Goal: Task Accomplishment & Management: Manage account settings

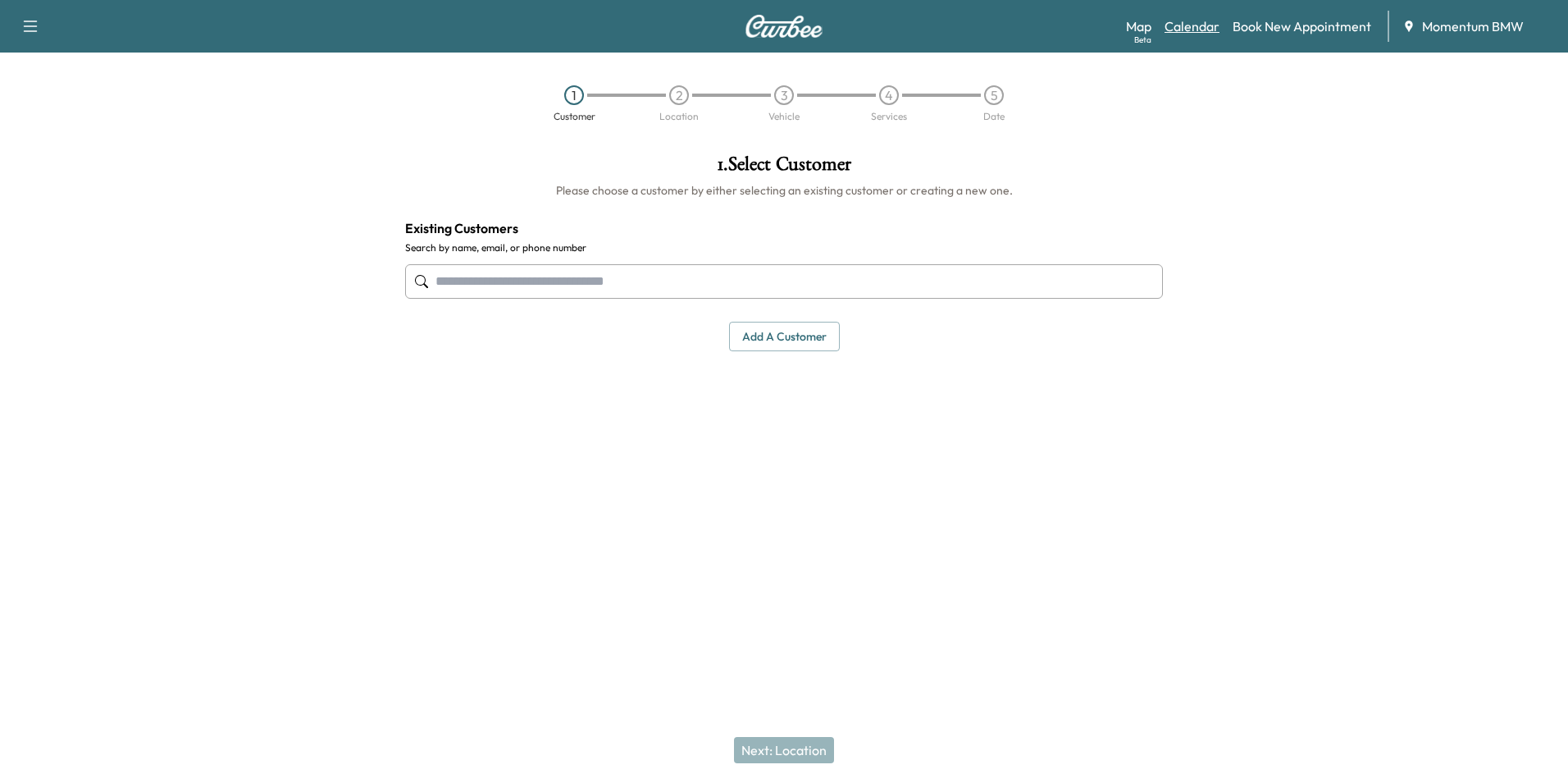
click at [1193, 19] on link "Calendar" at bounding box center [1192, 26] width 55 height 20
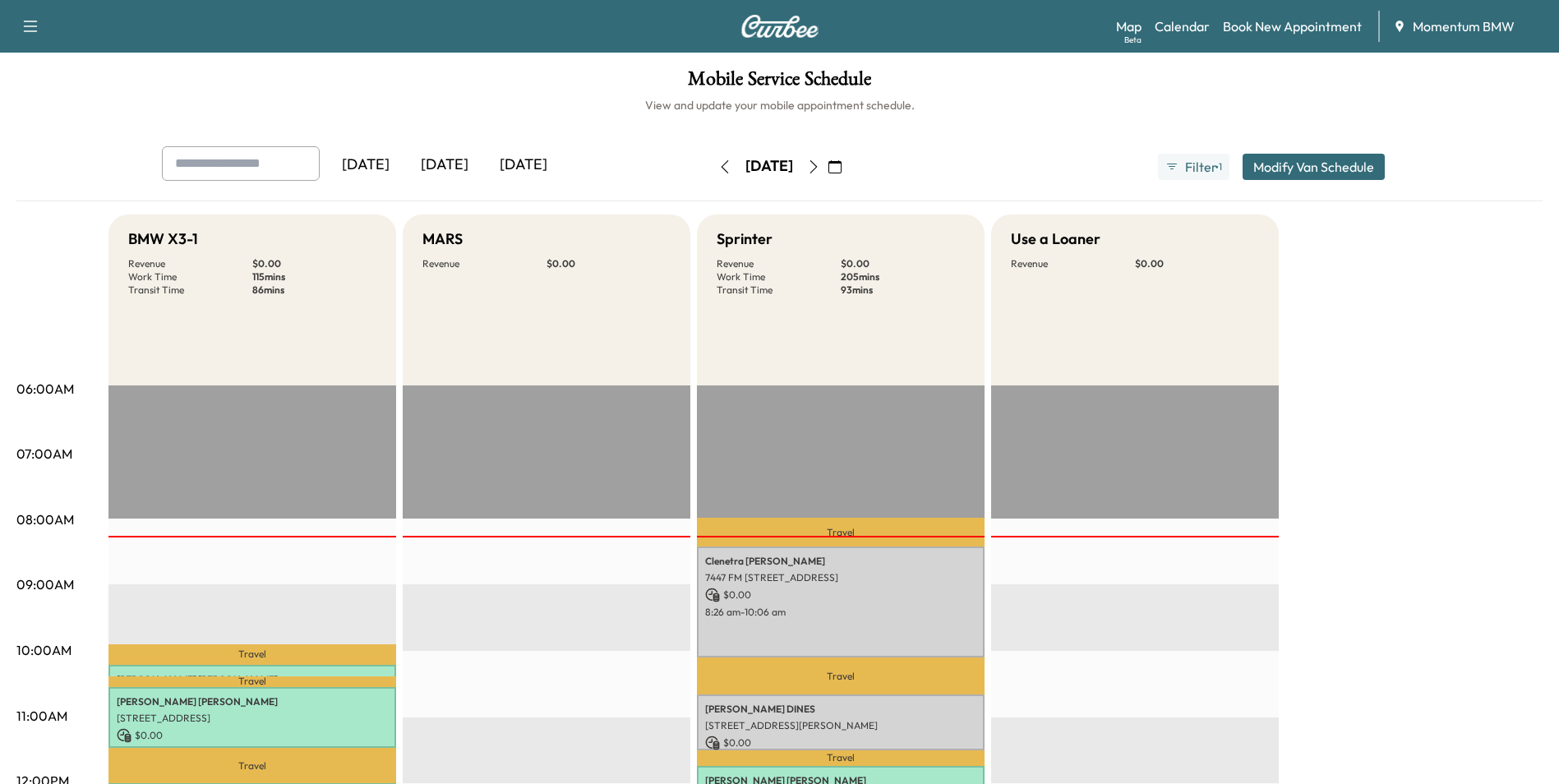
click at [842, 167] on icon "button" at bounding box center [834, 166] width 13 height 13
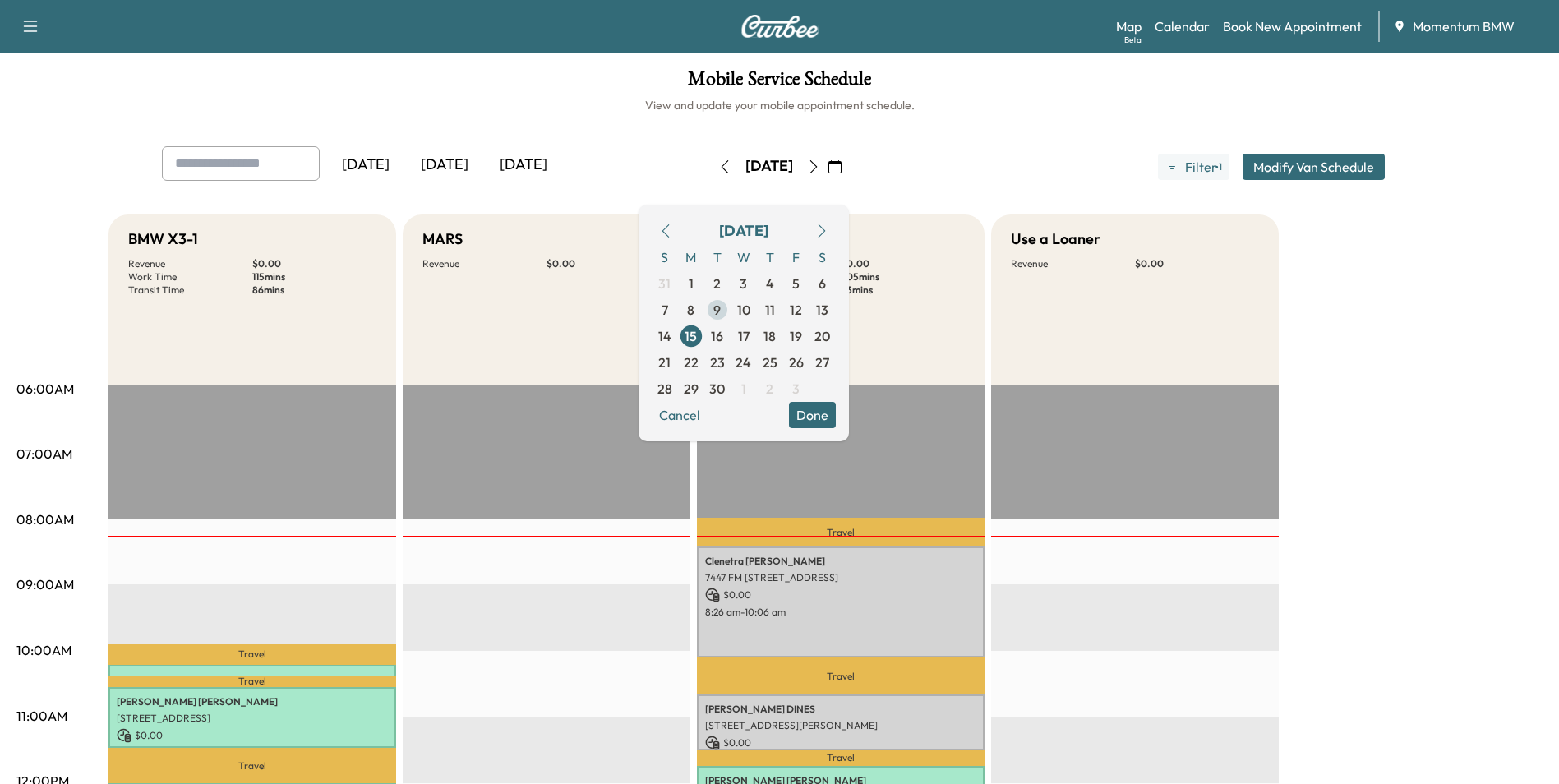
click at [721, 308] on span "9" at bounding box center [717, 310] width 7 height 20
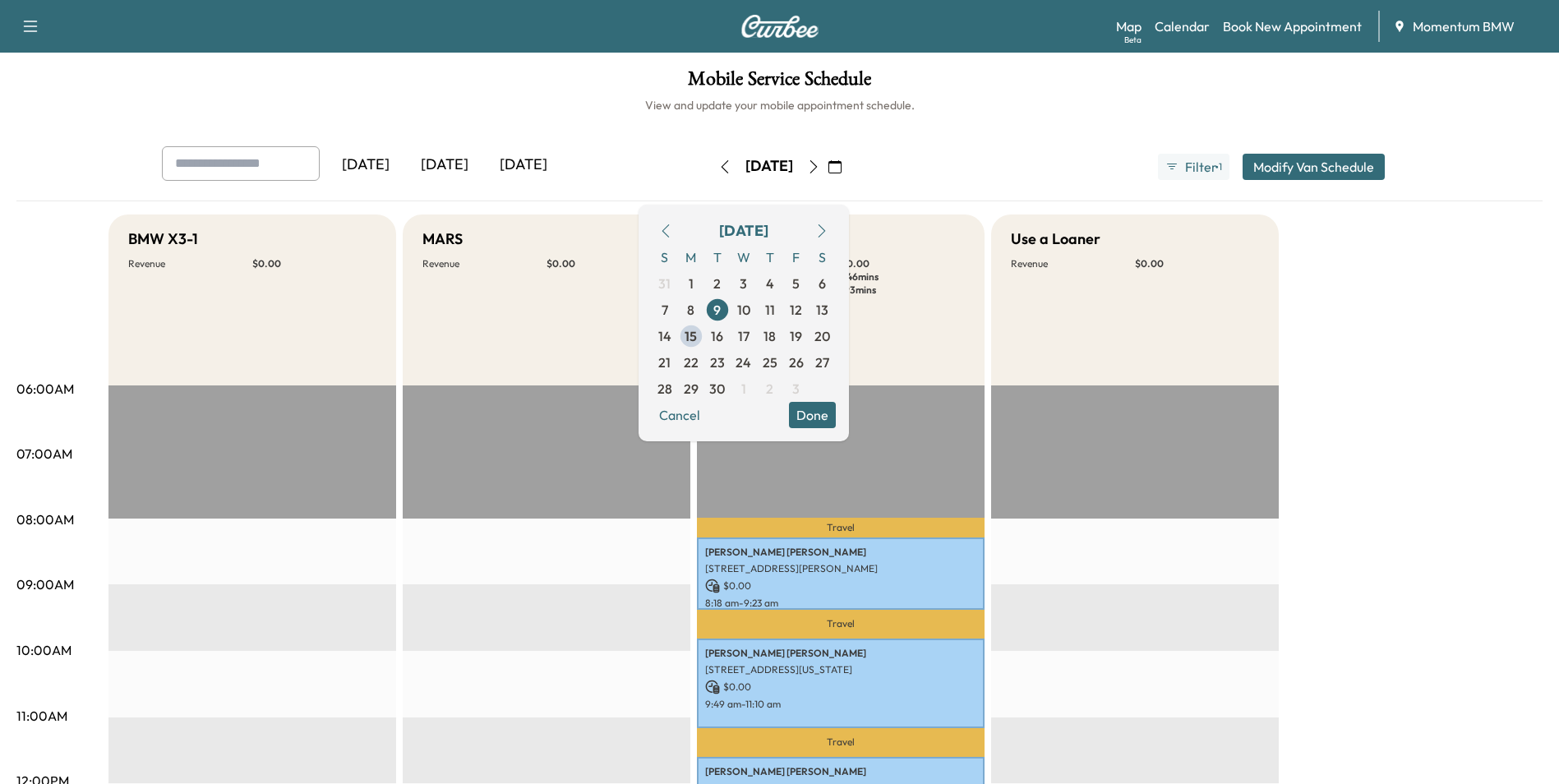
click at [836, 416] on button "Done" at bounding box center [813, 414] width 47 height 26
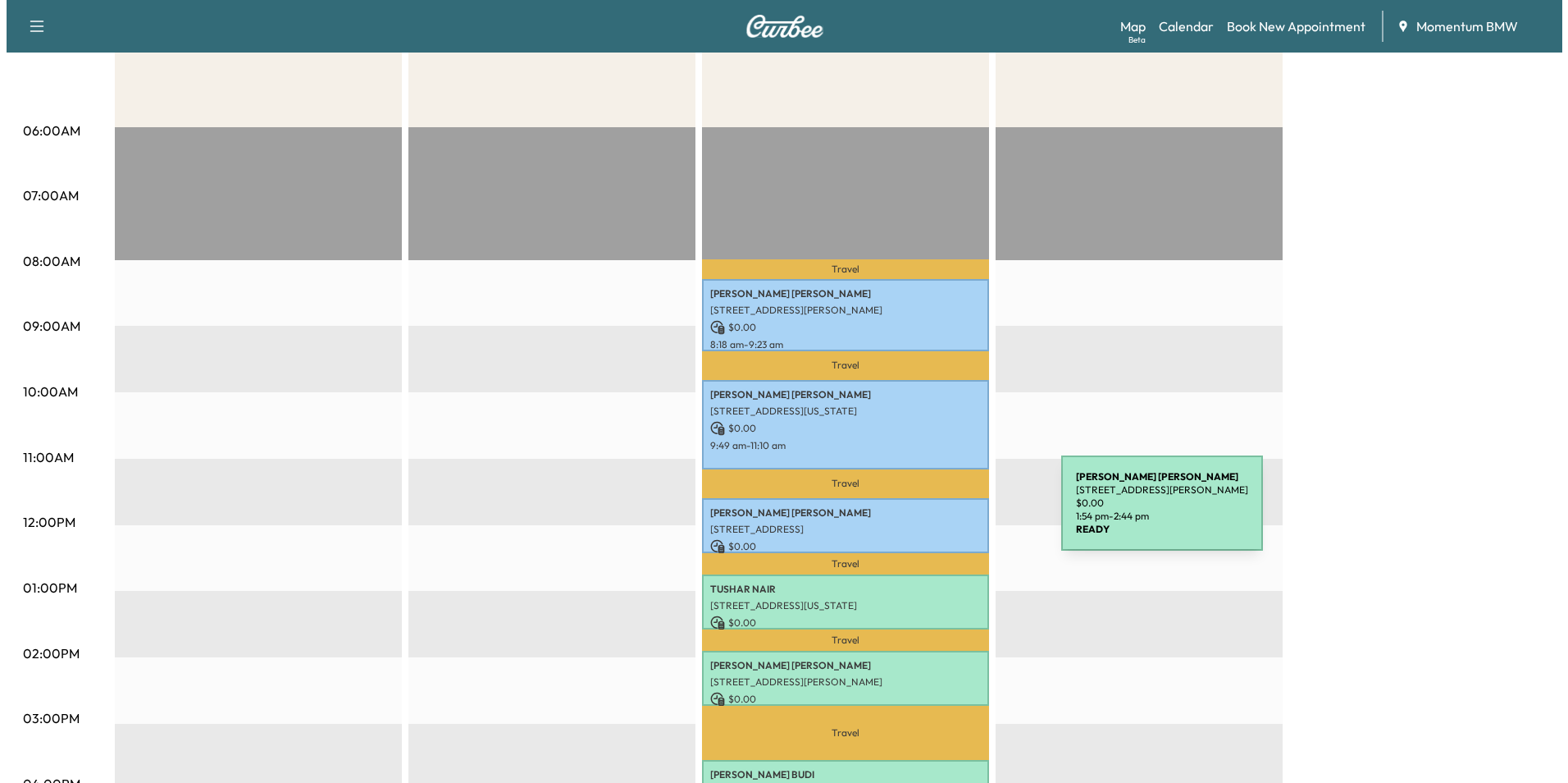
scroll to position [246, 0]
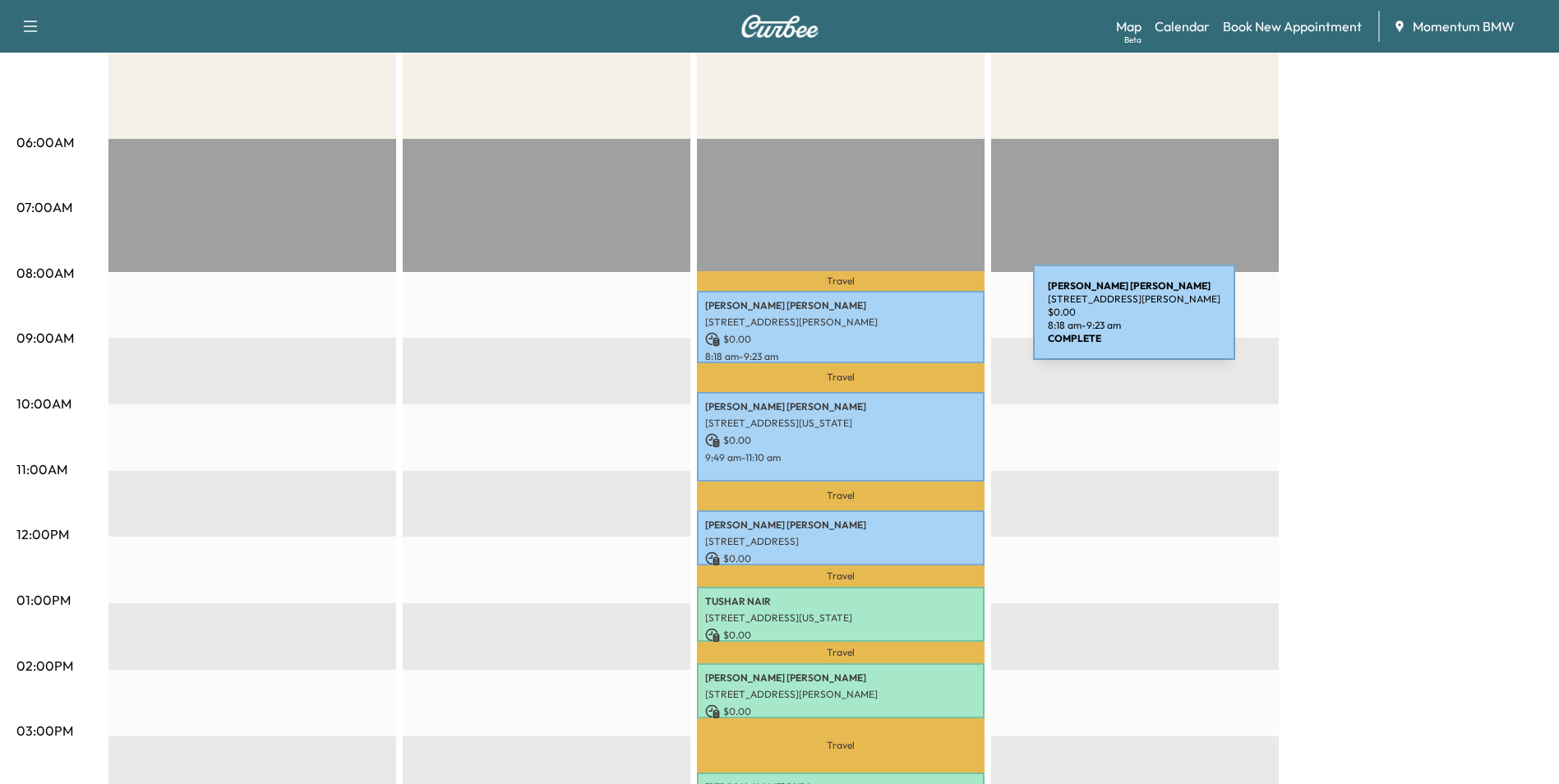
click at [910, 322] on p "[STREET_ADDRESS][PERSON_NAME]" at bounding box center [841, 322] width 271 height 13
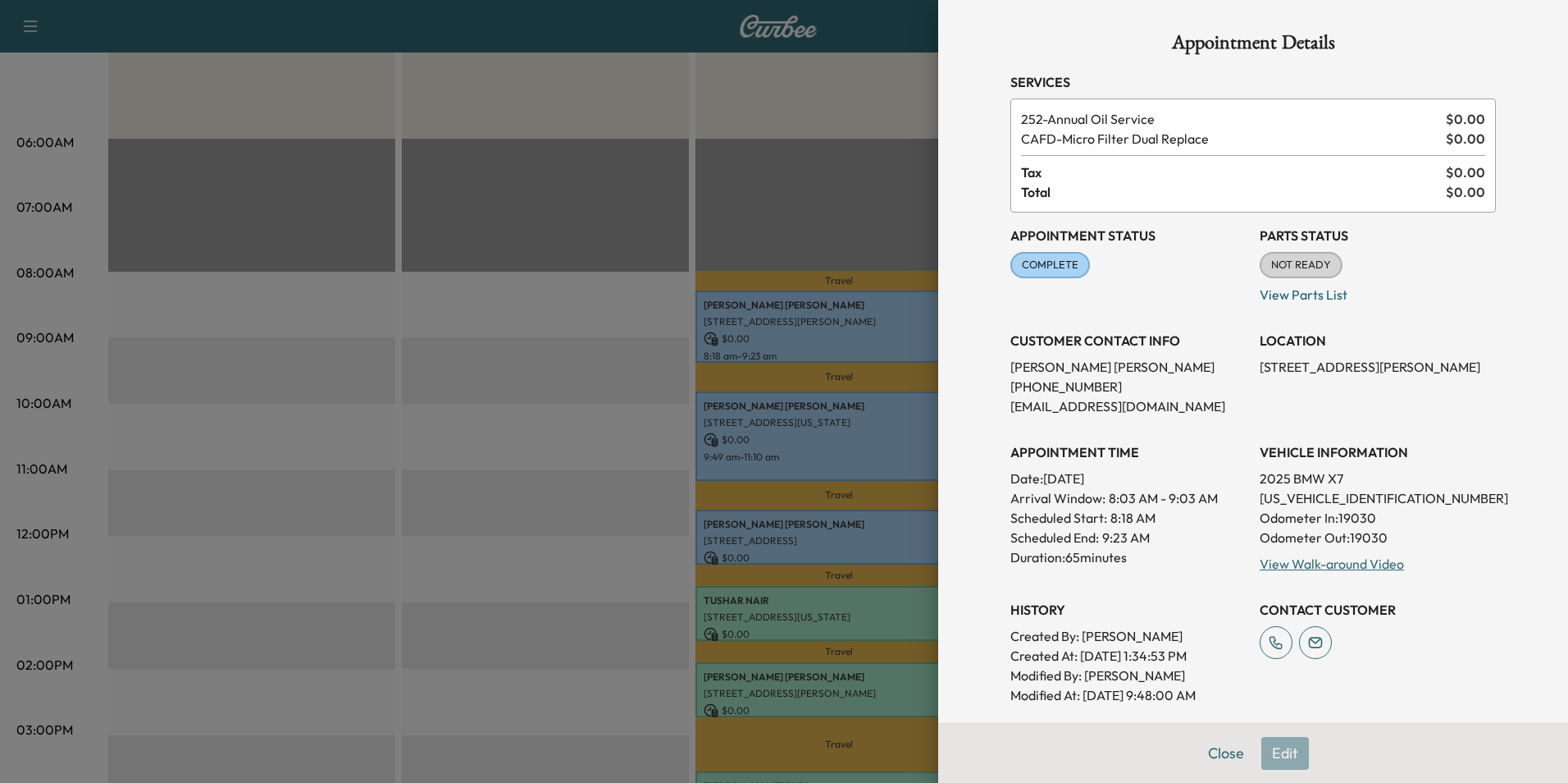
click at [889, 433] on div at bounding box center [784, 391] width 1568 height 783
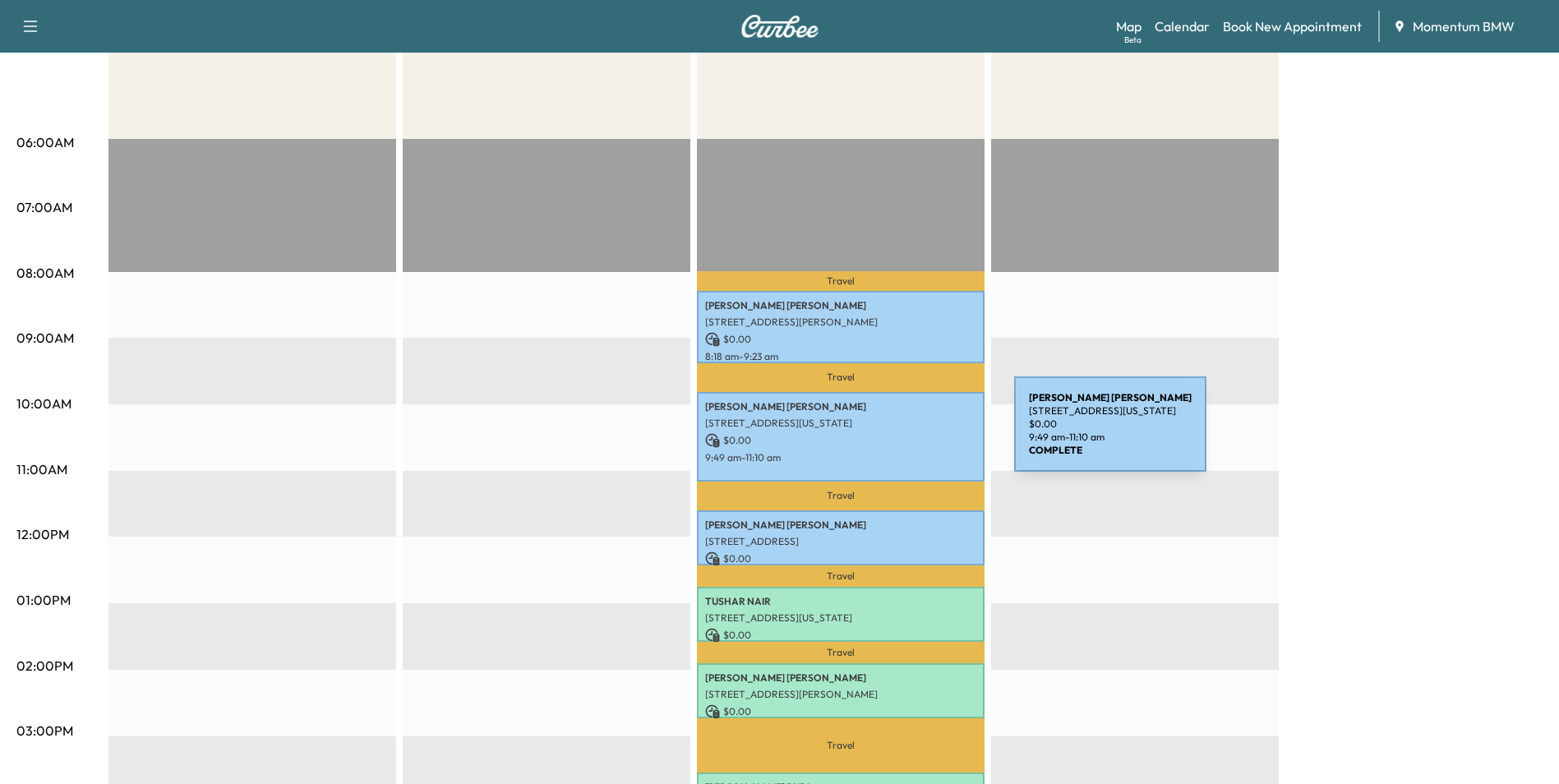
click at [891, 433] on p "$ 0.00" at bounding box center [841, 440] width 271 height 15
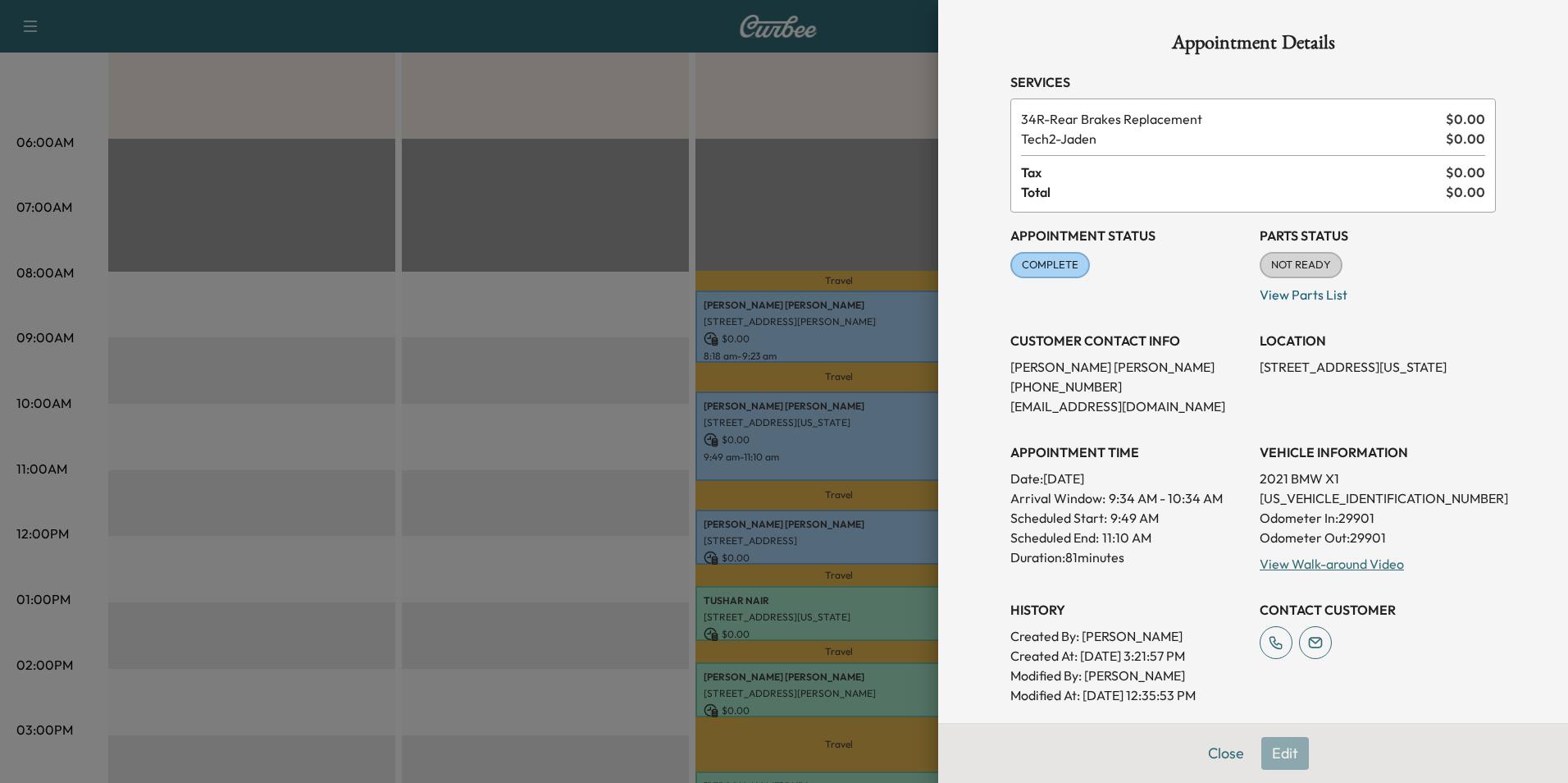
click at [896, 524] on div at bounding box center [784, 391] width 1568 height 783
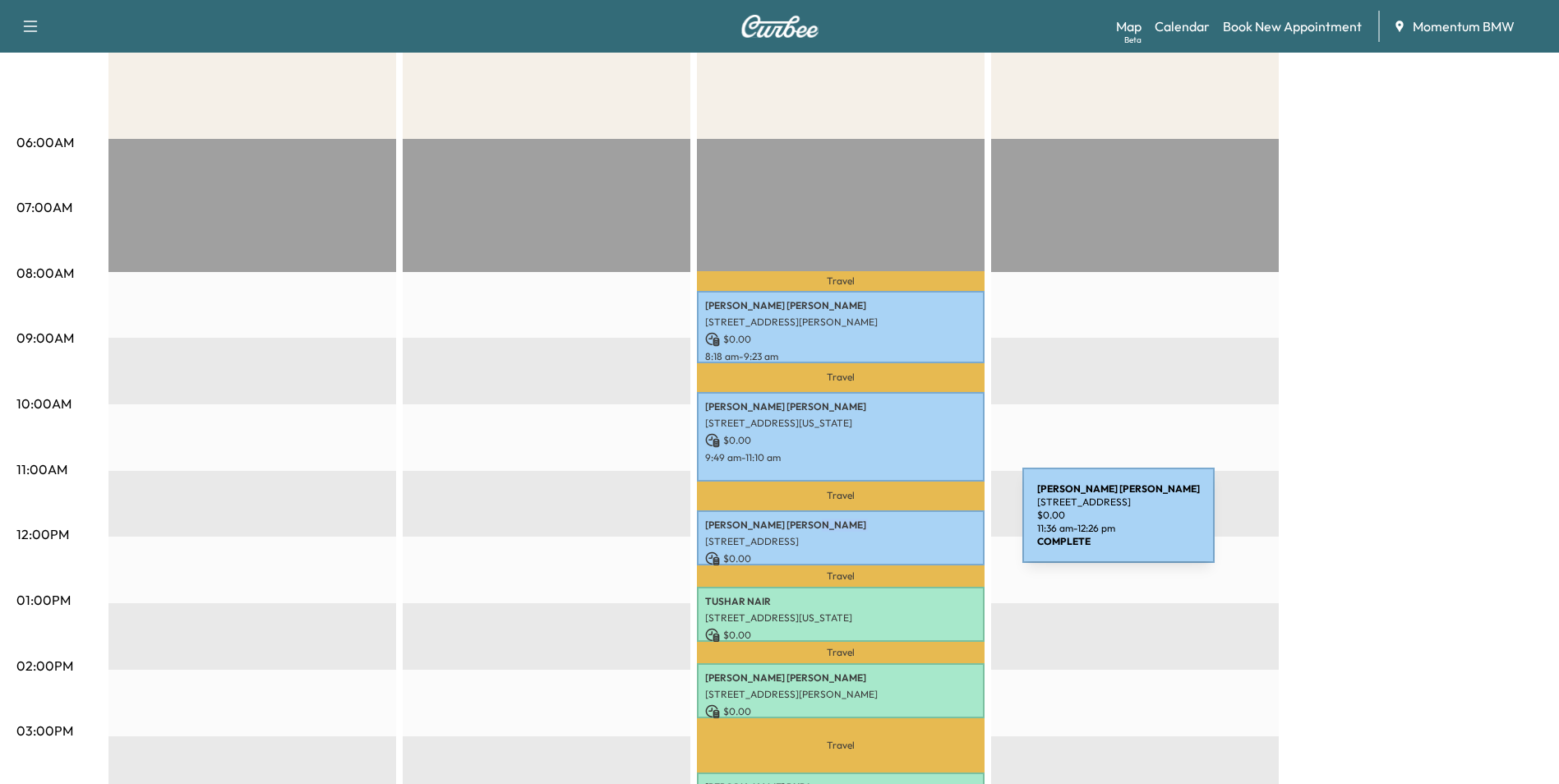
click at [899, 525] on p "[PERSON_NAME]" at bounding box center [841, 525] width 271 height 13
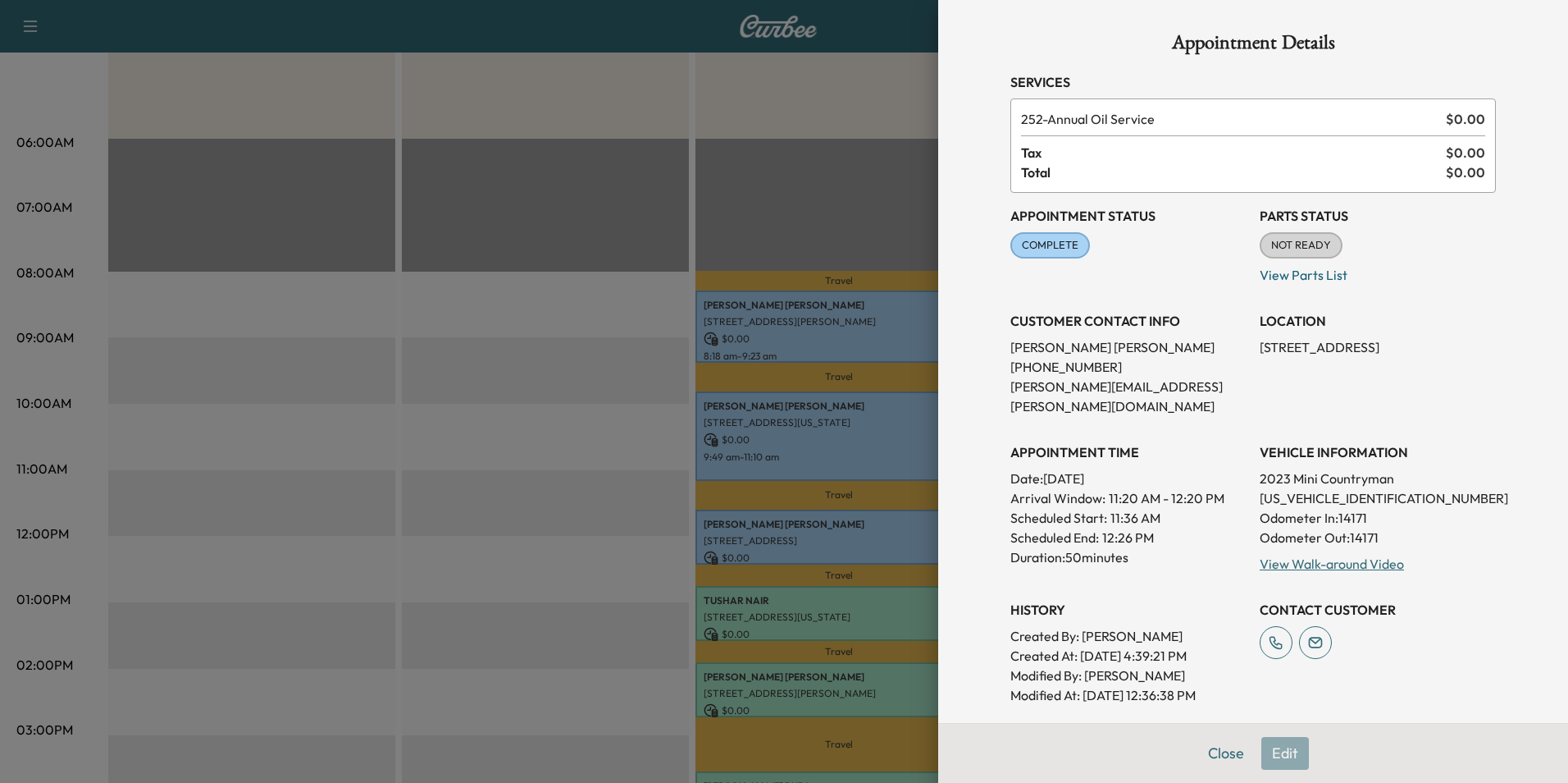
click at [894, 589] on div at bounding box center [784, 391] width 1568 height 783
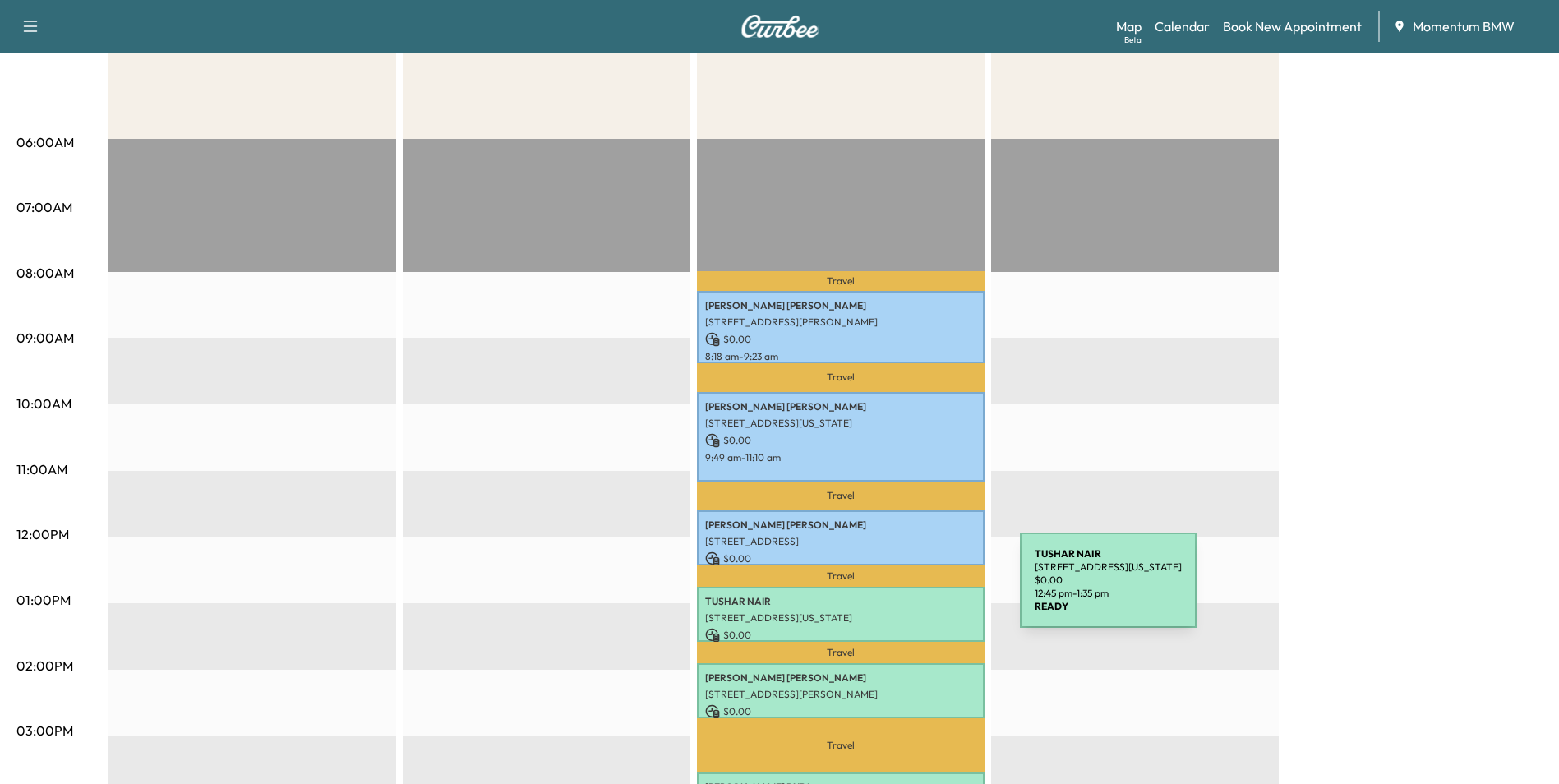
click at [896, 595] on p "[PERSON_NAME]" at bounding box center [841, 601] width 271 height 13
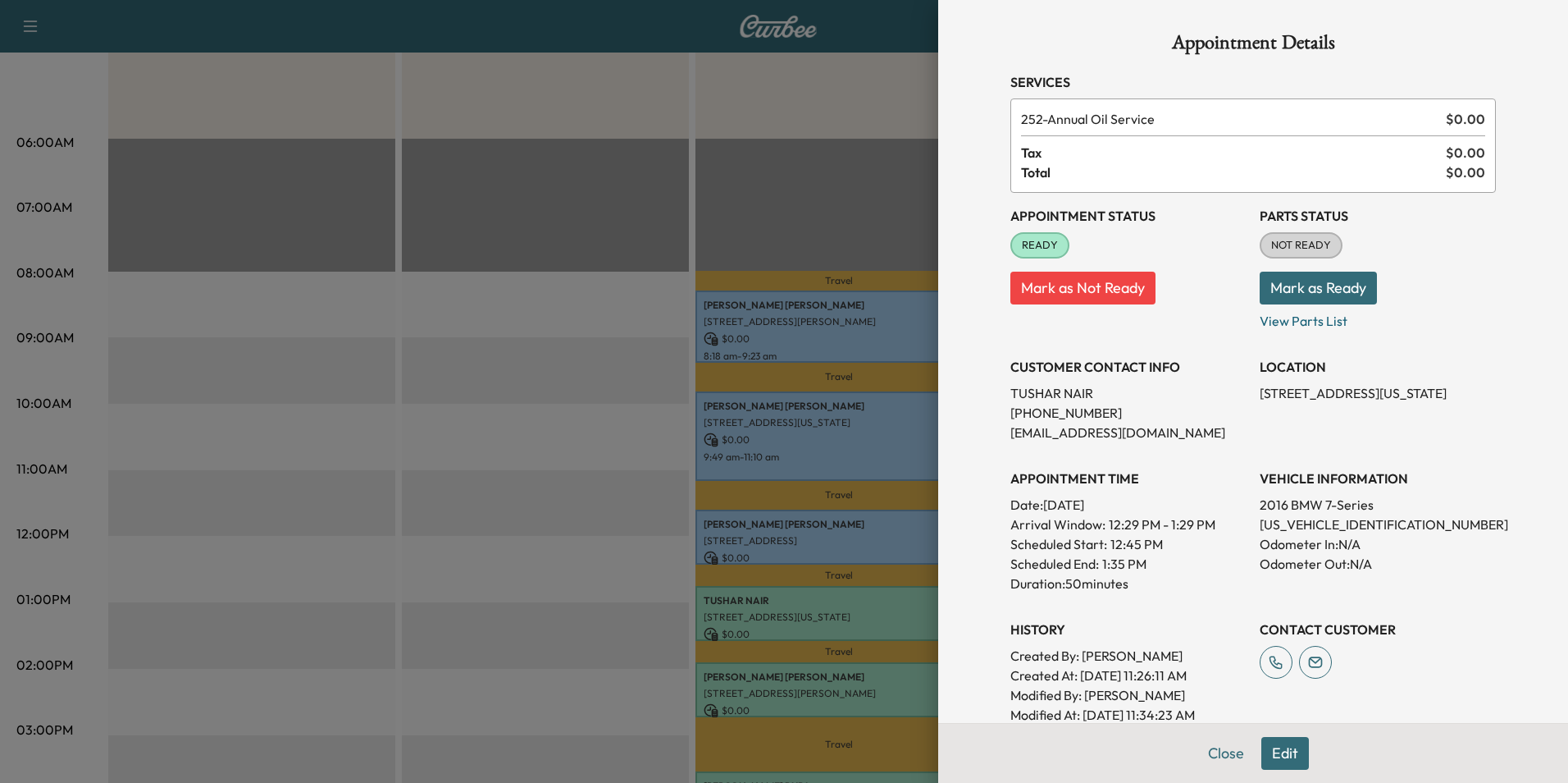
click at [890, 675] on div at bounding box center [784, 391] width 1568 height 783
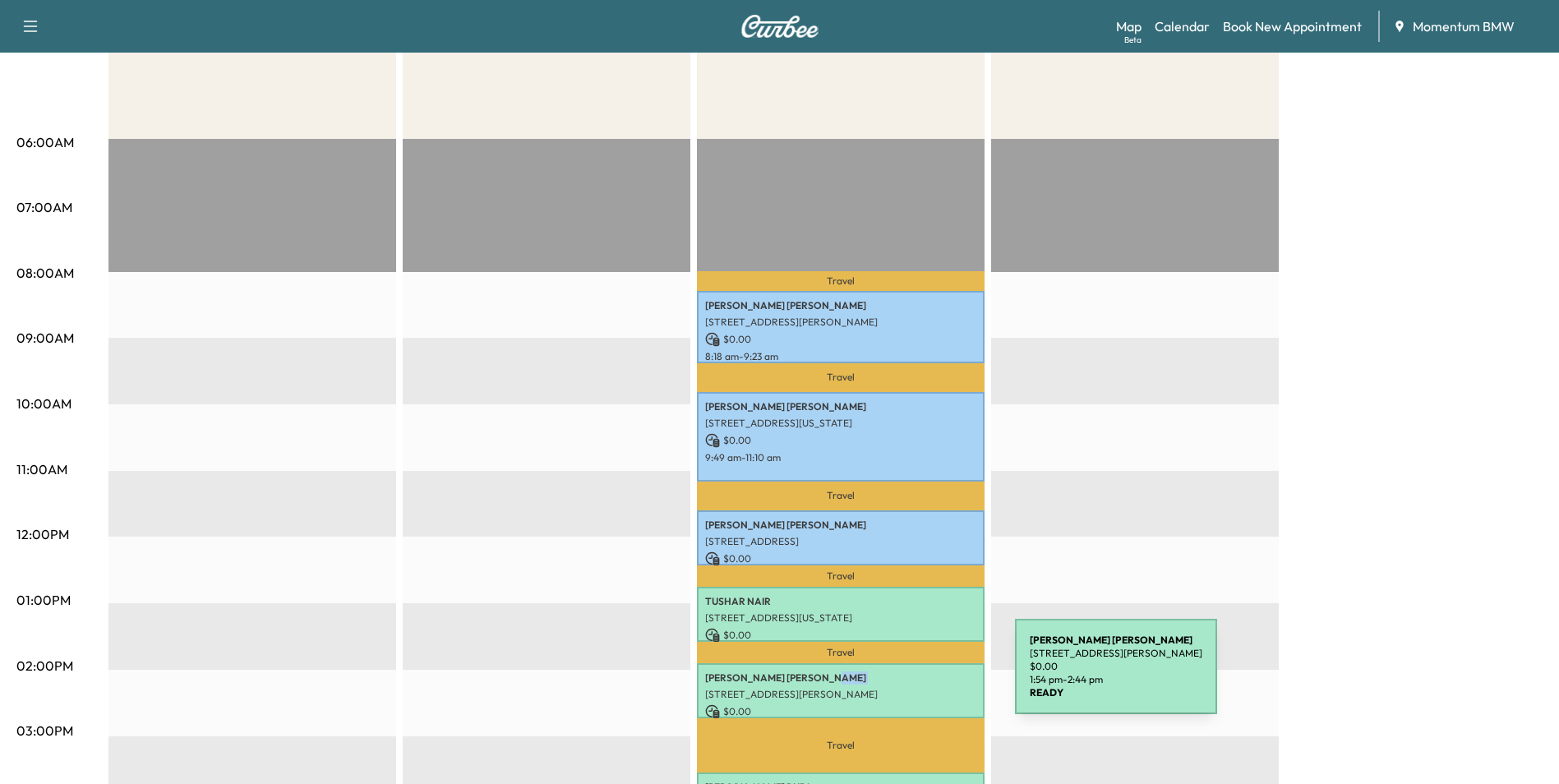
click at [892, 676] on p "[PERSON_NAME]" at bounding box center [841, 678] width 271 height 13
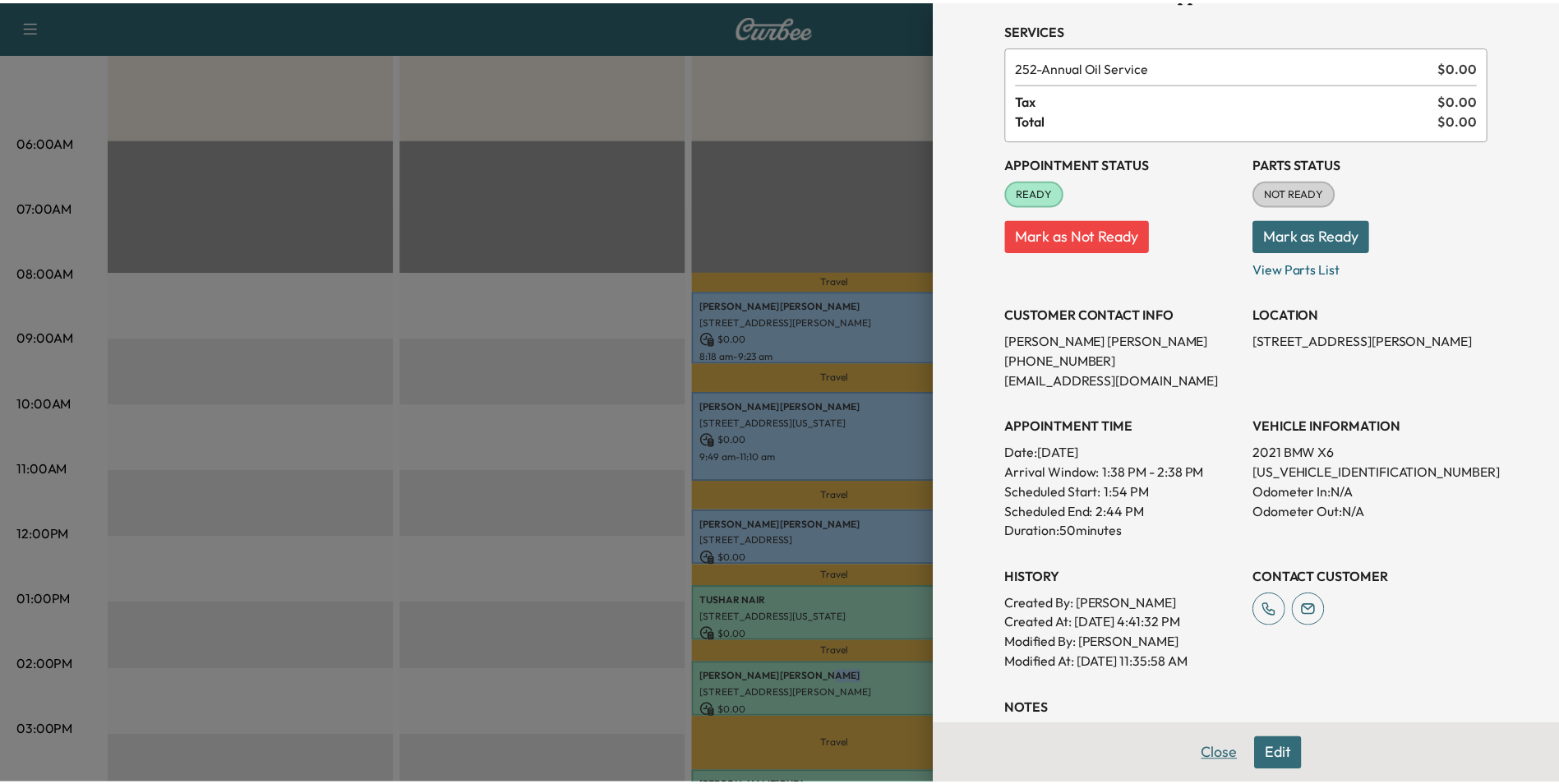
scroll to position [82, 0]
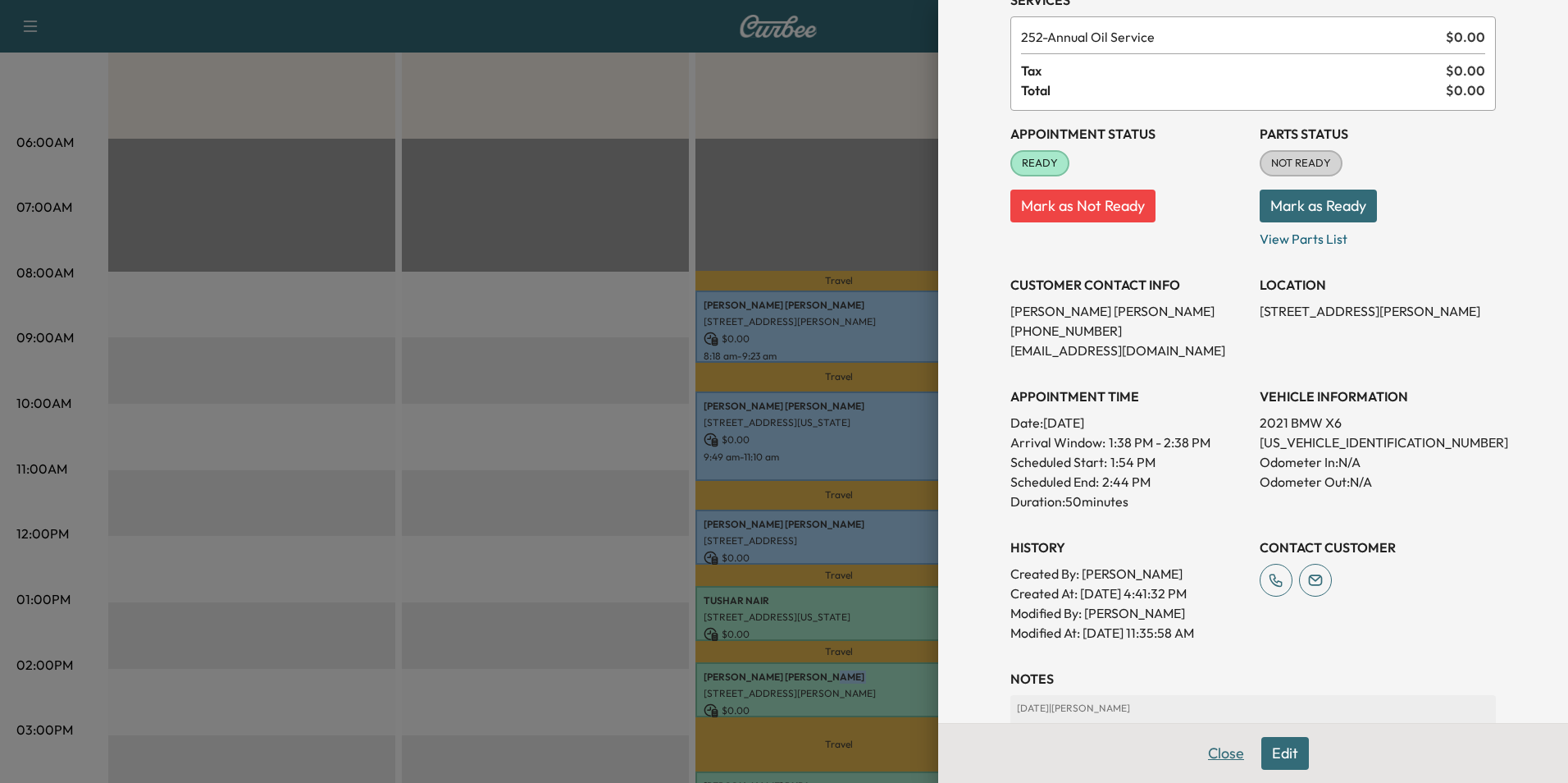
click at [1203, 756] on button "Close" at bounding box center [1225, 753] width 57 height 33
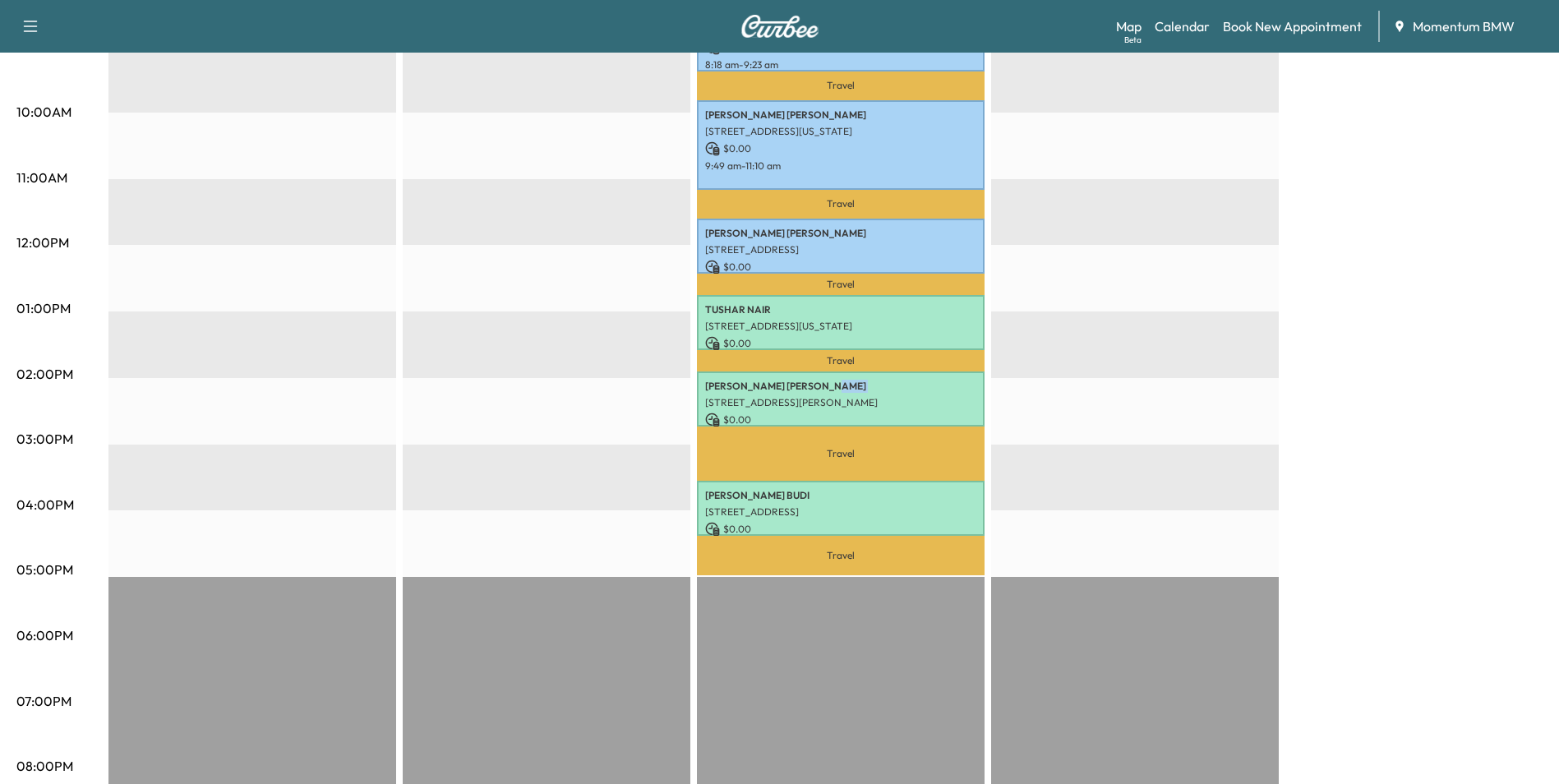
scroll to position [575, 0]
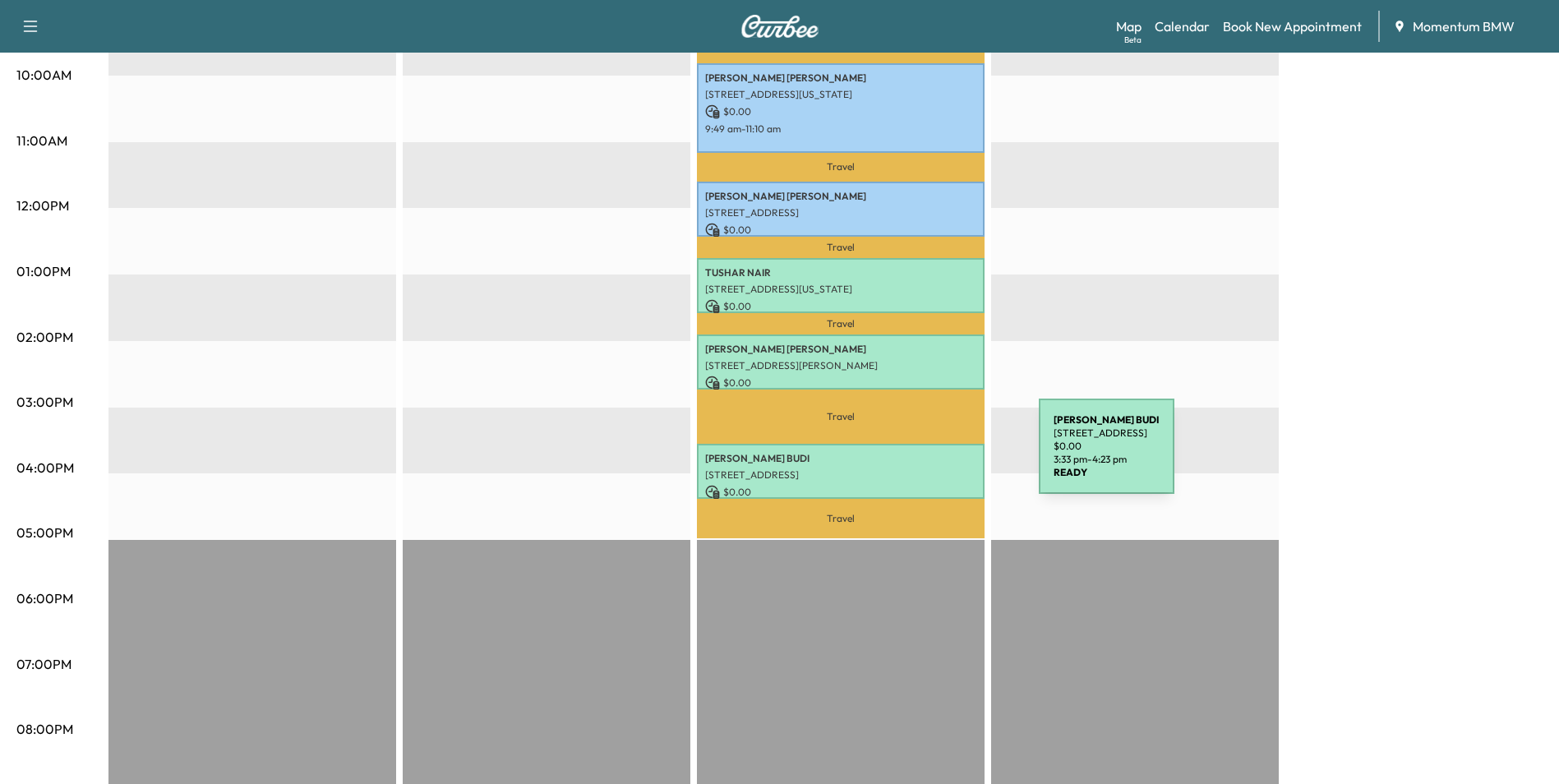
click at [915, 456] on p "[PERSON_NAME]" at bounding box center [841, 458] width 271 height 13
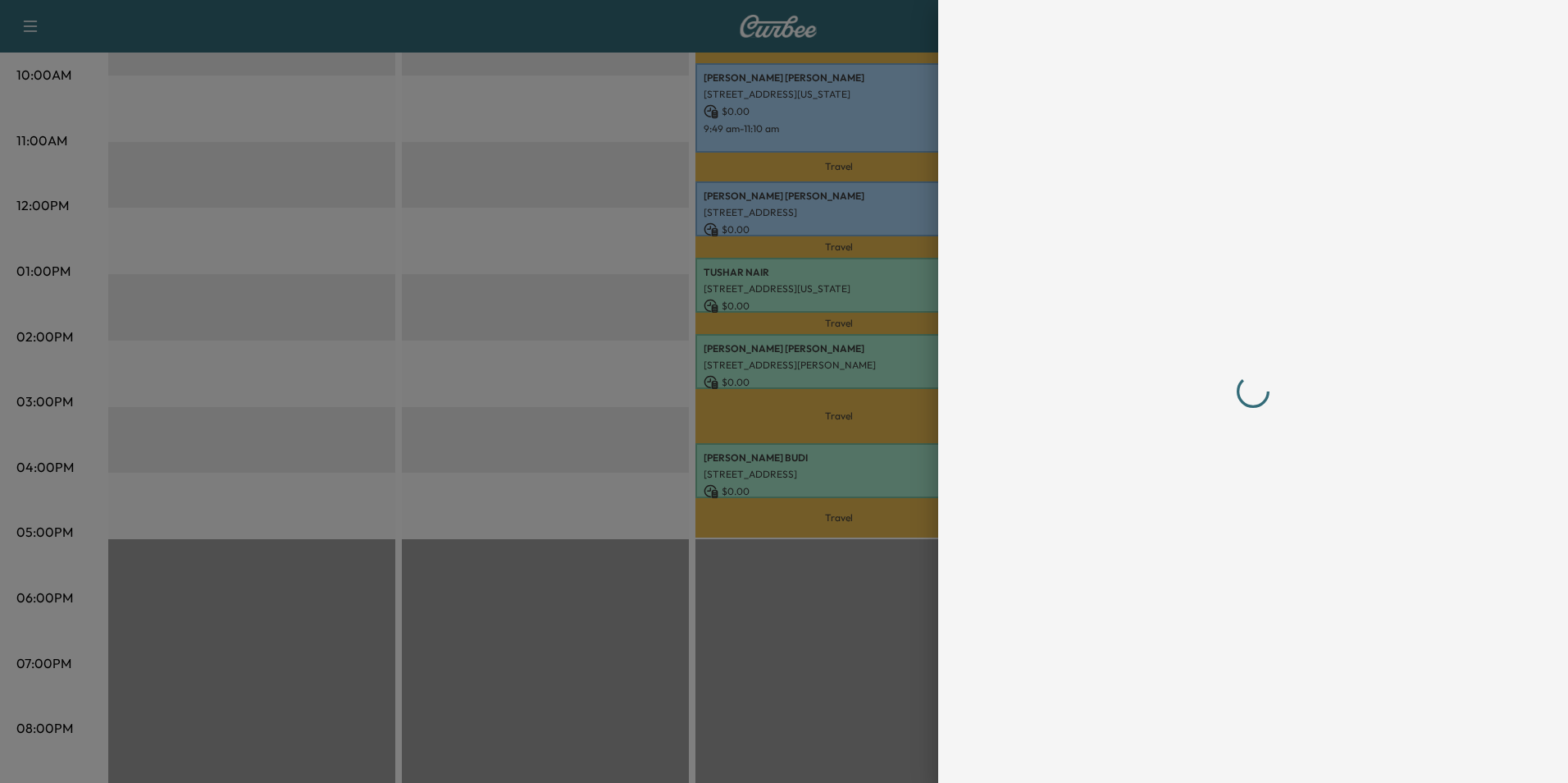
click at [913, 456] on div at bounding box center [784, 391] width 1568 height 783
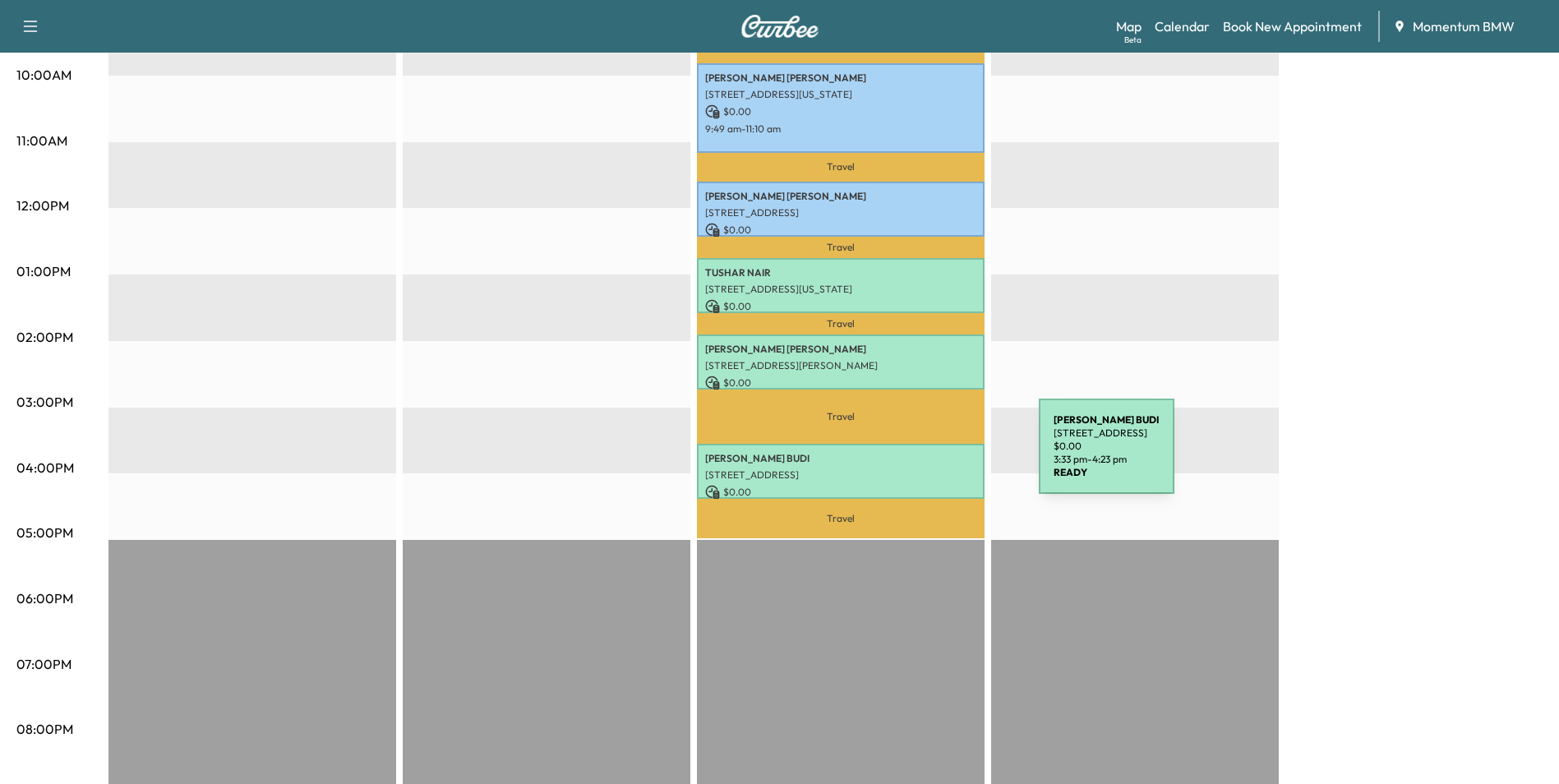
click at [915, 457] on p "[PERSON_NAME]" at bounding box center [841, 458] width 271 height 13
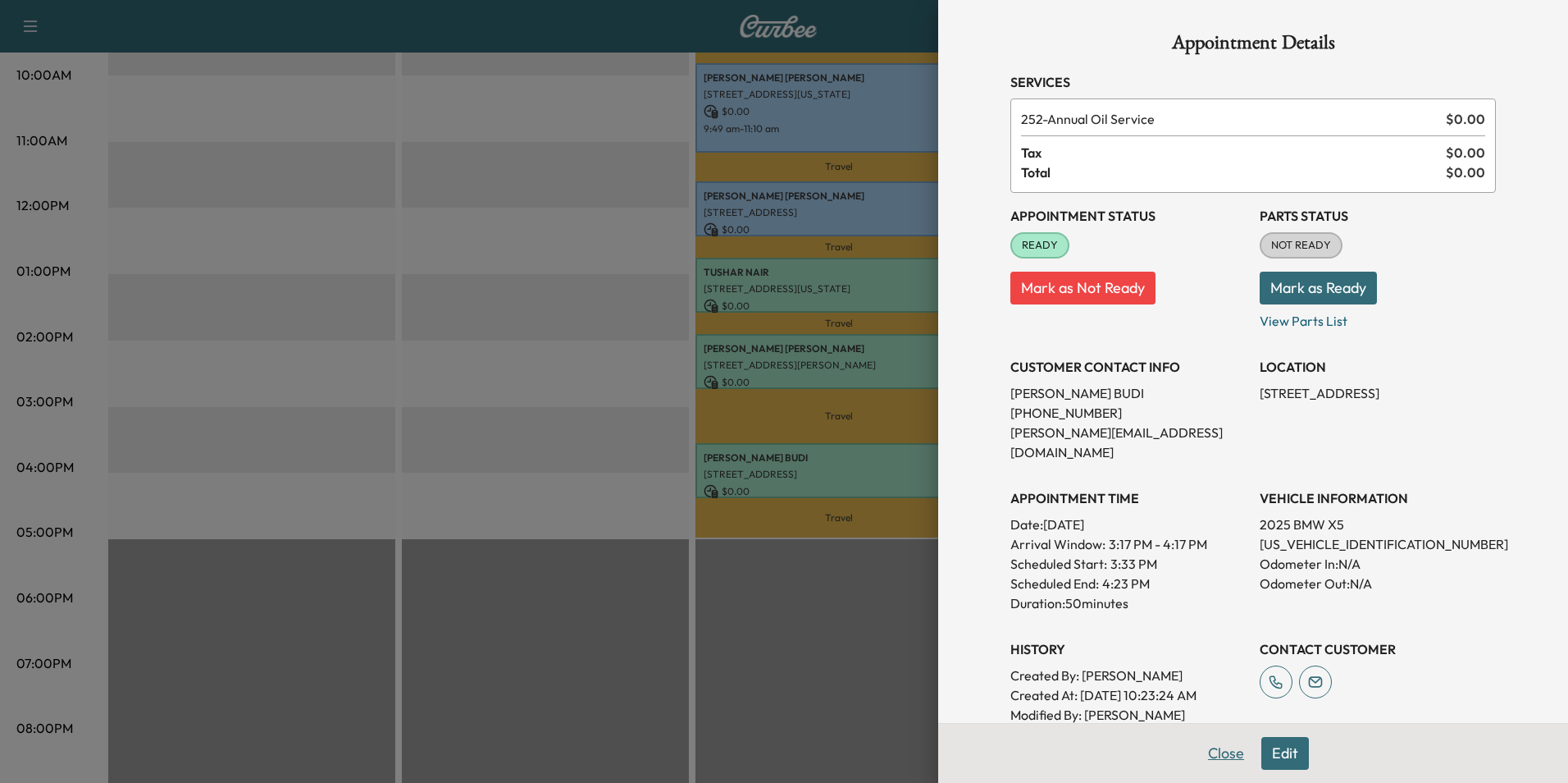
click at [1209, 756] on button "Close" at bounding box center [1225, 753] width 57 height 33
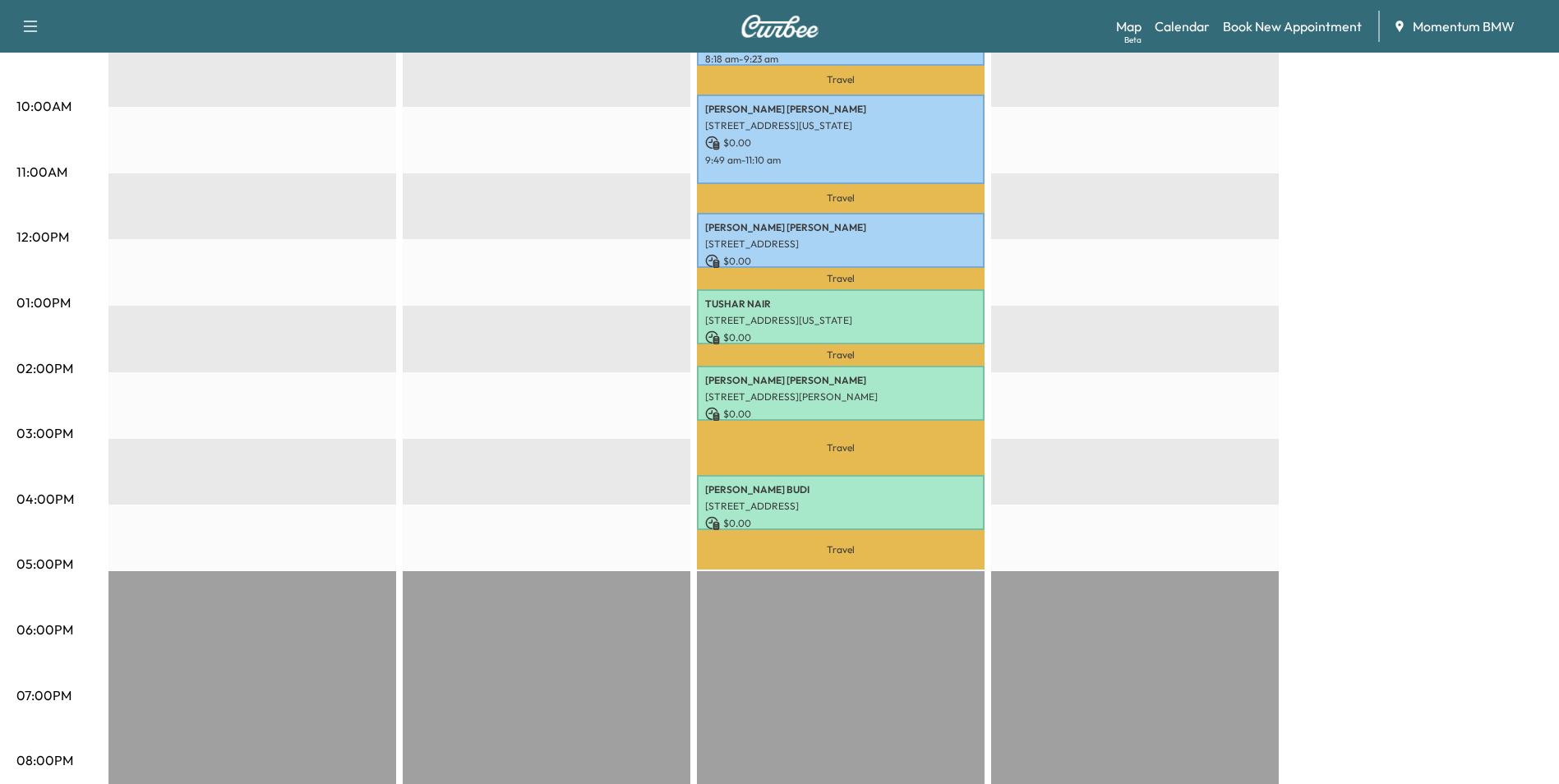
scroll to position [0, 0]
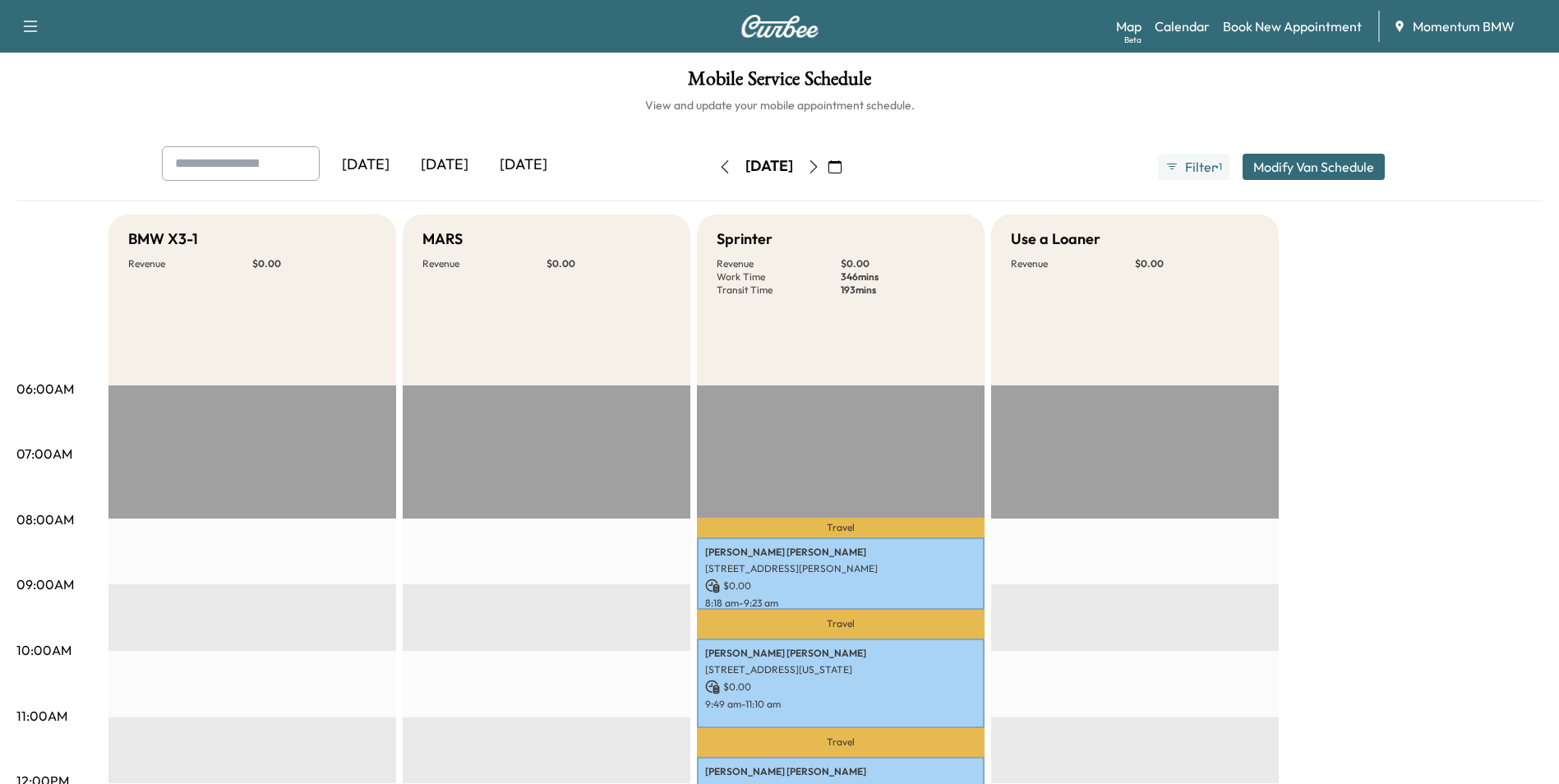
click at [842, 165] on icon "button" at bounding box center [834, 166] width 13 height 13
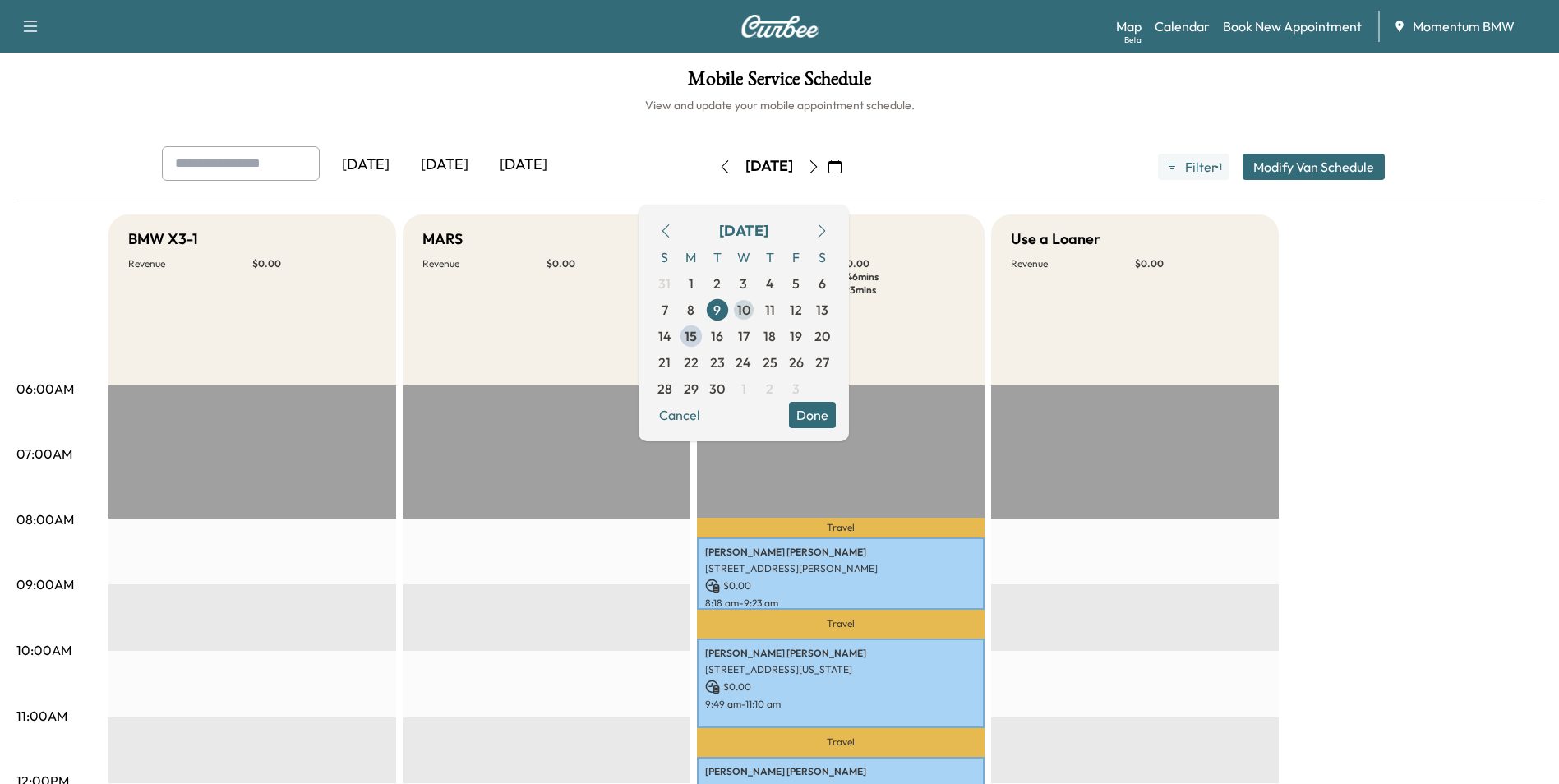
click at [750, 308] on span "10" at bounding box center [744, 310] width 13 height 20
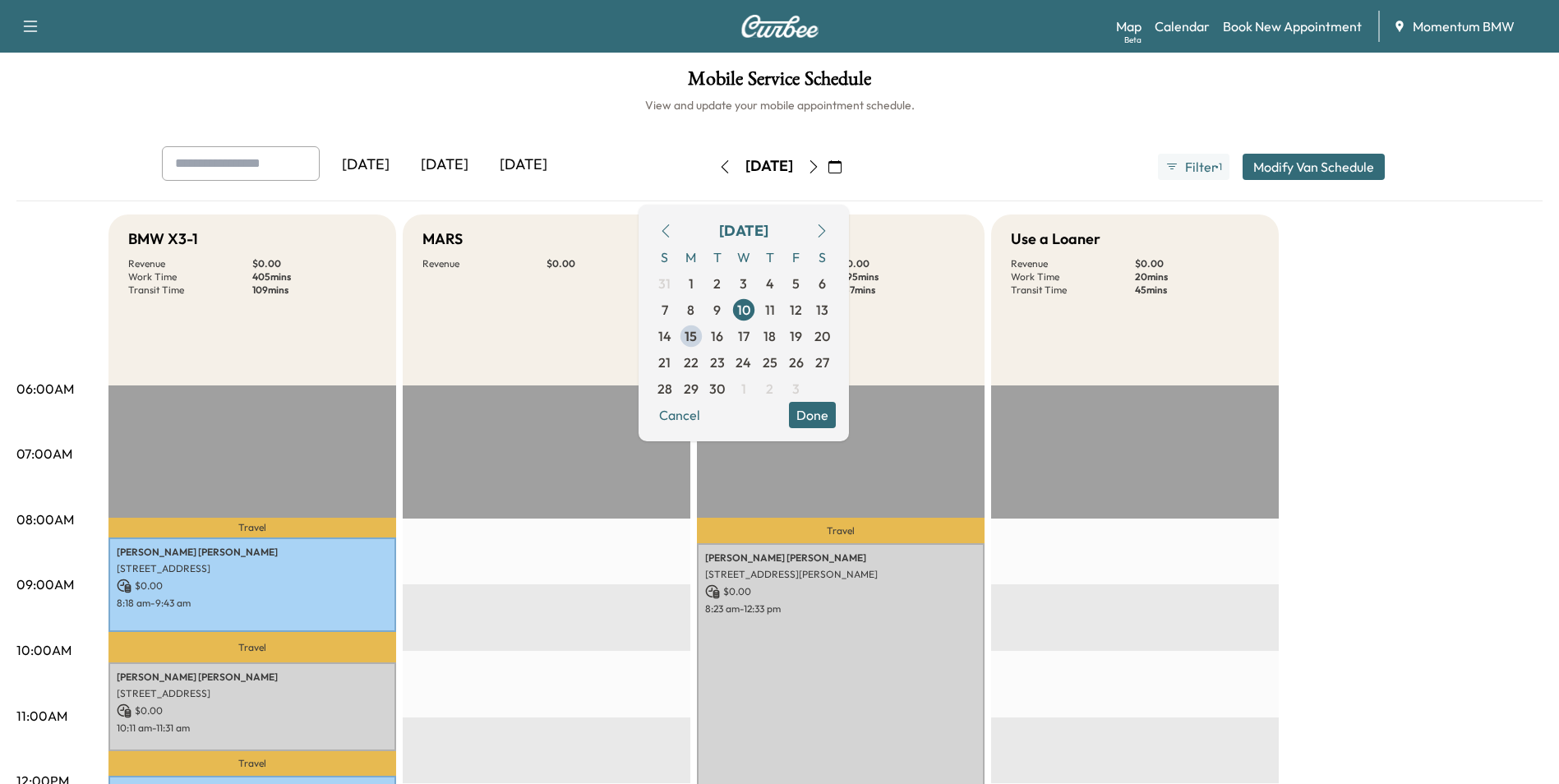
click at [836, 420] on button "Done" at bounding box center [813, 414] width 47 height 26
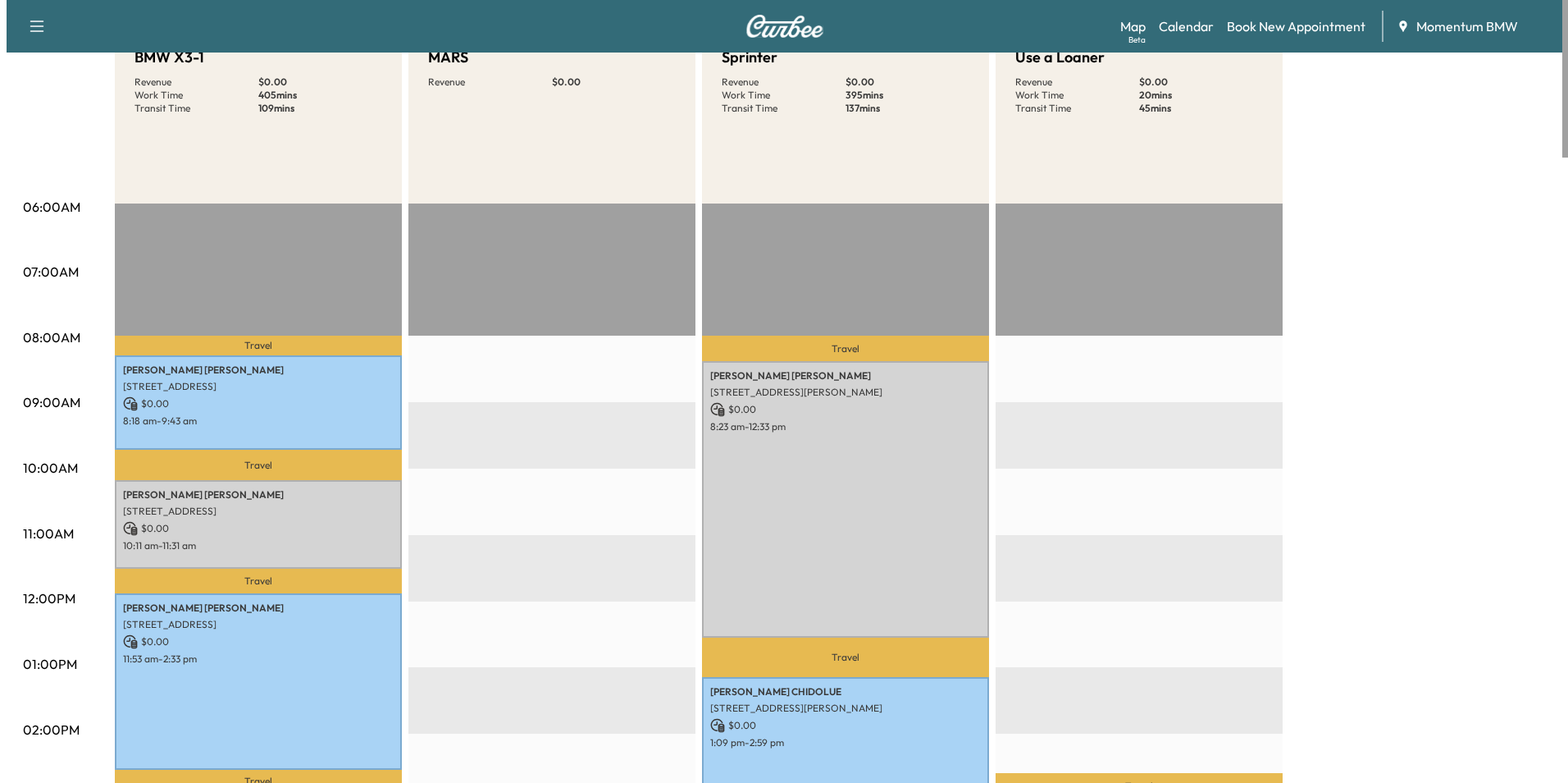
scroll to position [164, 0]
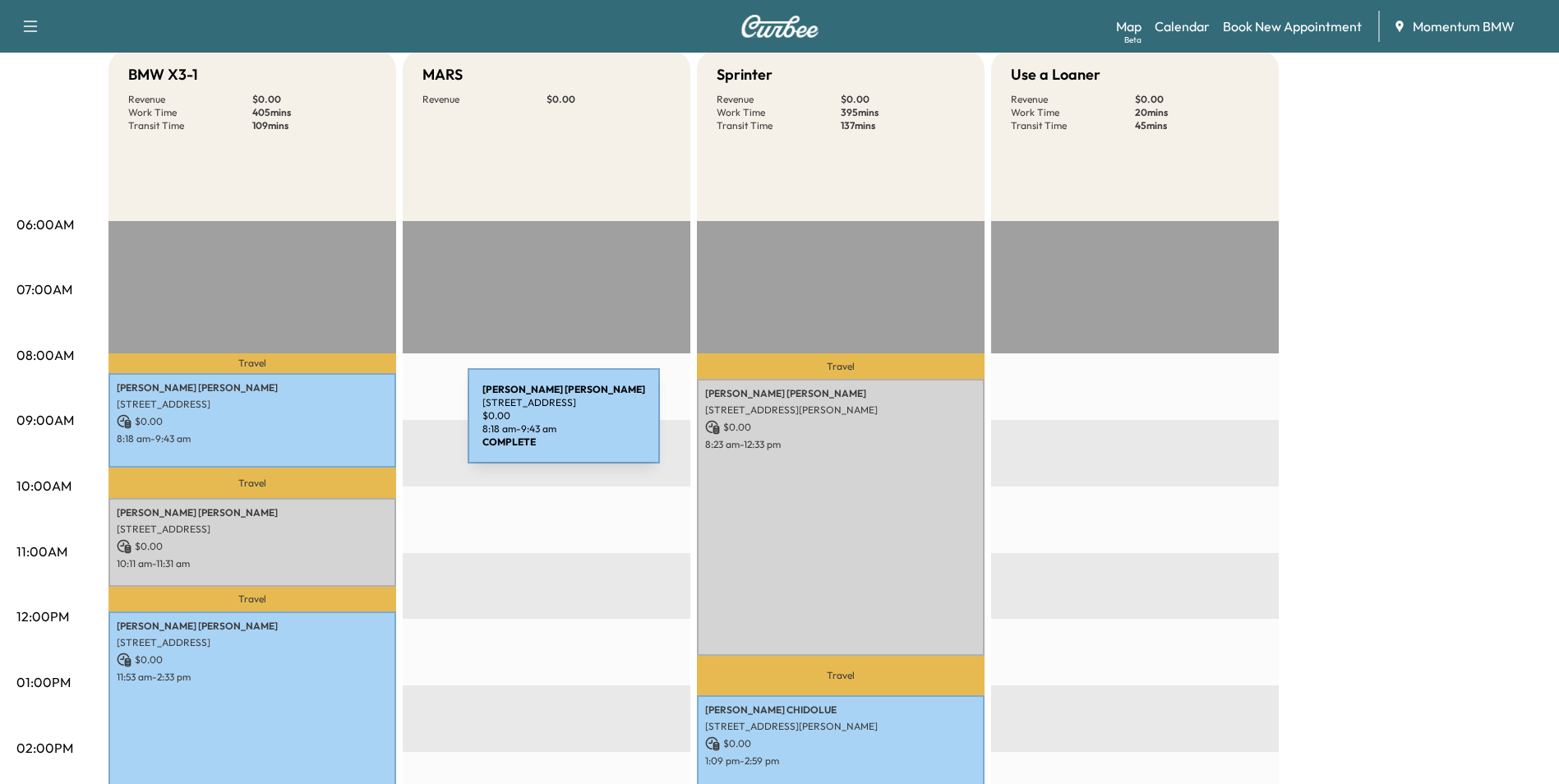
click at [345, 425] on p "$ 0.00" at bounding box center [252, 422] width 271 height 15
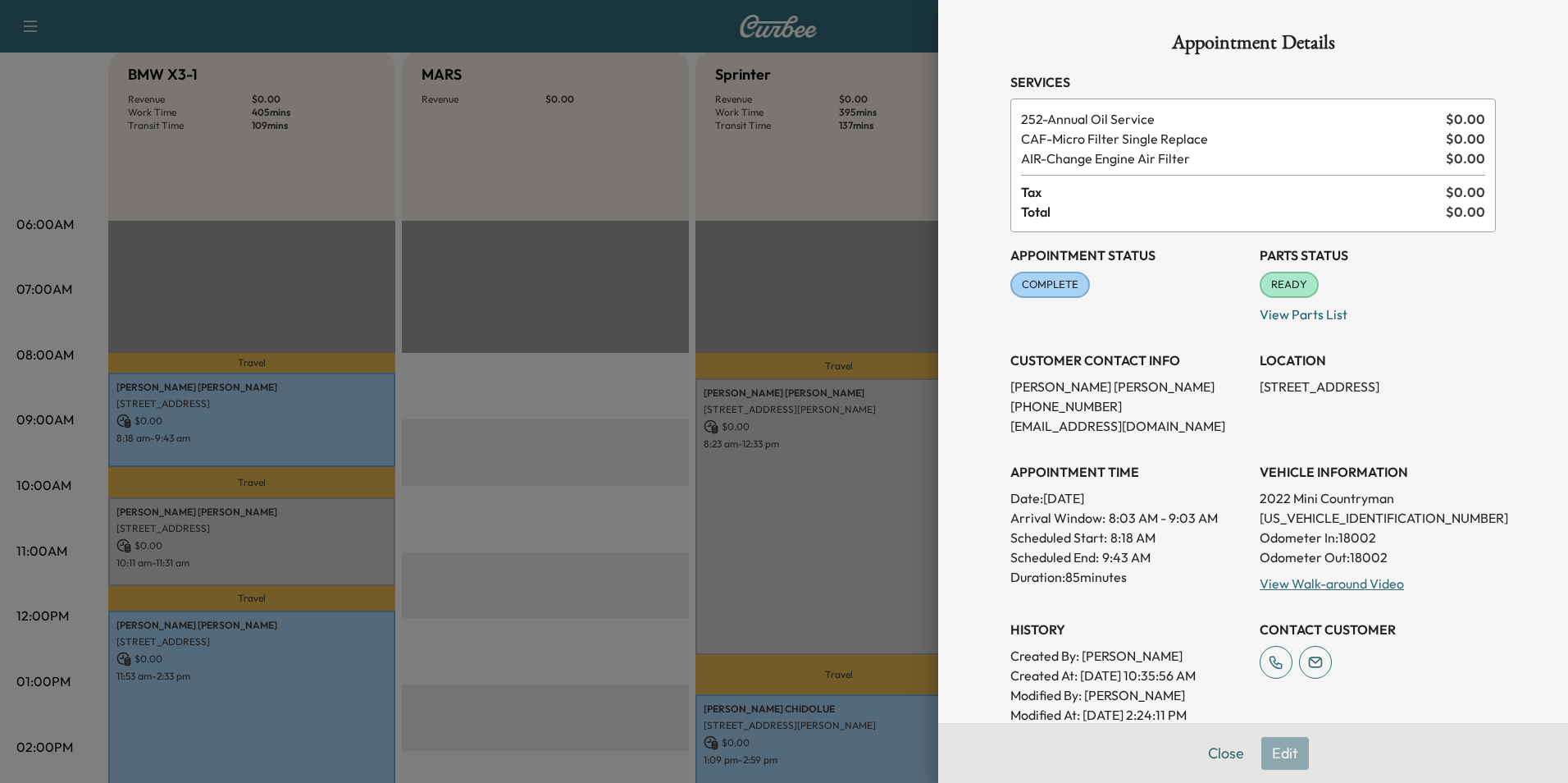
click at [327, 540] on div at bounding box center [784, 391] width 1568 height 783
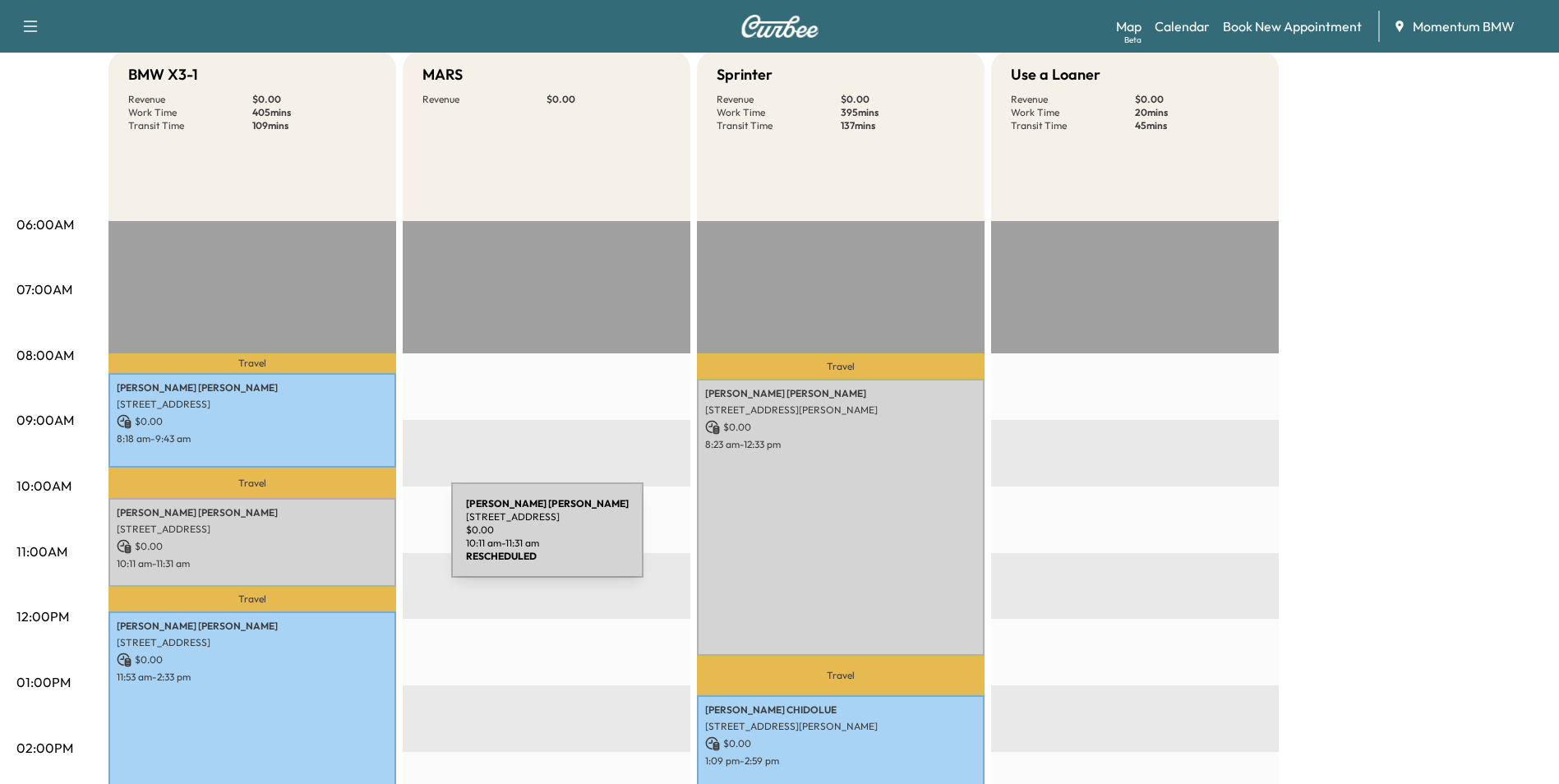
click at [328, 540] on p "$ 0.00" at bounding box center [252, 546] width 271 height 15
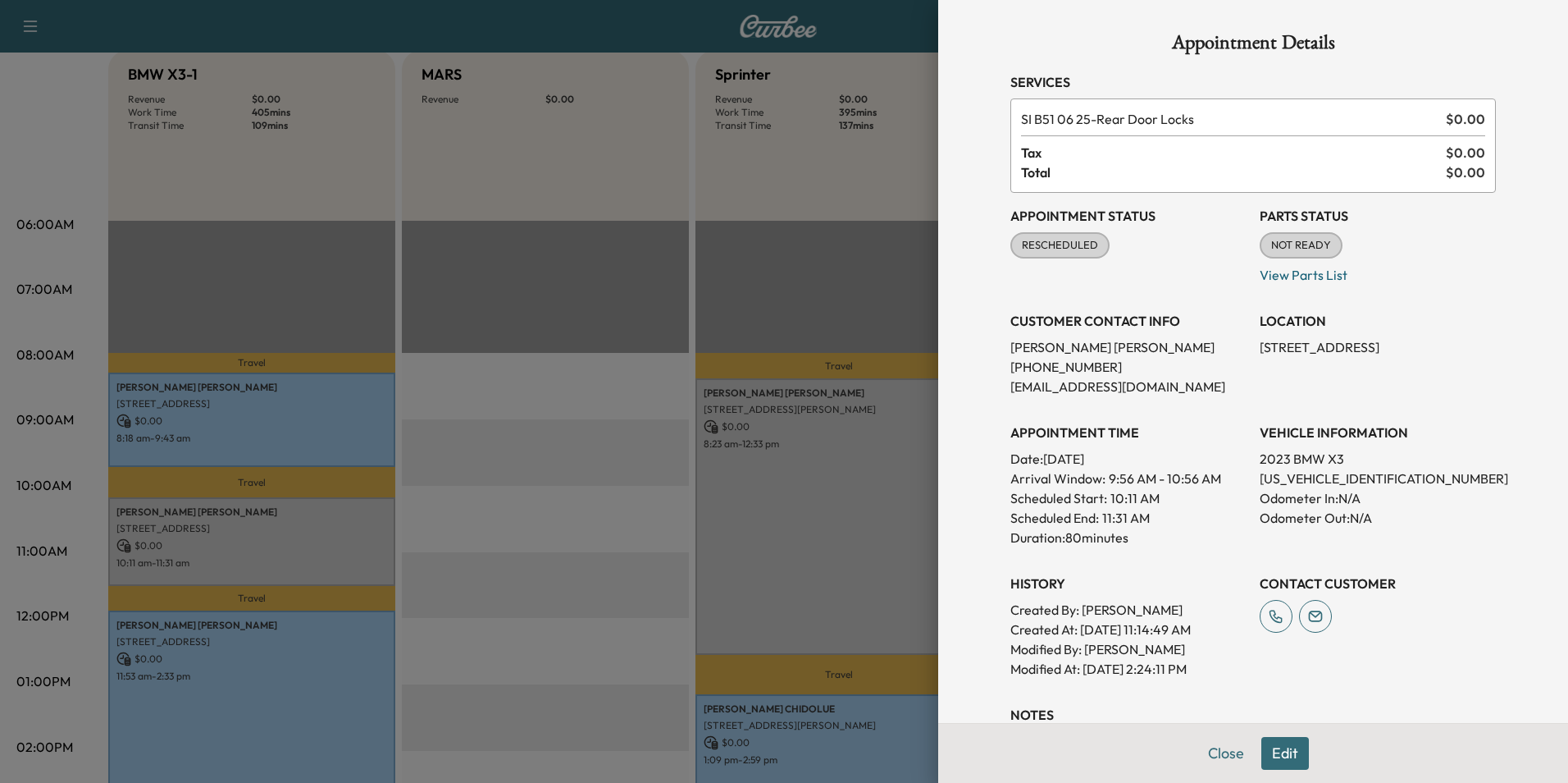
click at [339, 673] on div at bounding box center [784, 391] width 1568 height 783
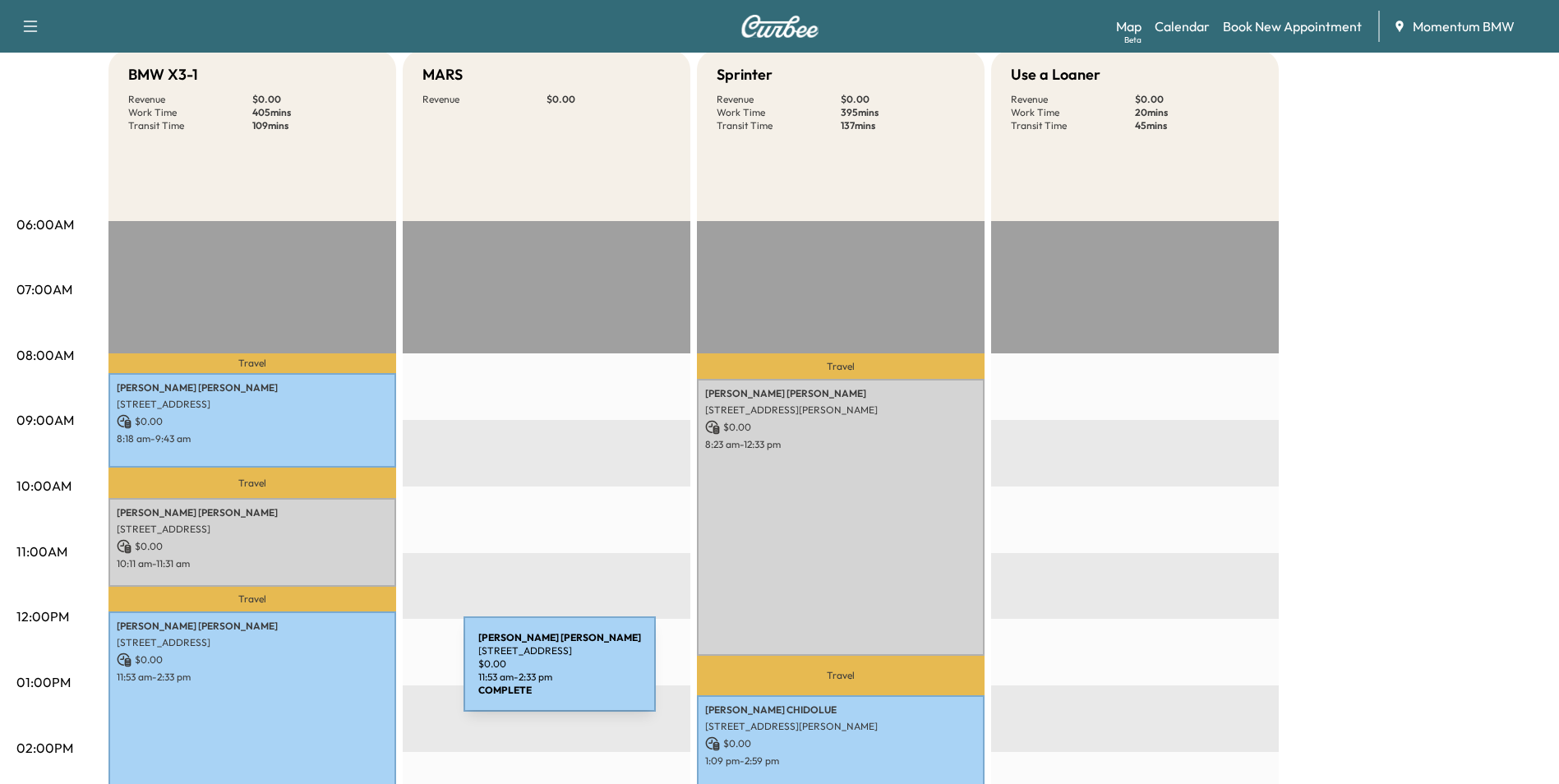
click at [340, 674] on p "11:53 am - 2:33 pm" at bounding box center [252, 677] width 271 height 13
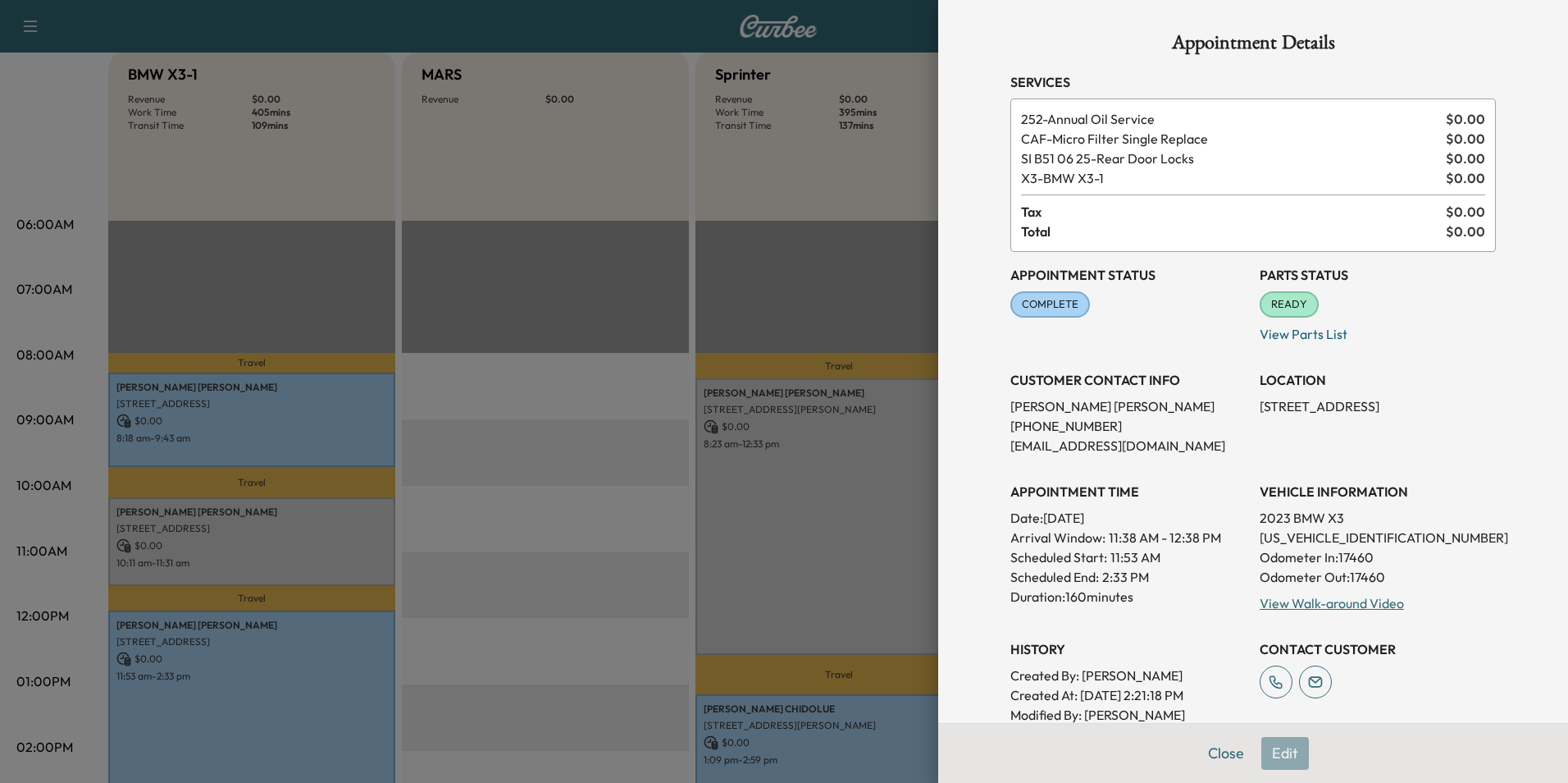
click at [851, 536] on div at bounding box center [784, 391] width 1568 height 783
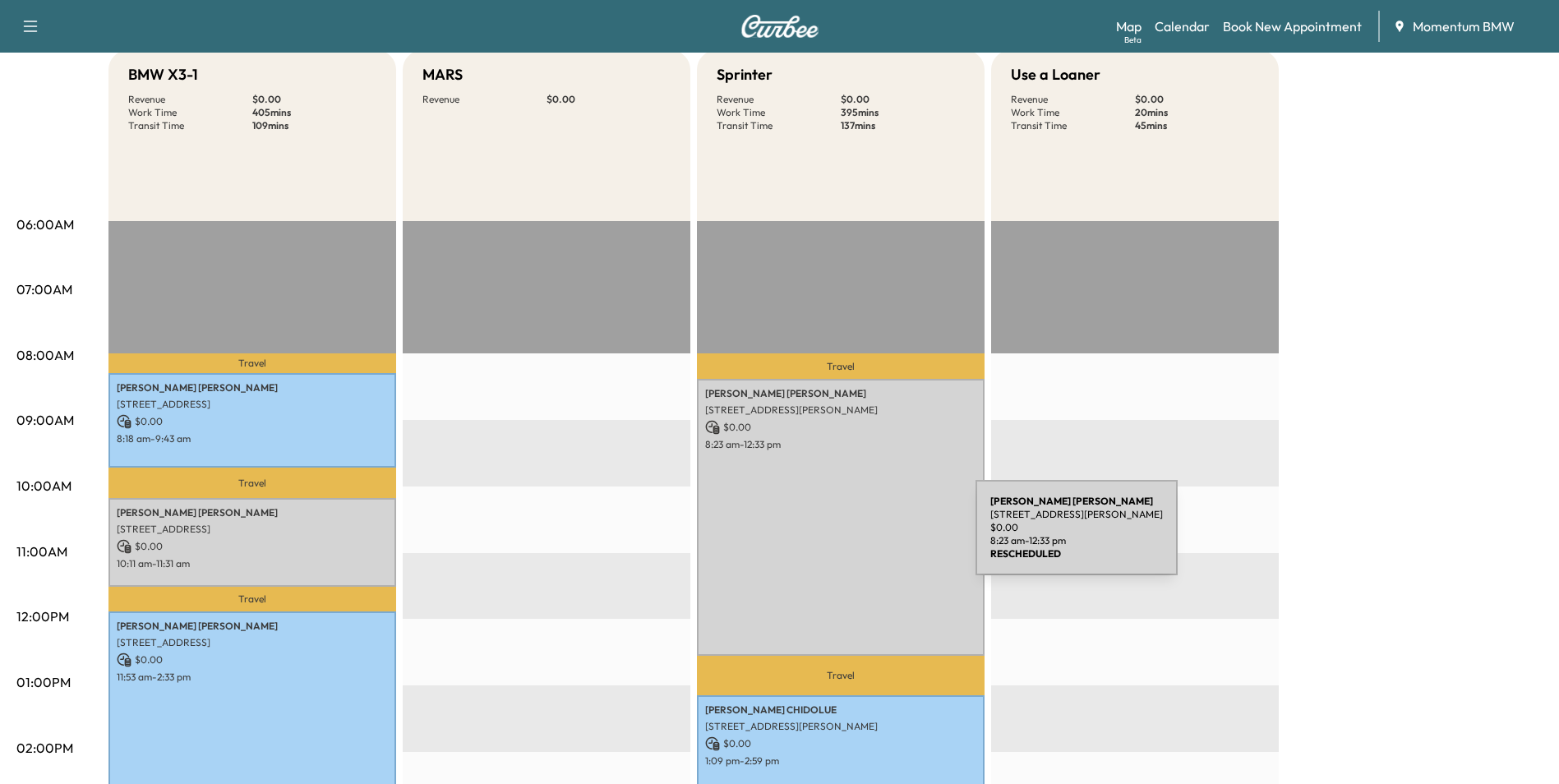
click at [853, 537] on div "[PERSON_NAME] [STREET_ADDRESS] $ 0.00 8:23 am - 12:33 pm" at bounding box center [841, 517] width 287 height 276
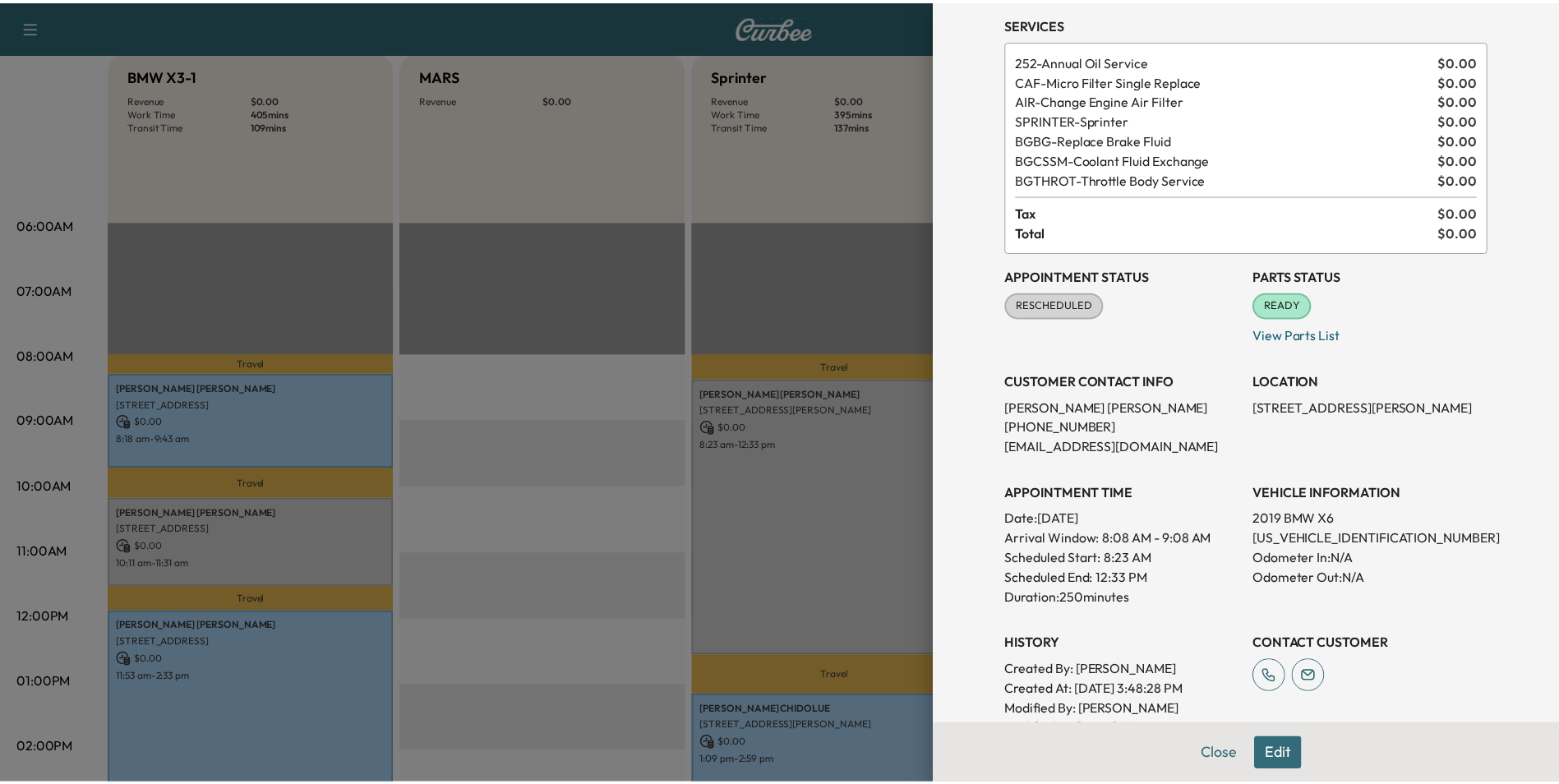
scroll to position [301, 0]
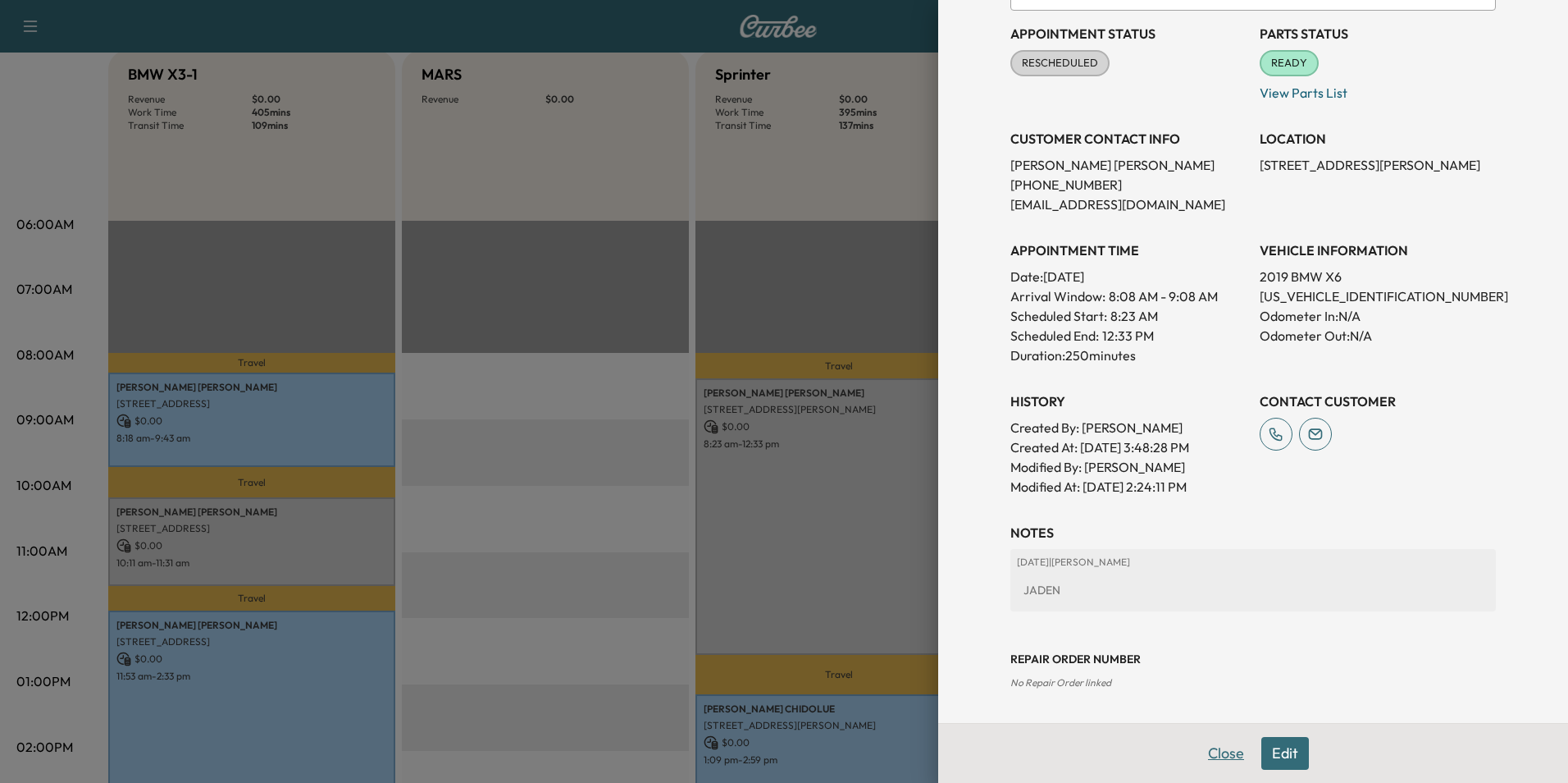
click at [1216, 751] on button "Close" at bounding box center [1225, 753] width 57 height 33
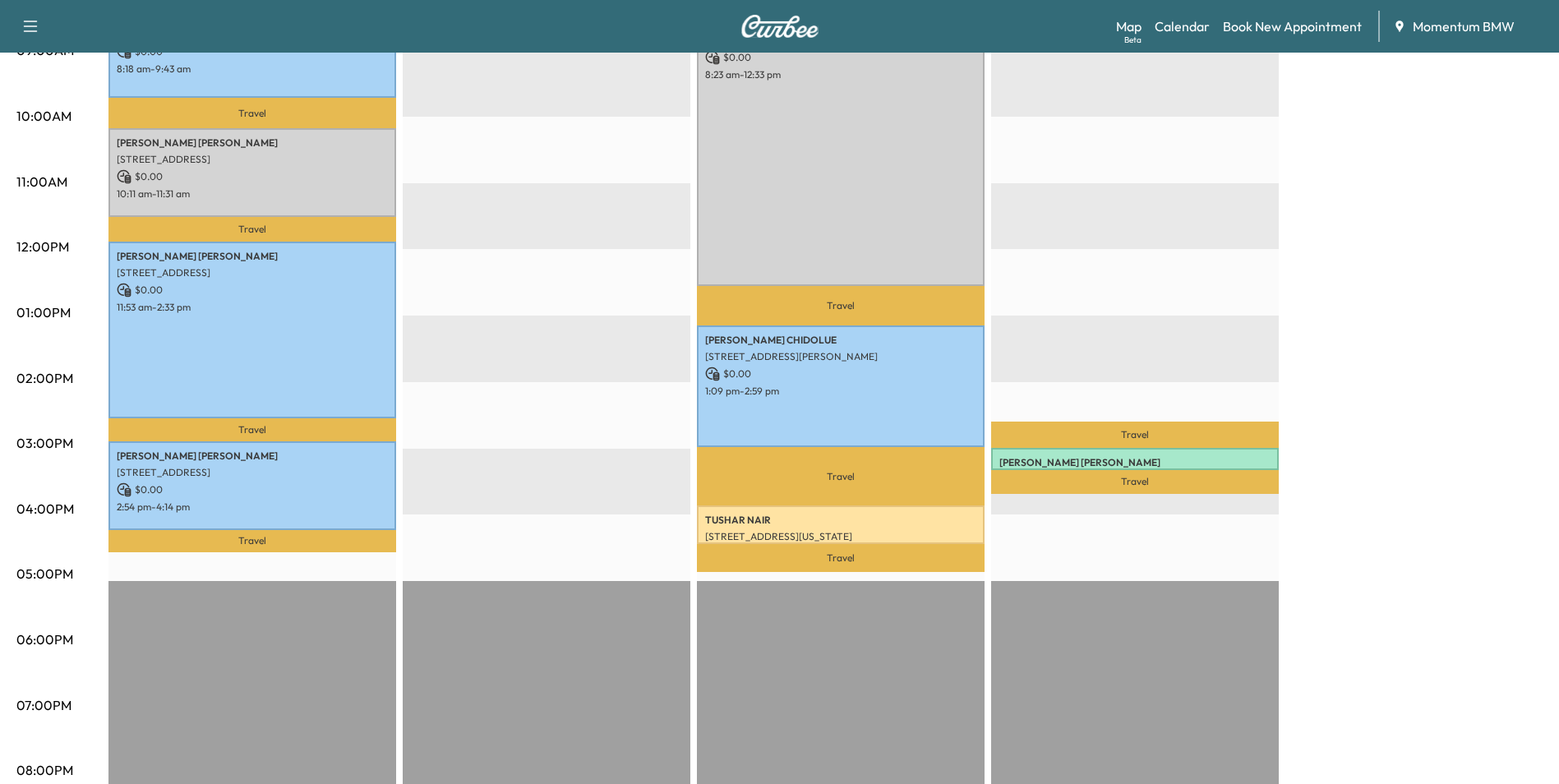
scroll to position [575, 0]
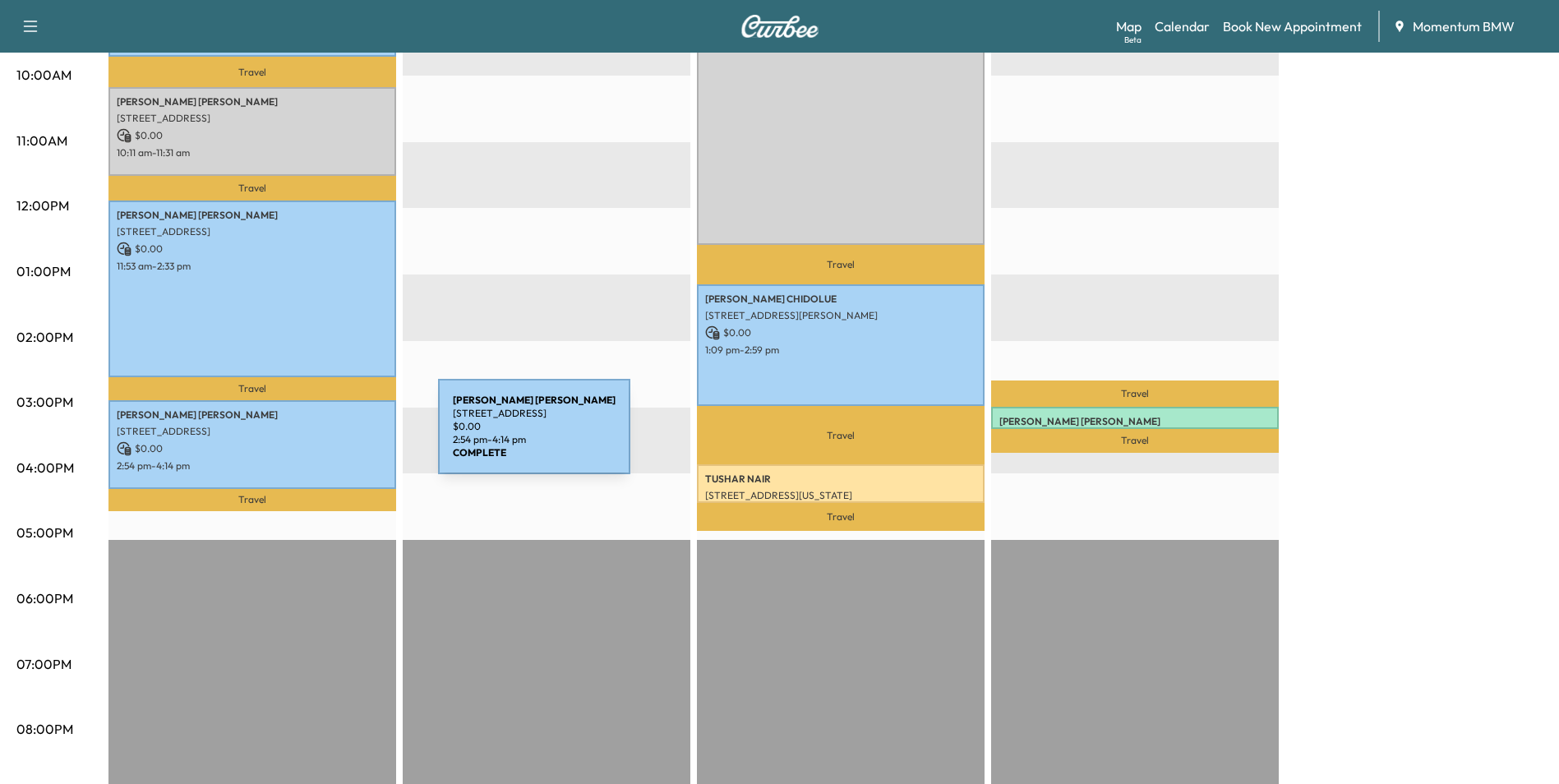
click at [315, 442] on p "$ 0.00" at bounding box center [252, 449] width 271 height 15
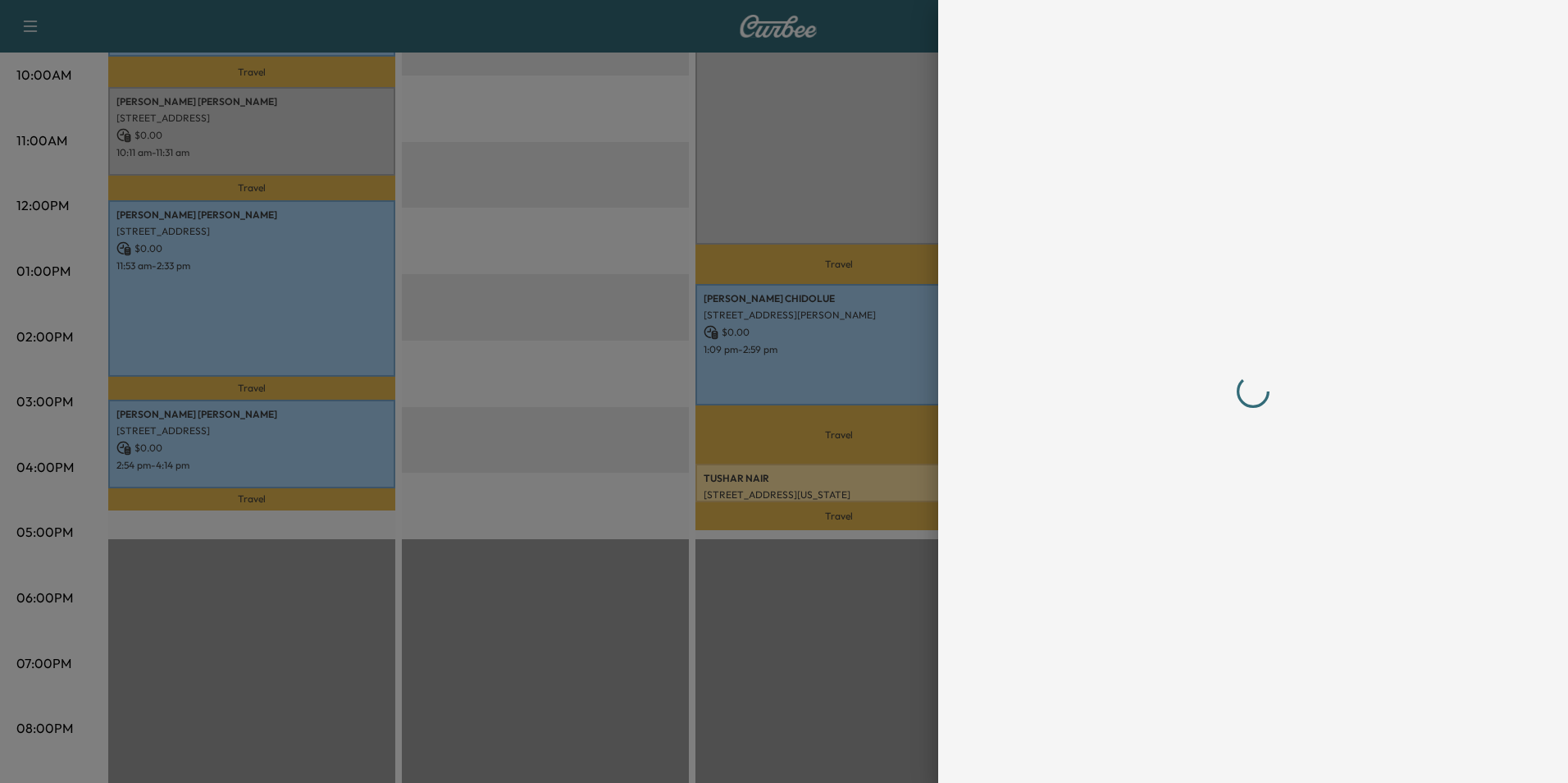
click at [314, 438] on div at bounding box center [784, 391] width 1568 height 783
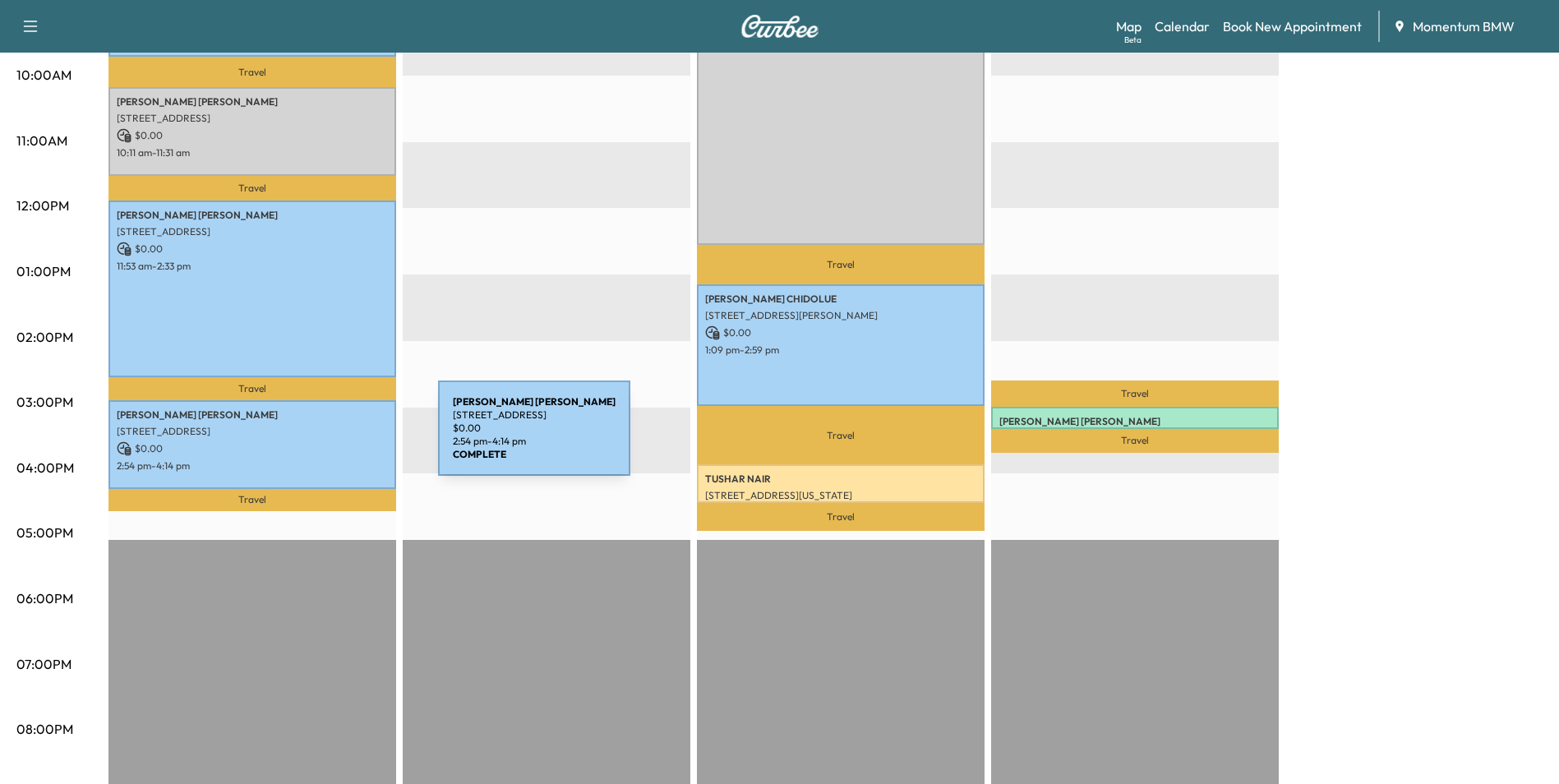
click at [315, 442] on p "$ 0.00" at bounding box center [252, 449] width 271 height 15
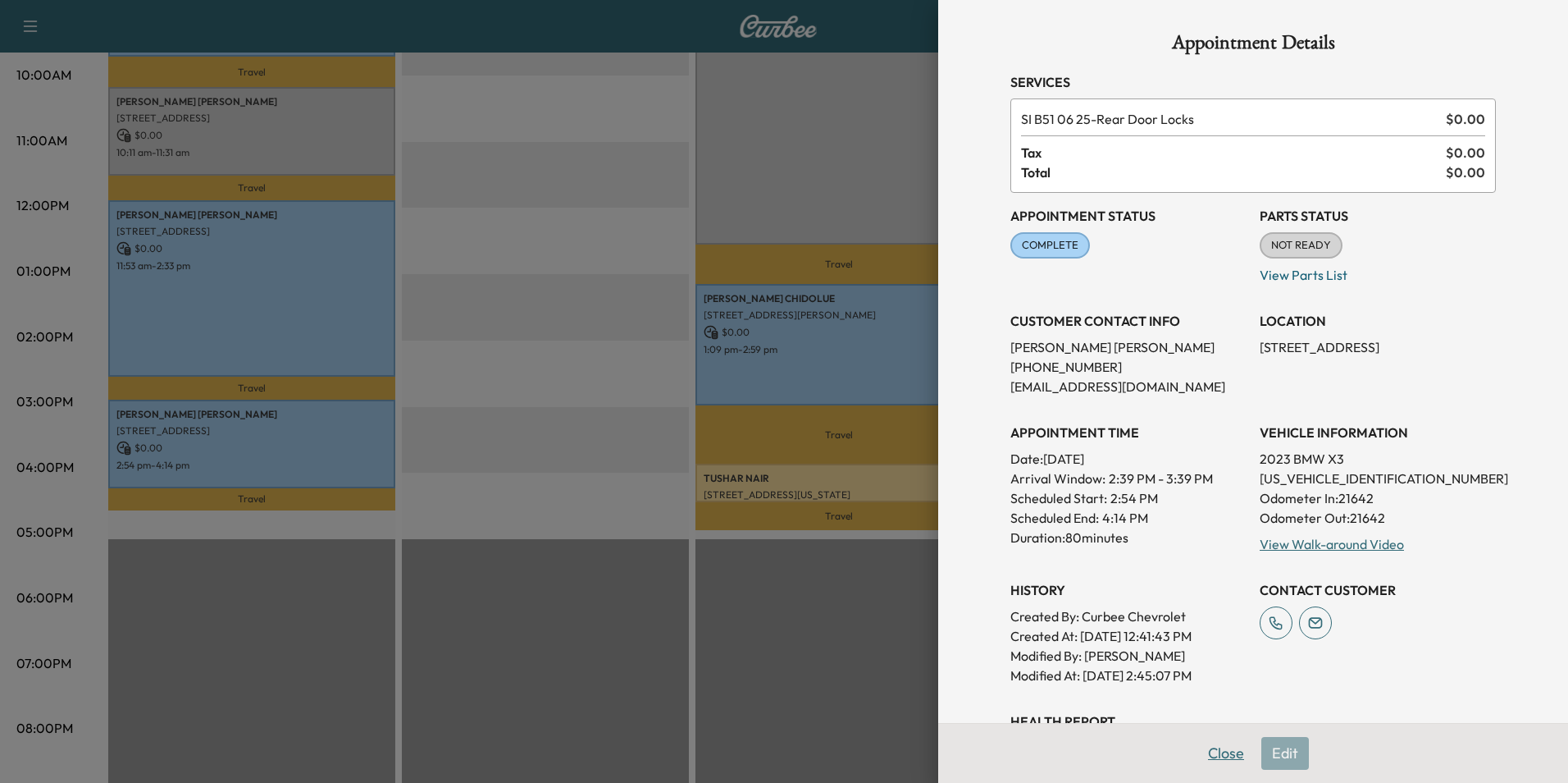
click at [1213, 758] on button "Close" at bounding box center [1225, 753] width 57 height 33
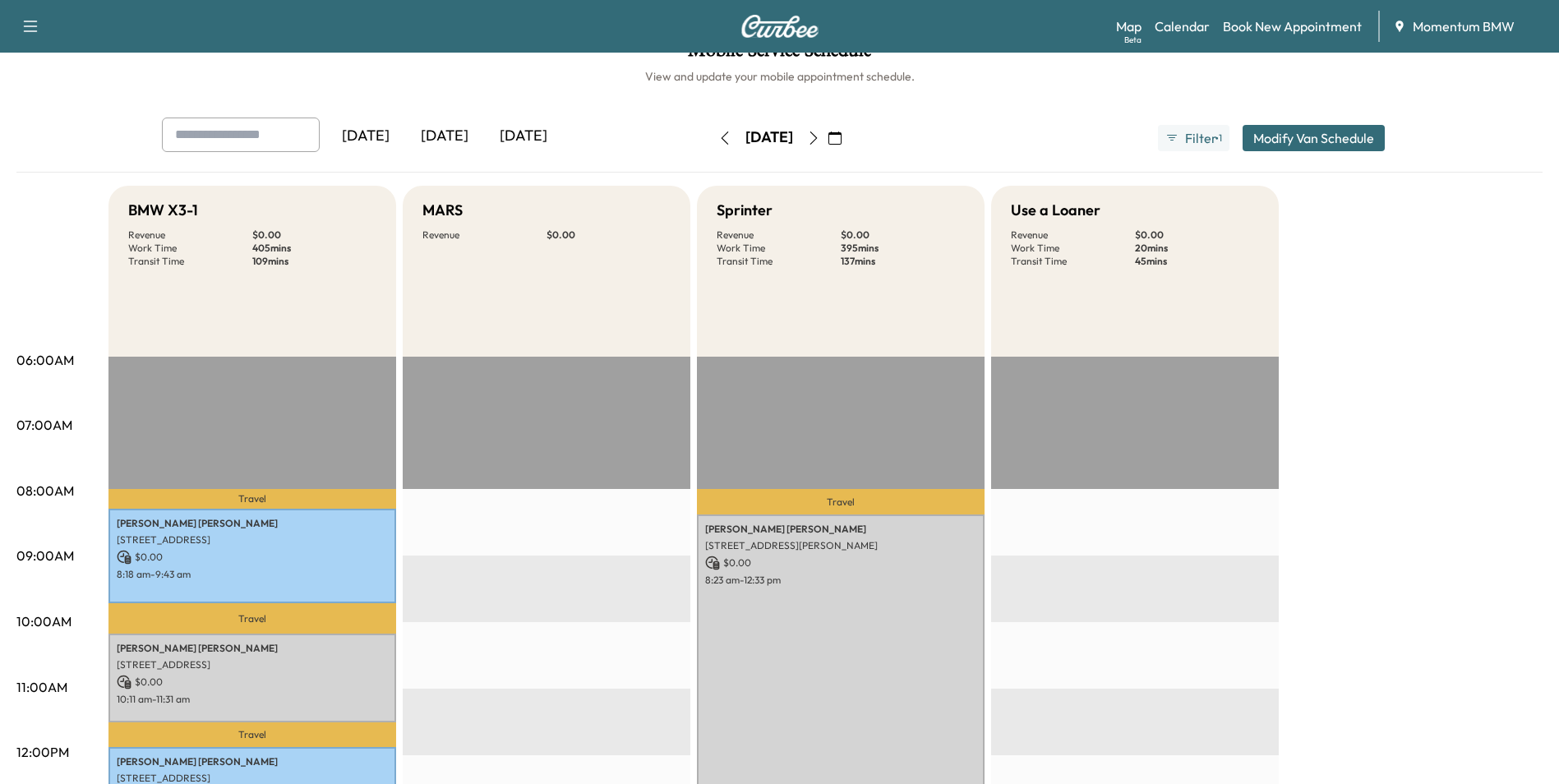
scroll to position [0, 0]
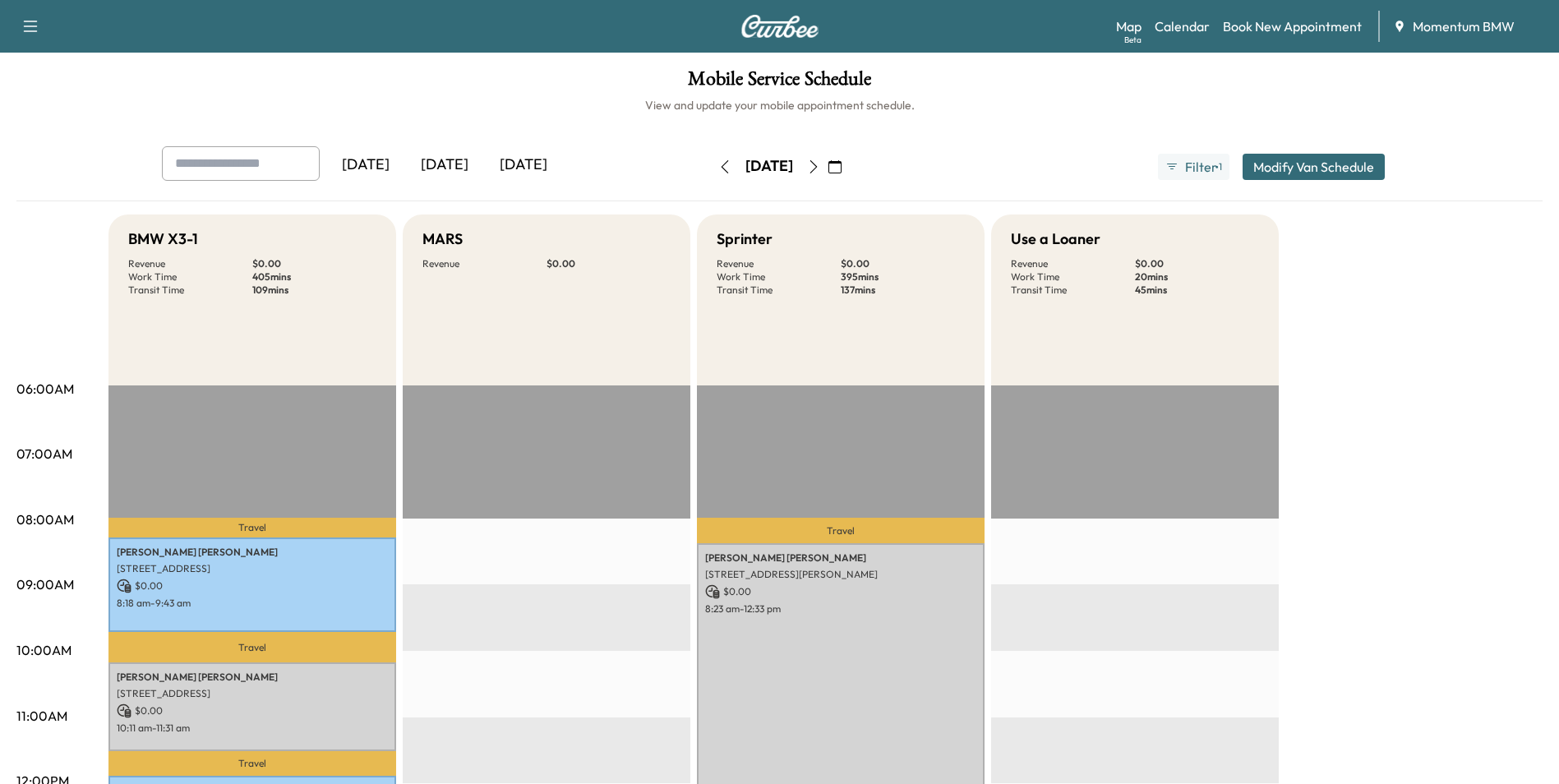
click at [842, 163] on icon "button" at bounding box center [834, 166] width 13 height 13
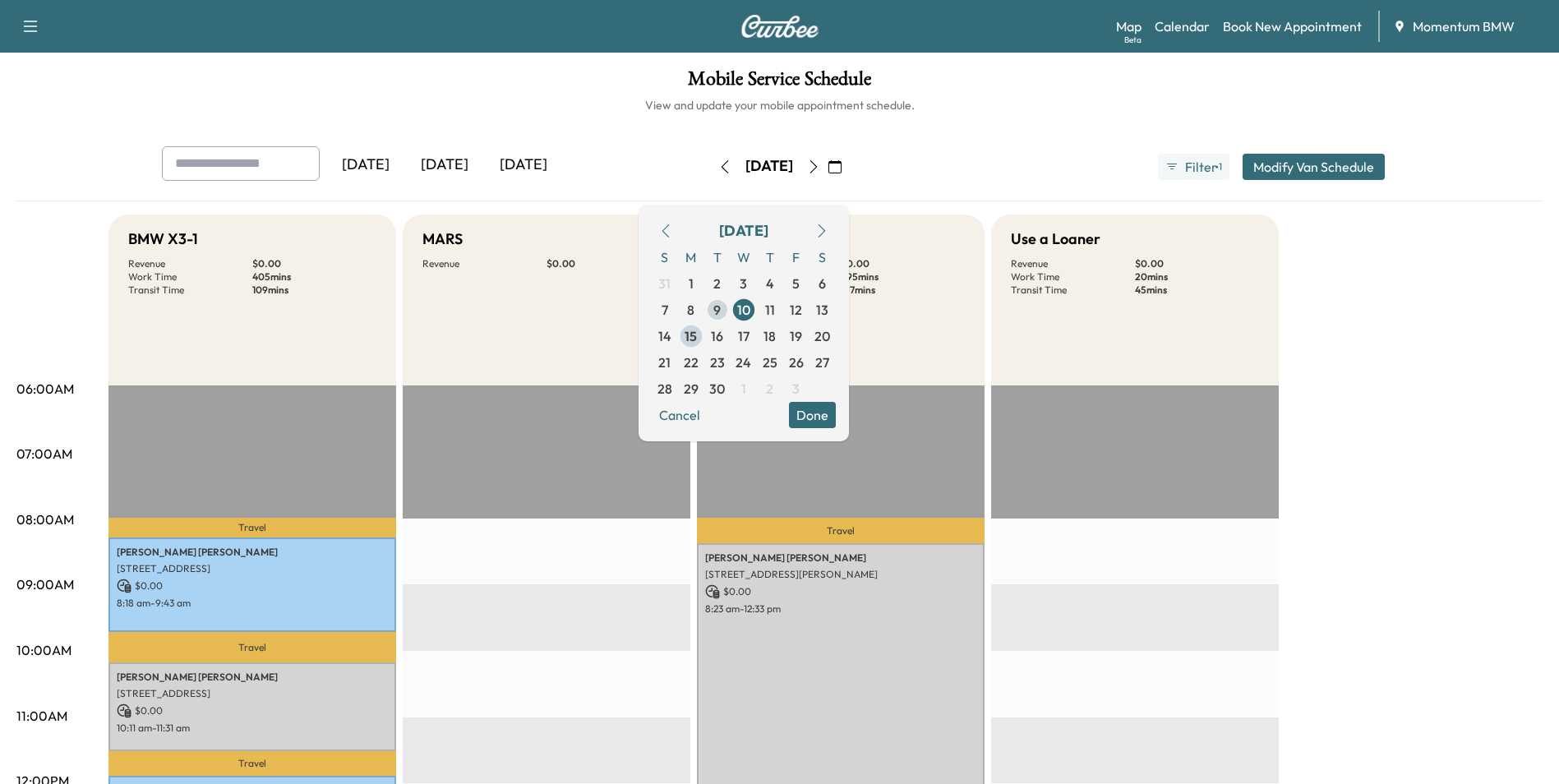
click at [721, 308] on span "9" at bounding box center [717, 310] width 7 height 20
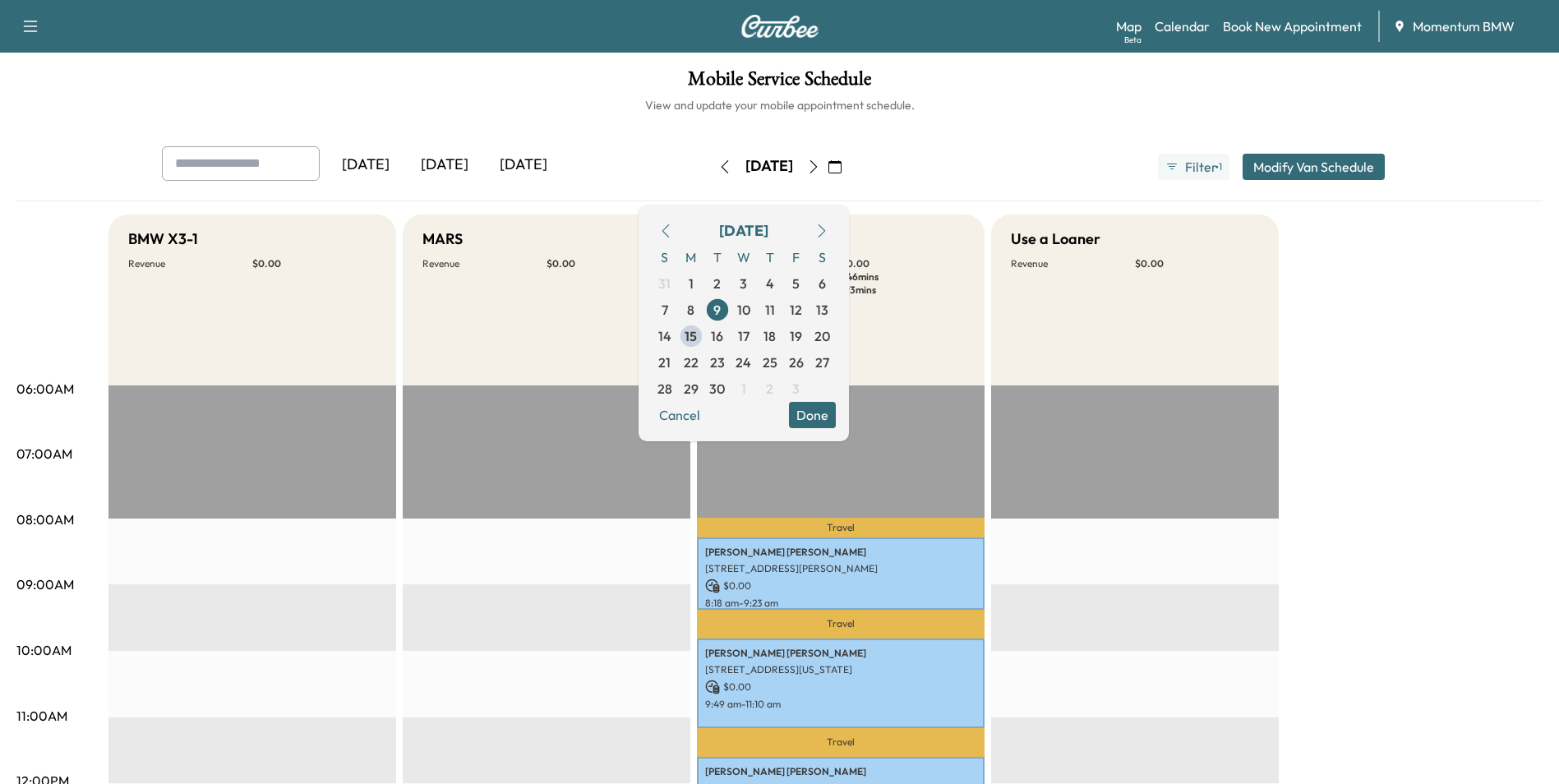
click at [836, 416] on button "Done" at bounding box center [813, 414] width 47 height 26
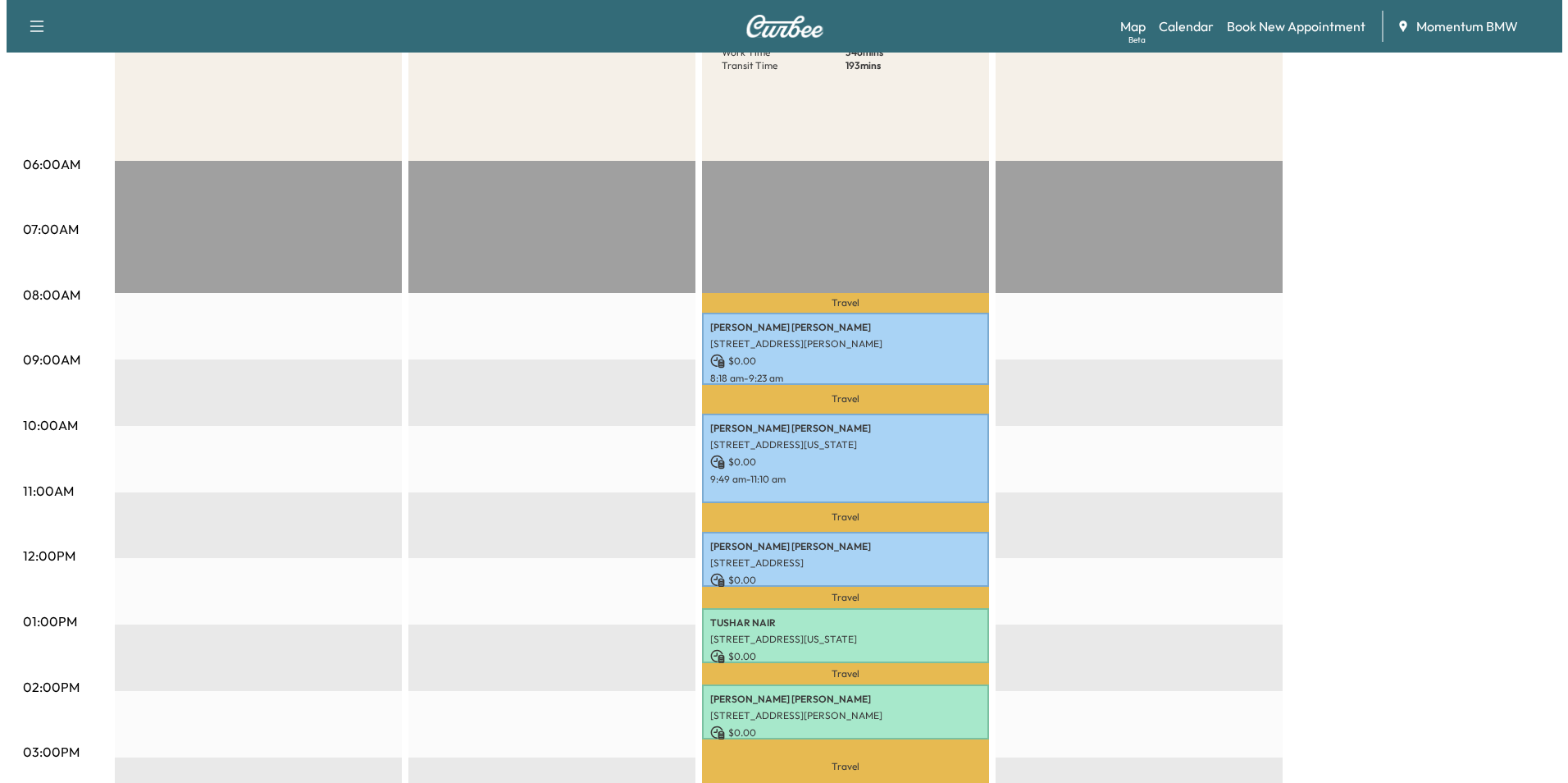
scroll to position [246, 0]
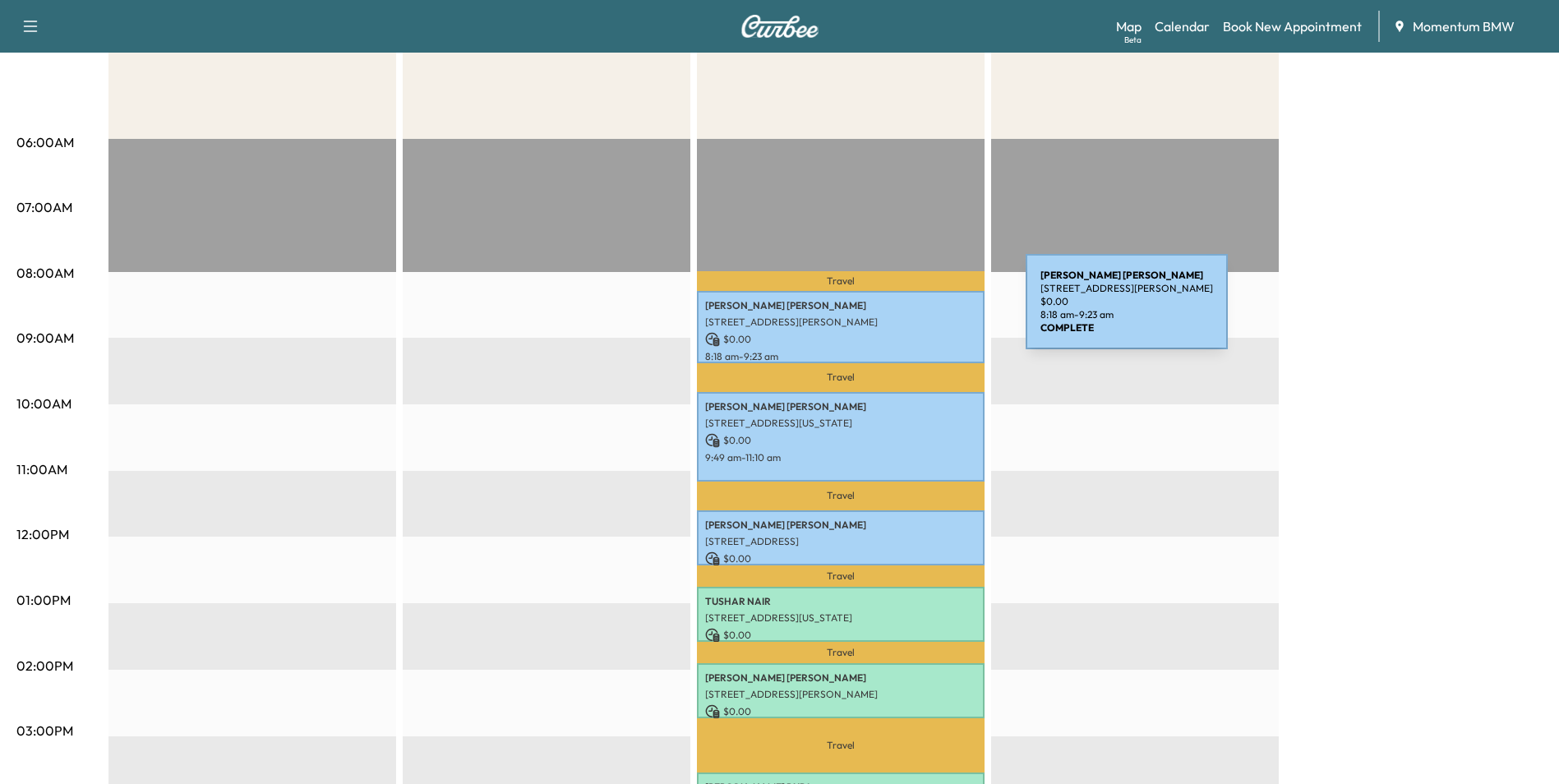
click at [903, 312] on div "[PERSON_NAME] [STREET_ADDRESS][PERSON_NAME] $ 0.00 8:18 am - 9:23 am" at bounding box center [841, 326] width 287 height 72
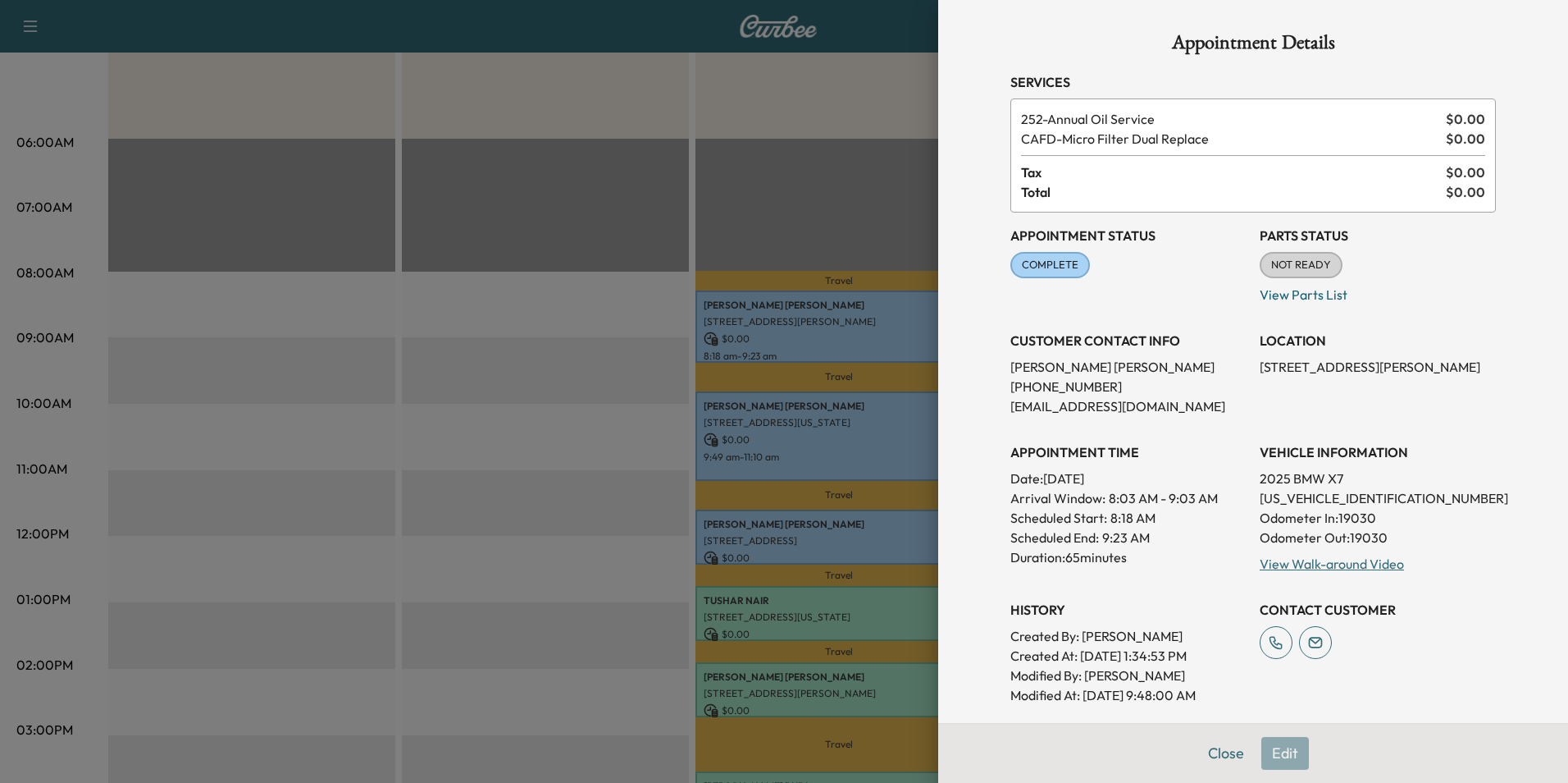
click at [881, 448] on div at bounding box center [784, 391] width 1568 height 783
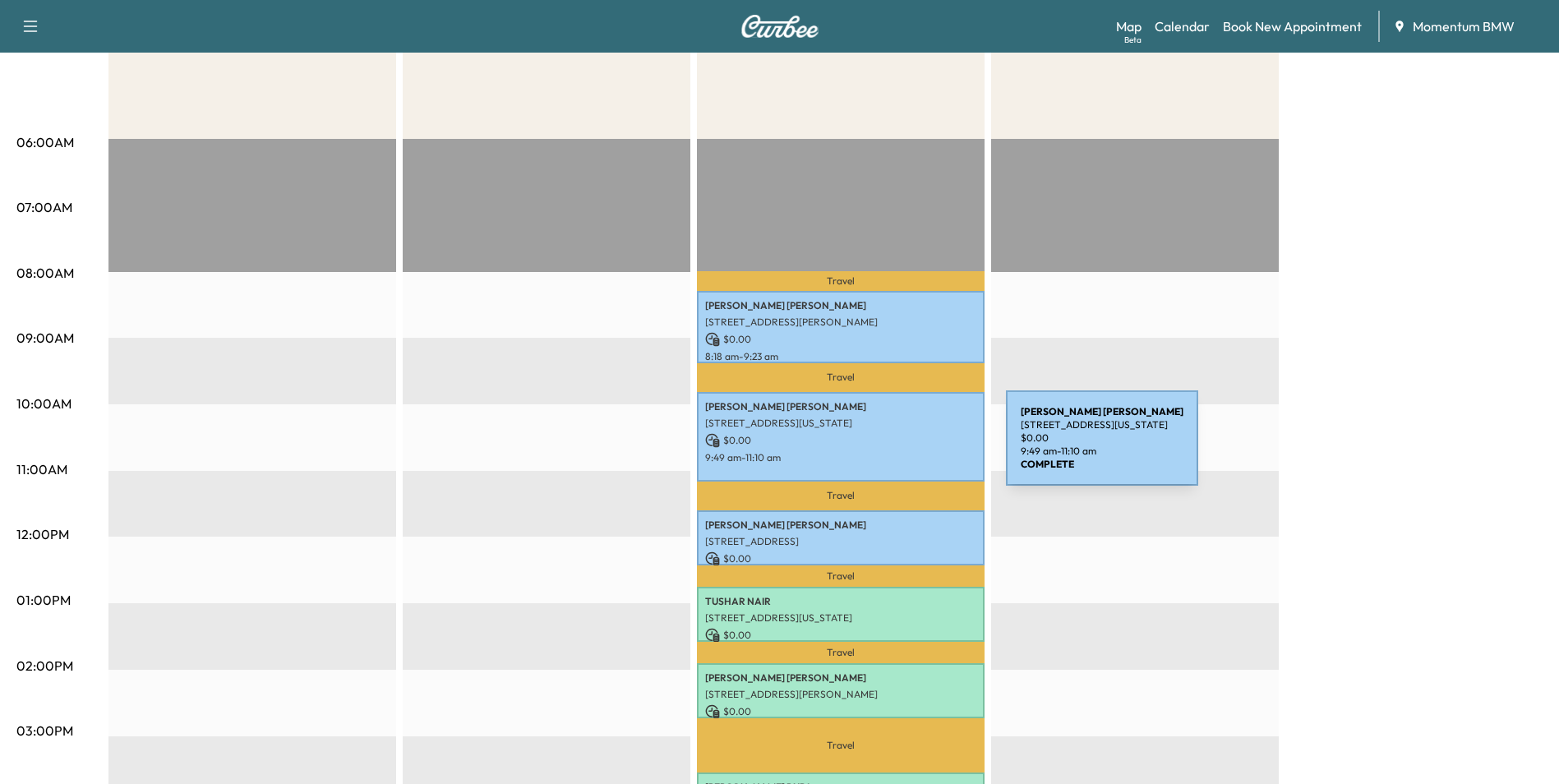
click at [883, 451] on p "9:49 am - 11:10 am" at bounding box center [841, 457] width 271 height 13
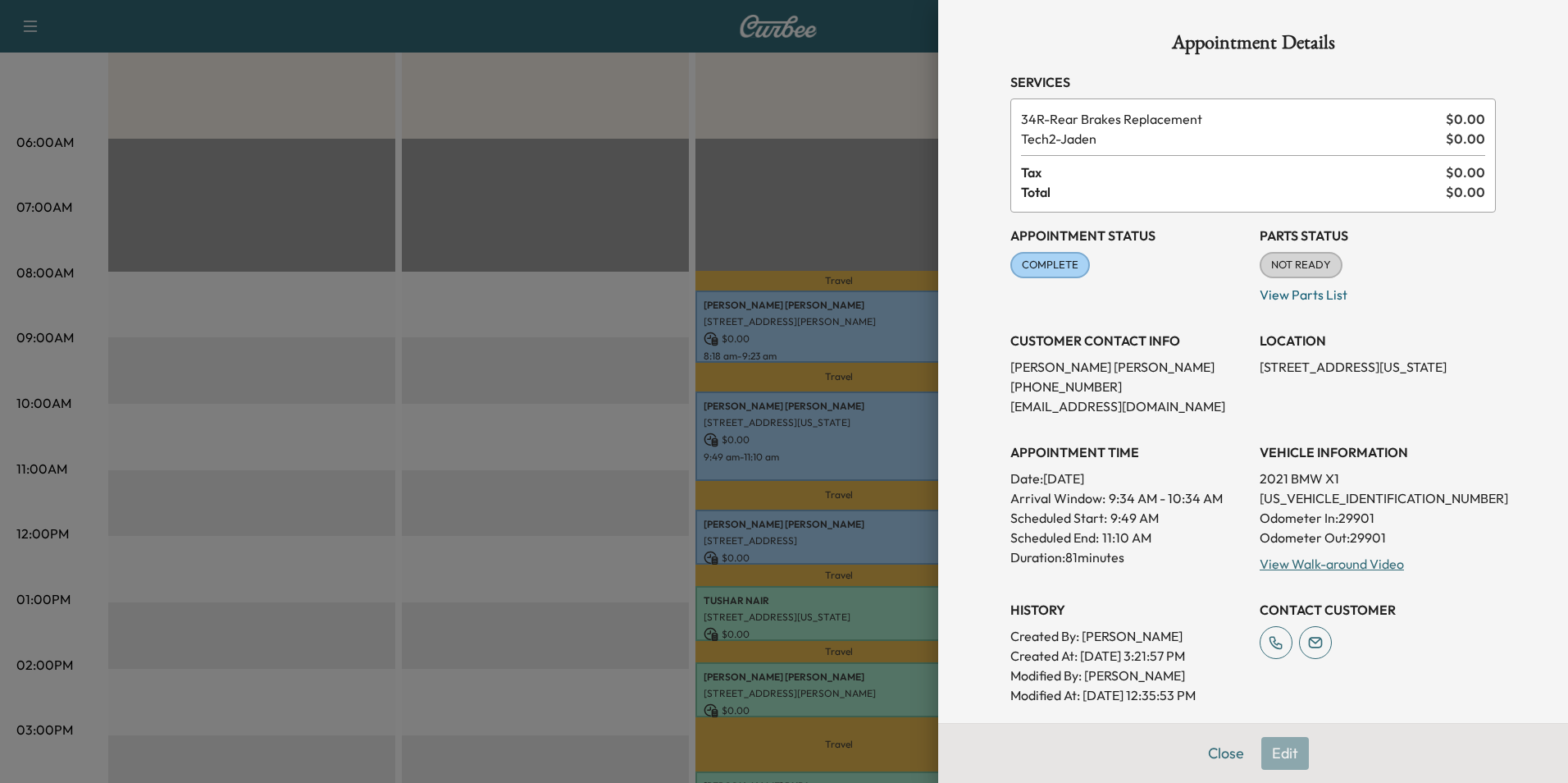
click at [868, 520] on div at bounding box center [784, 391] width 1568 height 783
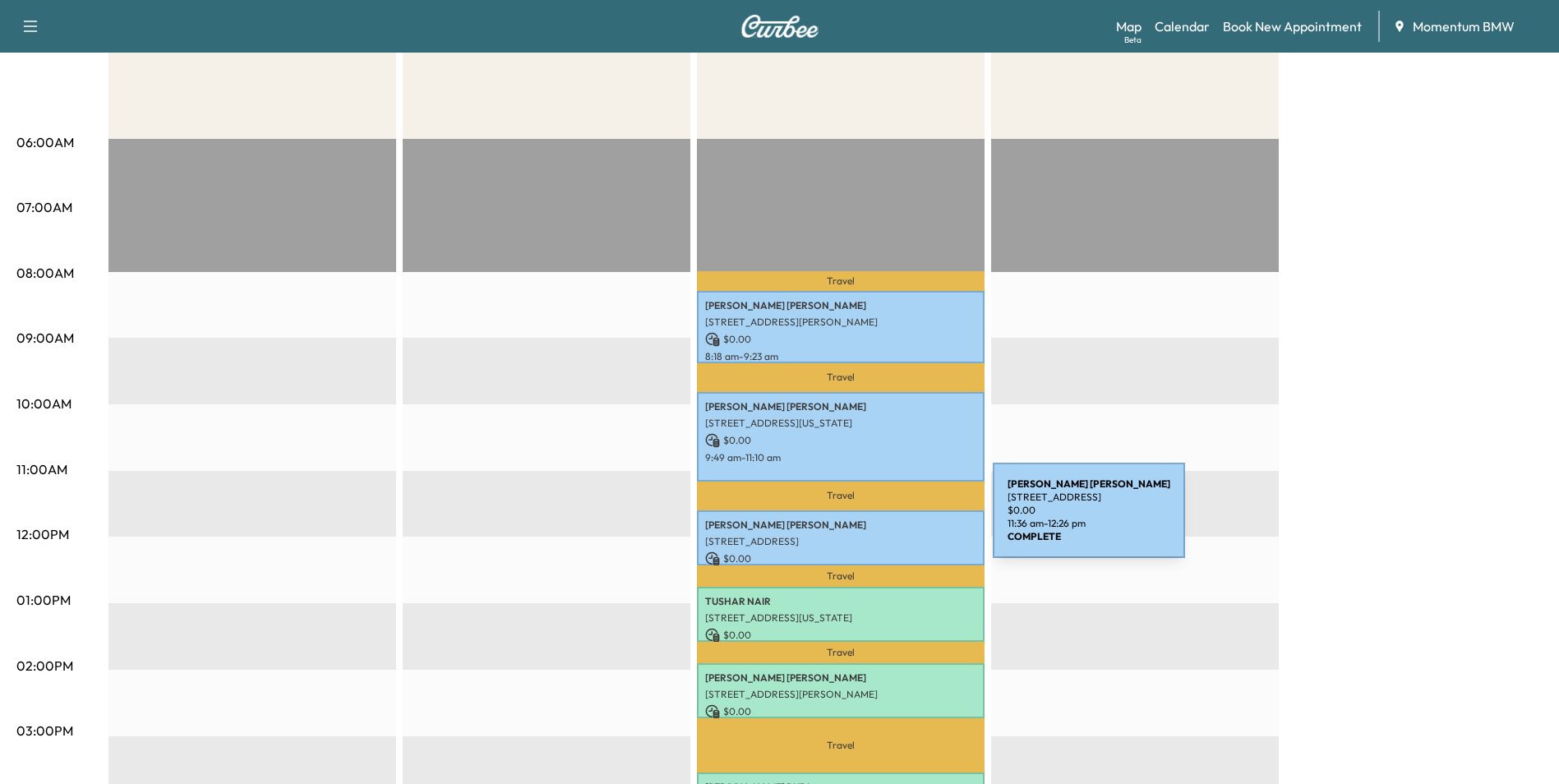
click at [870, 521] on p "[PERSON_NAME]" at bounding box center [841, 525] width 271 height 13
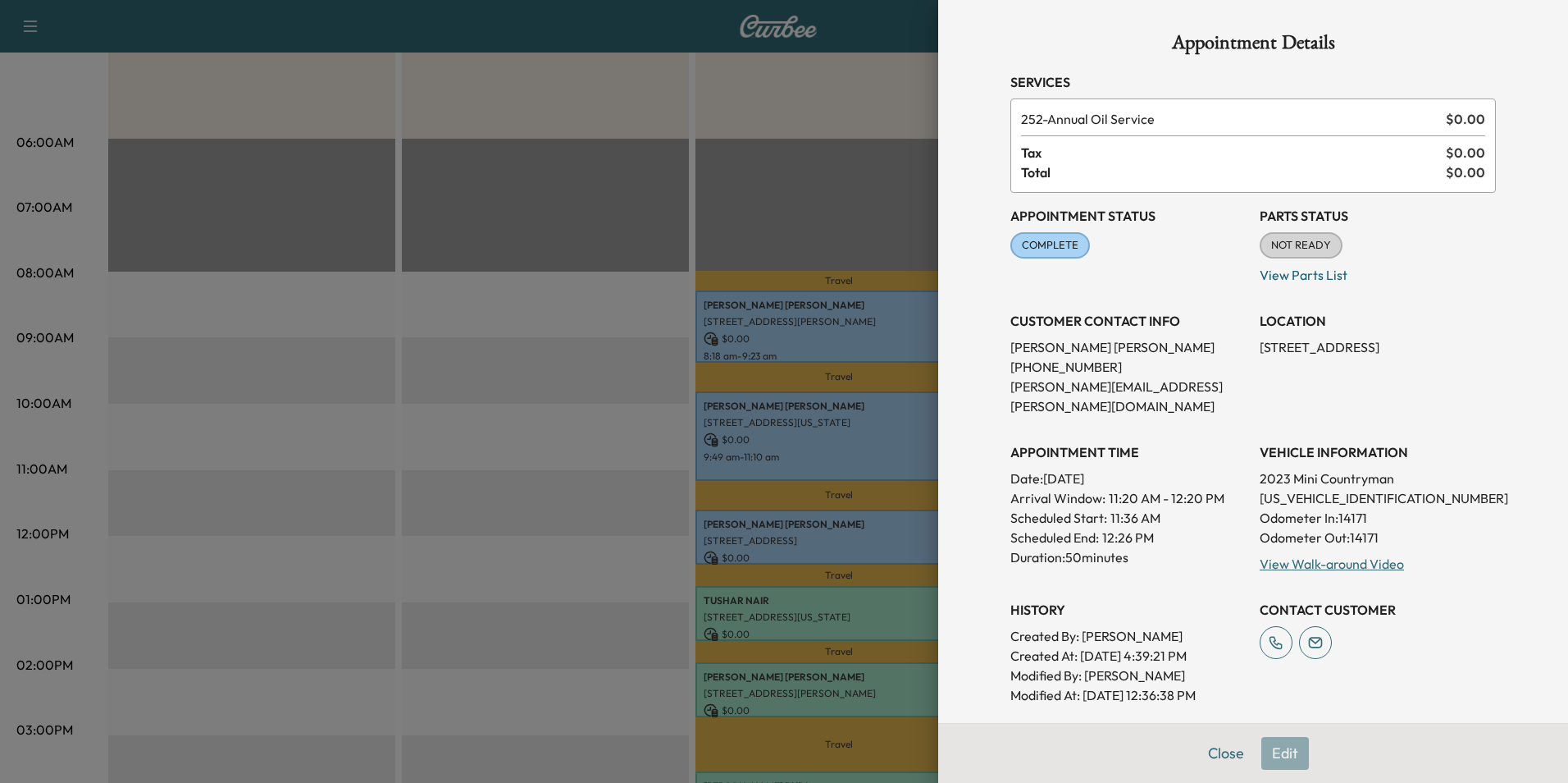
click at [870, 603] on div at bounding box center [784, 391] width 1568 height 783
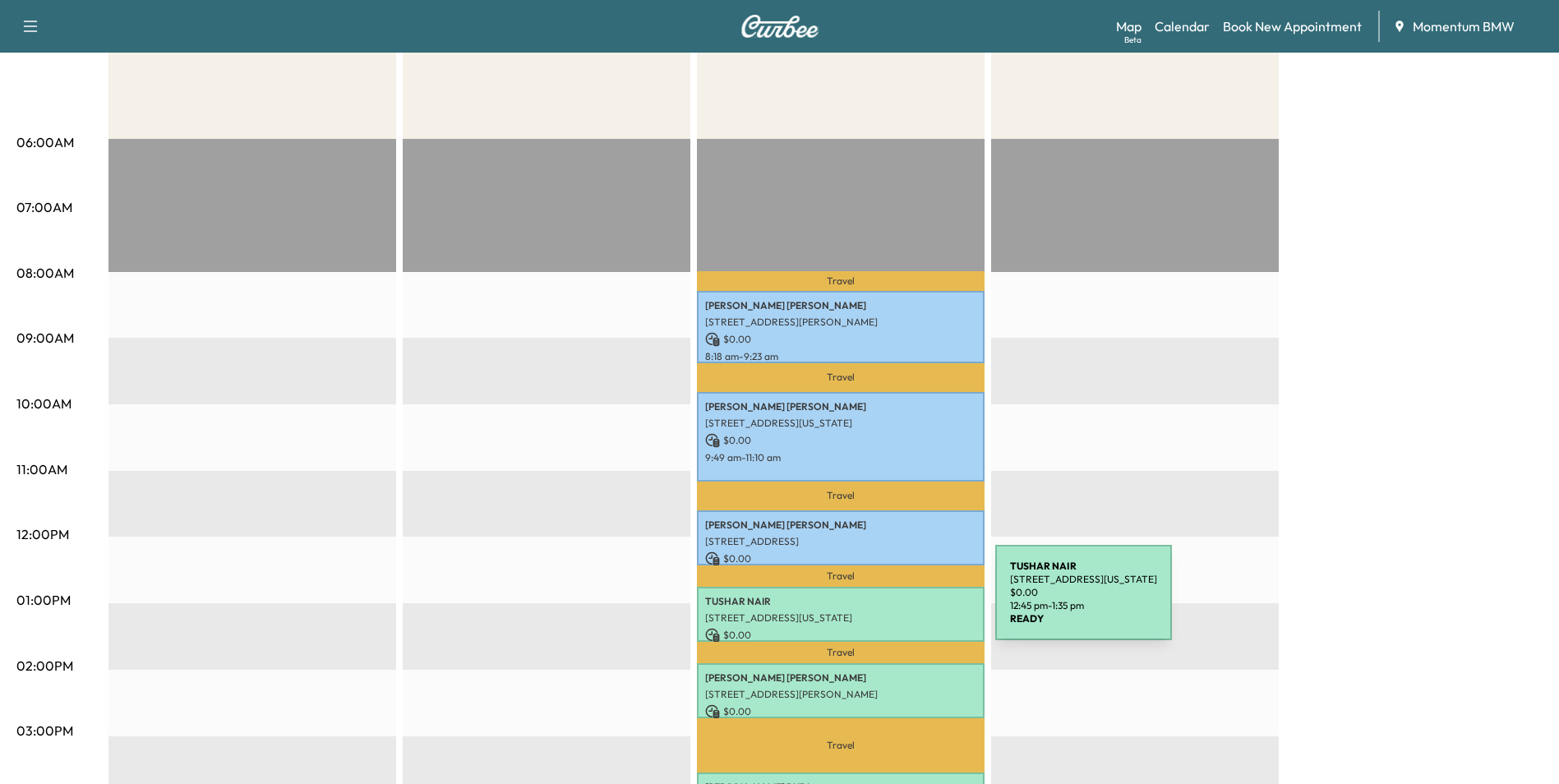
click at [872, 602] on p "[PERSON_NAME]" at bounding box center [841, 601] width 271 height 13
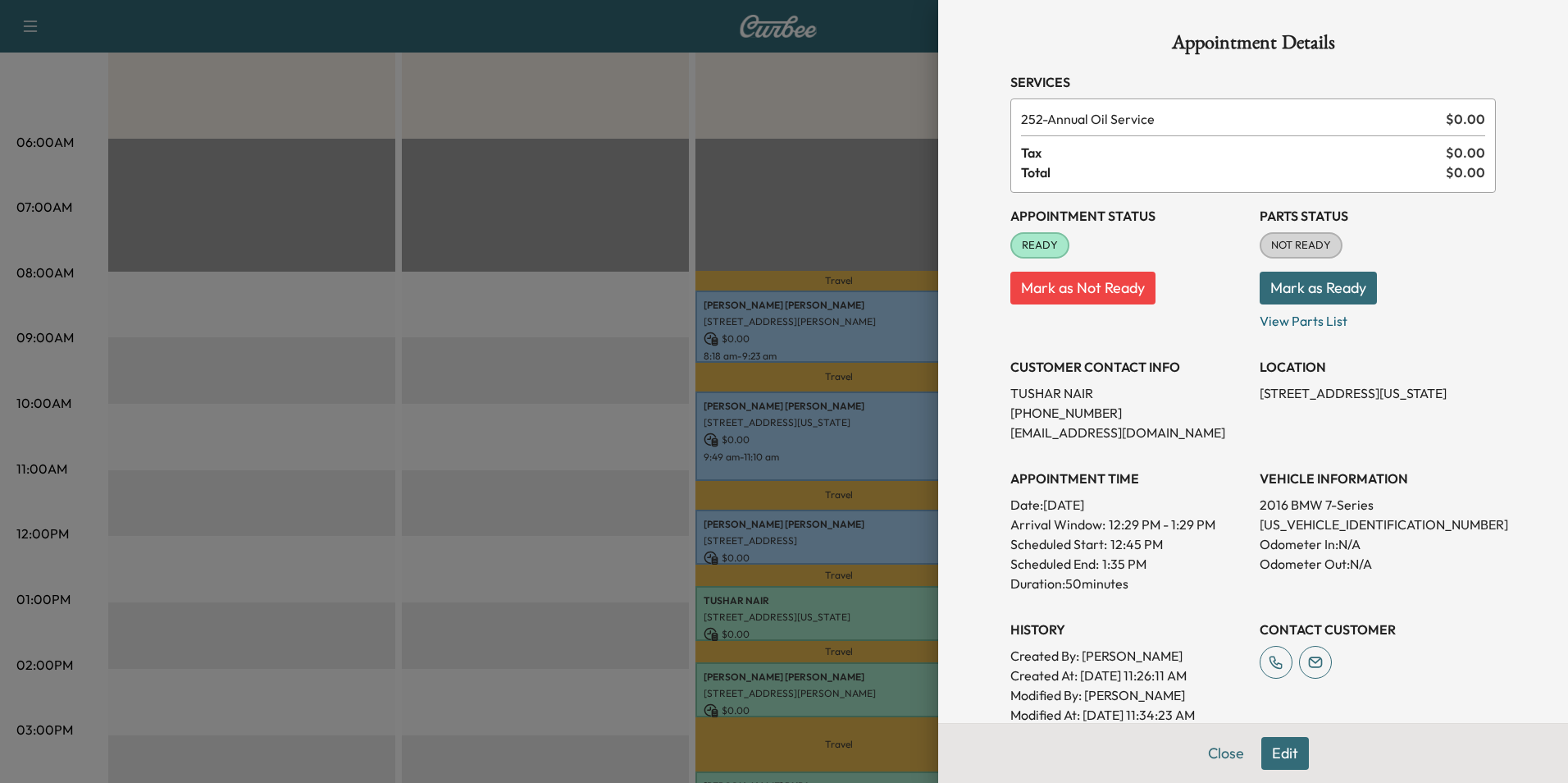
click at [894, 687] on div at bounding box center [784, 391] width 1568 height 783
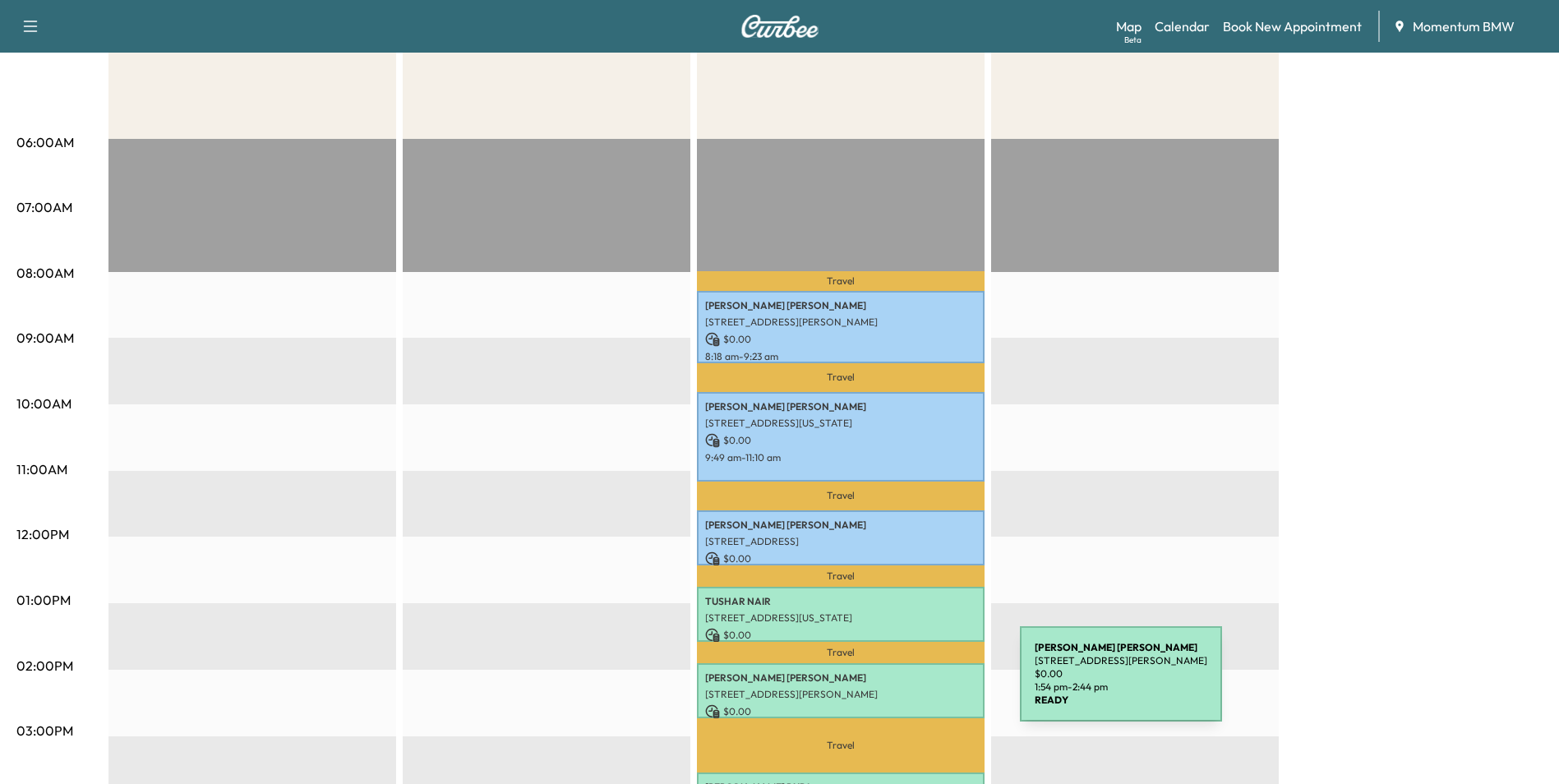
click at [896, 688] on p "[STREET_ADDRESS][PERSON_NAME]" at bounding box center [841, 694] width 271 height 13
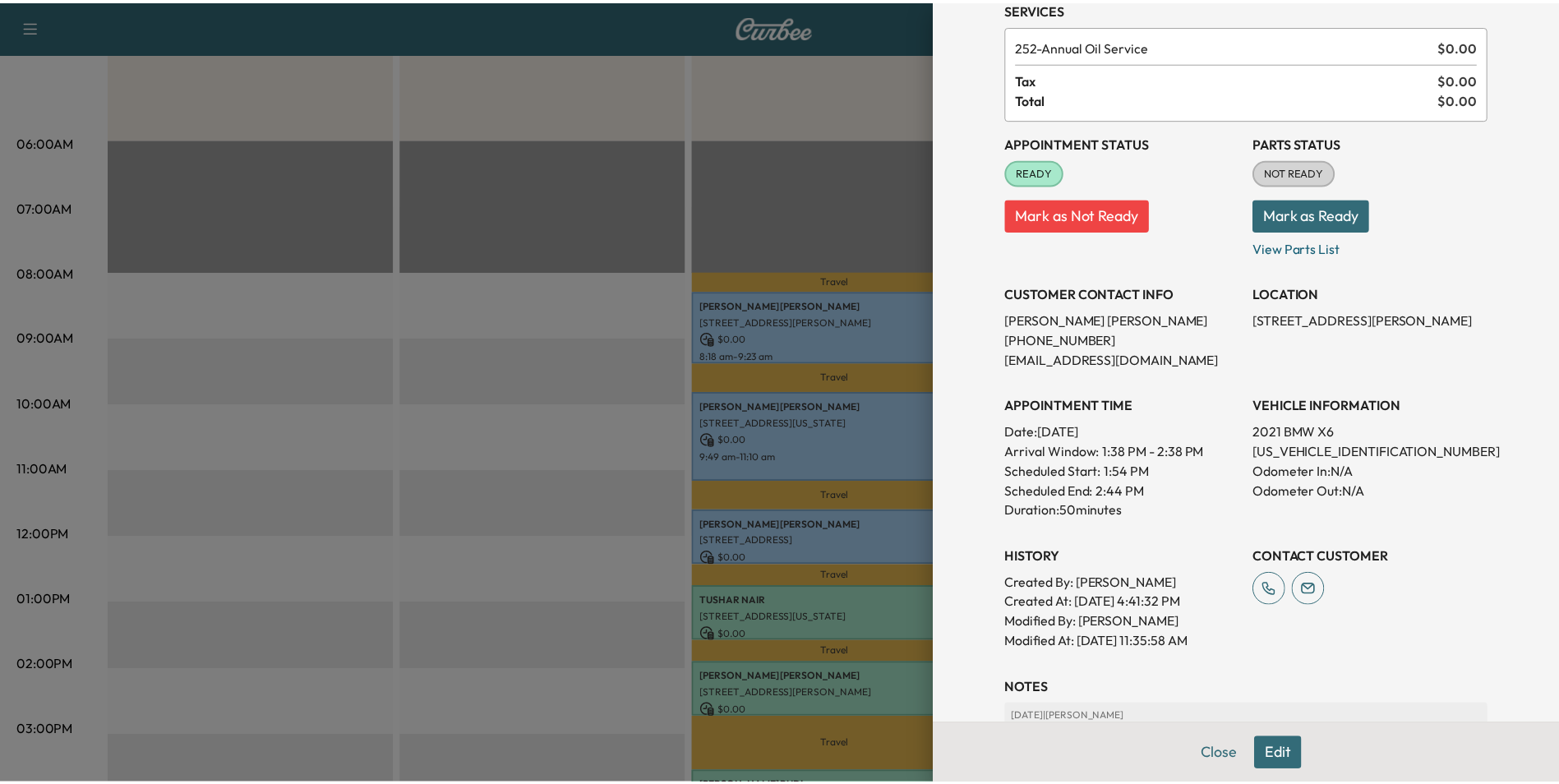
scroll to position [228, 0]
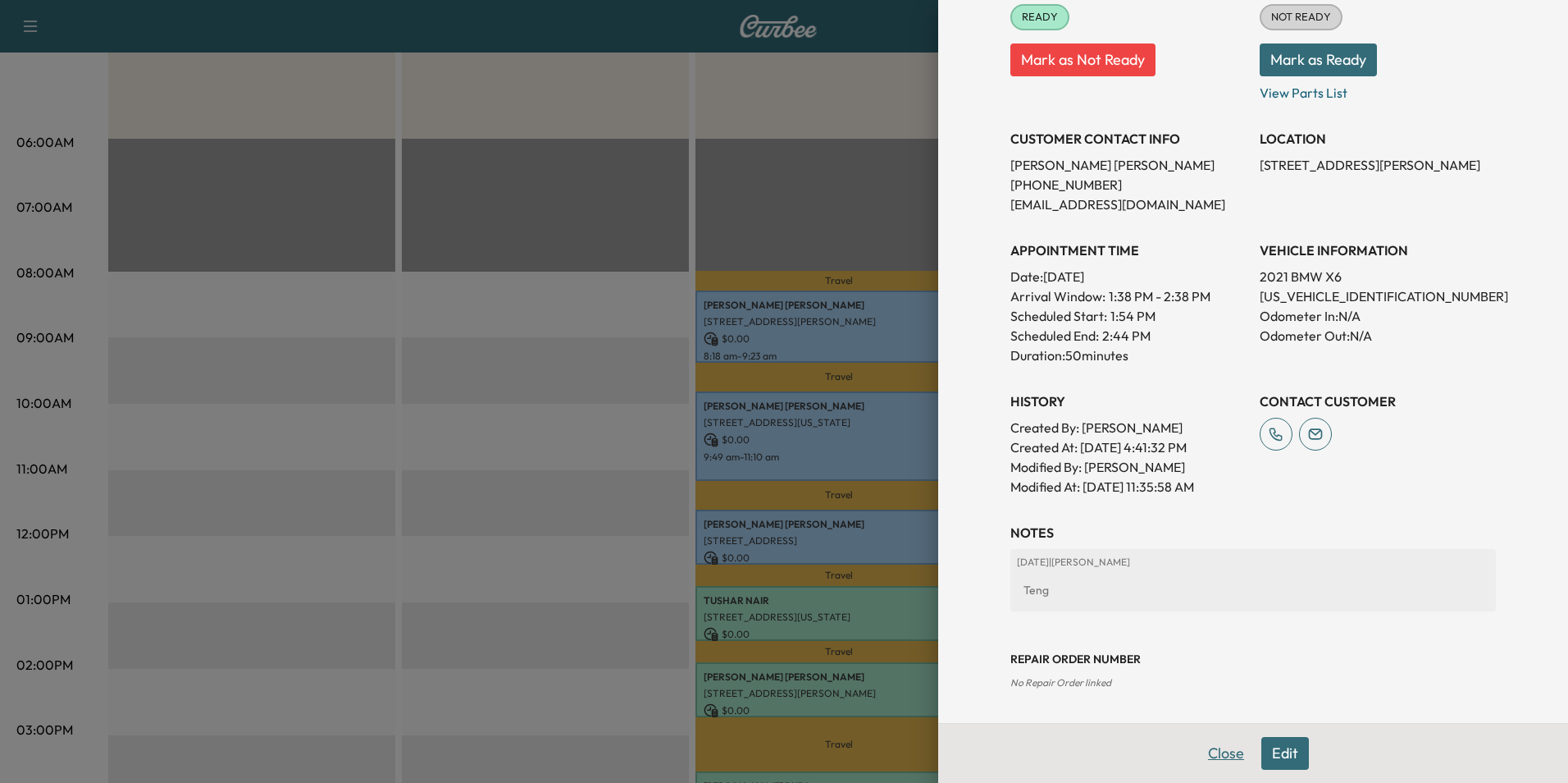
click at [1204, 753] on button "Close" at bounding box center [1225, 753] width 57 height 33
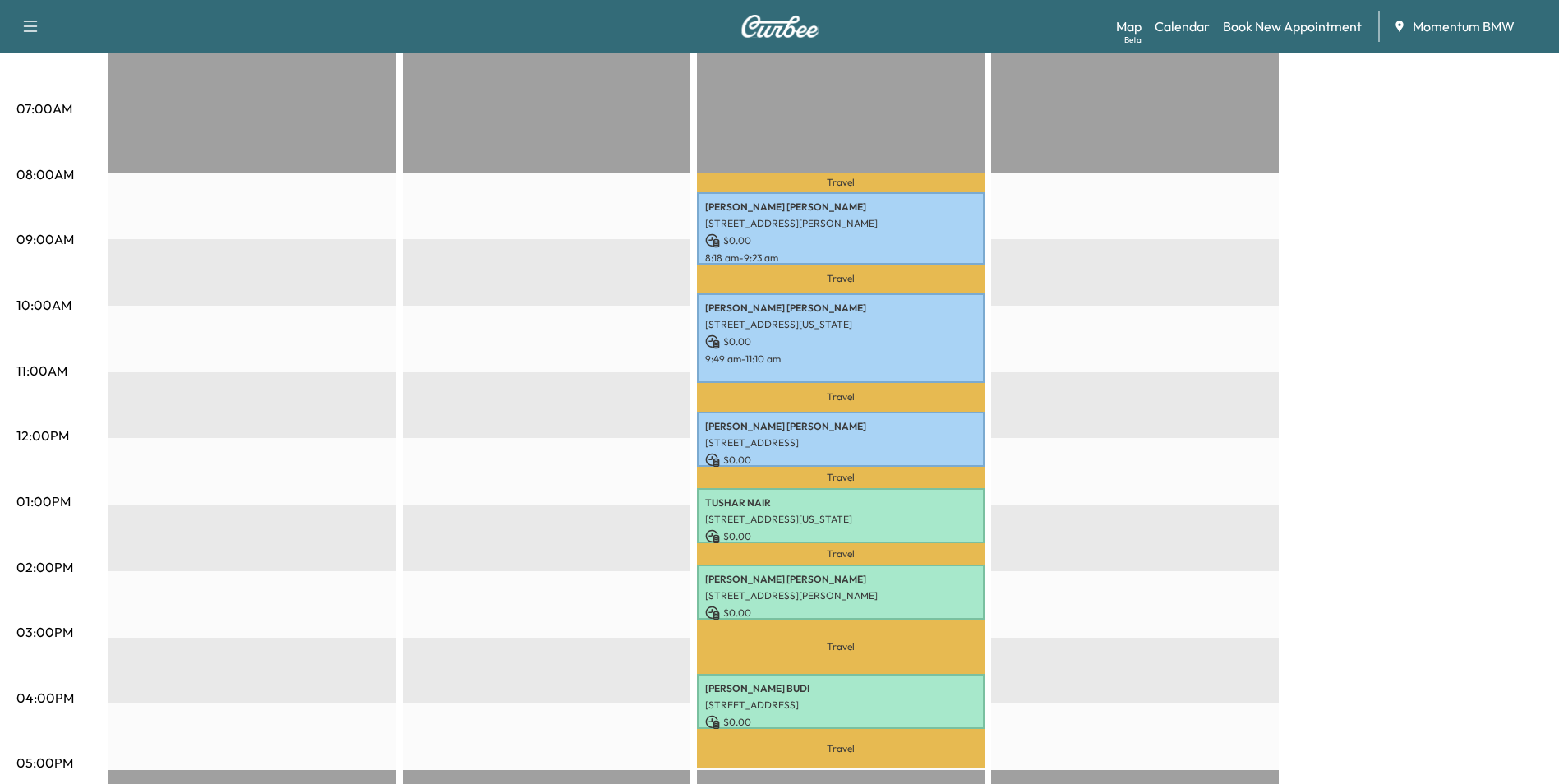
scroll to position [575, 0]
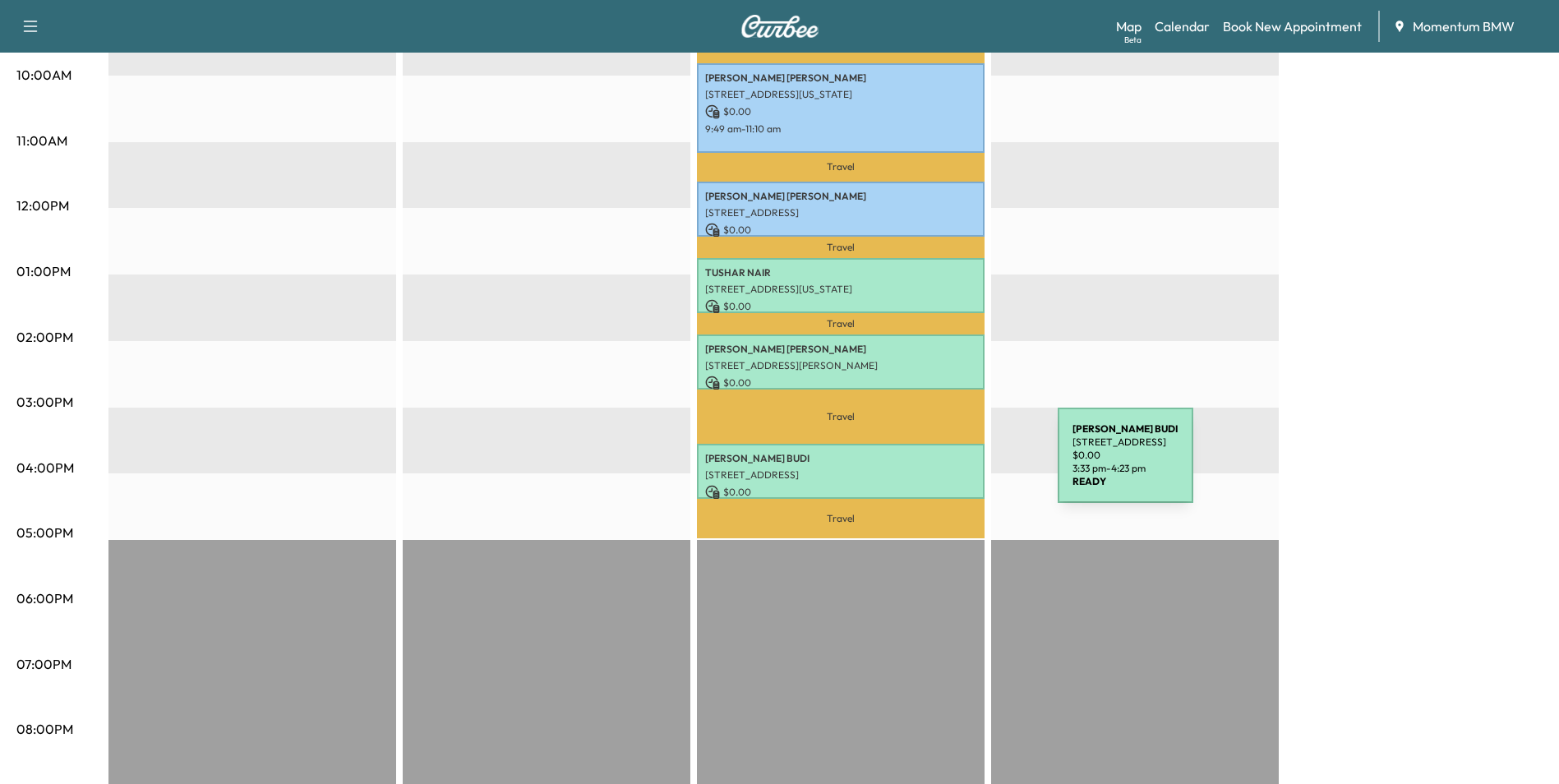
click at [934, 468] on p "[STREET_ADDRESS]" at bounding box center [841, 474] width 271 height 13
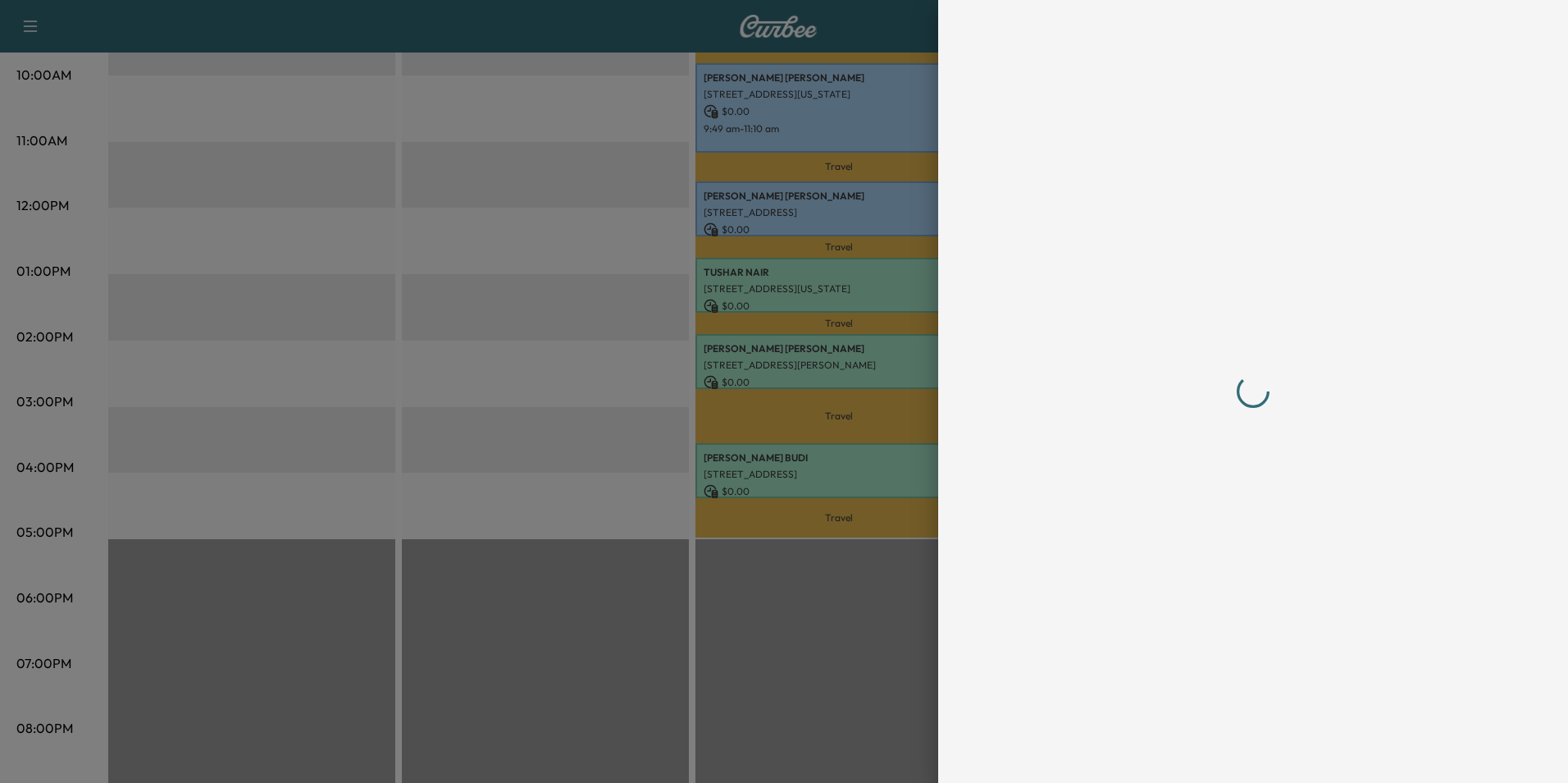
click at [932, 465] on div at bounding box center [784, 391] width 1568 height 783
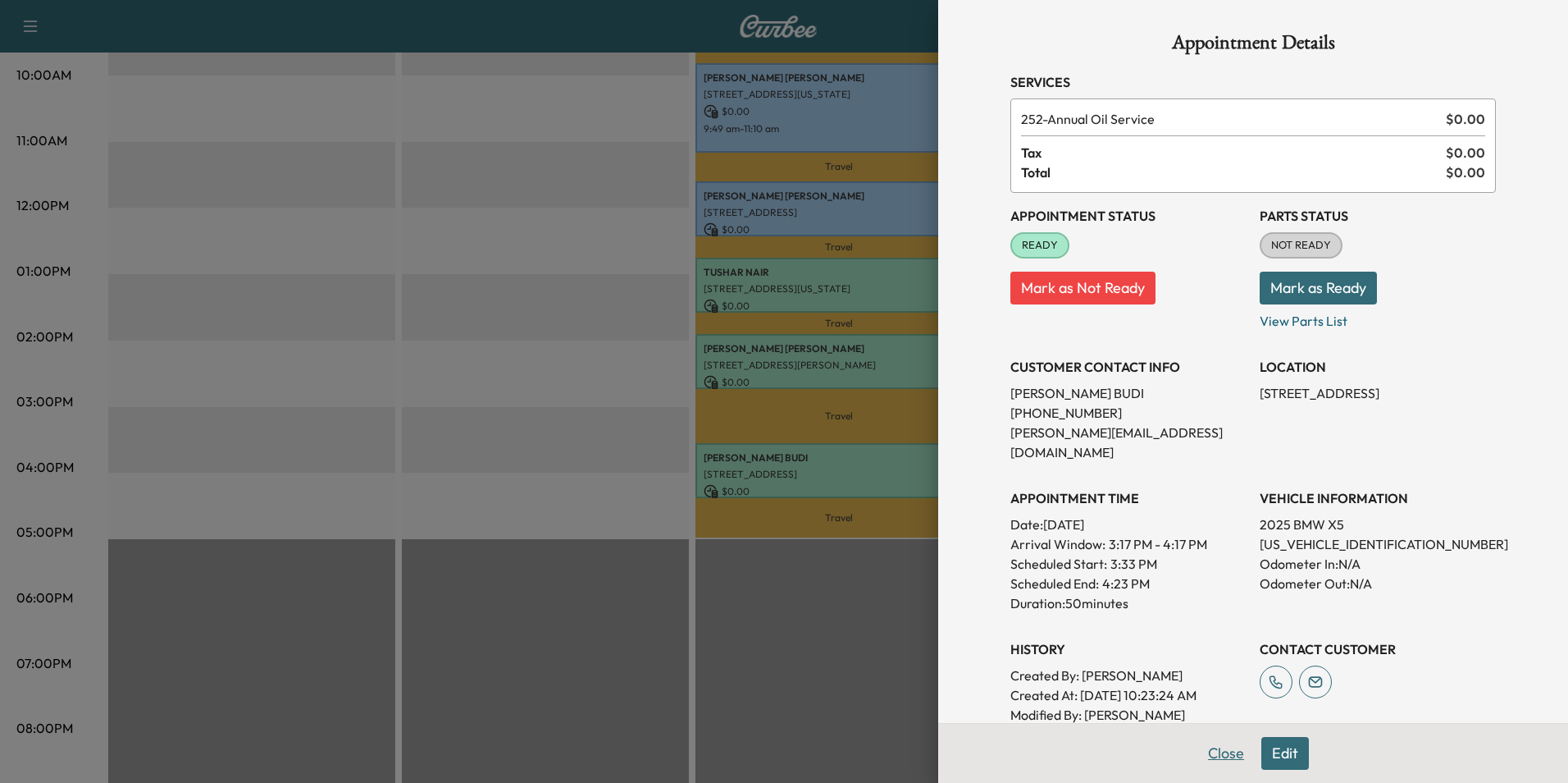
click at [1218, 751] on button "Close" at bounding box center [1225, 753] width 57 height 33
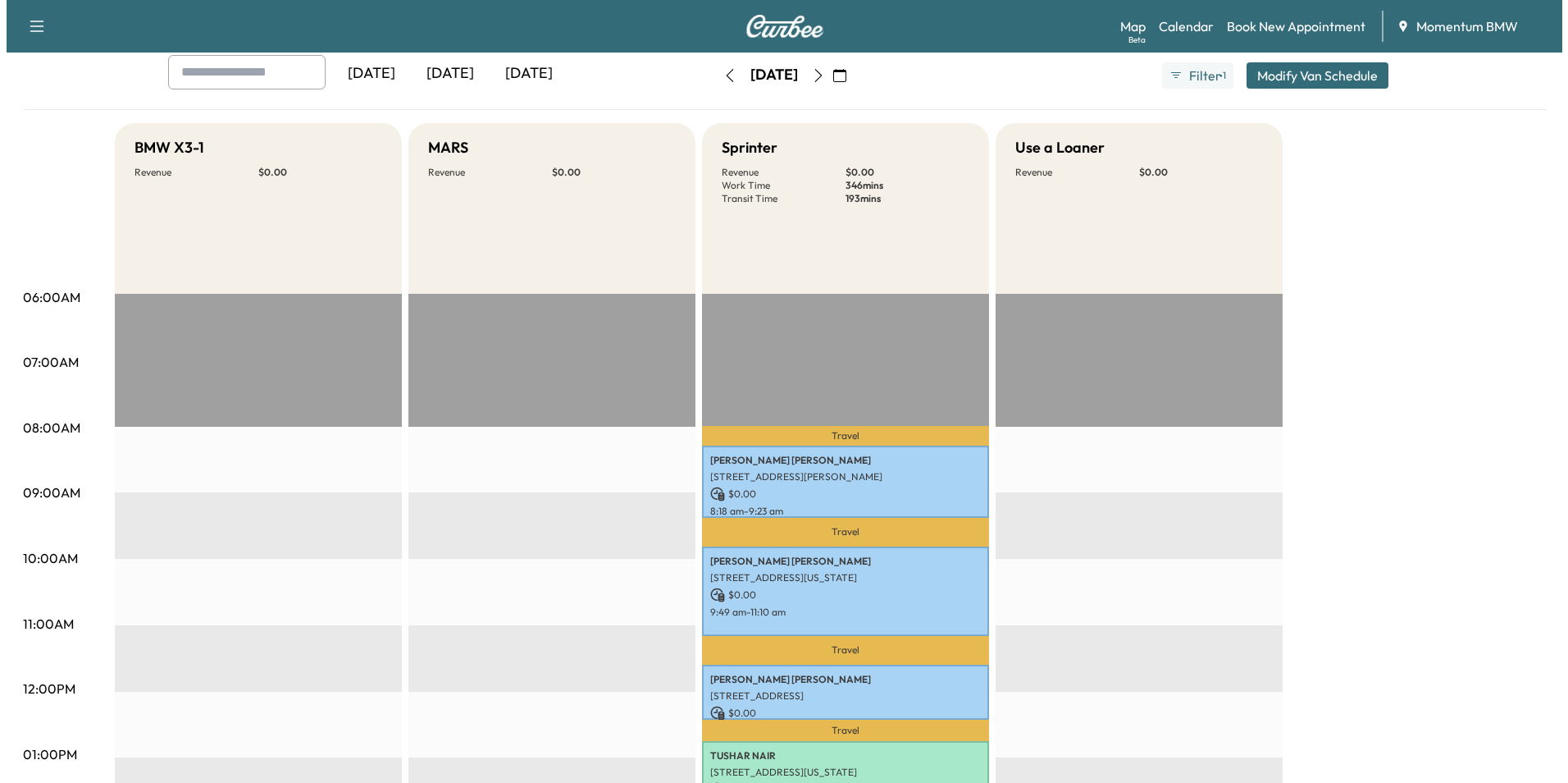
scroll to position [0, 0]
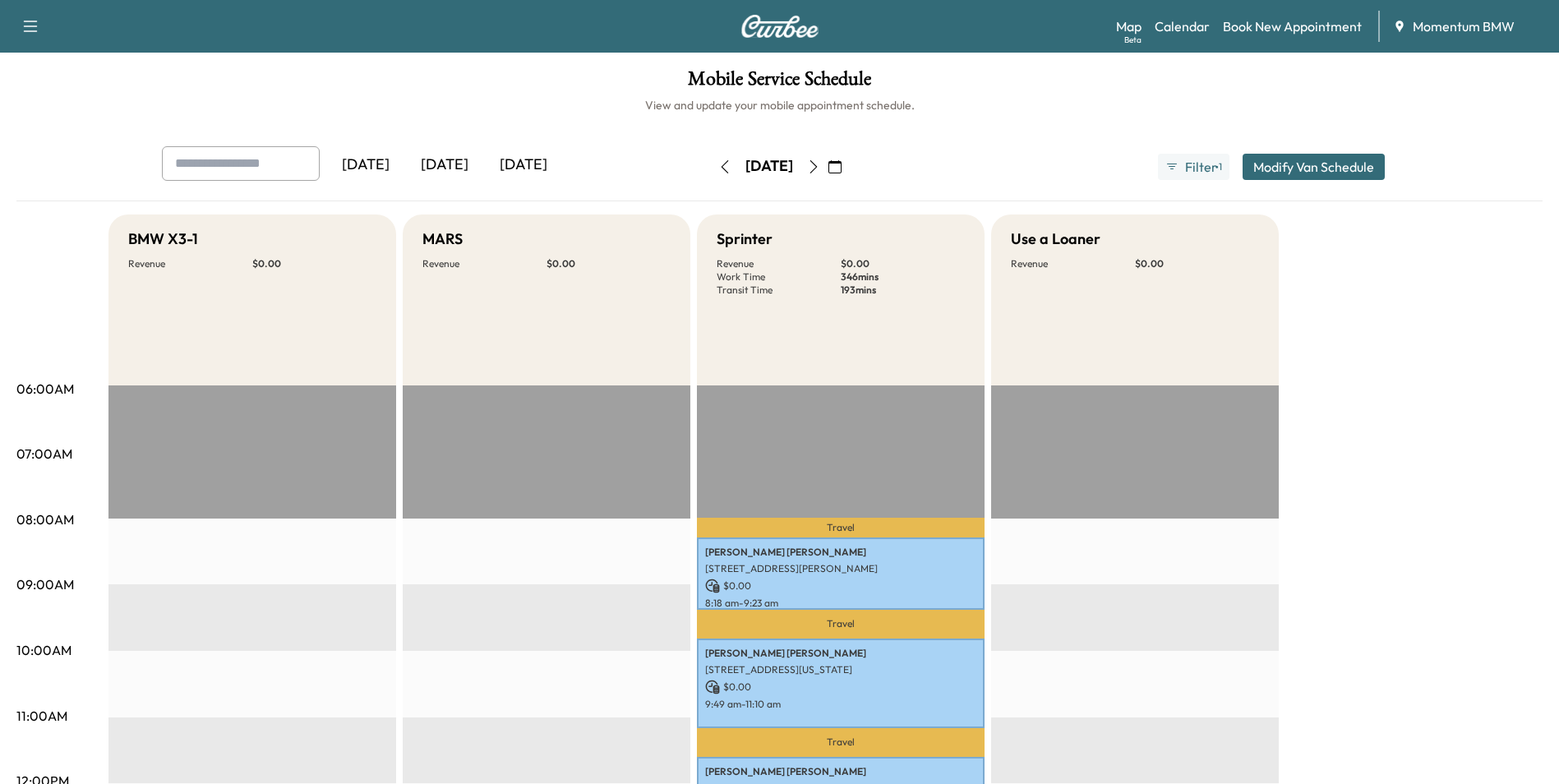
click at [842, 164] on icon "button" at bounding box center [834, 166] width 13 height 13
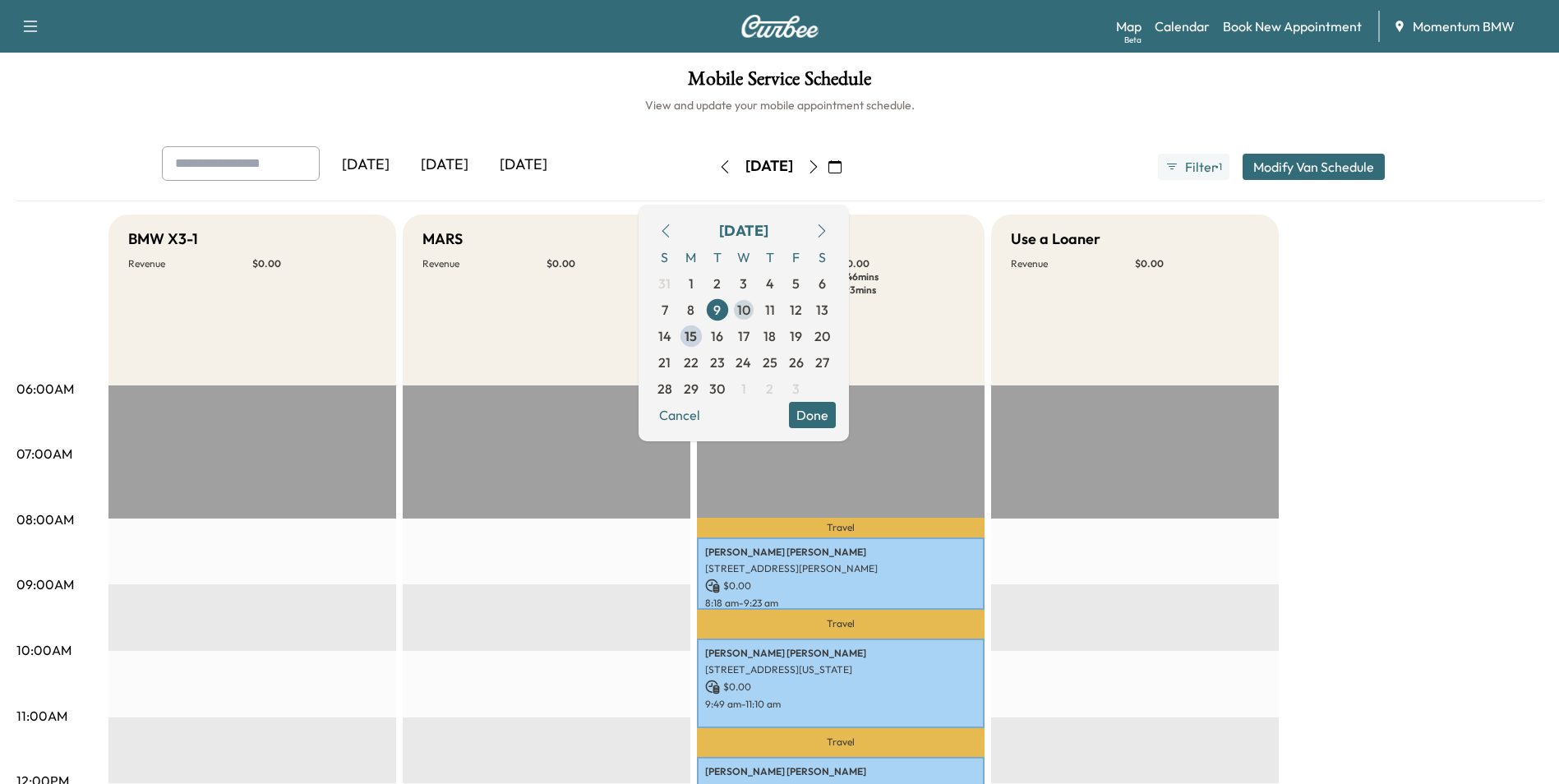
click at [750, 309] on span "10" at bounding box center [744, 310] width 13 height 20
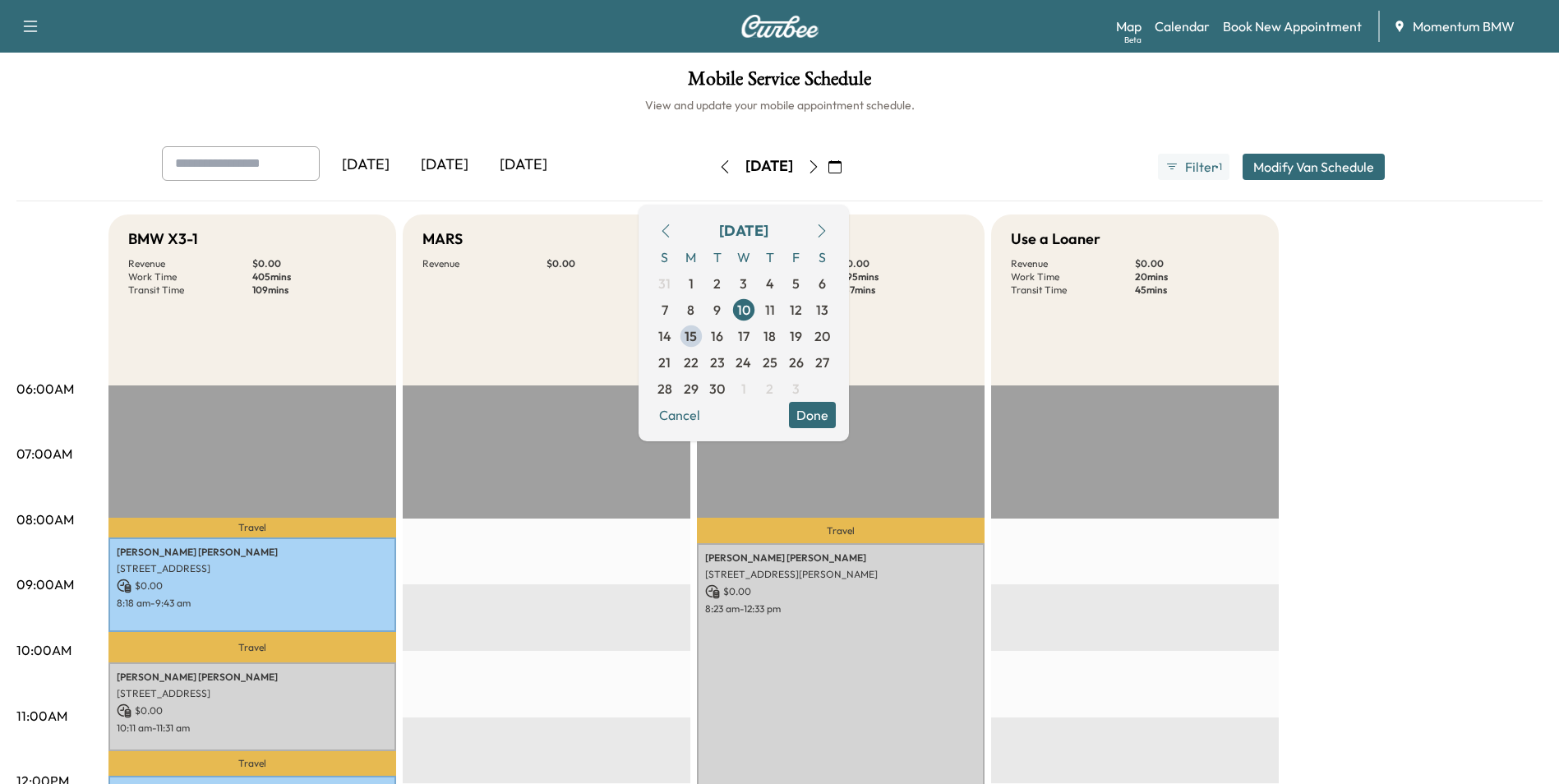
click at [836, 410] on button "Done" at bounding box center [813, 414] width 47 height 26
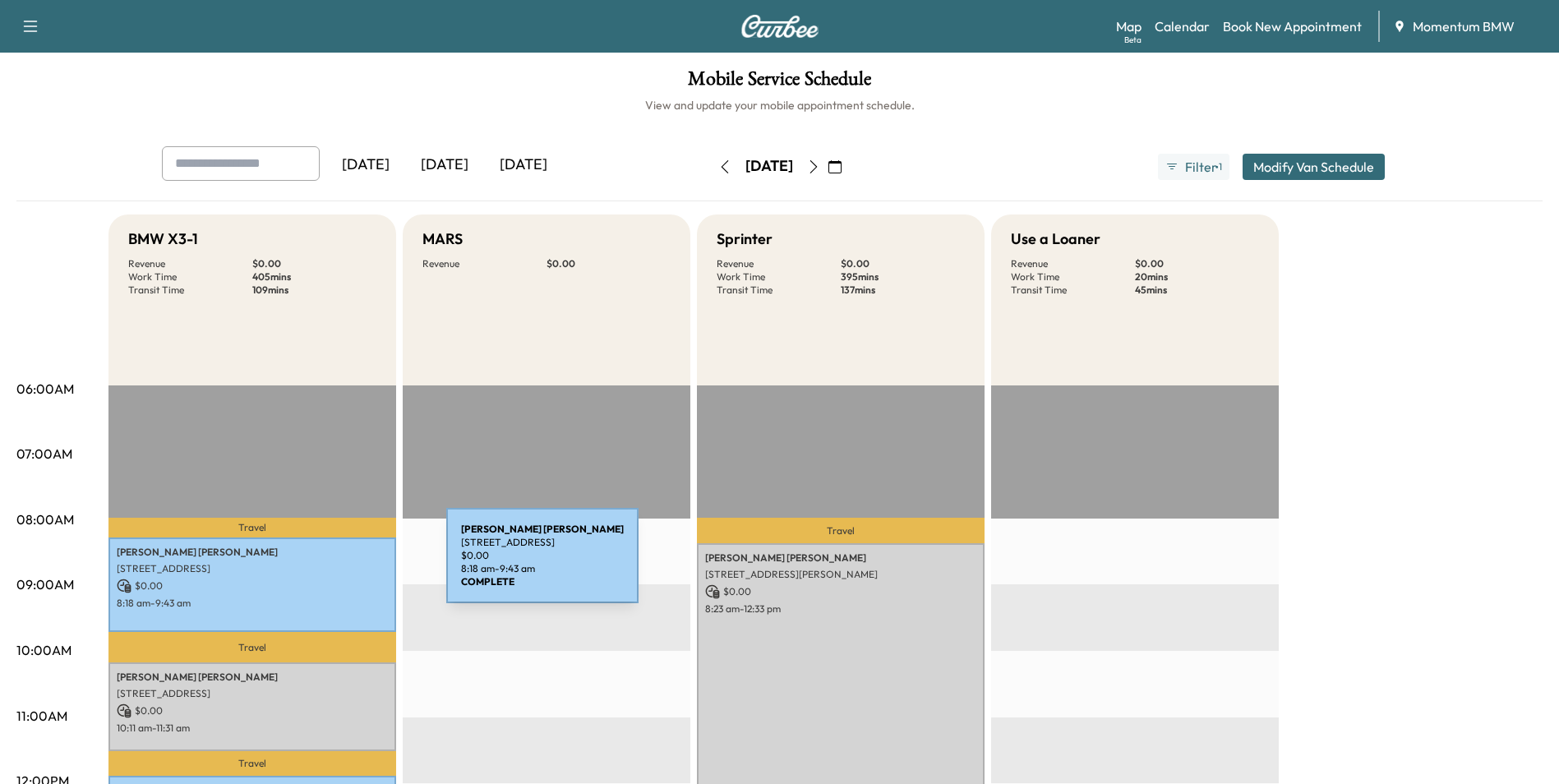
click at [323, 573] on p "[STREET_ADDRESS]" at bounding box center [252, 568] width 271 height 13
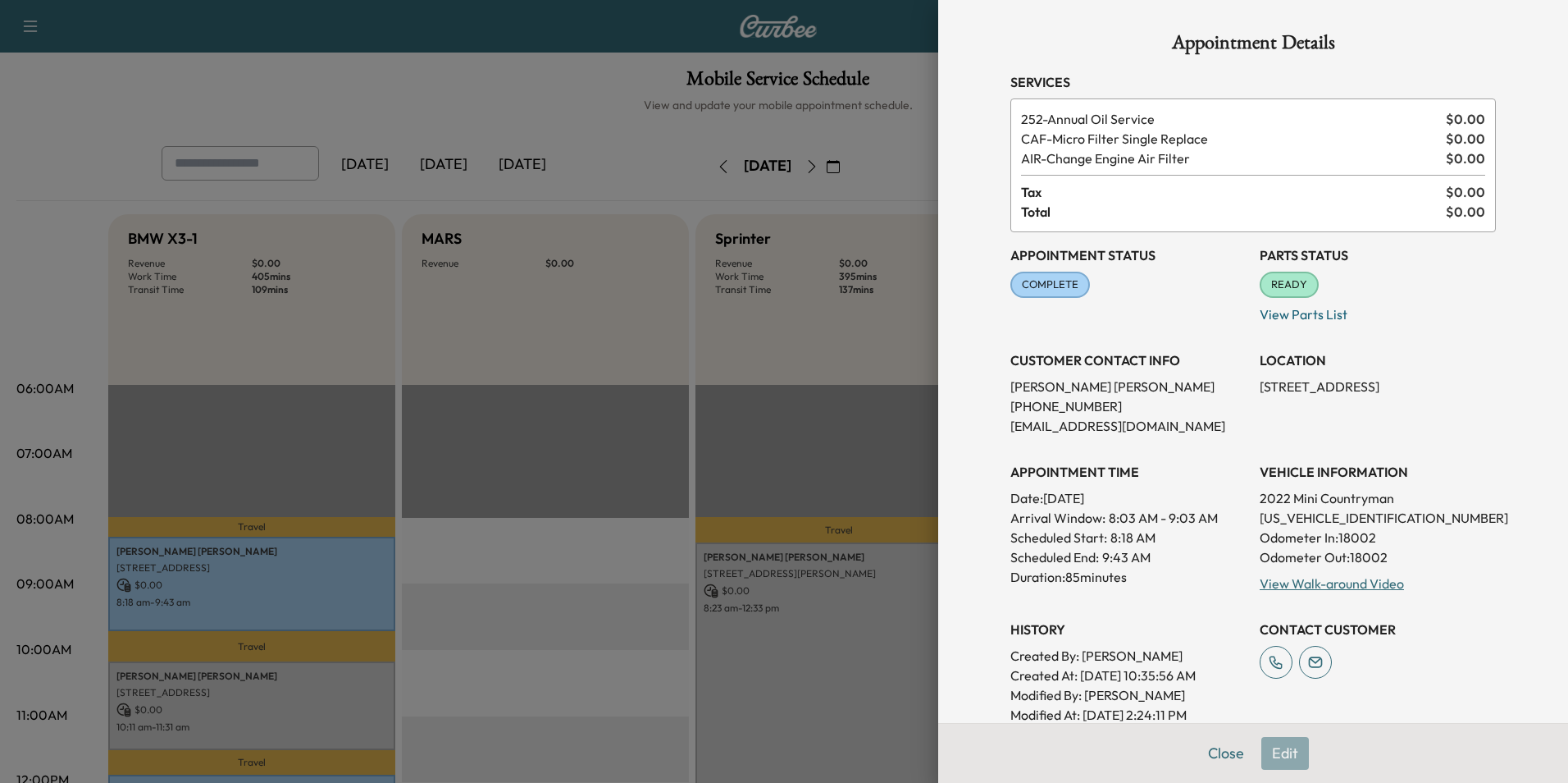
click at [357, 697] on div at bounding box center [784, 391] width 1568 height 783
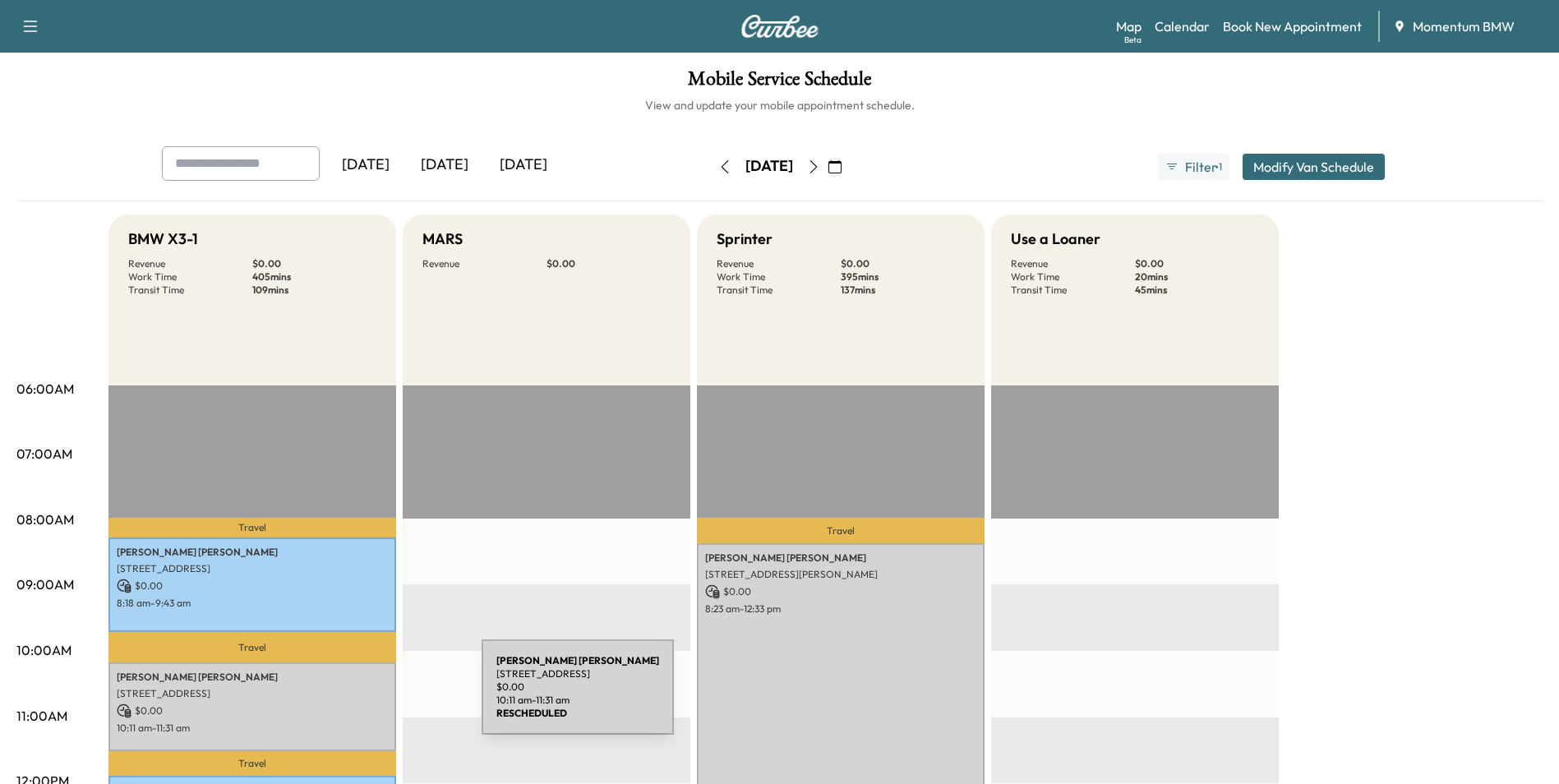
click at [358, 697] on p "[STREET_ADDRESS]" at bounding box center [252, 693] width 271 height 13
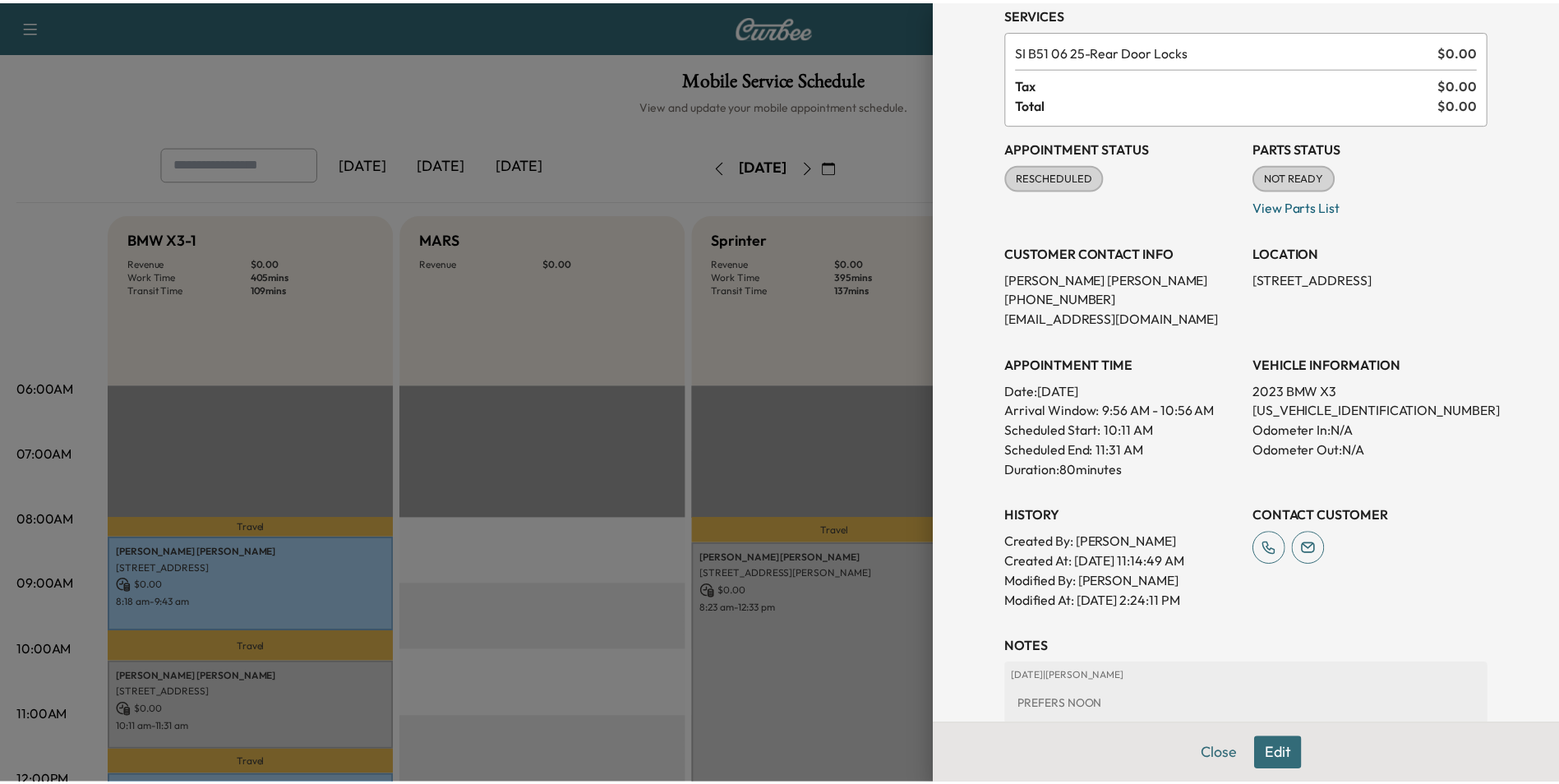
scroll to position [164, 0]
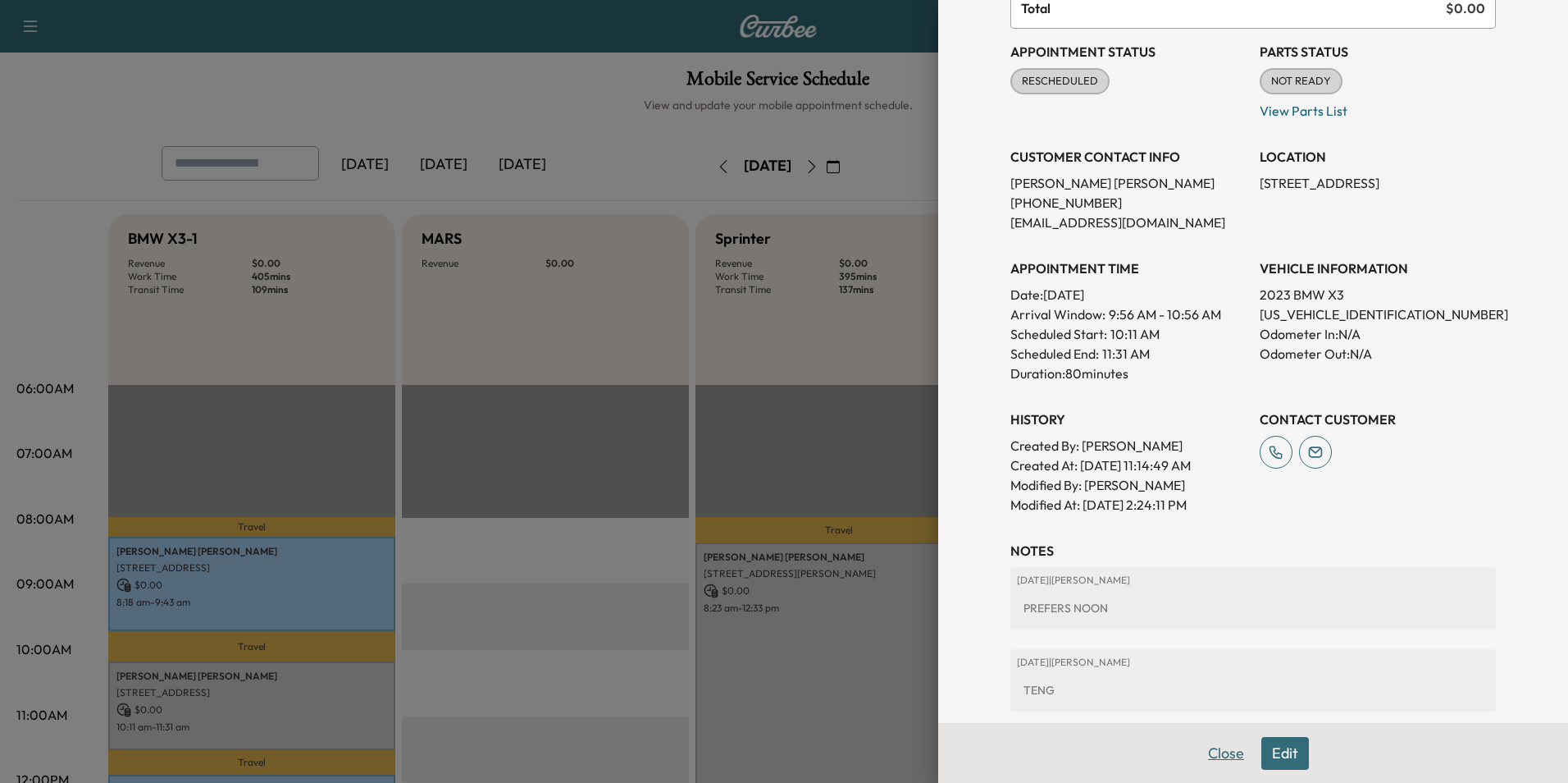
click at [1207, 760] on button "Close" at bounding box center [1225, 753] width 57 height 33
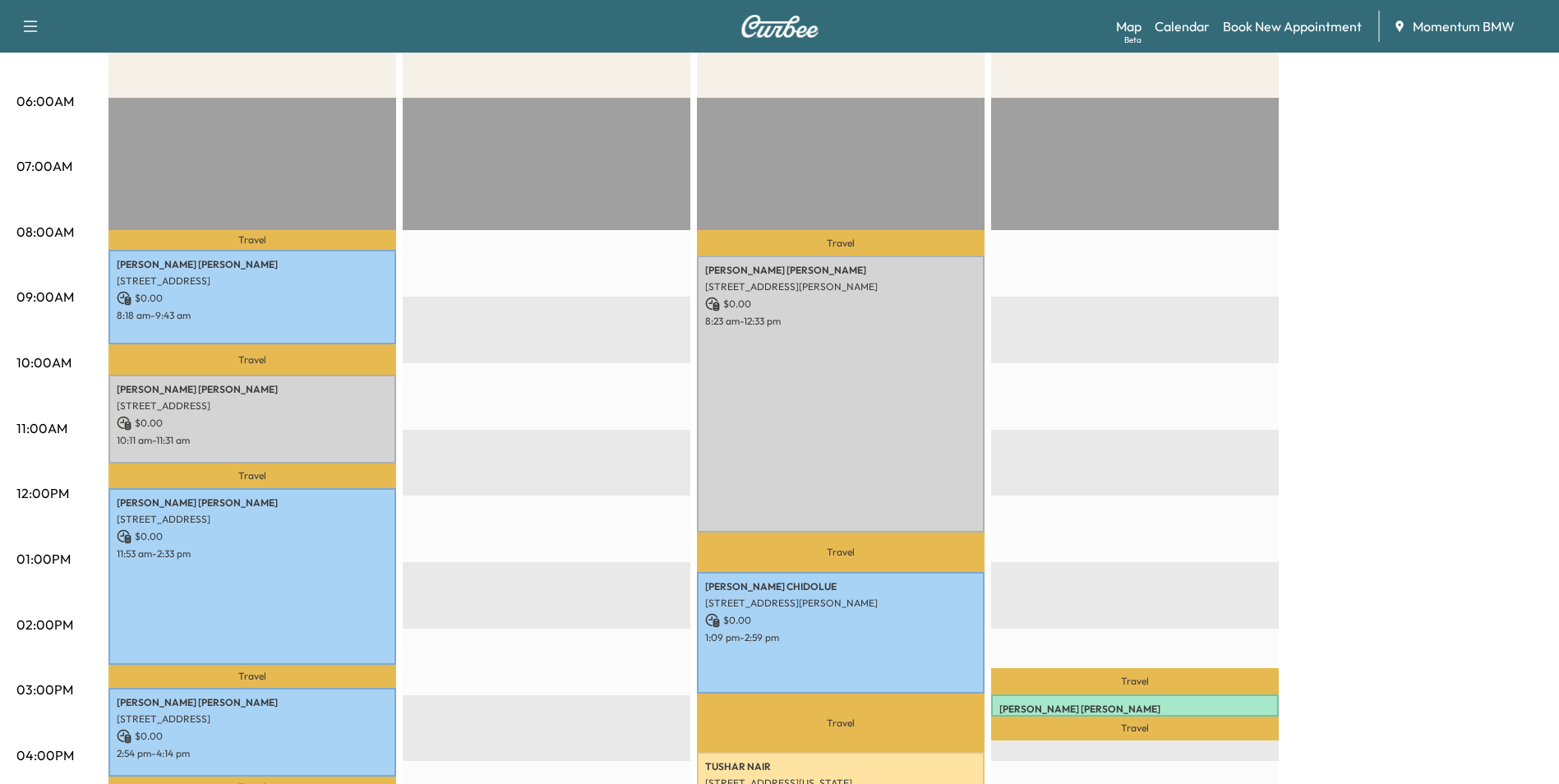
scroll to position [329, 0]
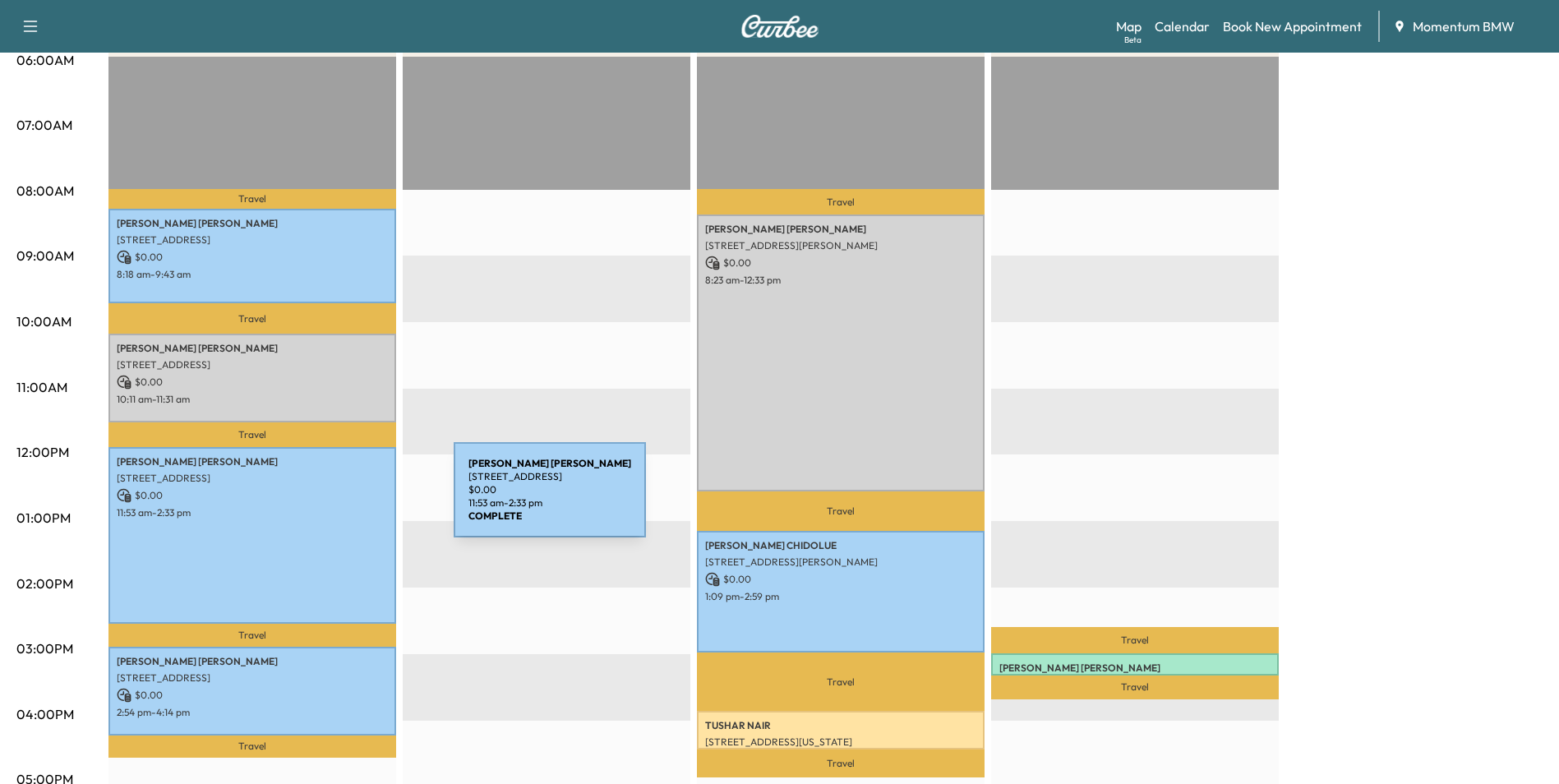
click at [330, 501] on div "[PERSON_NAME] [STREET_ADDRESS] $ 0.00 11:53 am - 2:33 pm" at bounding box center [252, 535] width 287 height 176
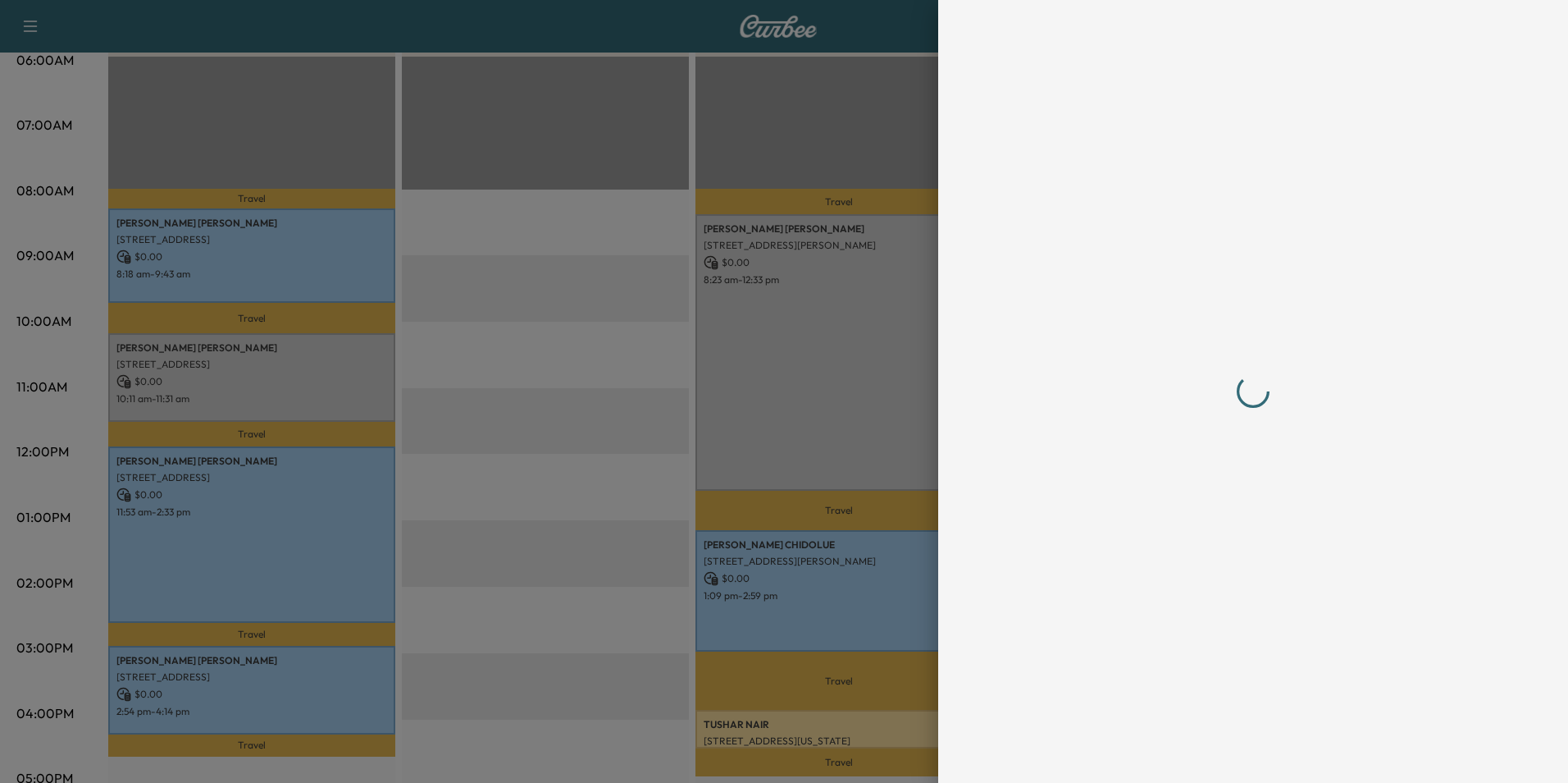
click at [329, 501] on div at bounding box center [784, 391] width 1568 height 783
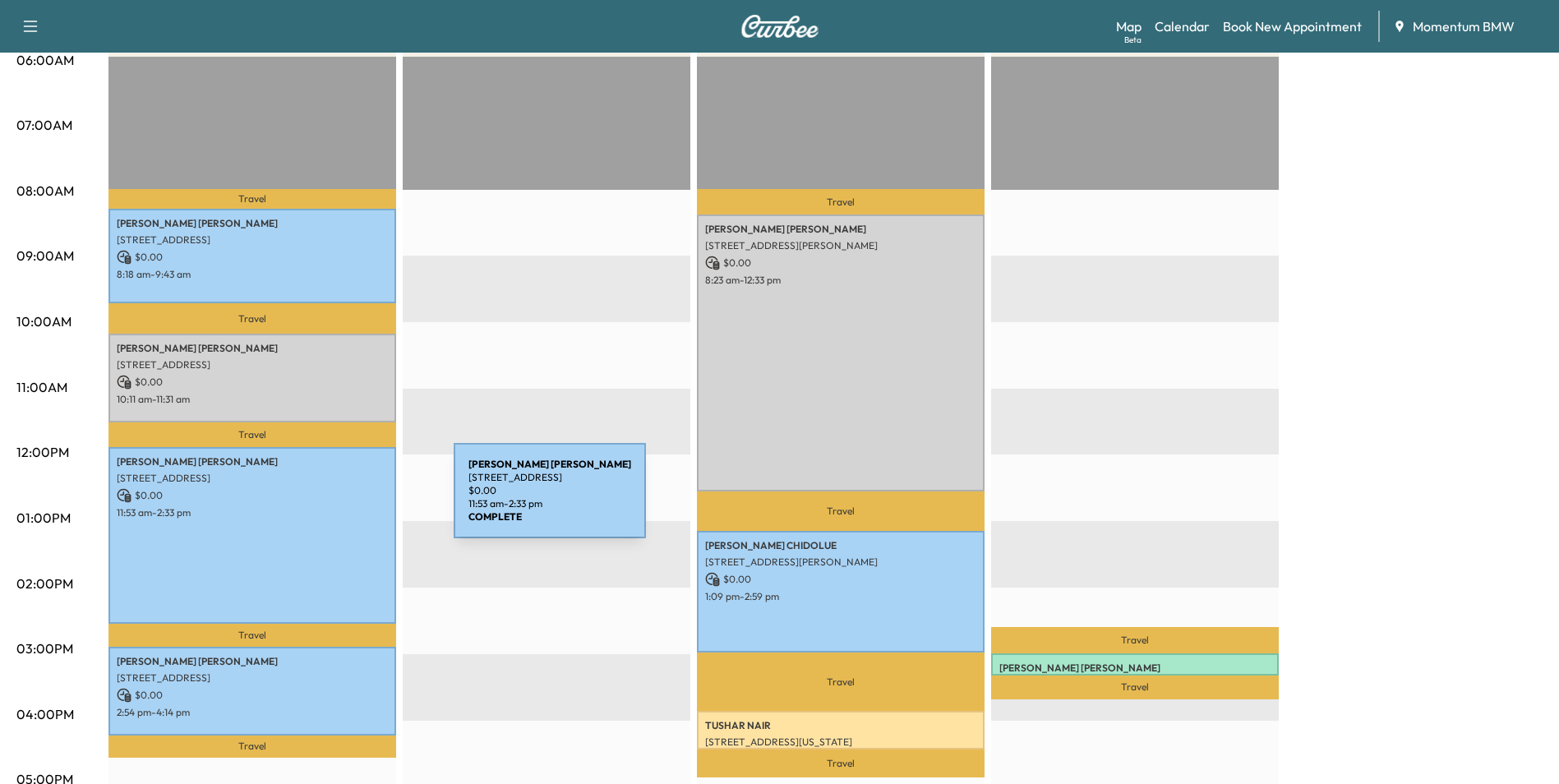
click at [330, 501] on div "[PERSON_NAME] [STREET_ADDRESS] $ 0.00 11:53 am - 2:33 pm" at bounding box center [252, 535] width 287 height 176
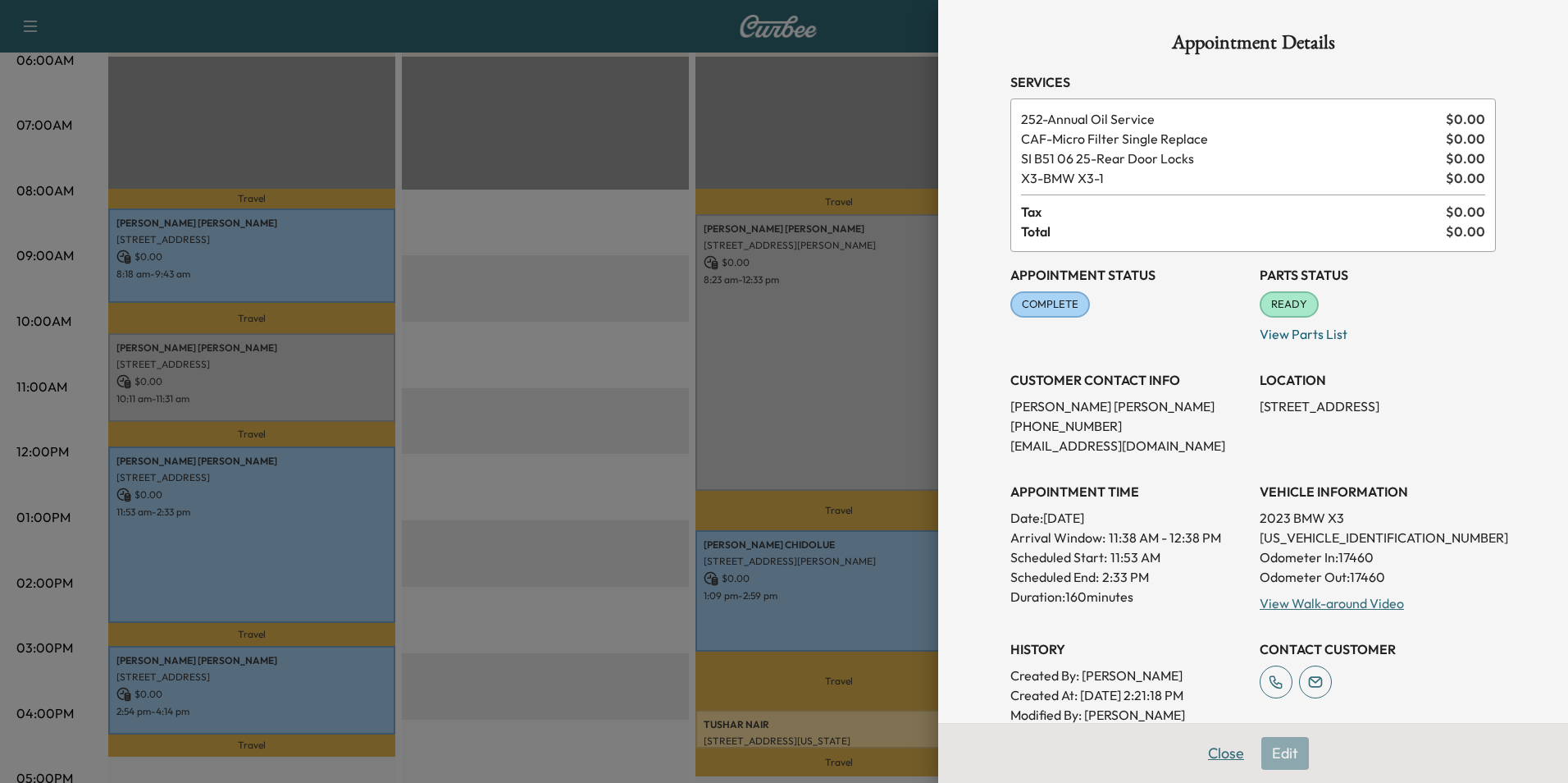
click at [1203, 752] on button "Close" at bounding box center [1225, 753] width 57 height 33
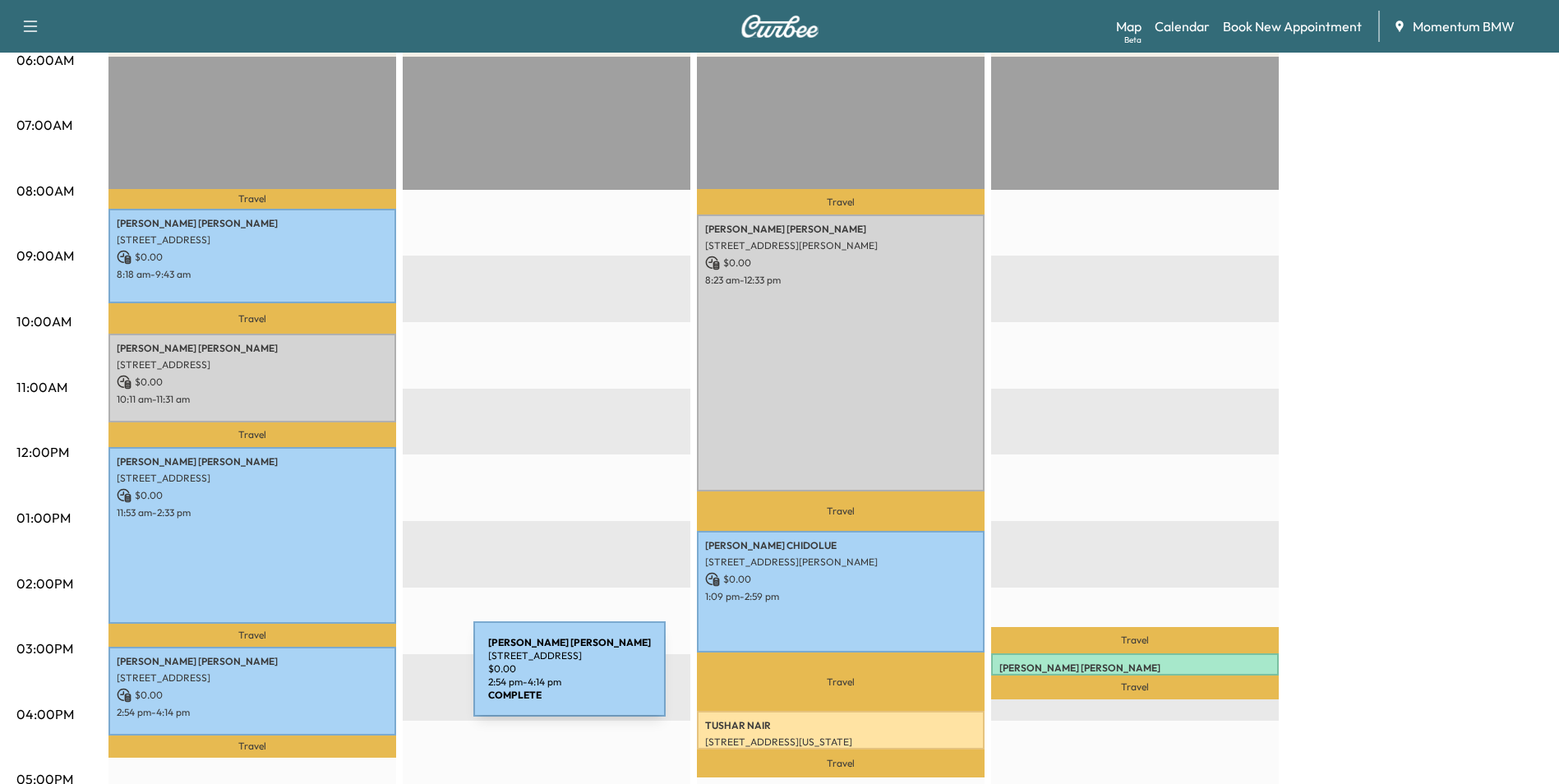
click at [350, 679] on div "[PERSON_NAME] [STREET_ADDRESS] $ 0.00 2:54 pm - 4:14 pm" at bounding box center [252, 691] width 287 height 89
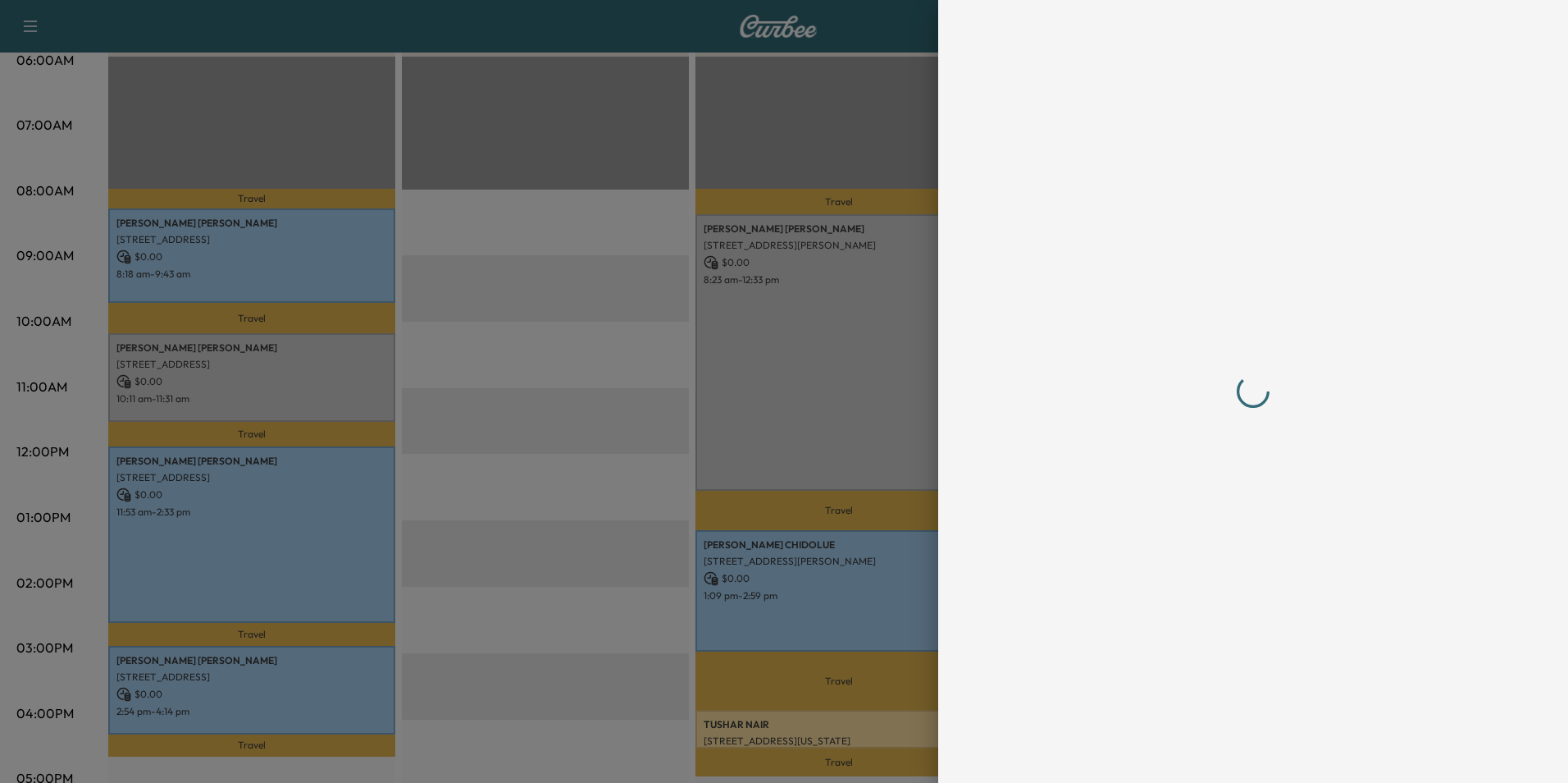
click at [349, 678] on div at bounding box center [784, 391] width 1568 height 783
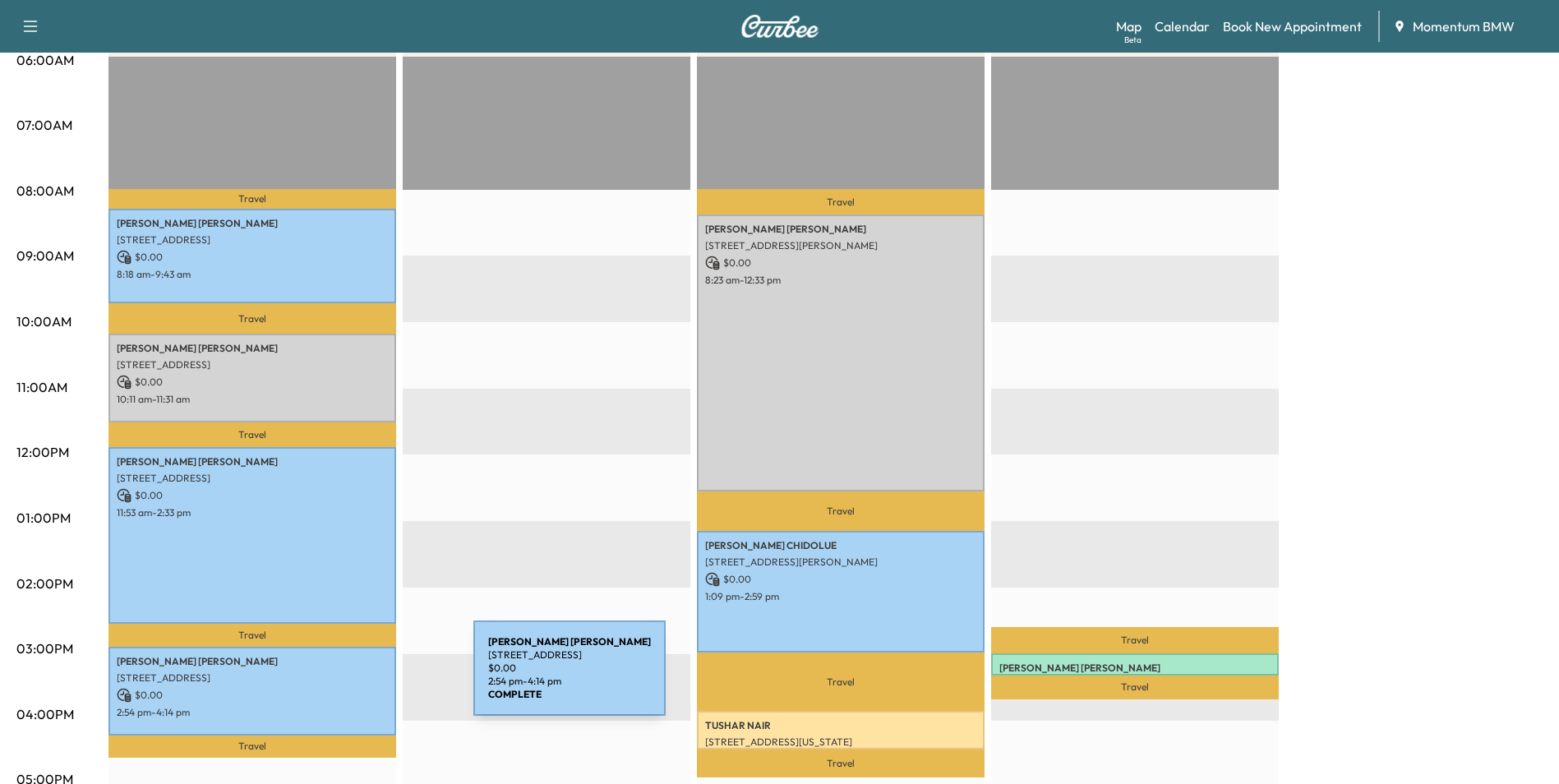
click at [350, 678] on div "[PERSON_NAME] [STREET_ADDRESS] $ 0.00 2:54 pm - 4:14 pm" at bounding box center [252, 691] width 287 height 89
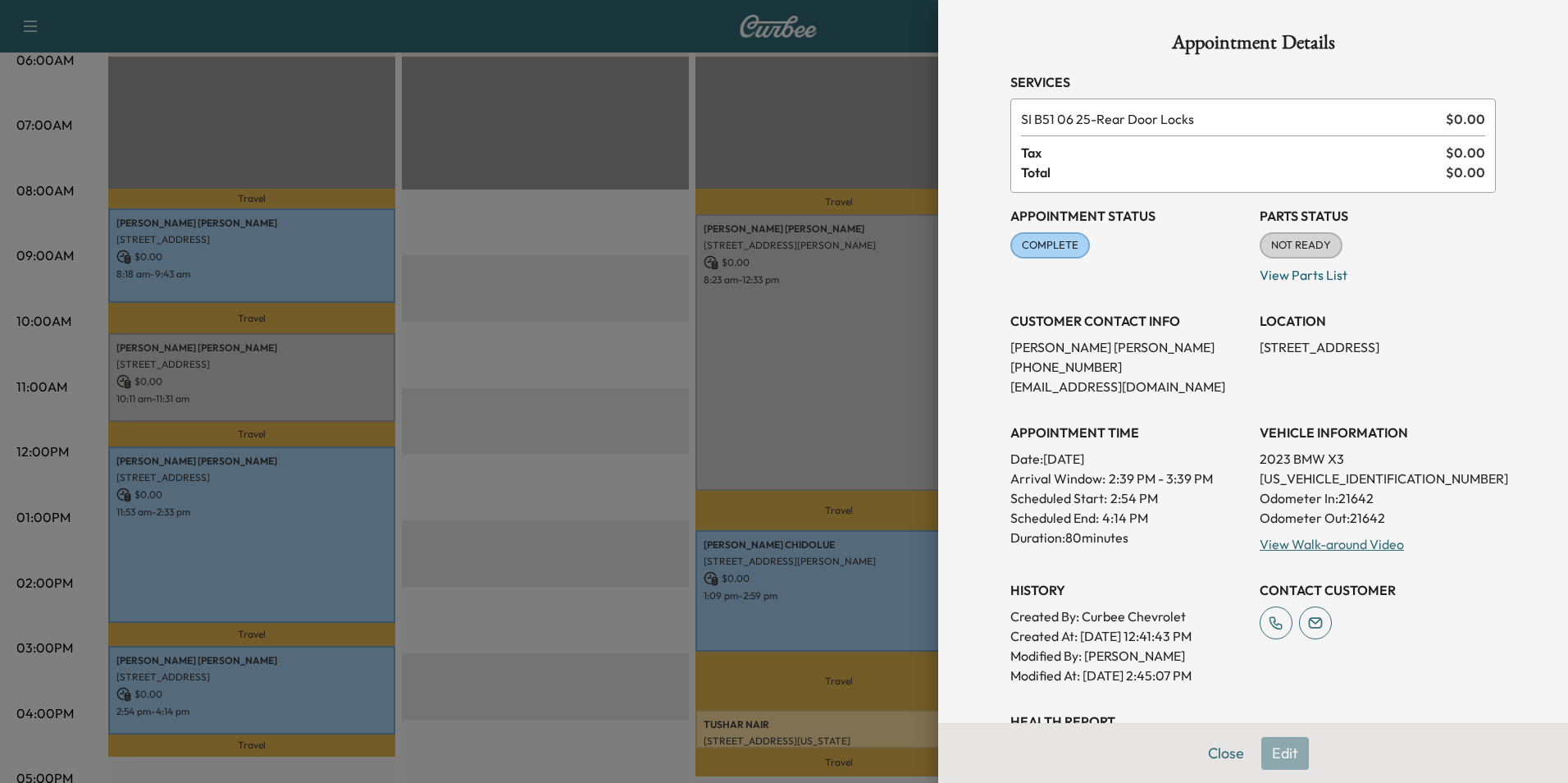
click at [1211, 751] on button "Close" at bounding box center [1225, 753] width 57 height 33
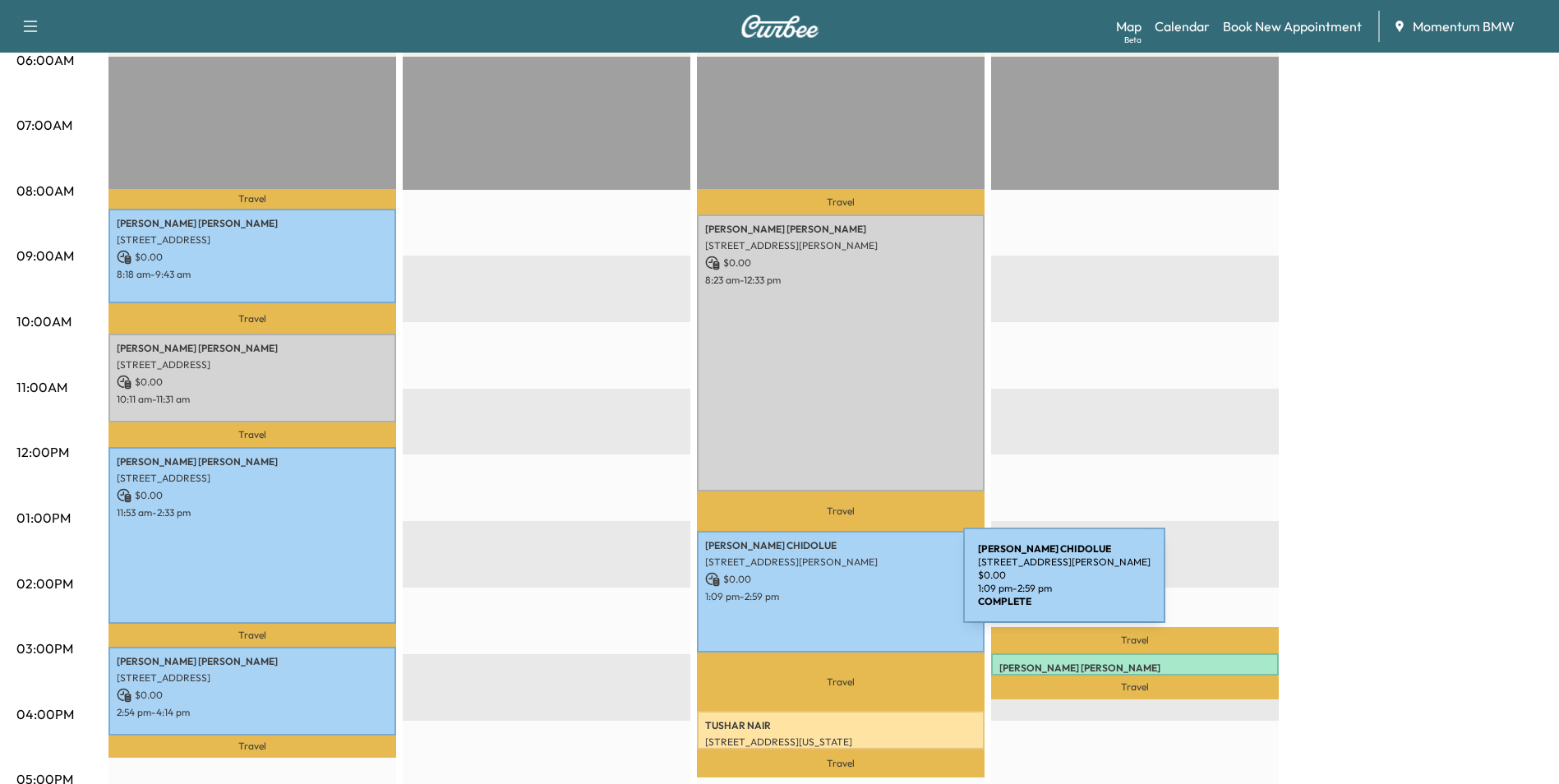
click at [840, 590] on p "1:09 pm - 2:59 pm" at bounding box center [841, 596] width 271 height 13
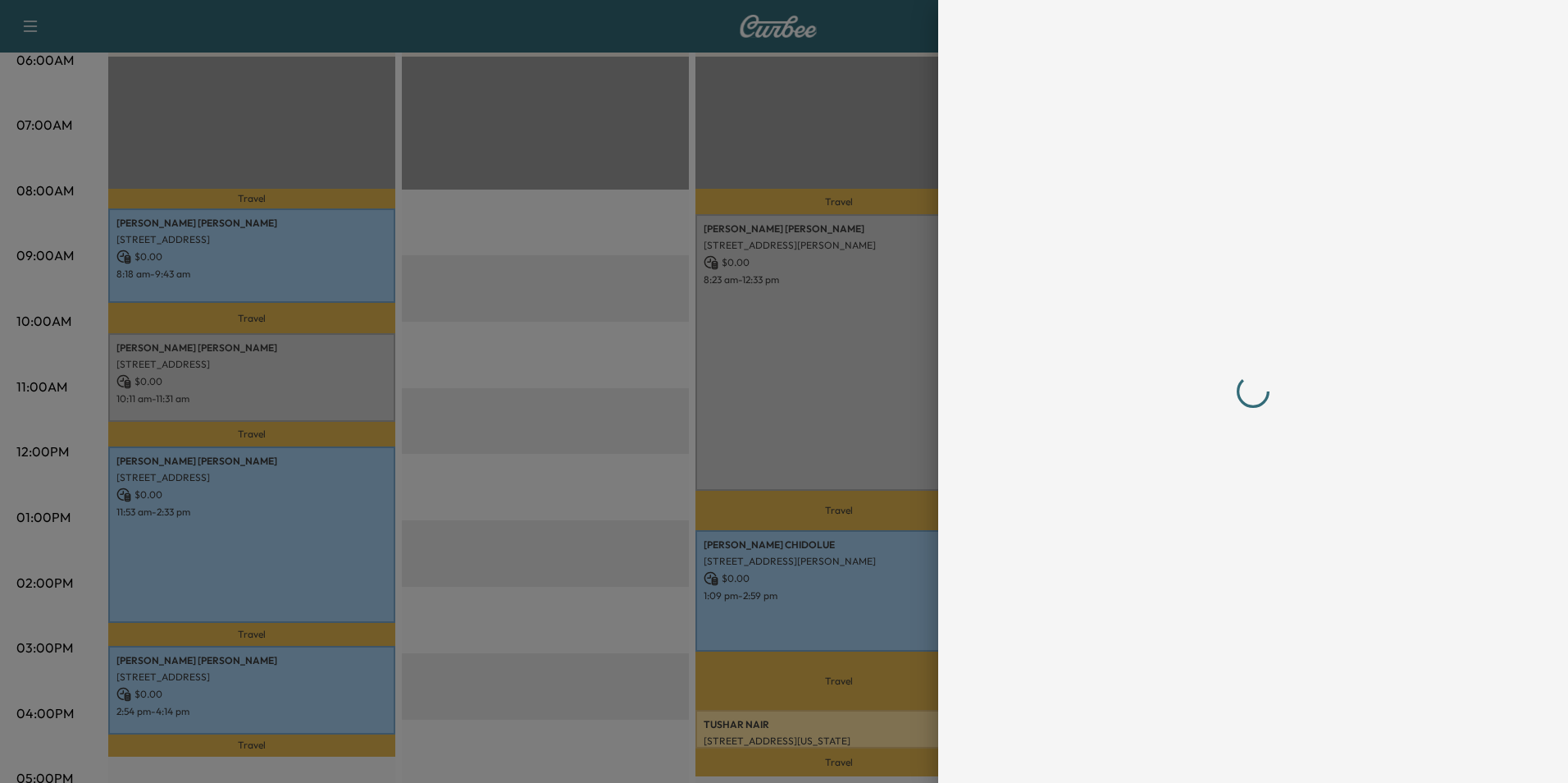
click at [838, 585] on div at bounding box center [784, 391] width 1568 height 783
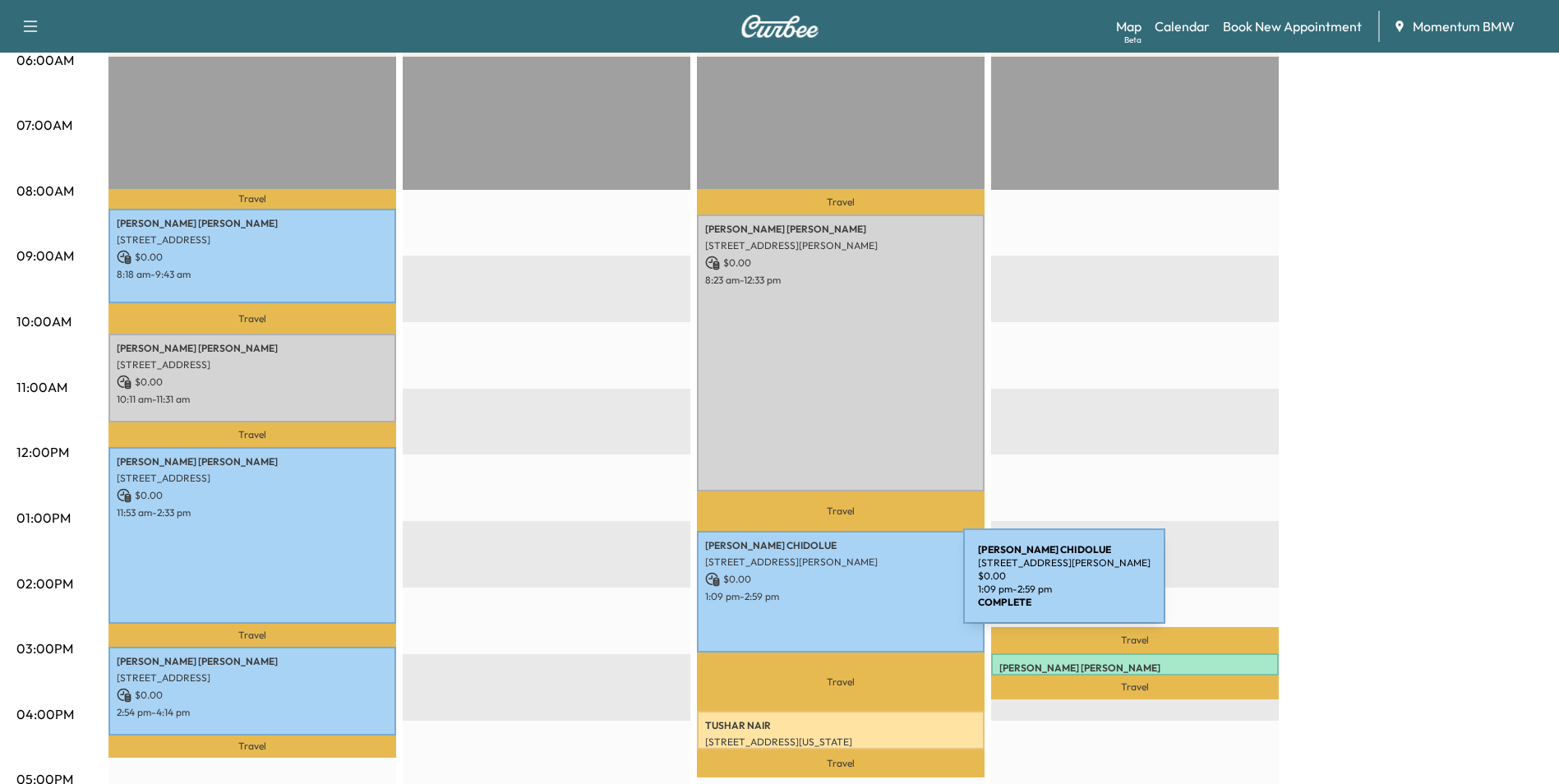
click at [840, 590] on p "1:09 pm - 2:59 pm" at bounding box center [841, 596] width 271 height 13
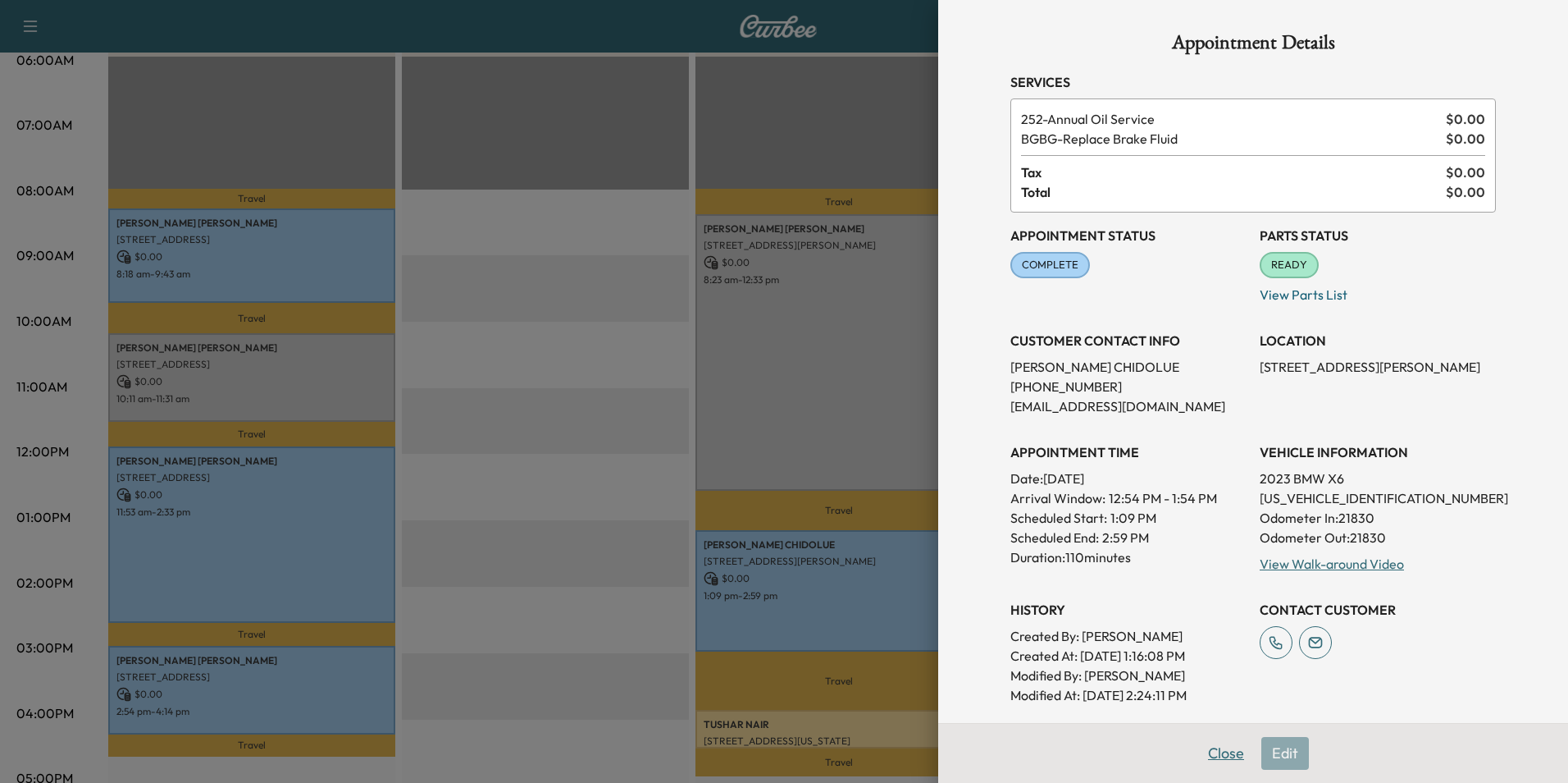
click at [1216, 745] on button "Close" at bounding box center [1225, 753] width 57 height 33
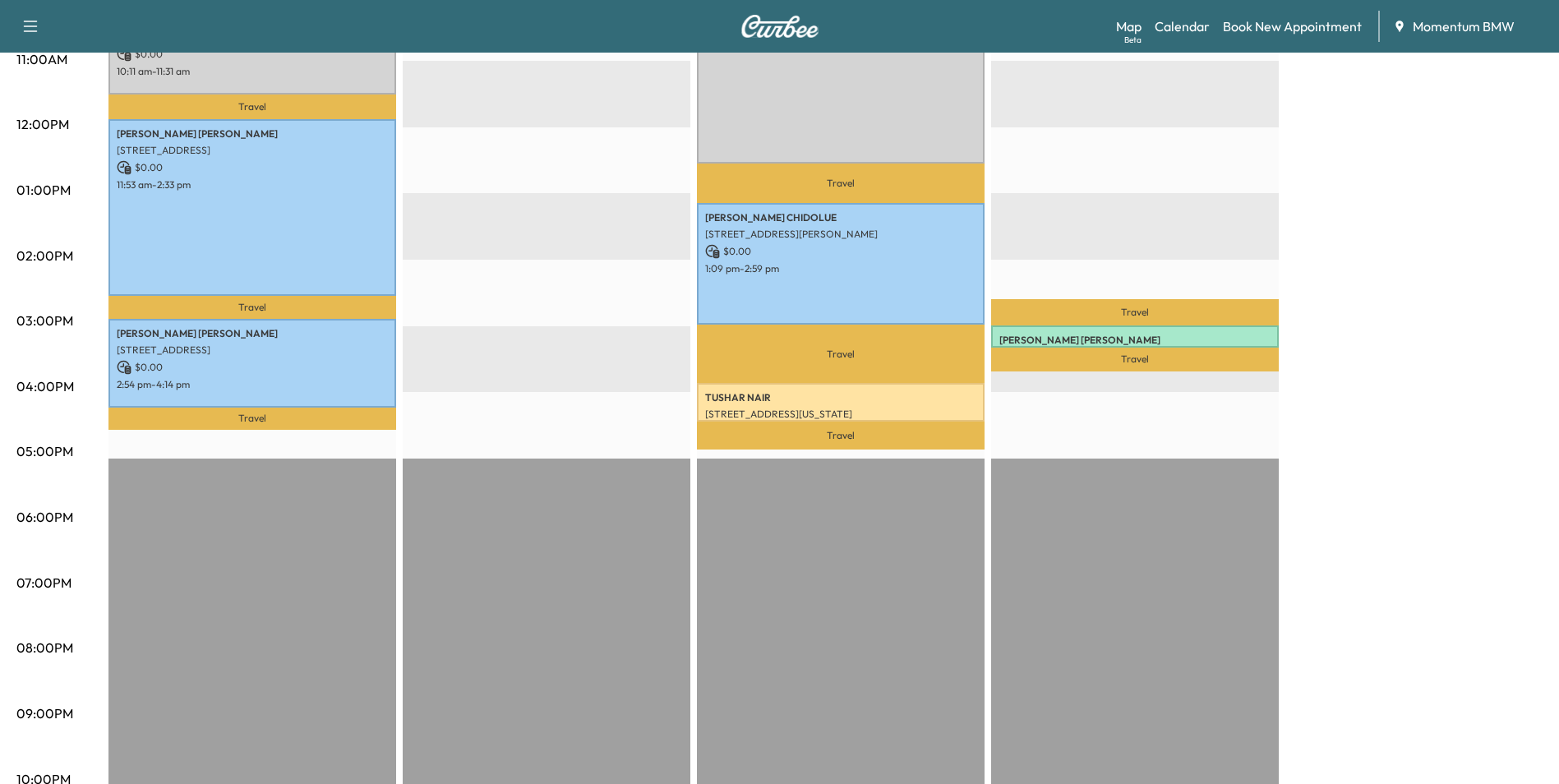
scroll to position [657, 0]
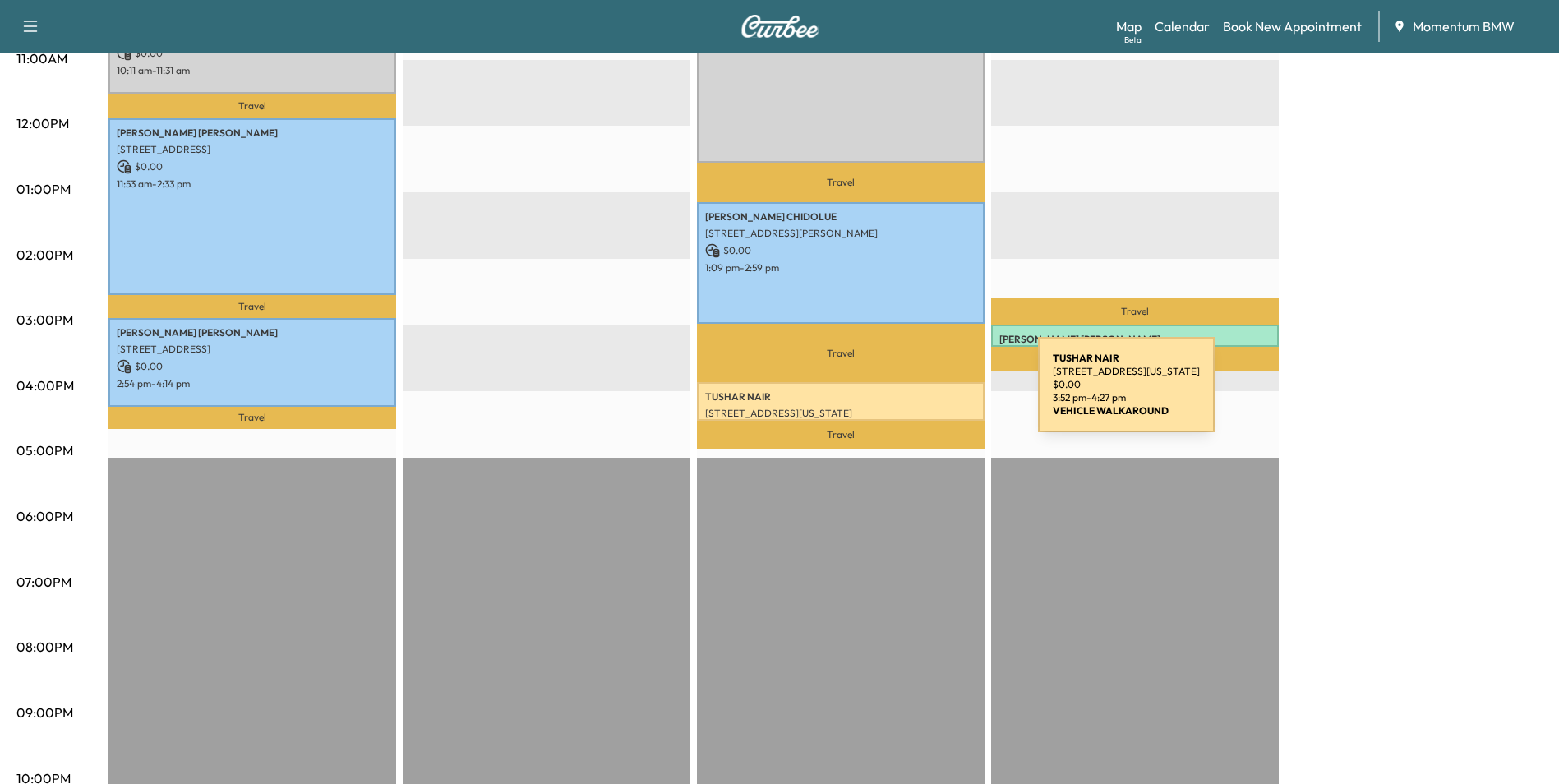
click at [914, 395] on p "[PERSON_NAME]" at bounding box center [841, 396] width 271 height 13
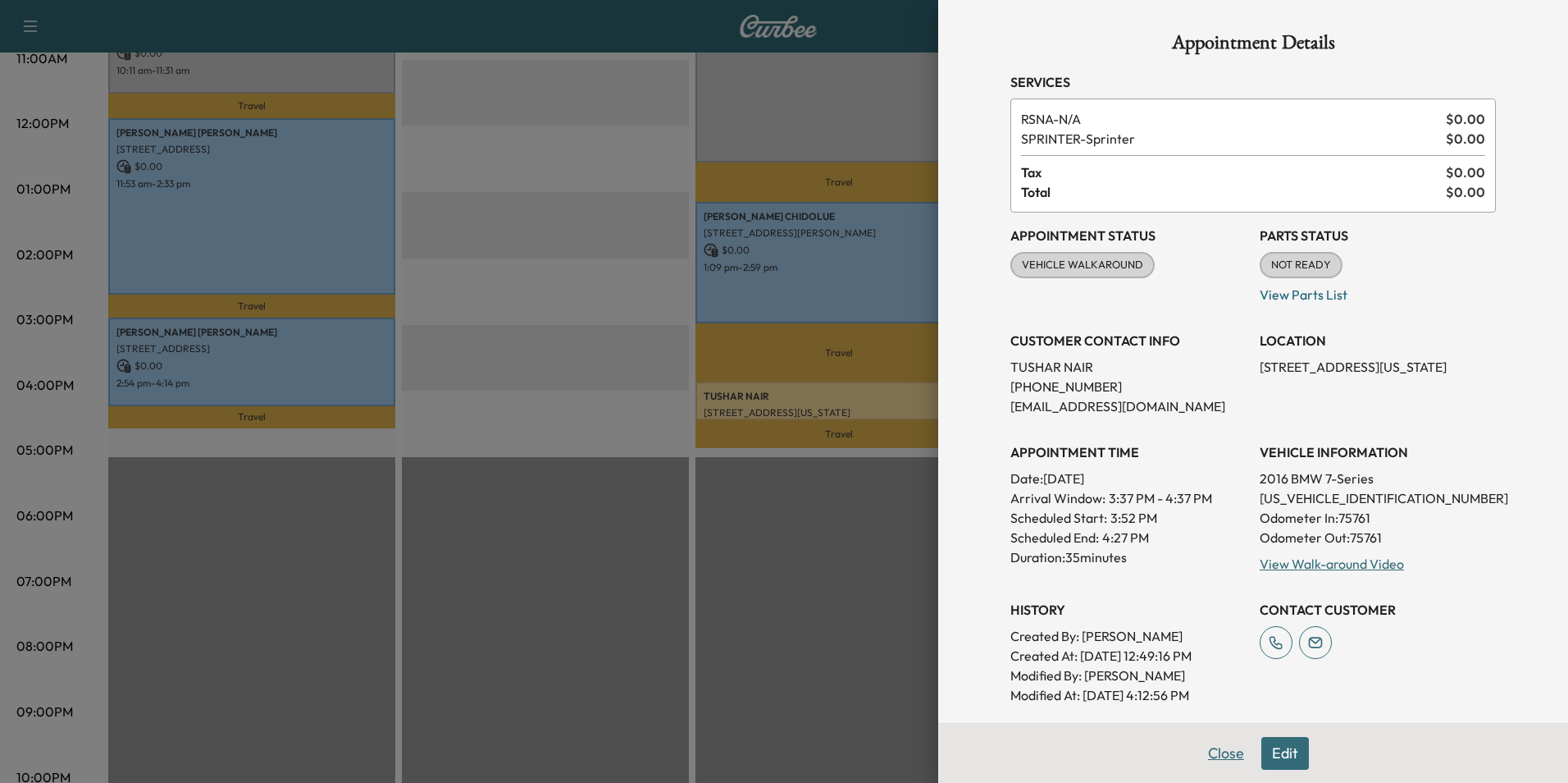
click at [1222, 750] on button "Close" at bounding box center [1225, 753] width 57 height 33
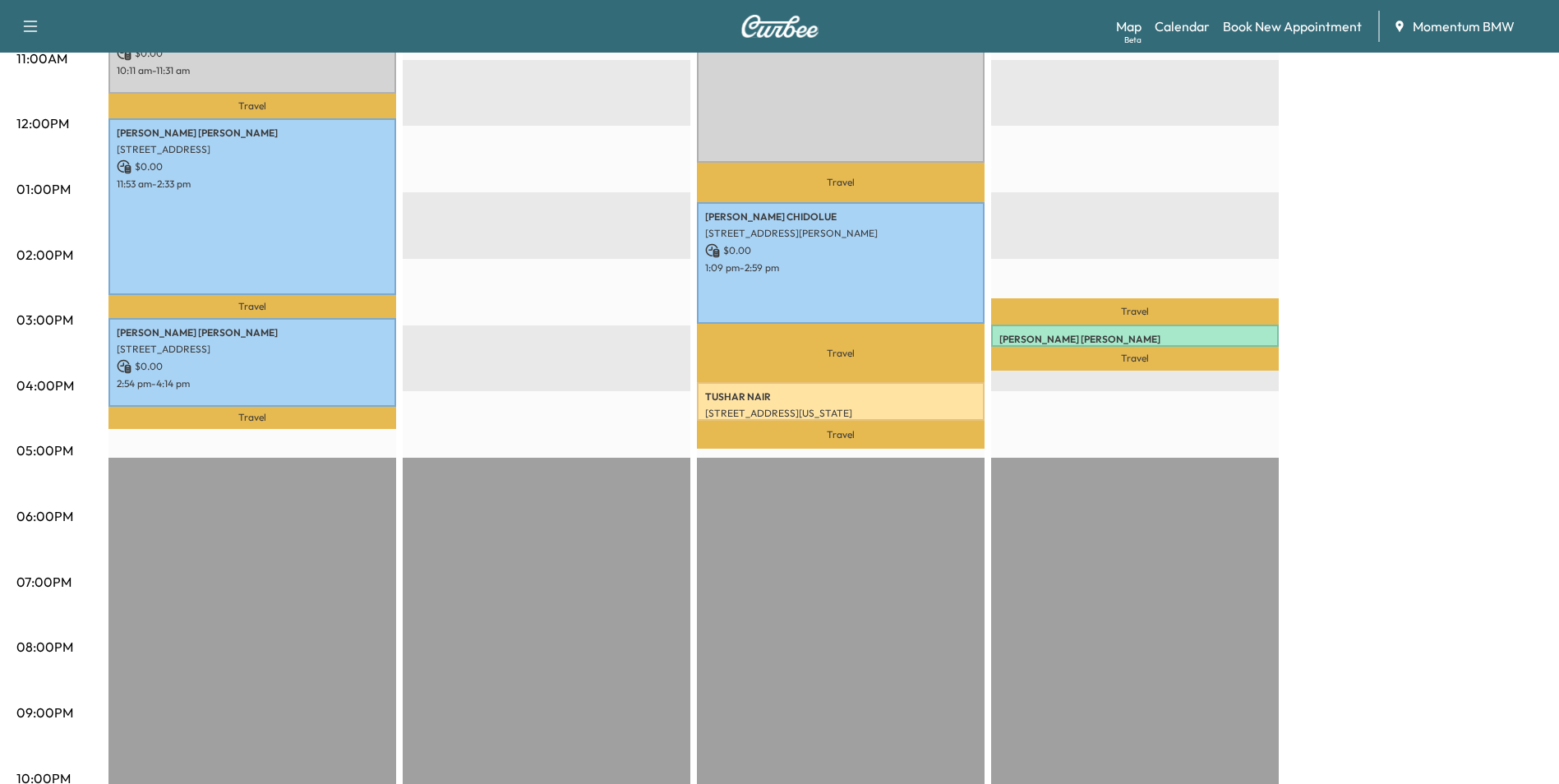
click at [784, 639] on div "Travel [PERSON_NAME] [STREET_ADDRESS][PERSON_NAME] $ 0.00 8:23 am - 12:33 pm Tr…" at bounding box center [841, 259] width 287 height 1061
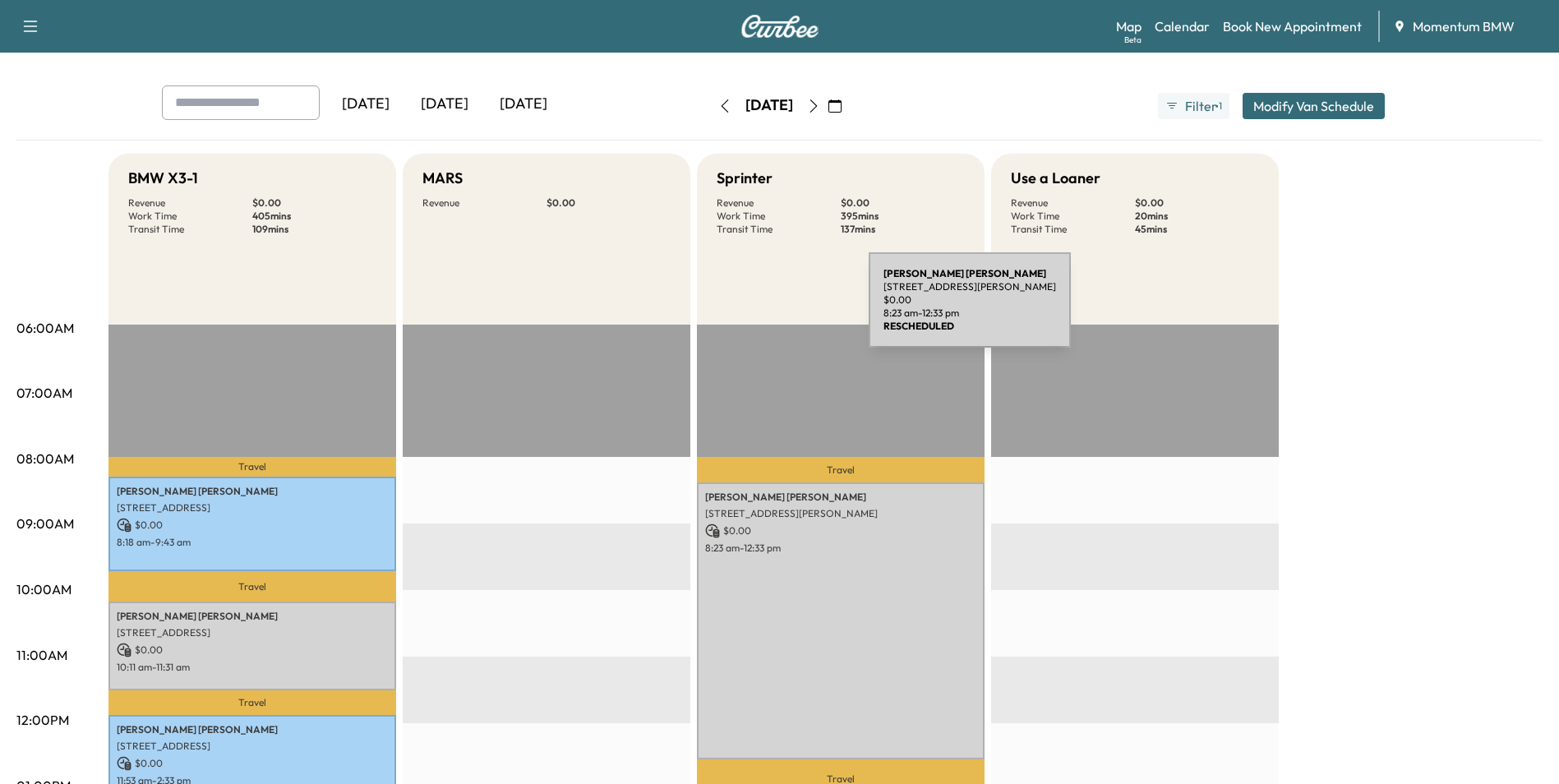
scroll to position [0, 0]
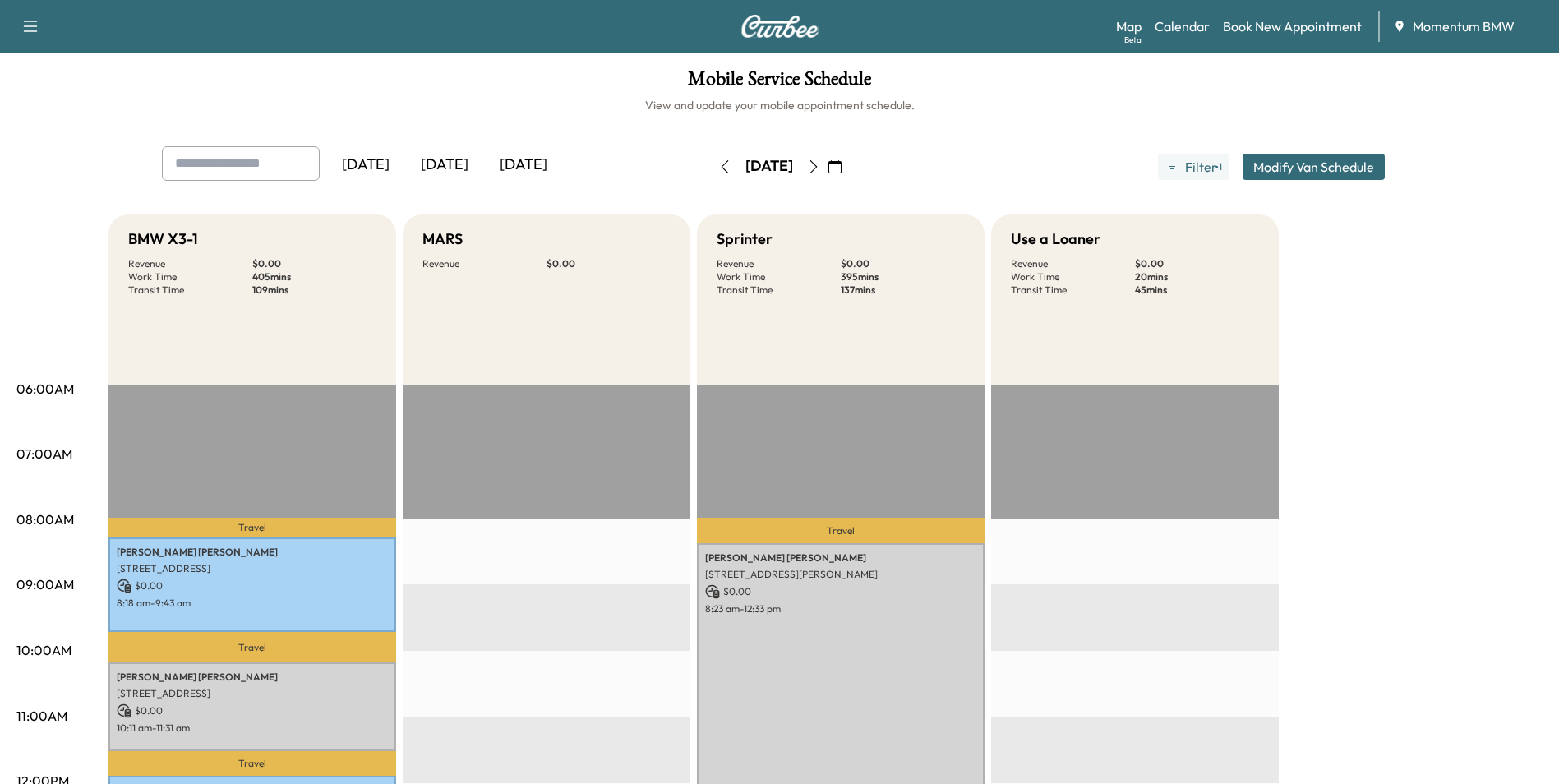
click at [842, 167] on icon "button" at bounding box center [834, 166] width 13 height 13
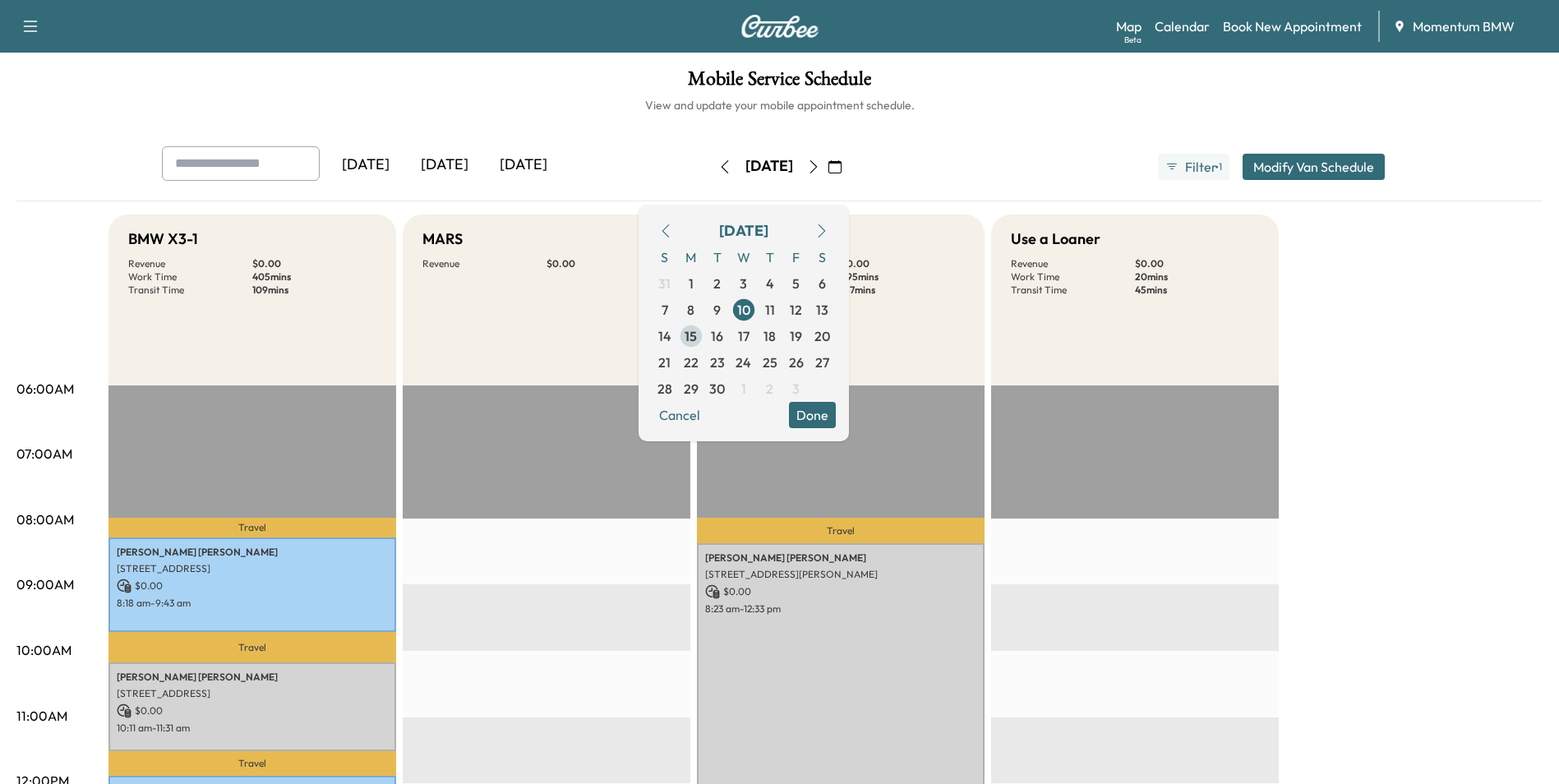
click at [697, 334] on span "15" at bounding box center [691, 336] width 13 height 20
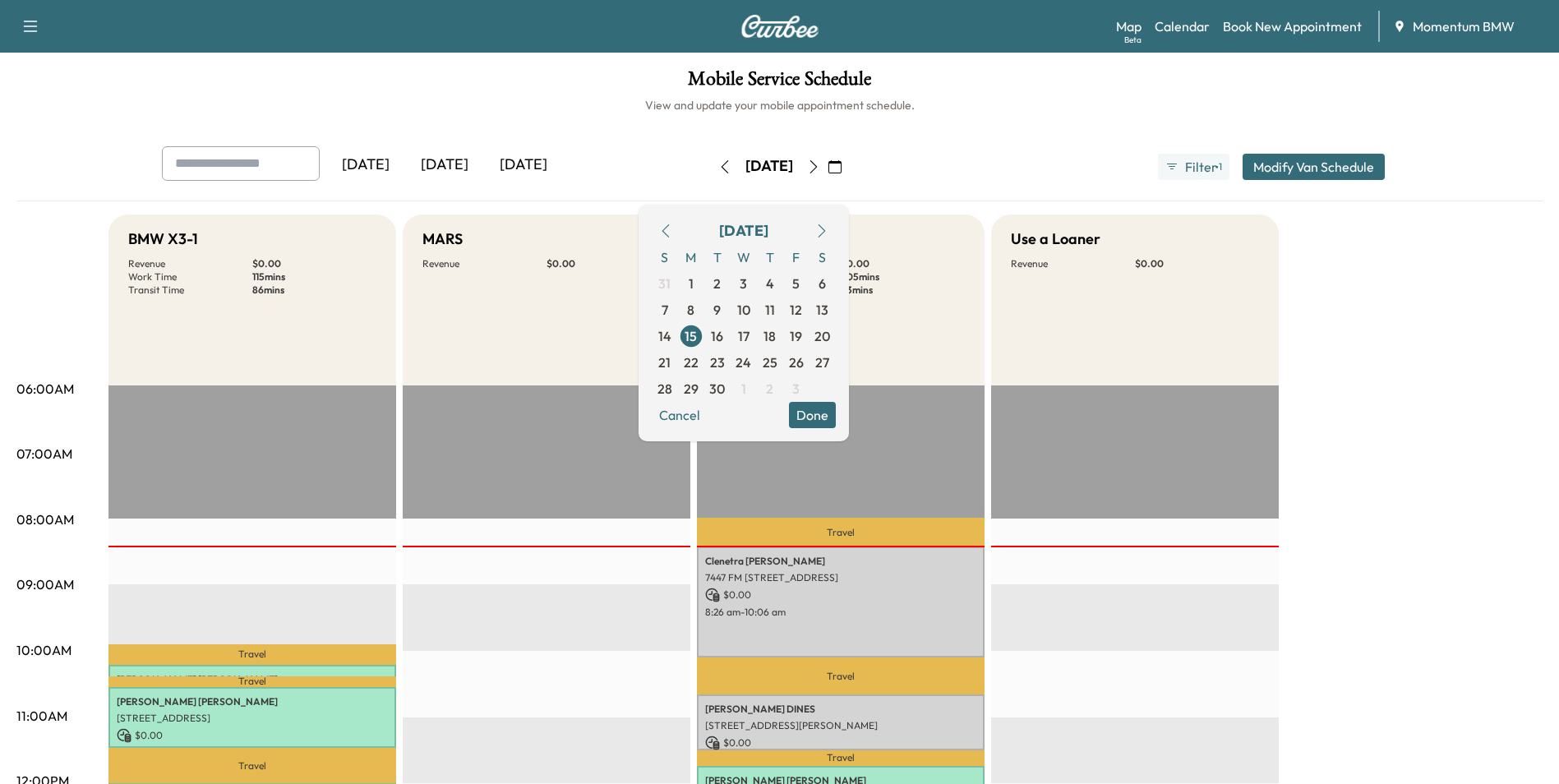
click at [836, 413] on button "Done" at bounding box center [813, 414] width 47 height 26
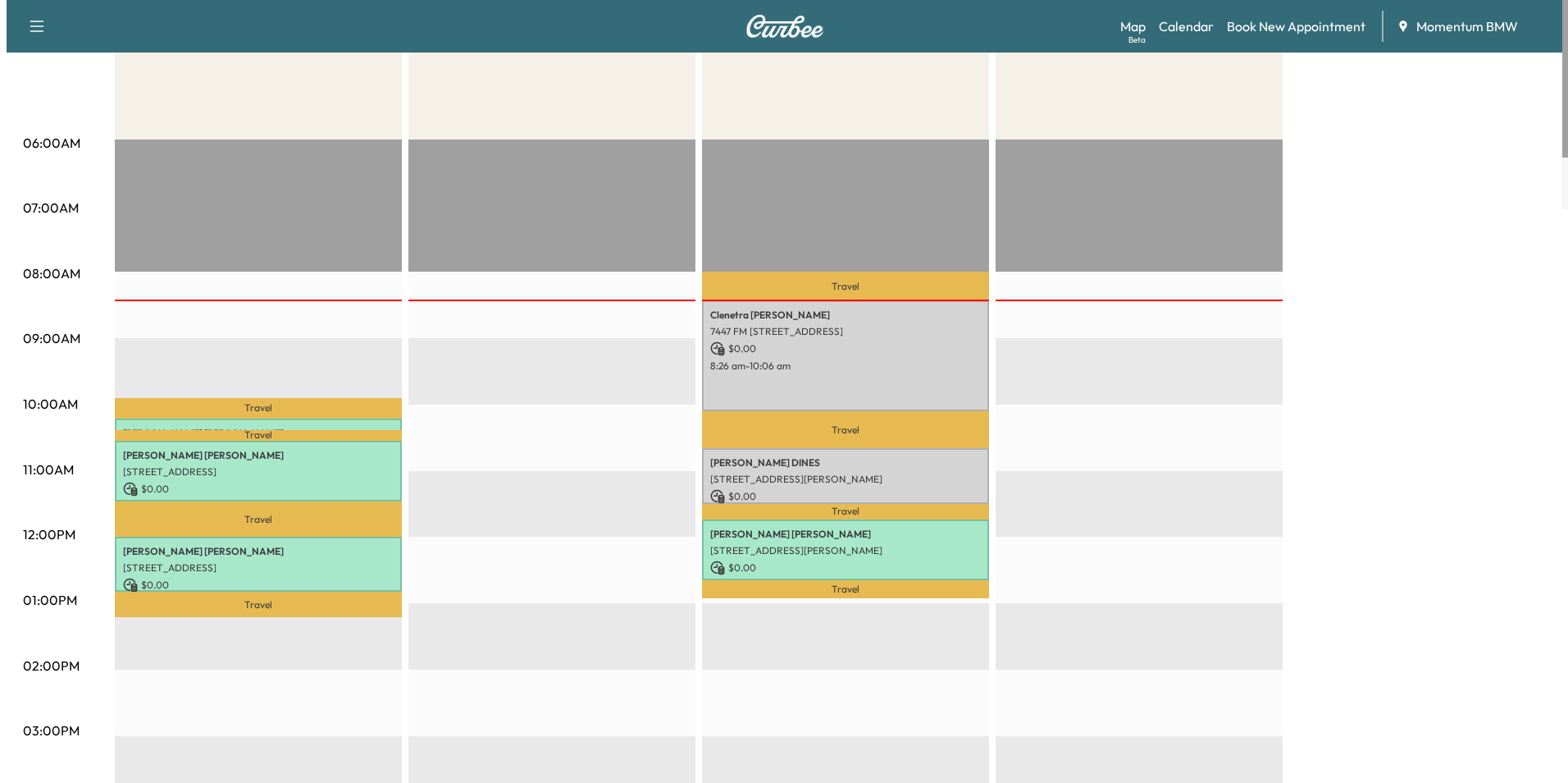
scroll to position [246, 0]
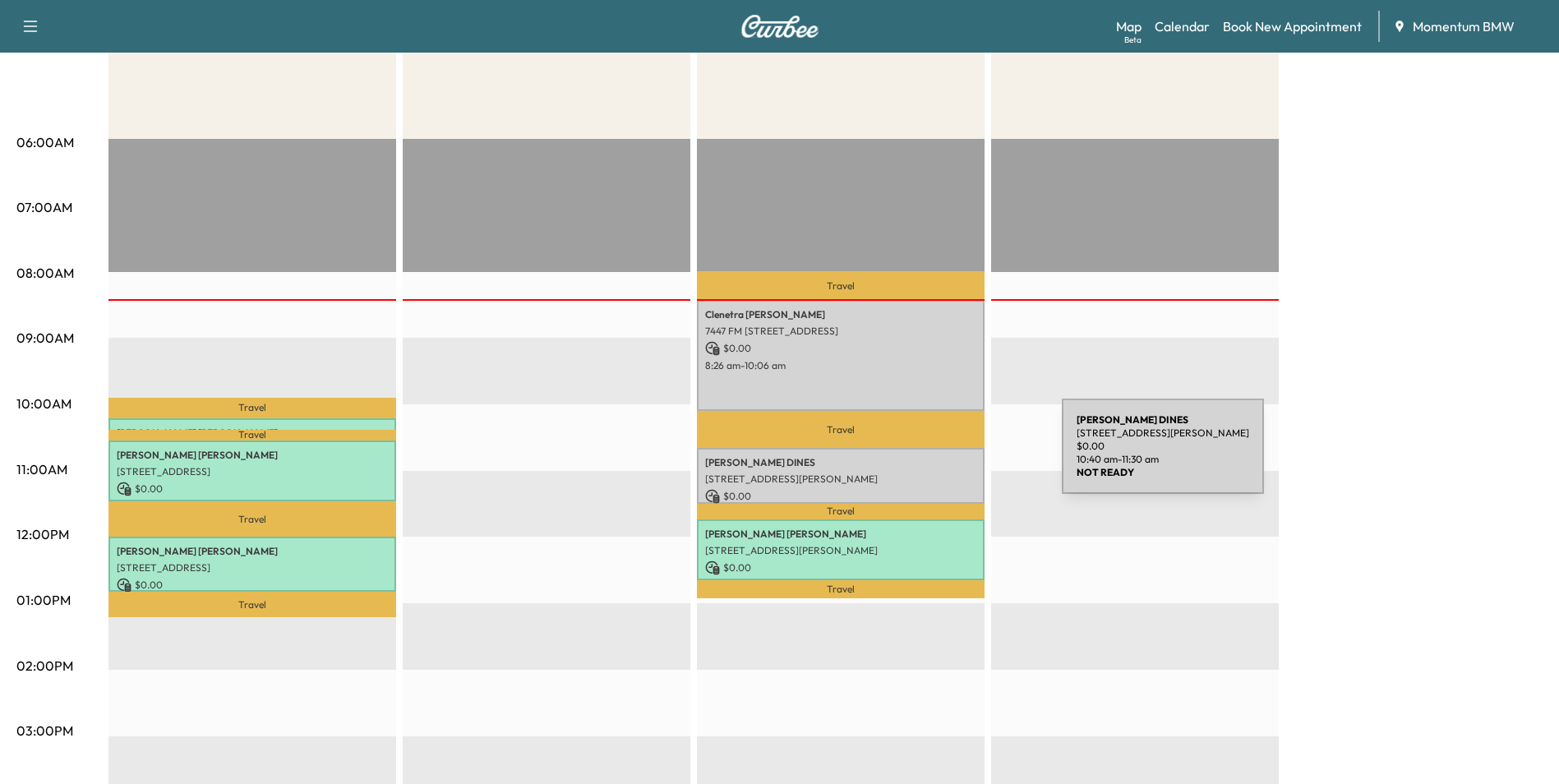
drag, startPoint x: 934, startPoint y: 467, endPoint x: 939, endPoint y: 456, distance: 12.1
click at [939, 456] on p "[PERSON_NAME]" at bounding box center [841, 462] width 271 height 13
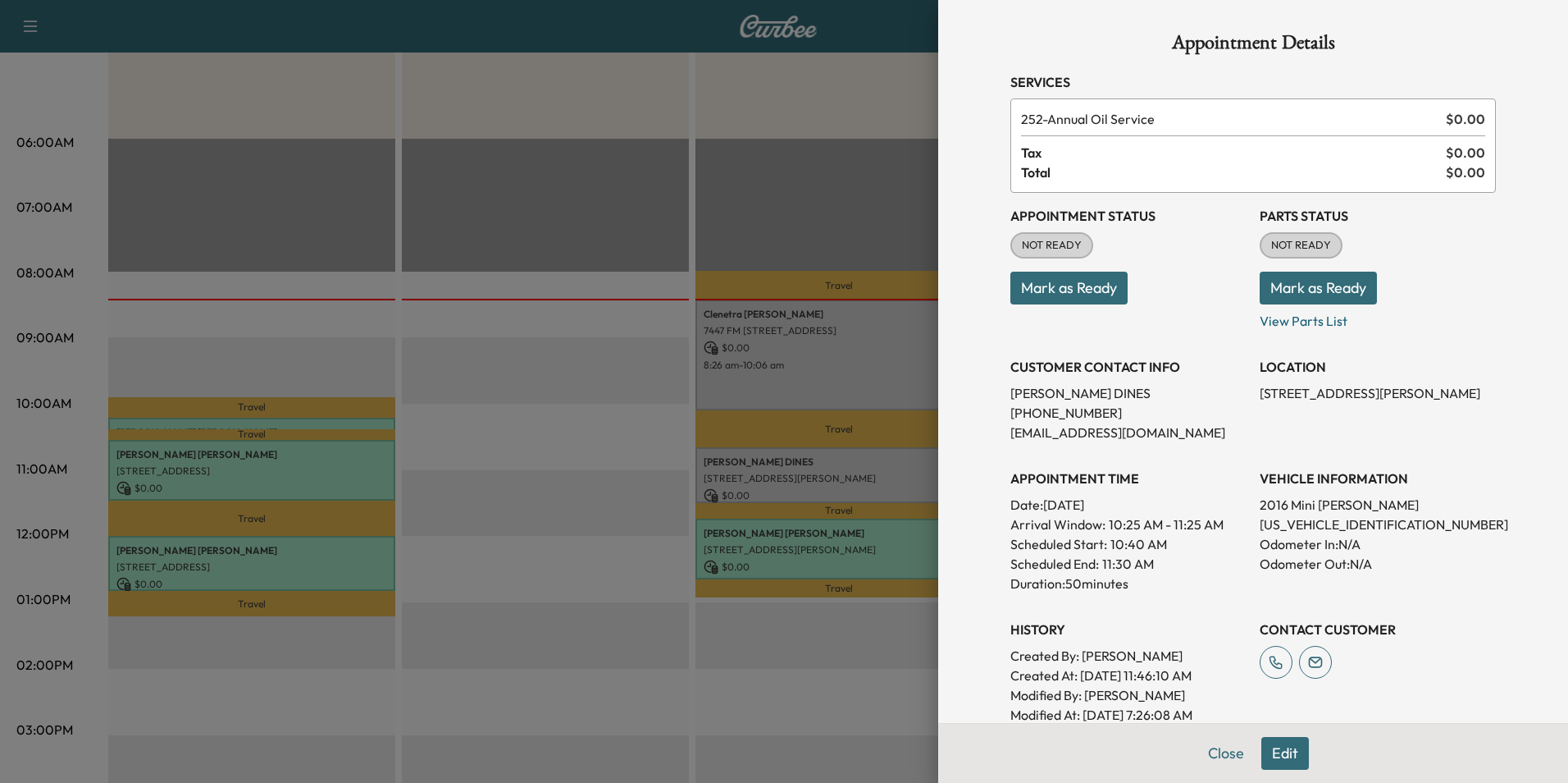
click at [1281, 753] on button "Edit" at bounding box center [1285, 753] width 47 height 33
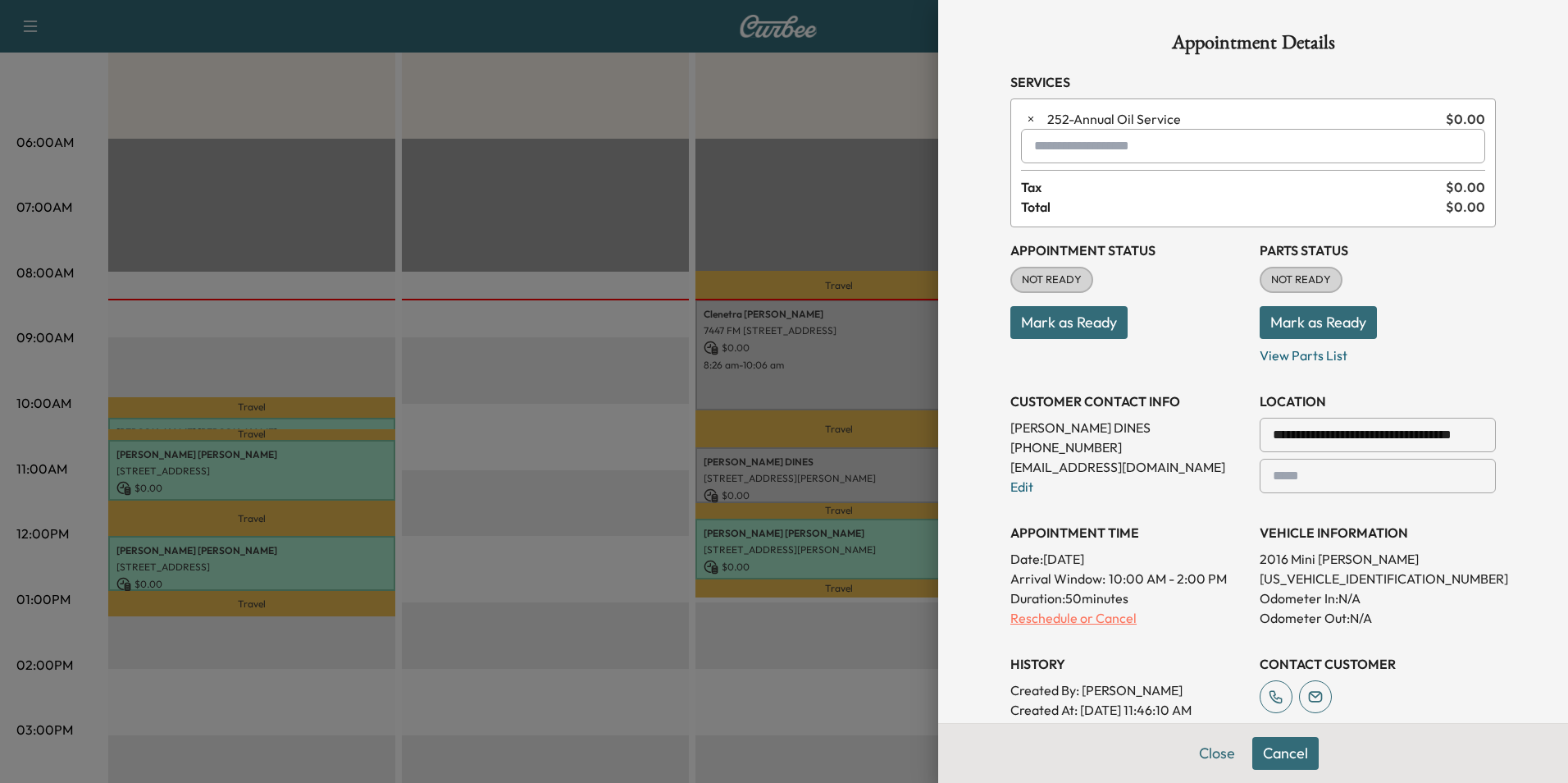
click at [1070, 617] on p "Reschedule or Cancel" at bounding box center [1128, 618] width 236 height 20
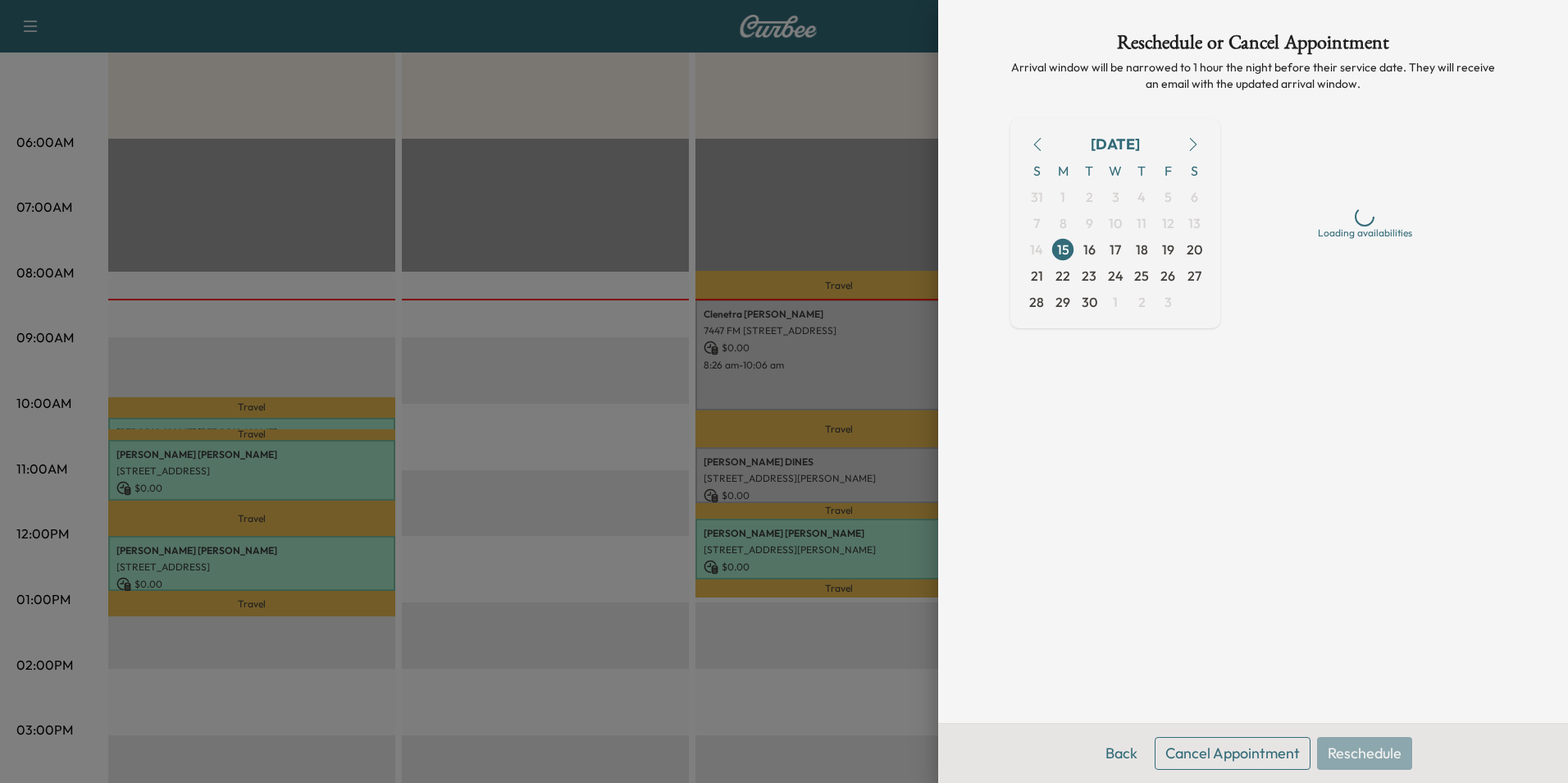
click at [1223, 754] on button "Cancel Appointment" at bounding box center [1232, 753] width 156 height 33
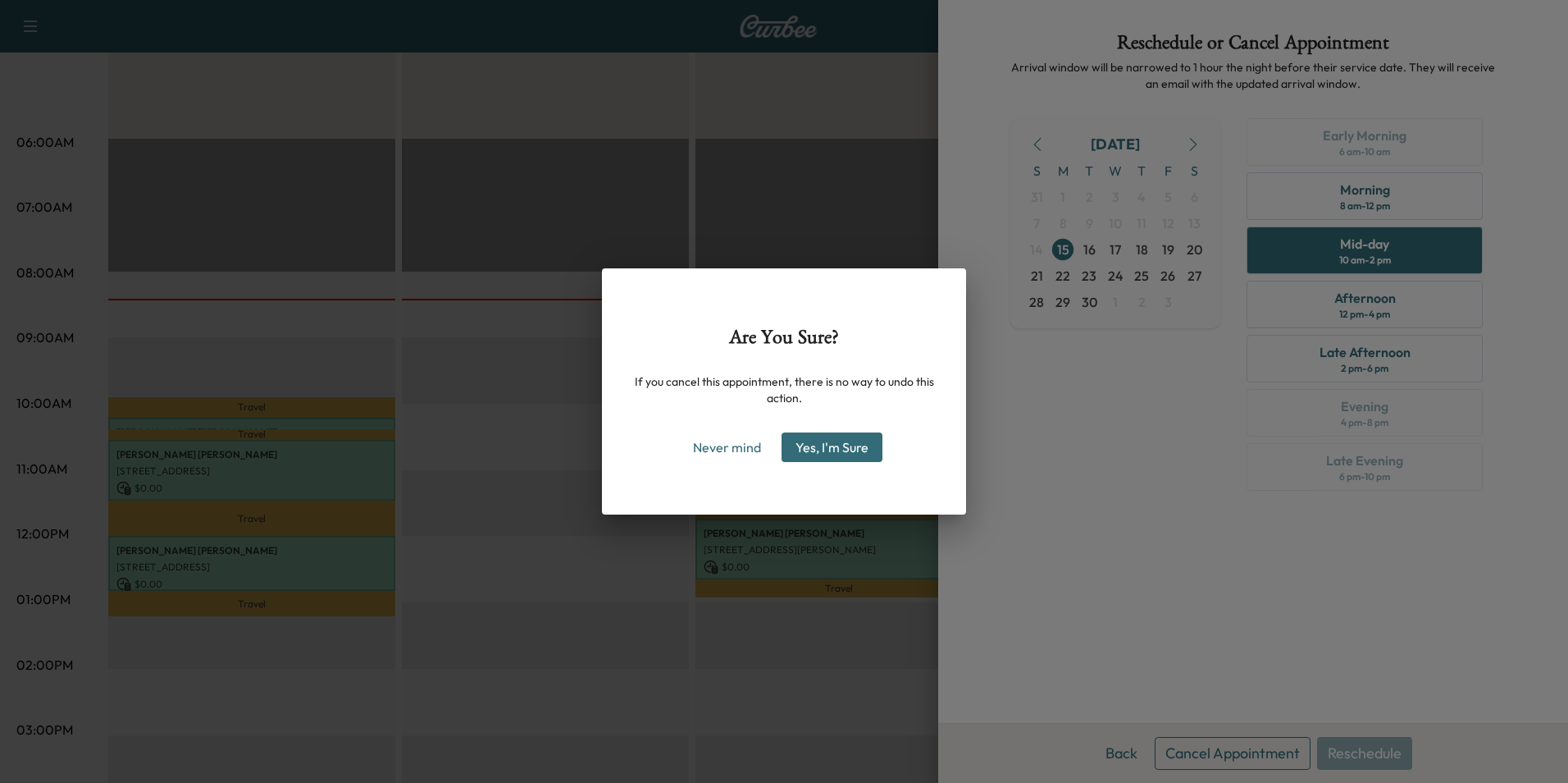
click at [833, 445] on button "Yes, I'm Sure" at bounding box center [832, 446] width 101 height 30
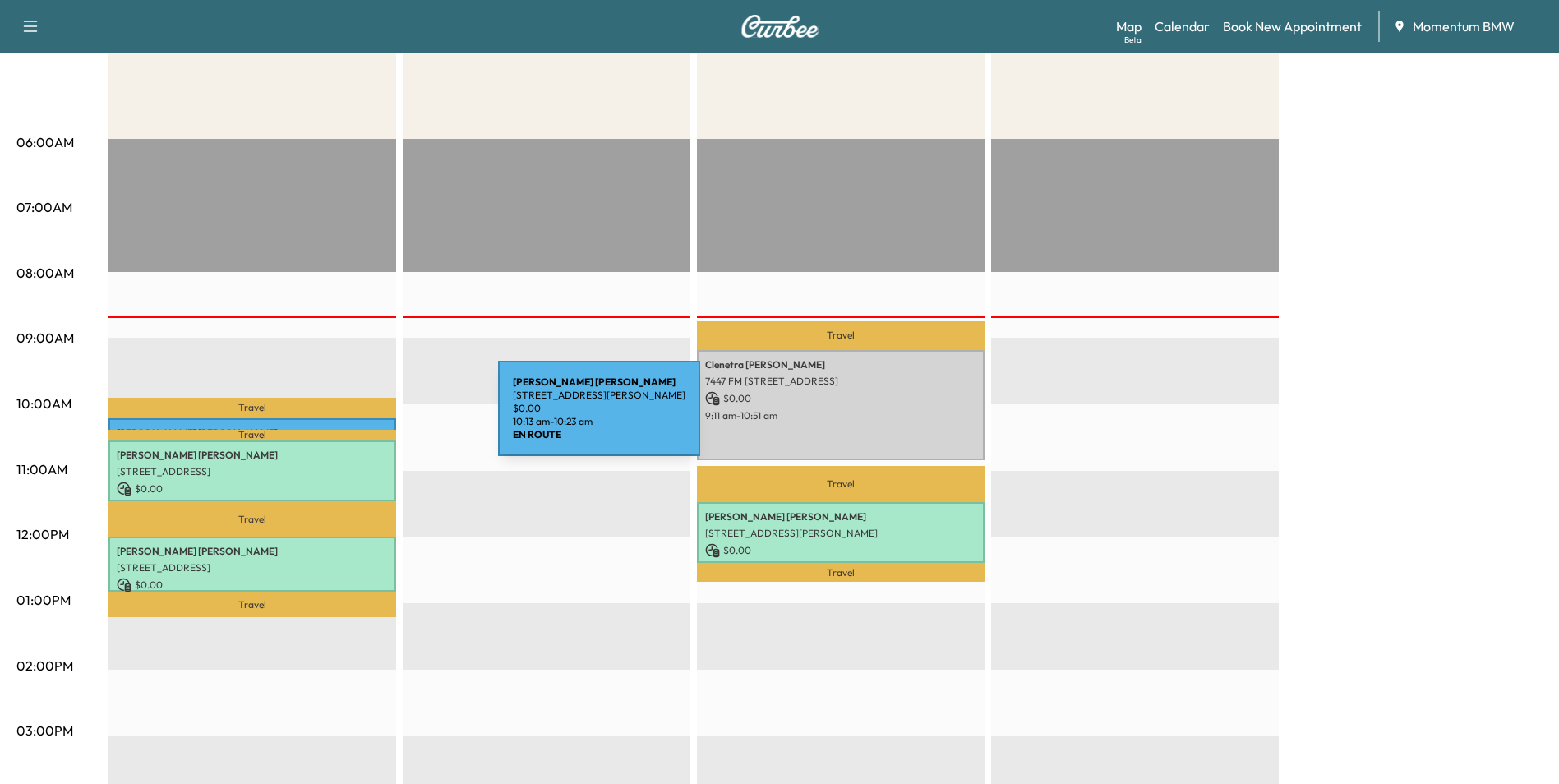
click at [375, 418] on div "[PERSON_NAME] [STREET_ADDRESS][PERSON_NAME] $ 0.00 10:13 am - 10:23 am" at bounding box center [252, 426] width 287 height 16
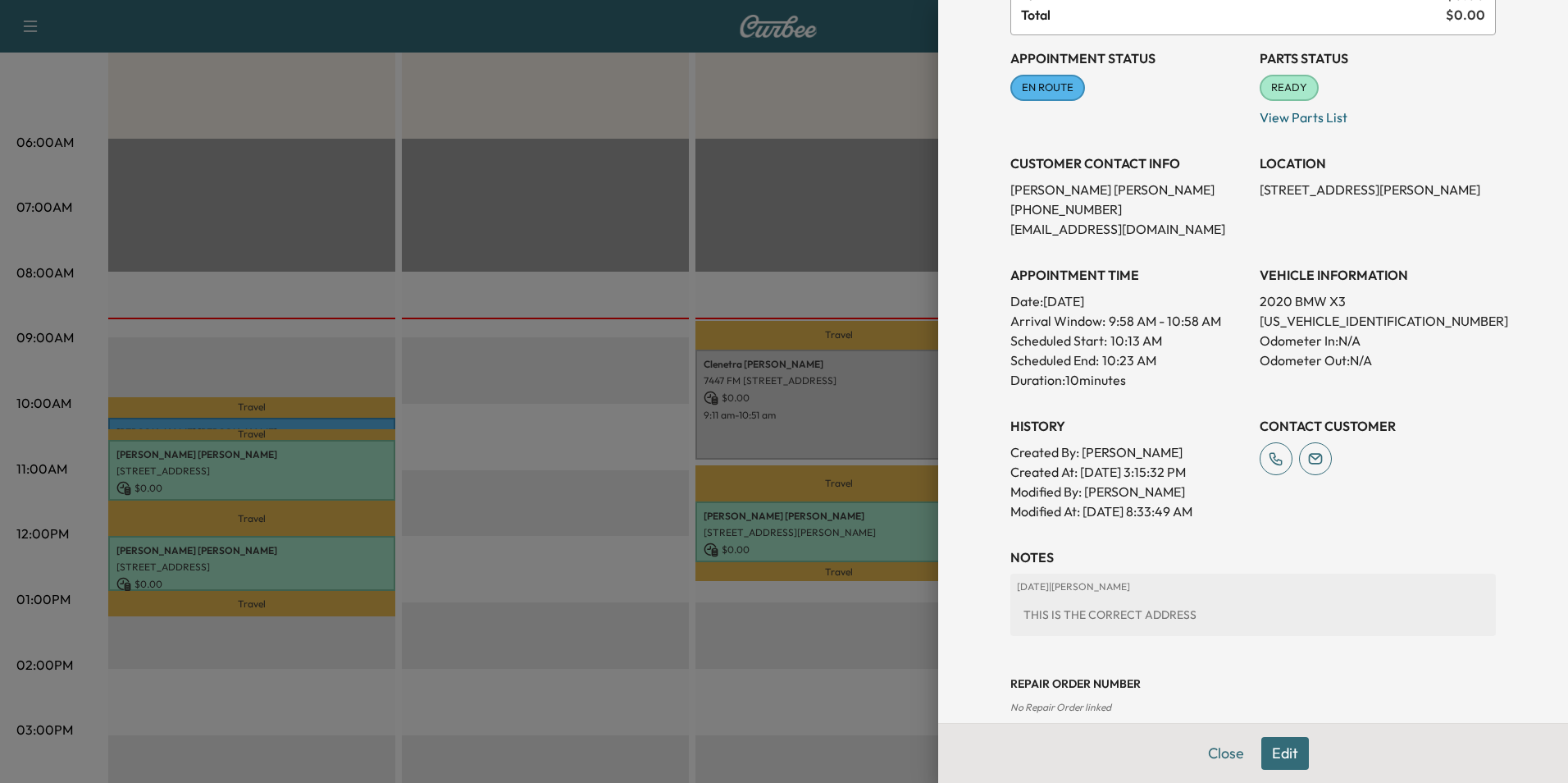
scroll to position [182, 0]
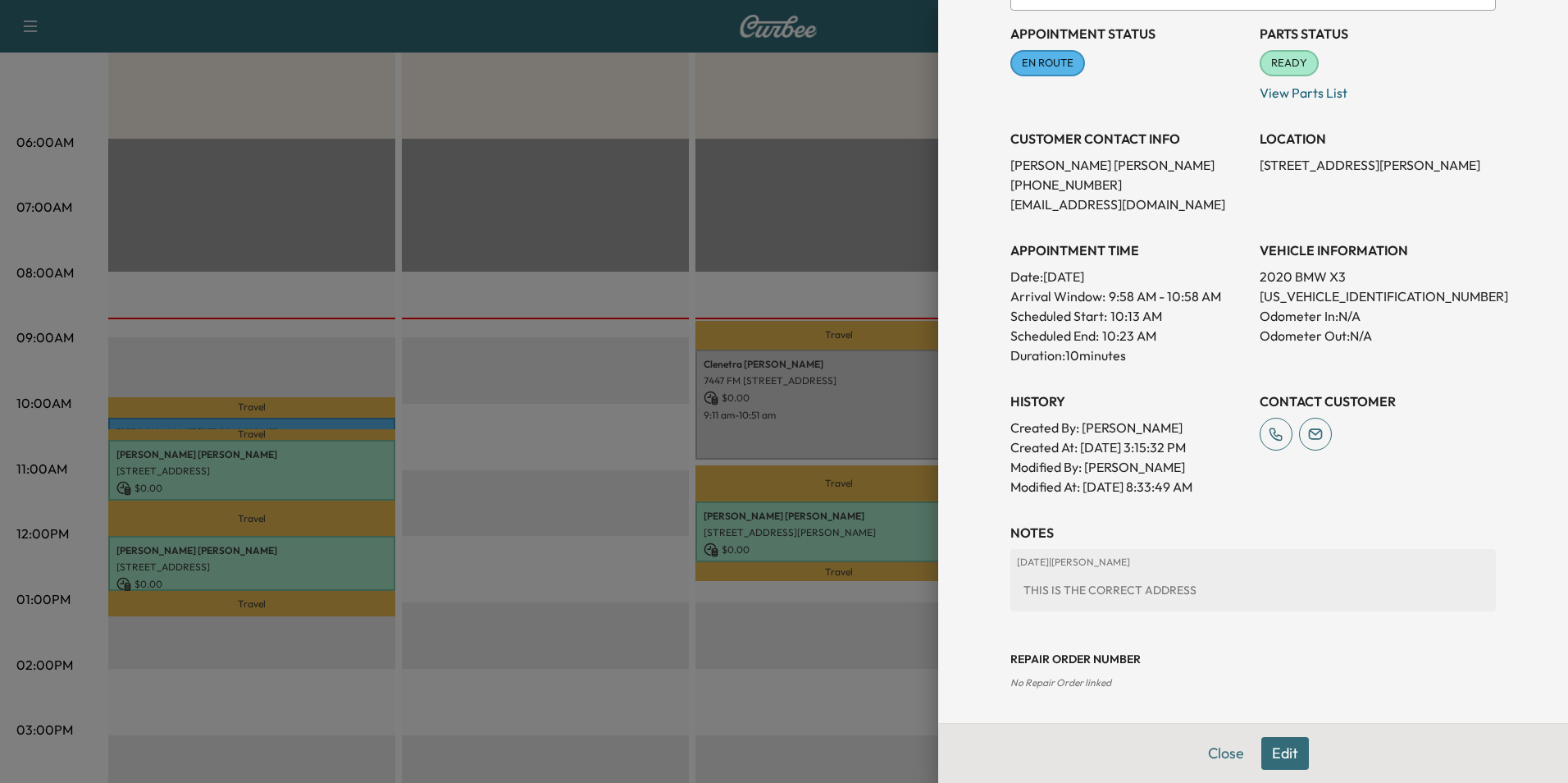
click at [1276, 758] on button "Edit" at bounding box center [1285, 753] width 47 height 33
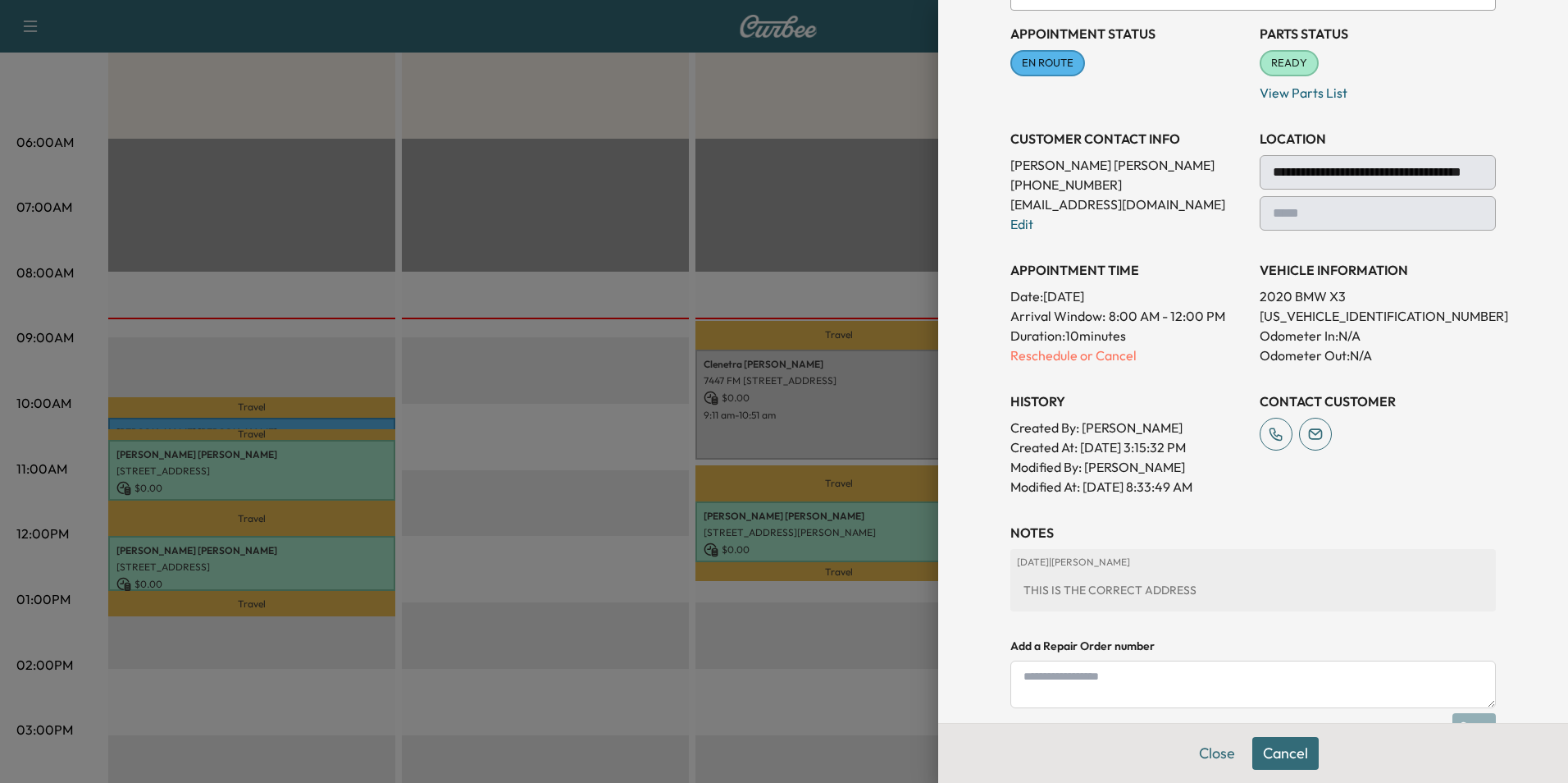
click at [1136, 689] on textarea at bounding box center [1252, 684] width 485 height 47
type textarea "*"
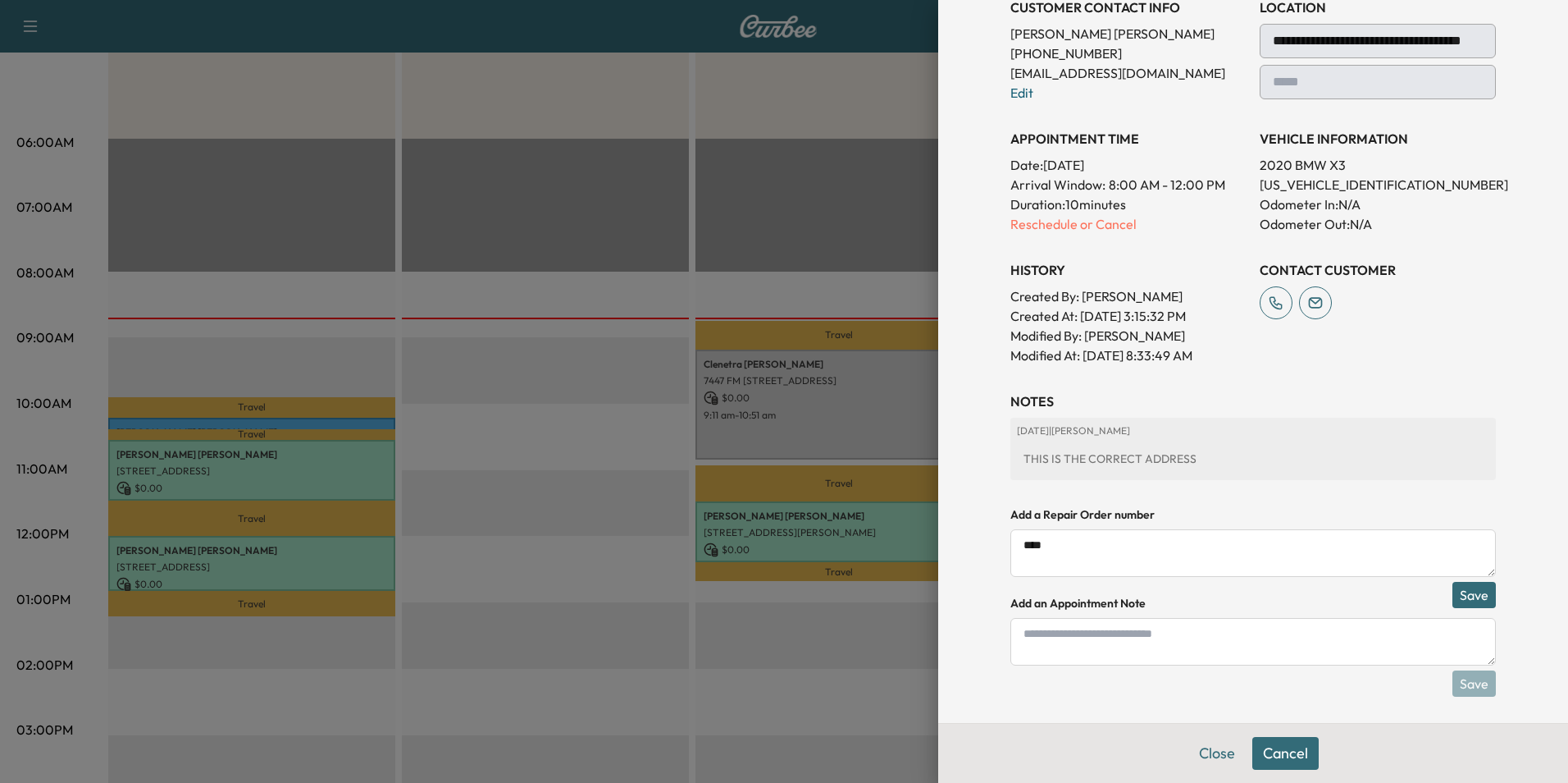
scroll to position [320, 0]
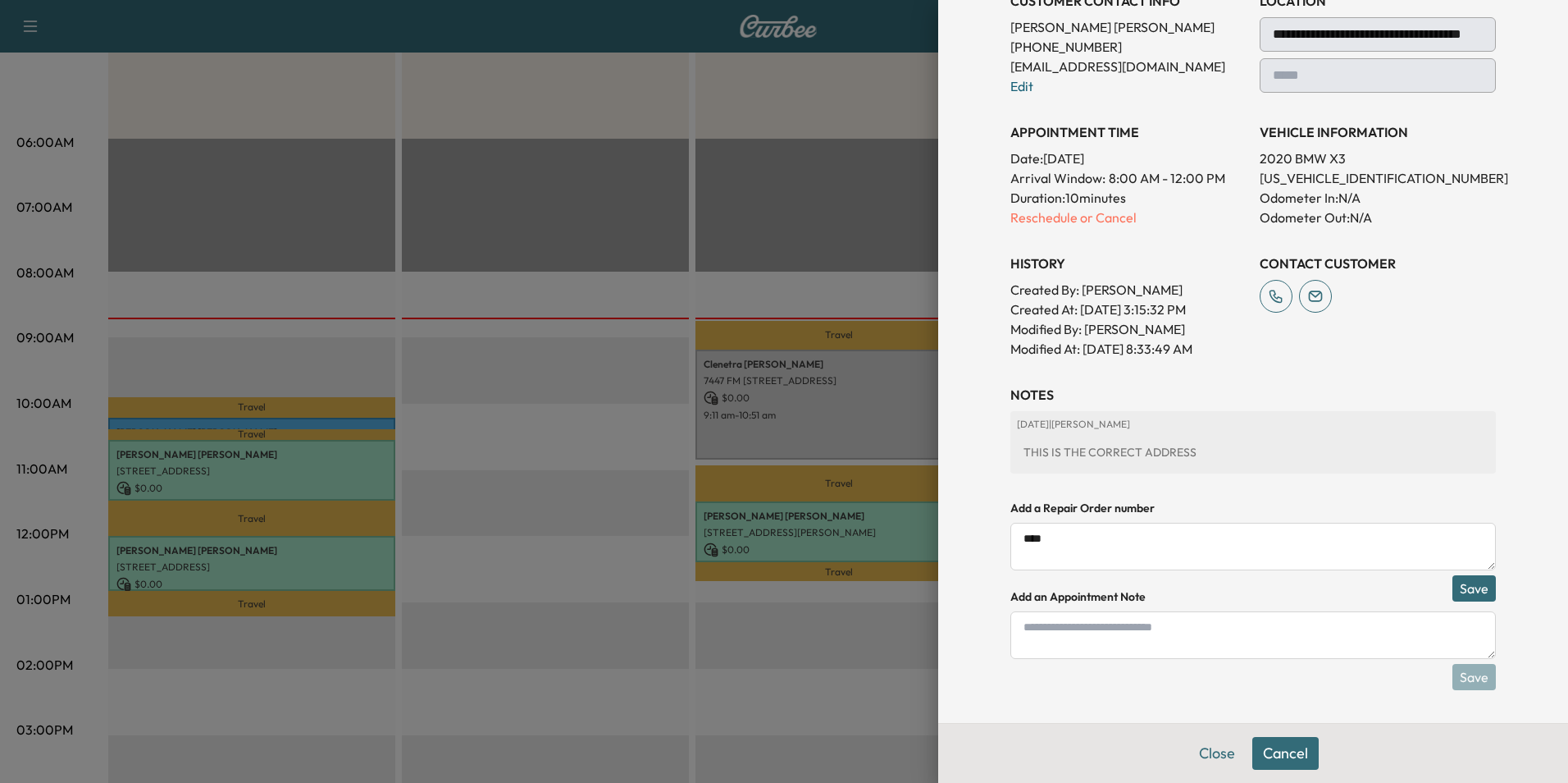
type textarea "****"
click at [1458, 585] on button "Save" at bounding box center [1474, 588] width 44 height 26
click at [1286, 742] on button "Save & Close" at bounding box center [1285, 753] width 105 height 33
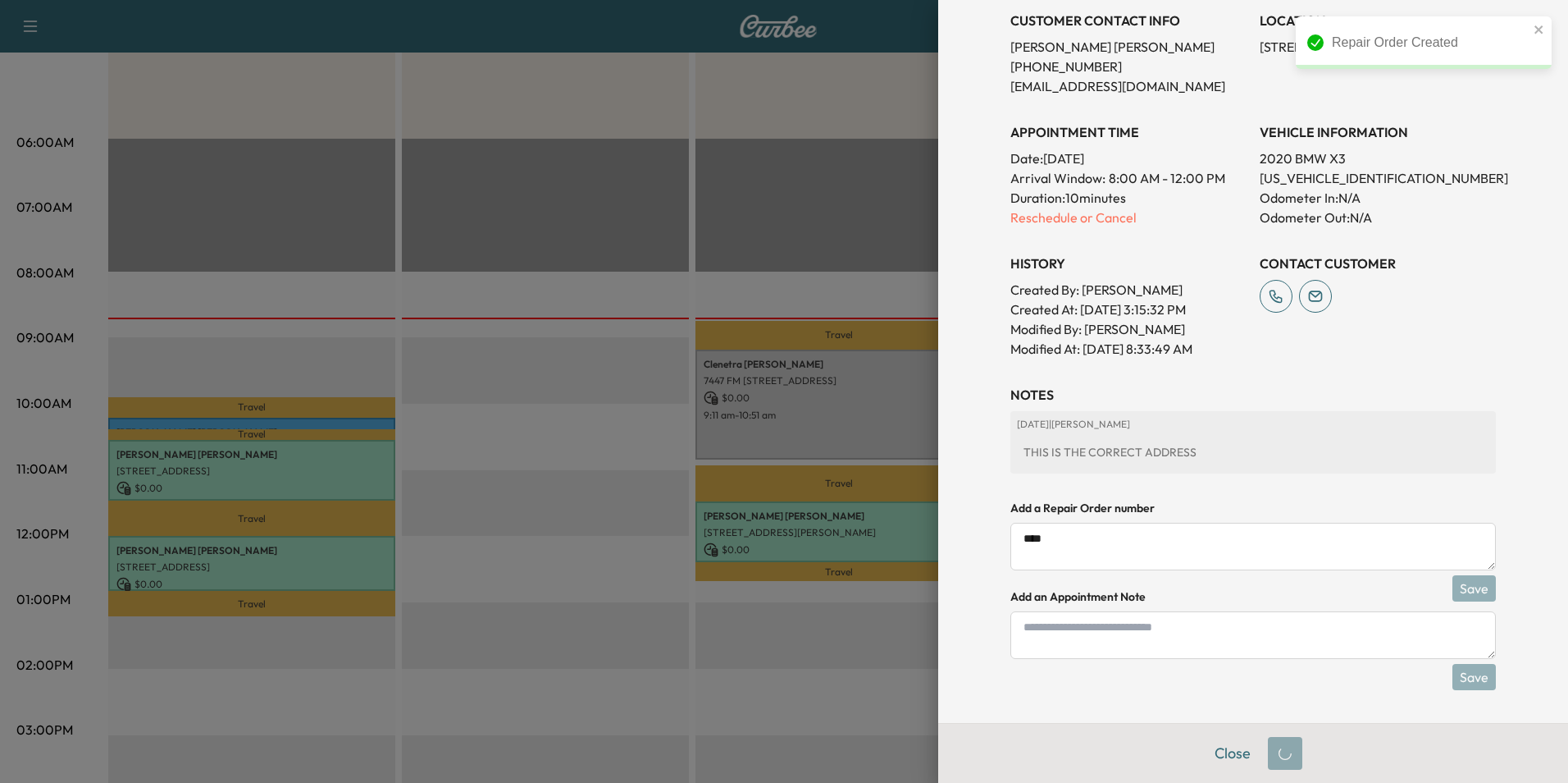
scroll to position [300, 0]
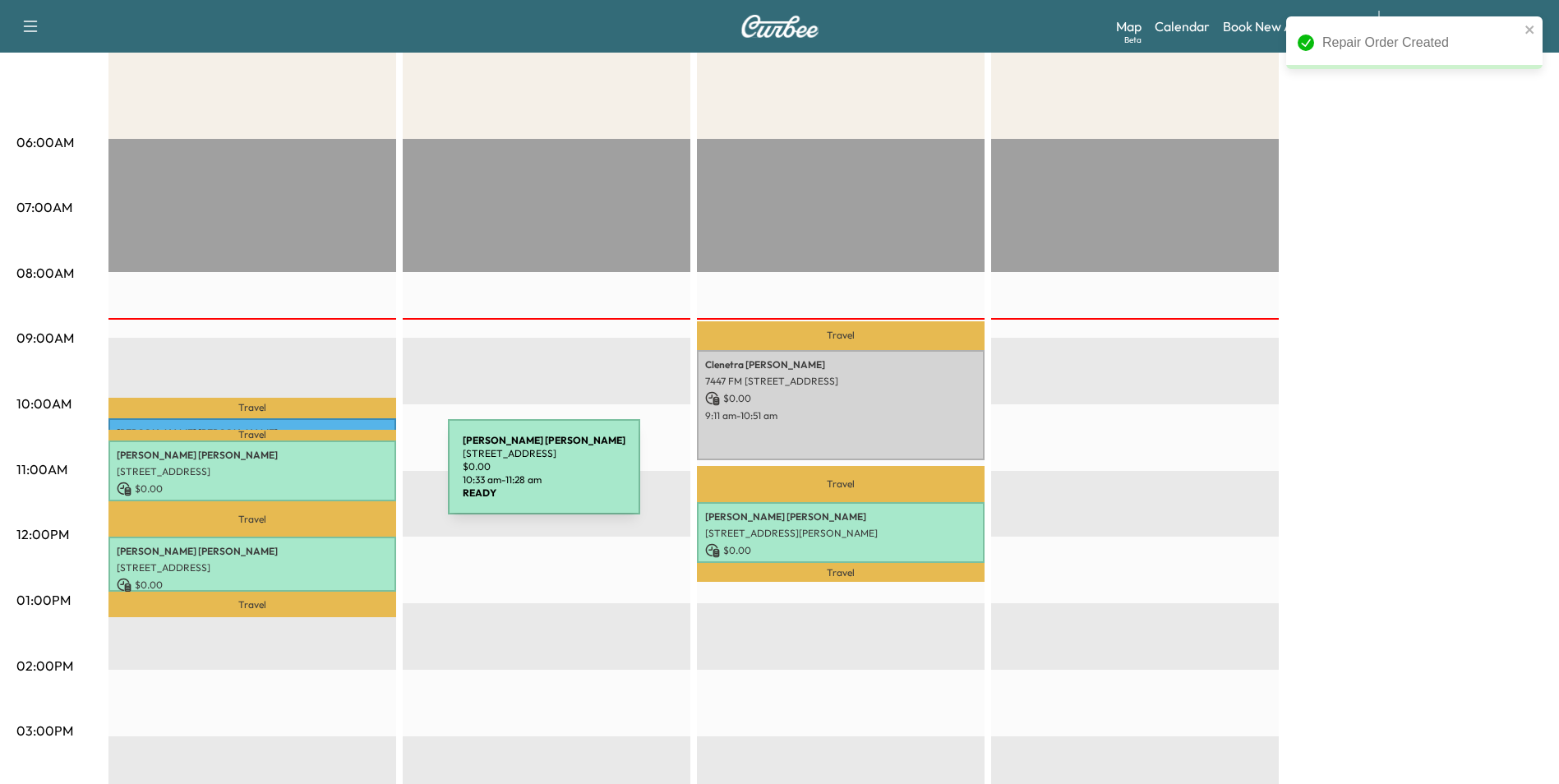
click at [336, 467] on p "[STREET_ADDRESS]" at bounding box center [252, 471] width 271 height 13
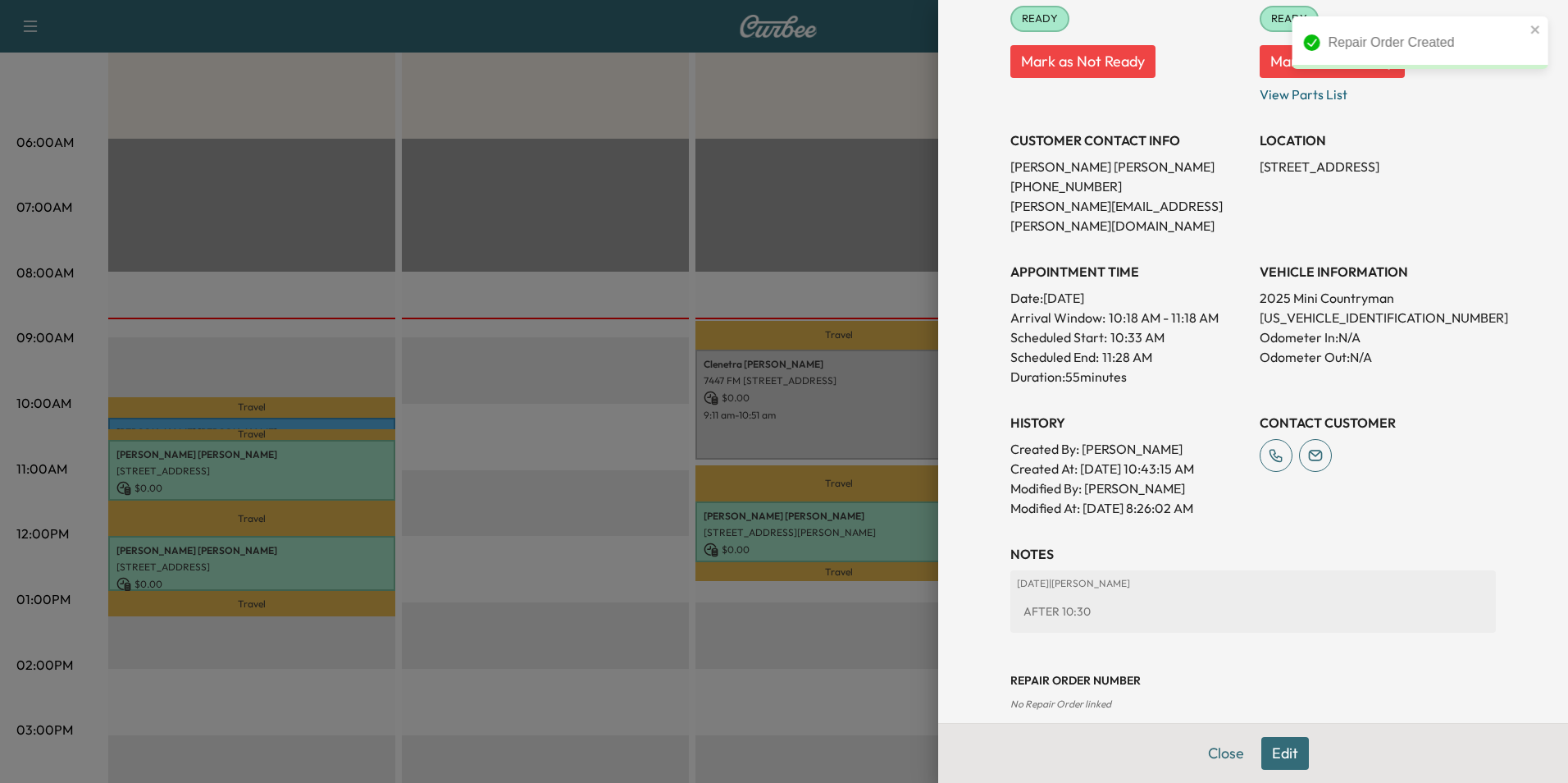
scroll to position [248, 0]
click at [1283, 759] on button "Edit" at bounding box center [1285, 753] width 47 height 33
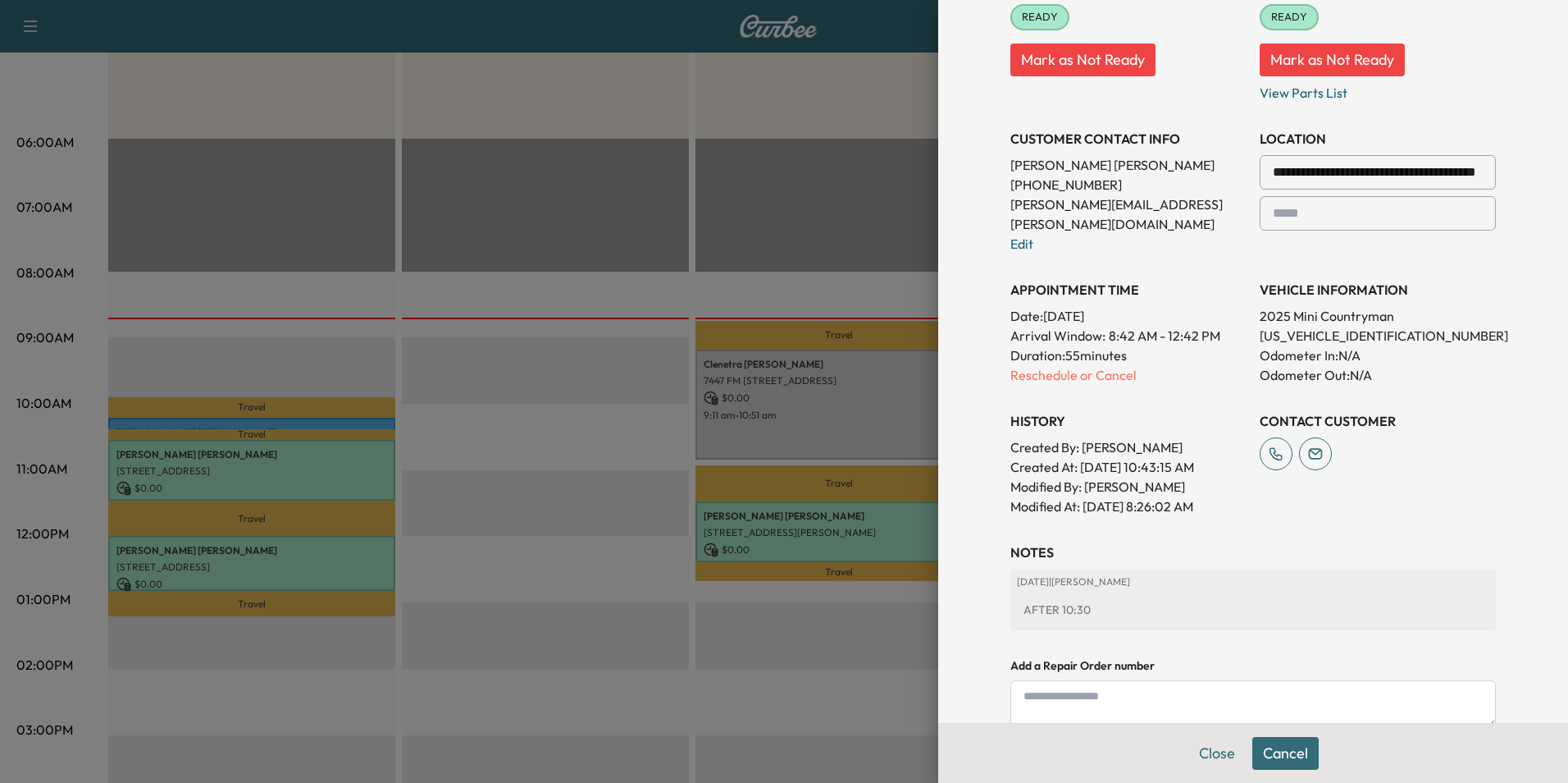
click at [1136, 689] on textarea at bounding box center [1252, 704] width 485 height 47
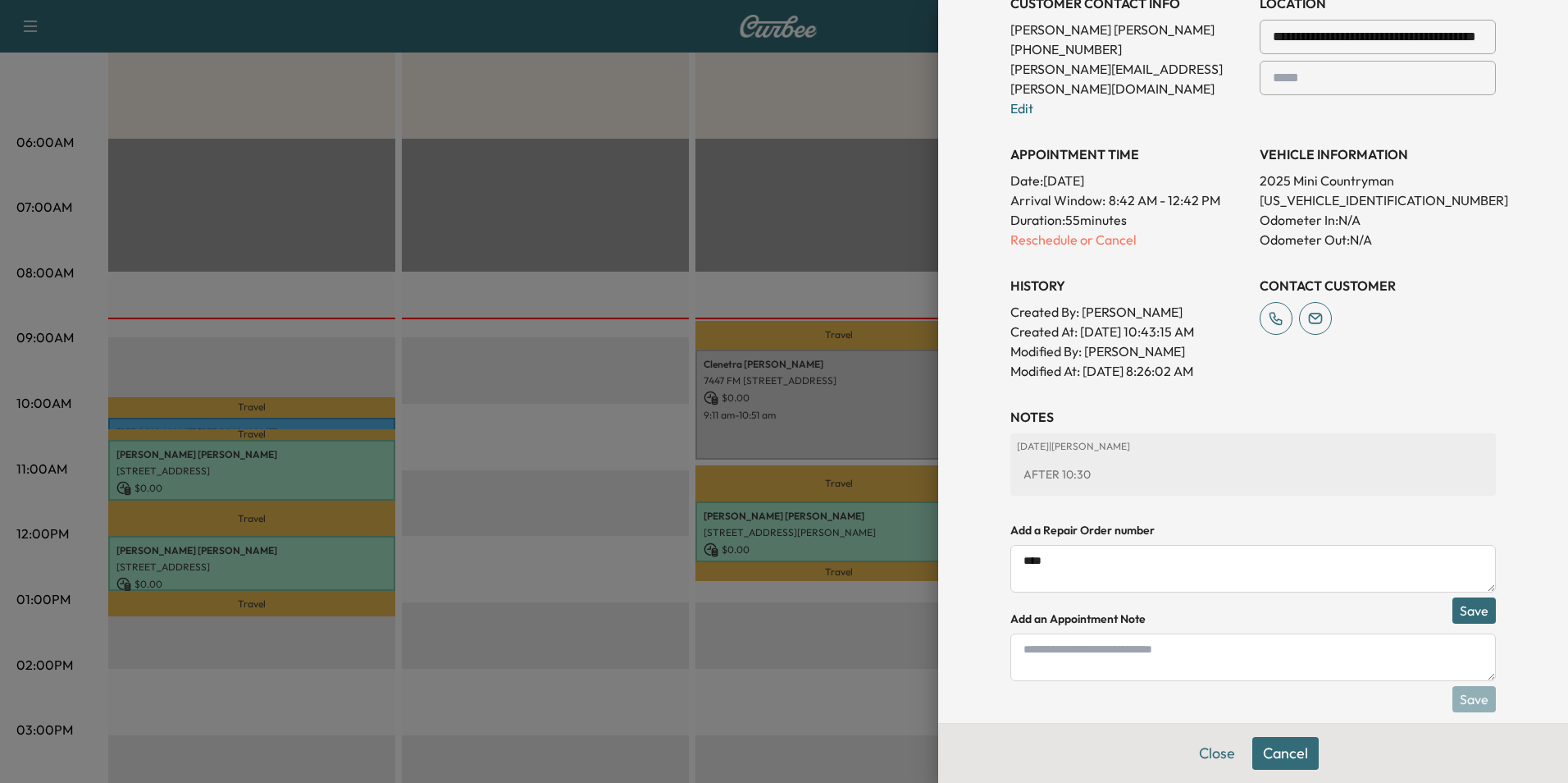
scroll to position [420, 0]
type textarea "****"
click at [1457, 595] on button "Save" at bounding box center [1474, 608] width 44 height 26
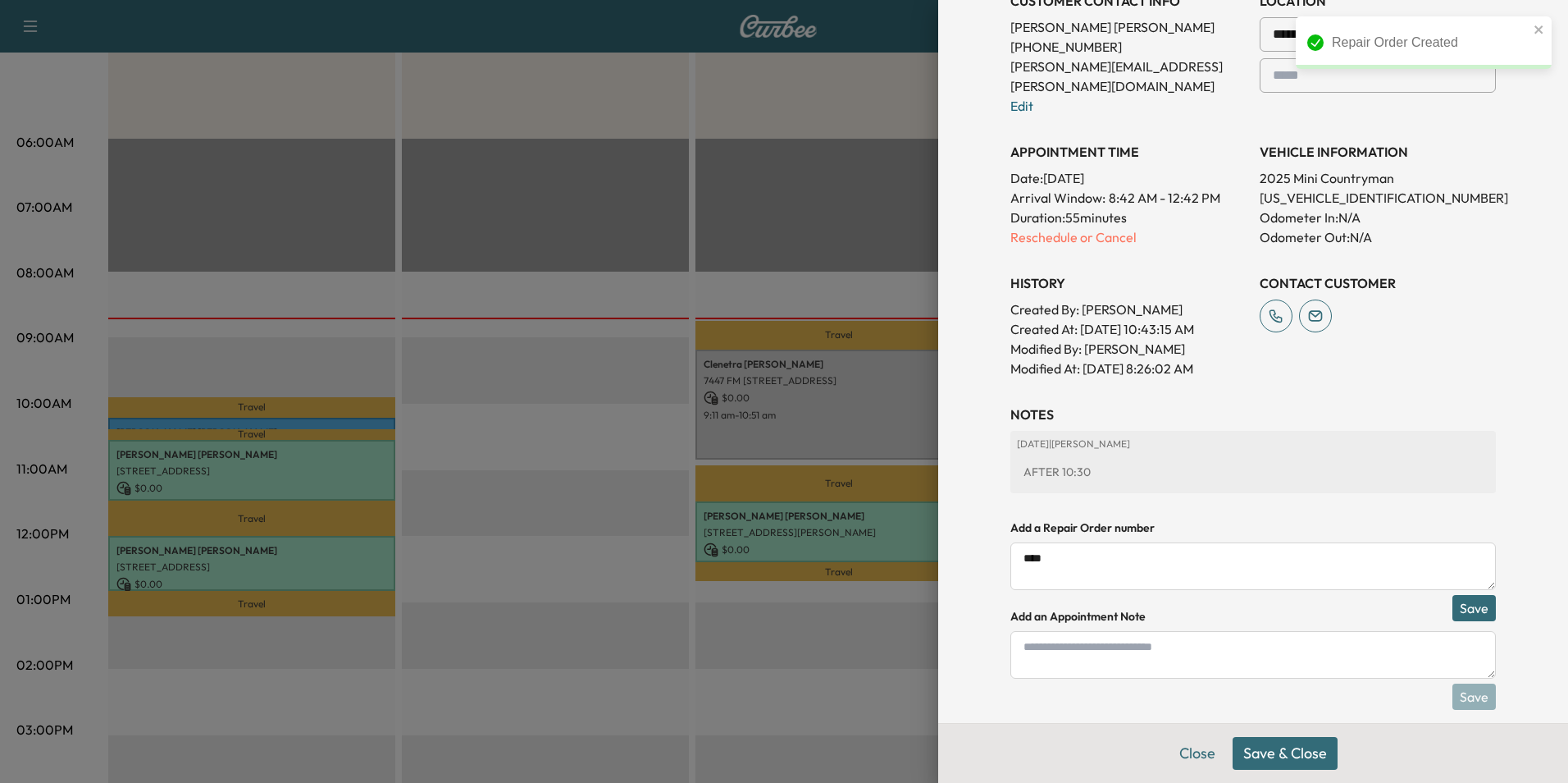
click at [1279, 756] on button "Save & Close" at bounding box center [1285, 753] width 105 height 33
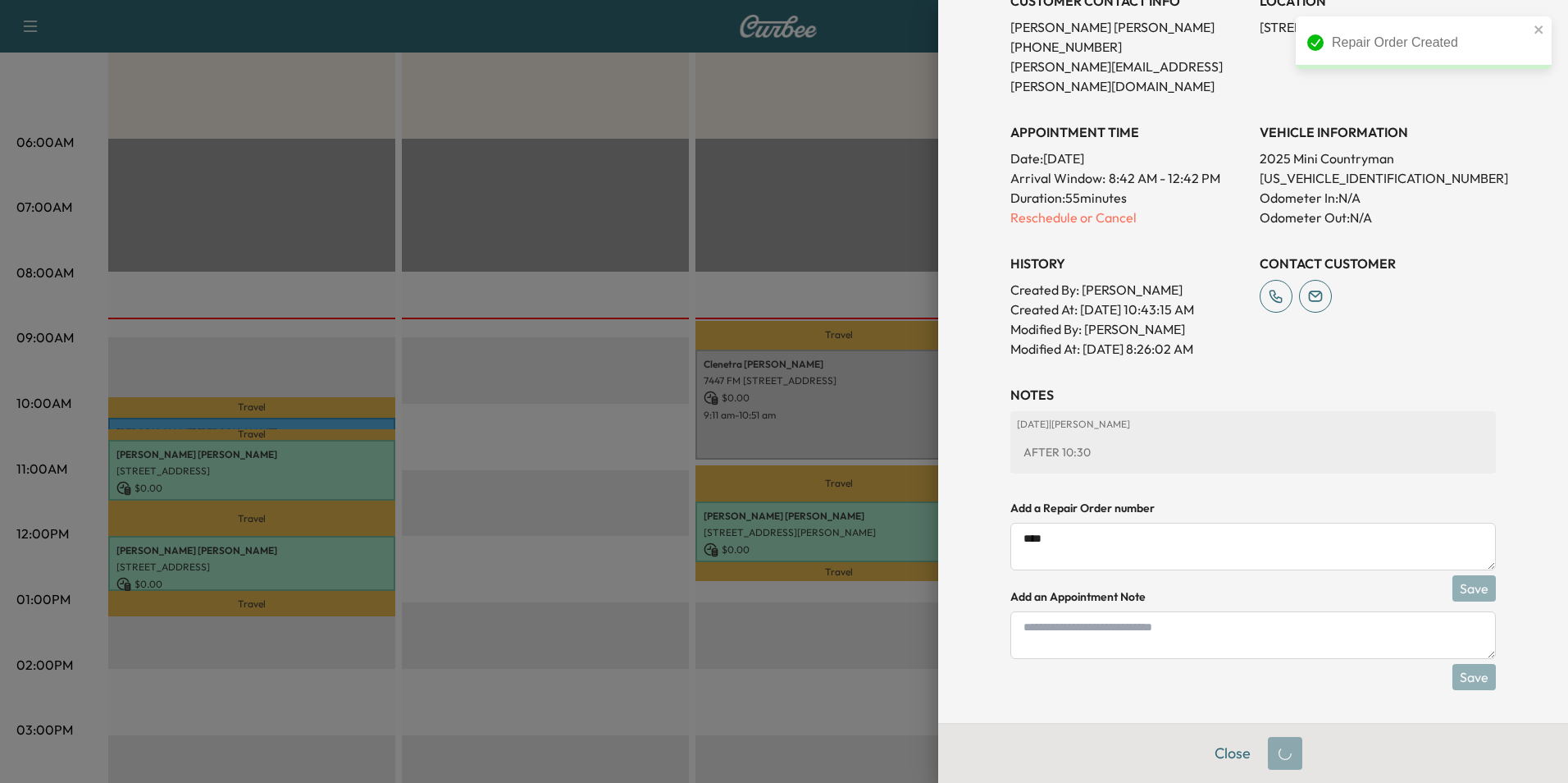
scroll to position [366, 0]
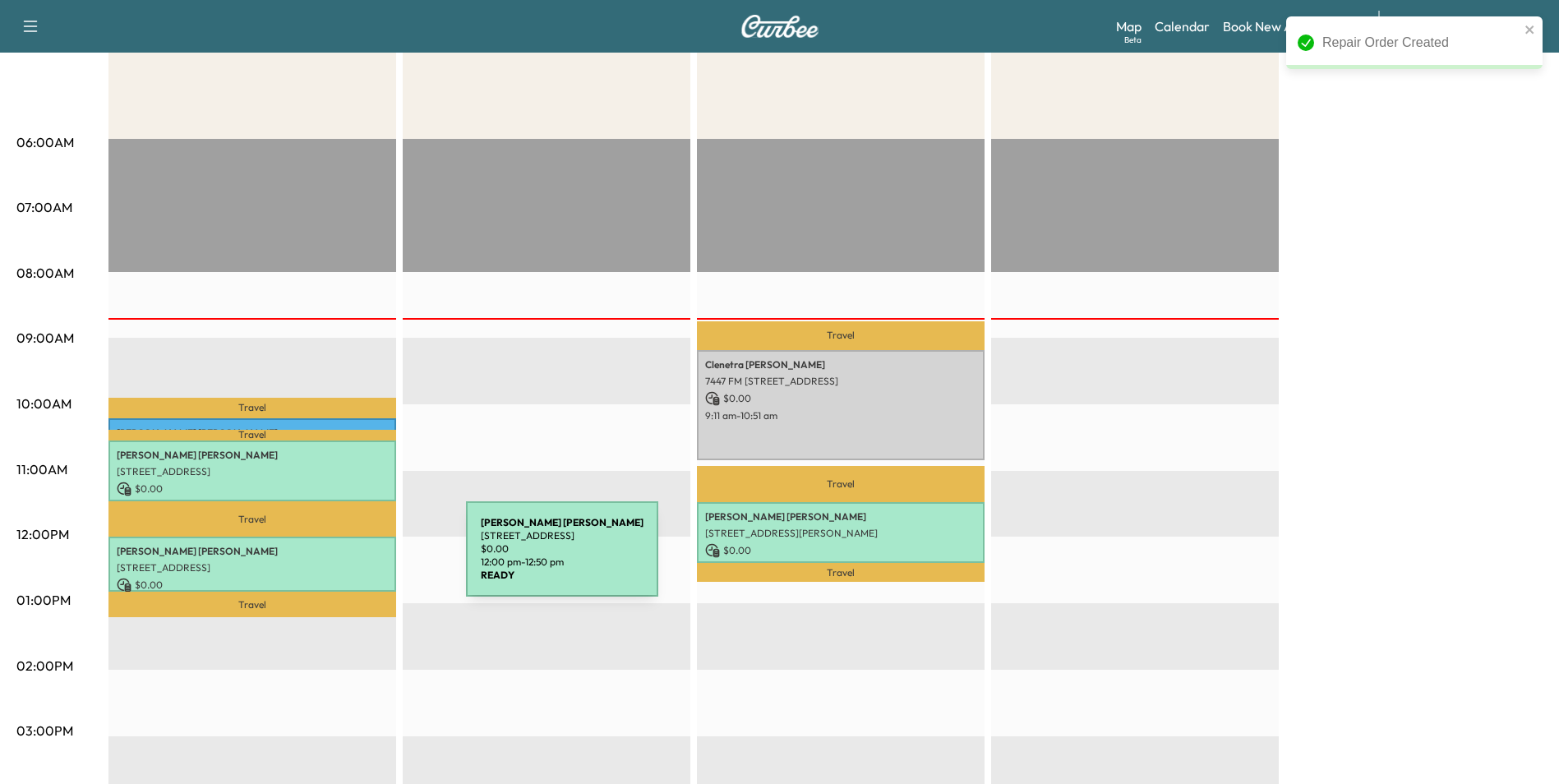
click at [343, 561] on p "[STREET_ADDRESS]" at bounding box center [252, 568] width 271 height 13
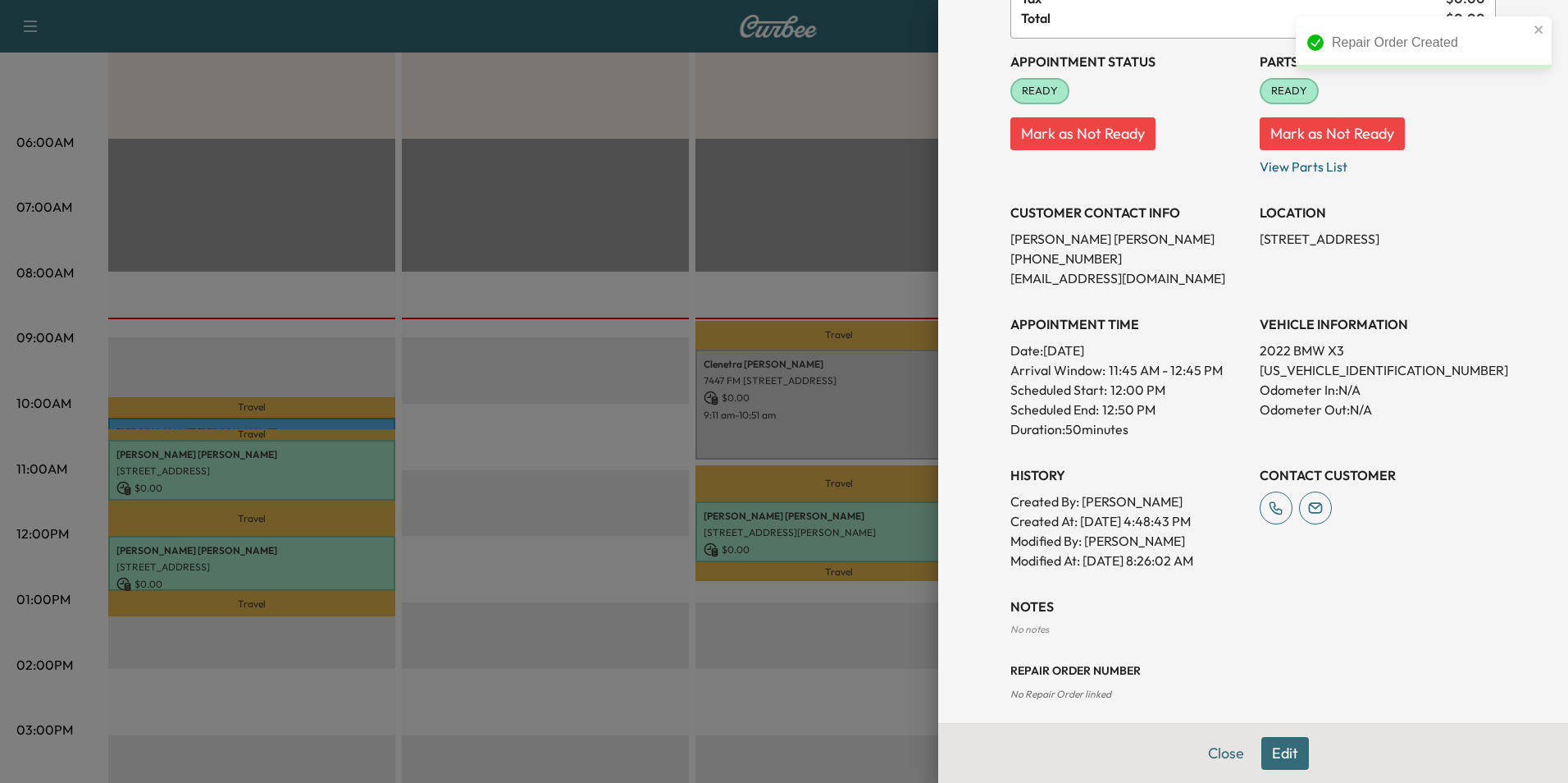
scroll to position [166, 0]
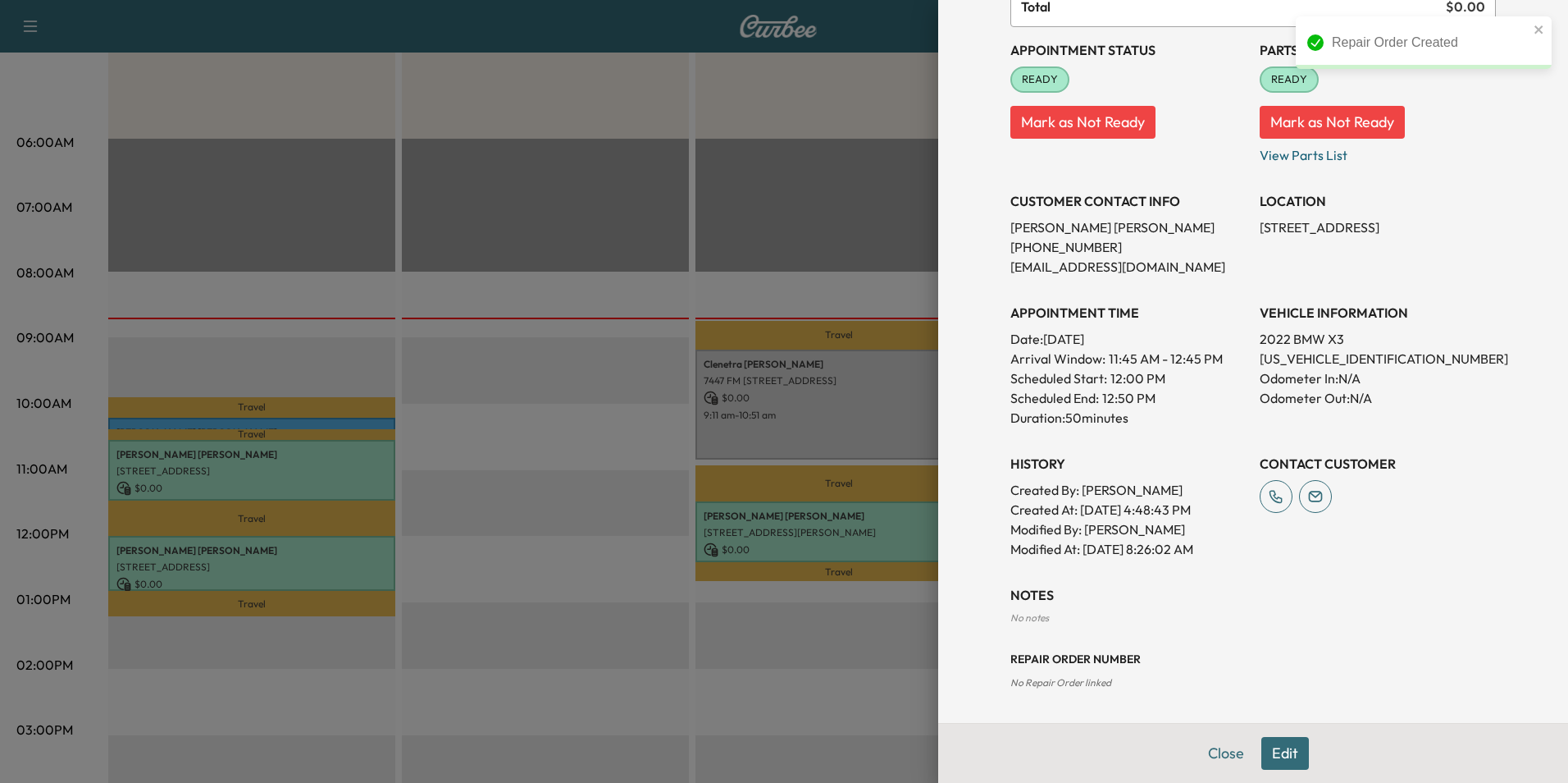
click at [1269, 749] on button "Edit" at bounding box center [1285, 753] width 47 height 33
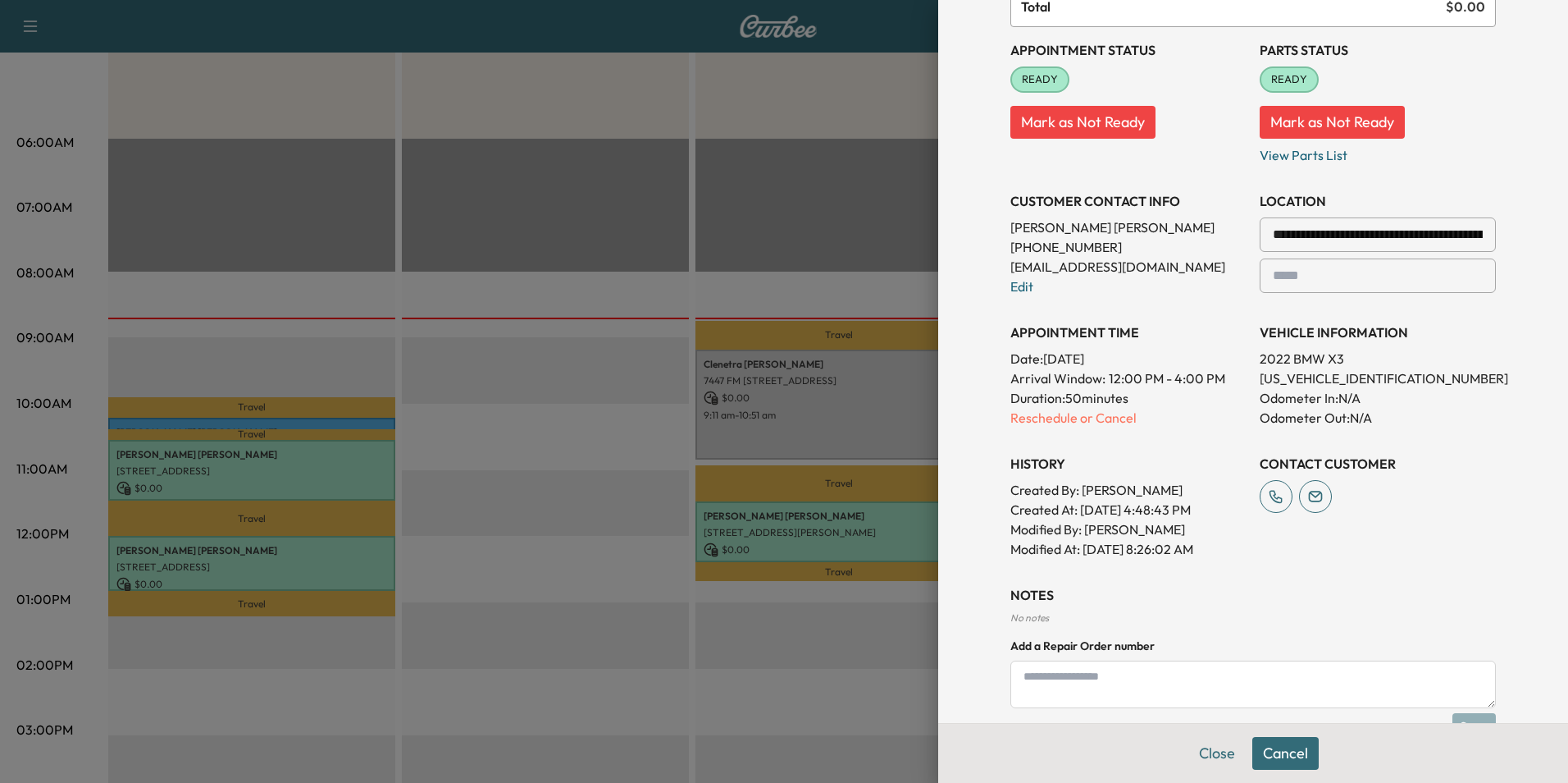
scroll to position [338, 0]
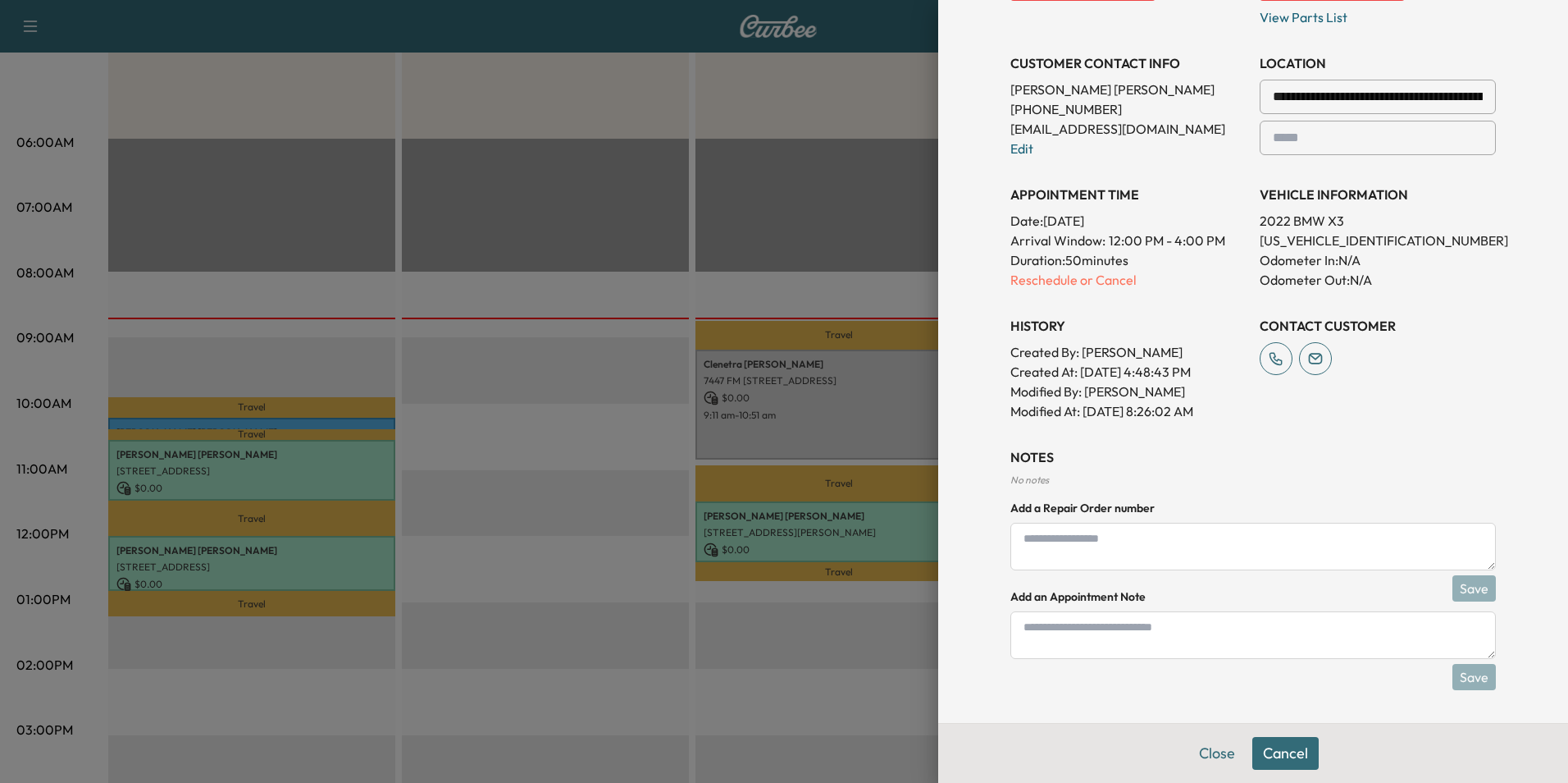
click at [1203, 636] on textarea at bounding box center [1252, 635] width 485 height 47
click at [1473, 655] on textarea "****" at bounding box center [1252, 635] width 485 height 47
type textarea "****"
click at [1463, 680] on button "Save" at bounding box center [1474, 676] width 44 height 26
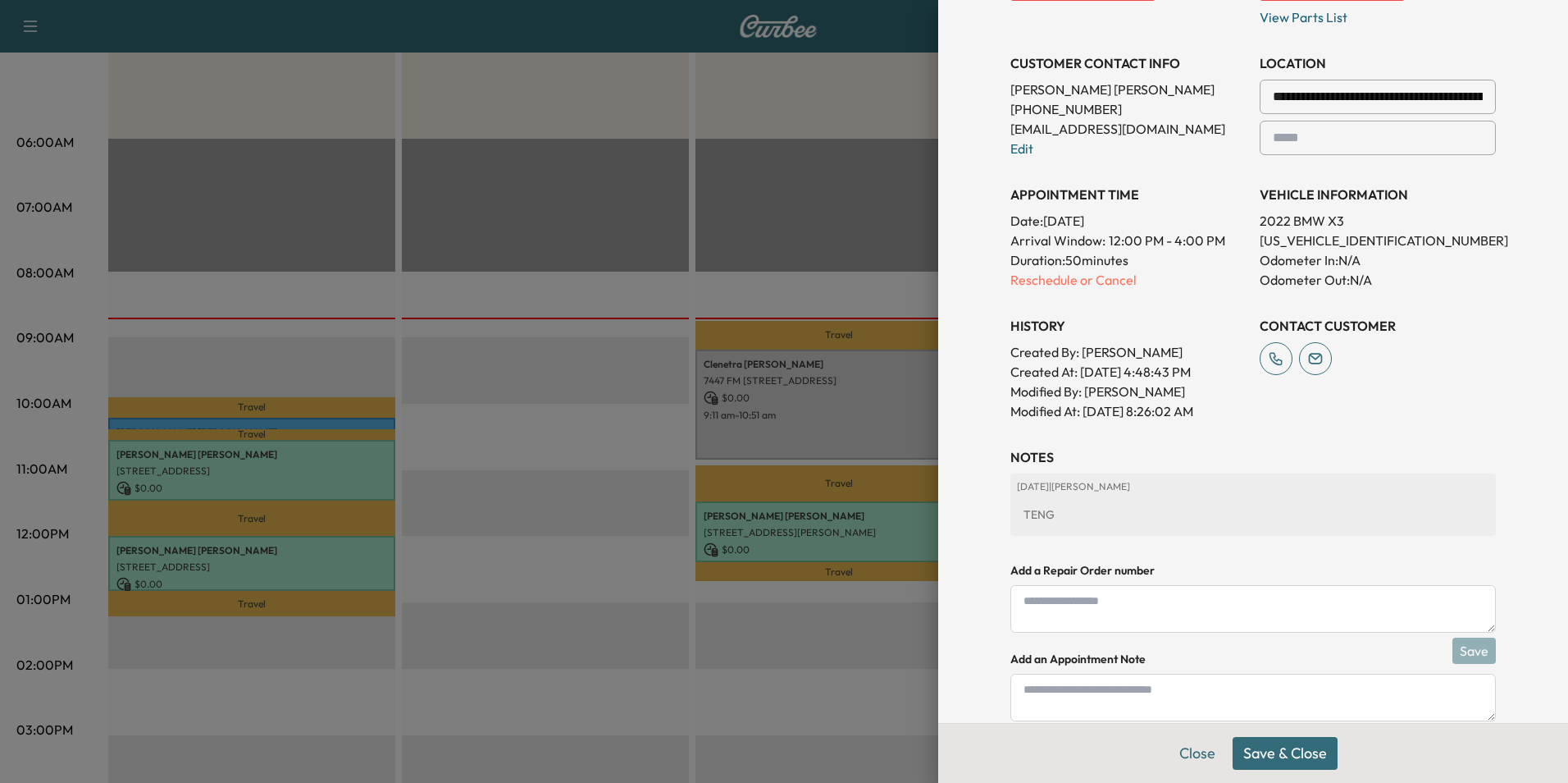
click at [1290, 748] on button "Save & Close" at bounding box center [1285, 753] width 105 height 33
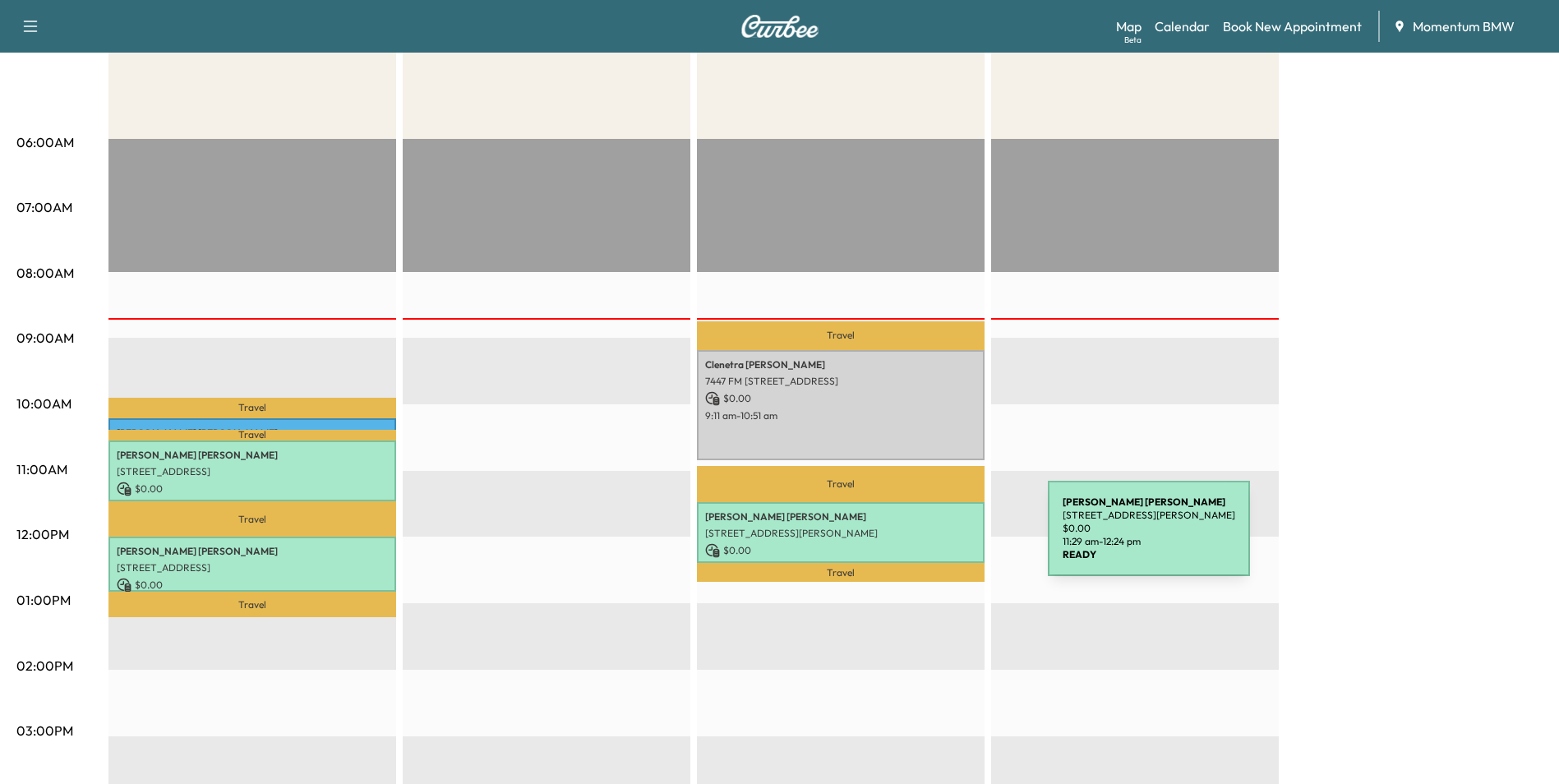
click at [927, 536] on p "[STREET_ADDRESS][PERSON_NAME]" at bounding box center [841, 533] width 271 height 13
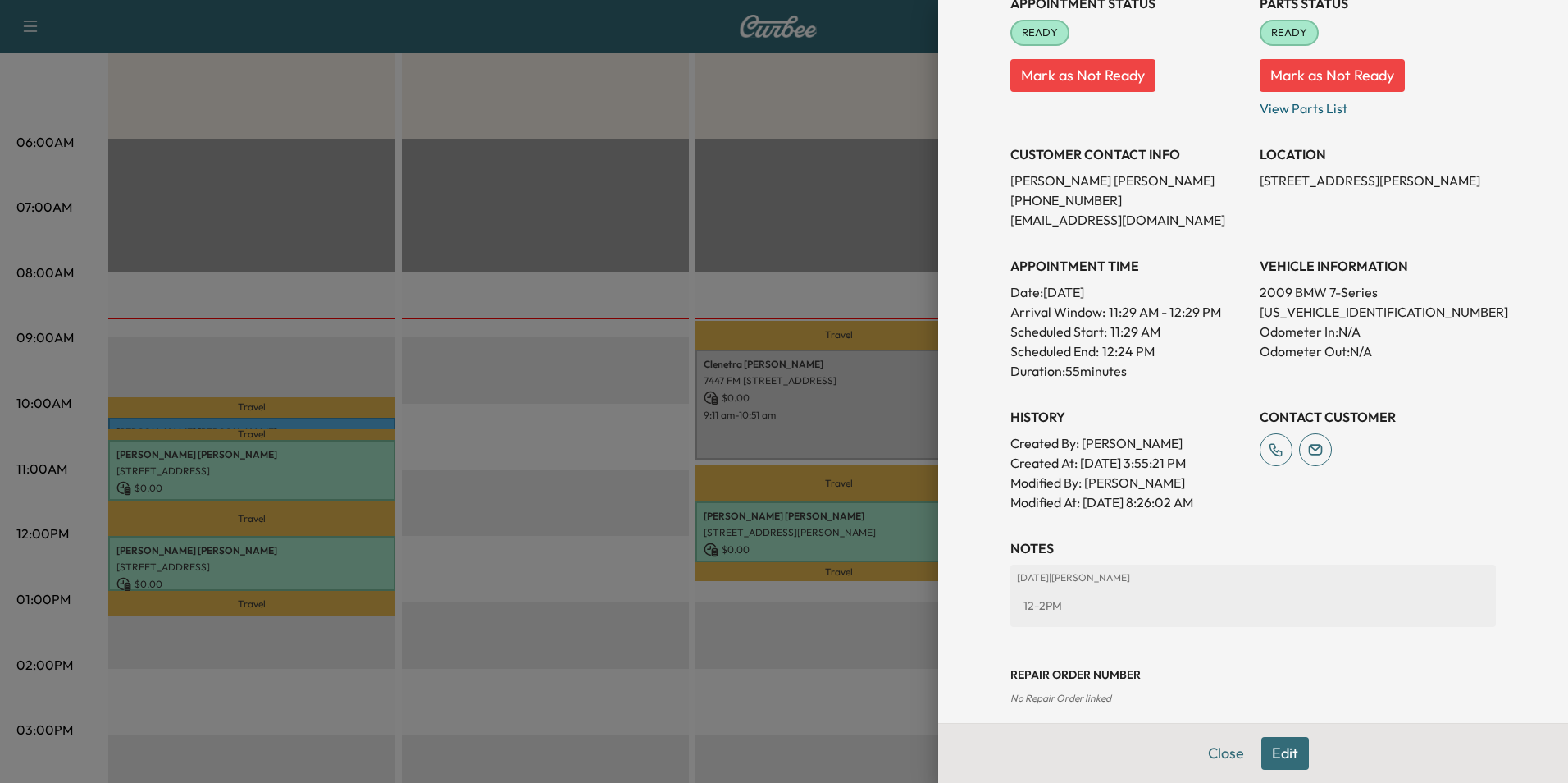
scroll to position [248, 0]
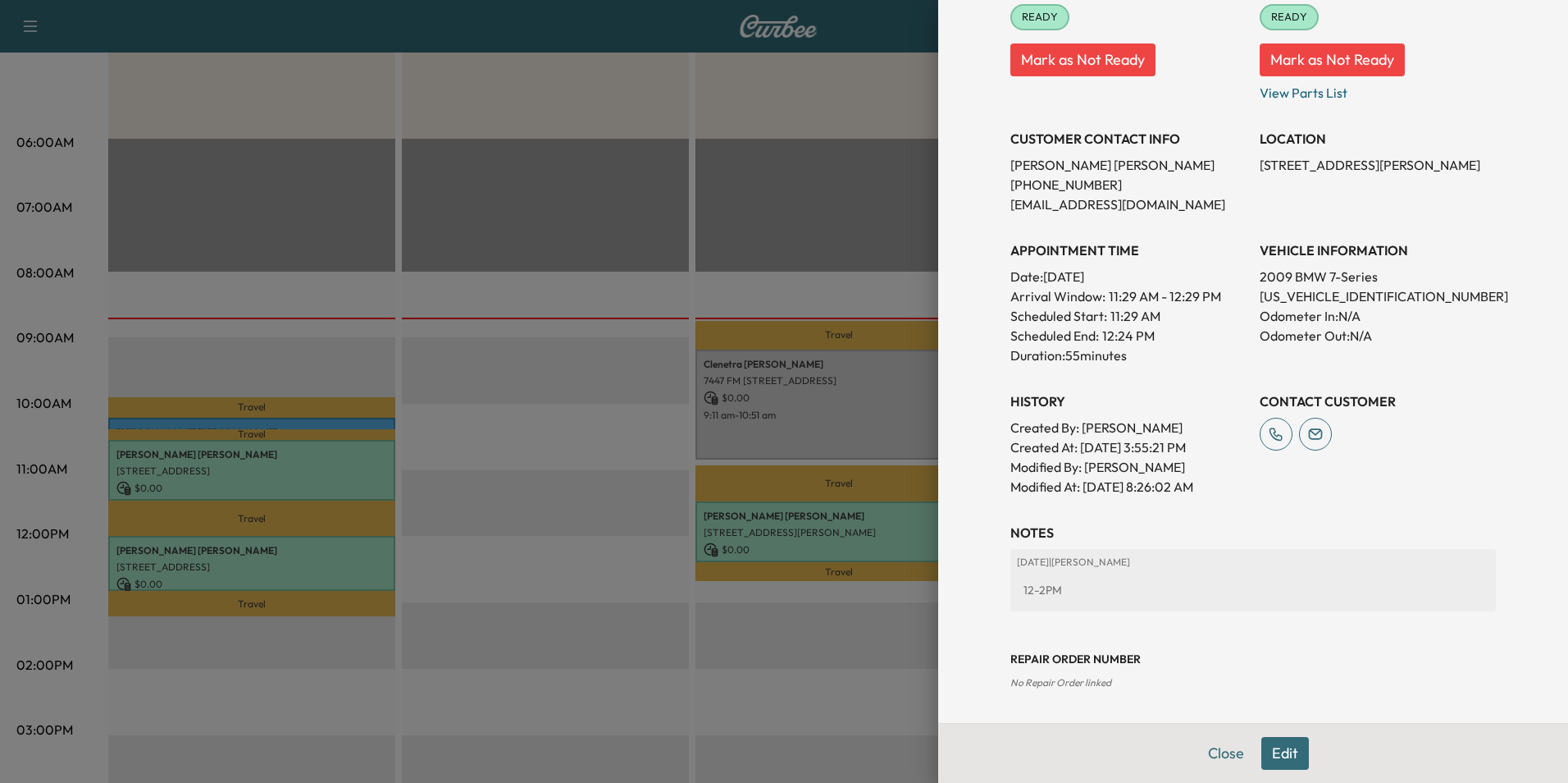
click at [1283, 759] on button "Edit" at bounding box center [1285, 753] width 47 height 33
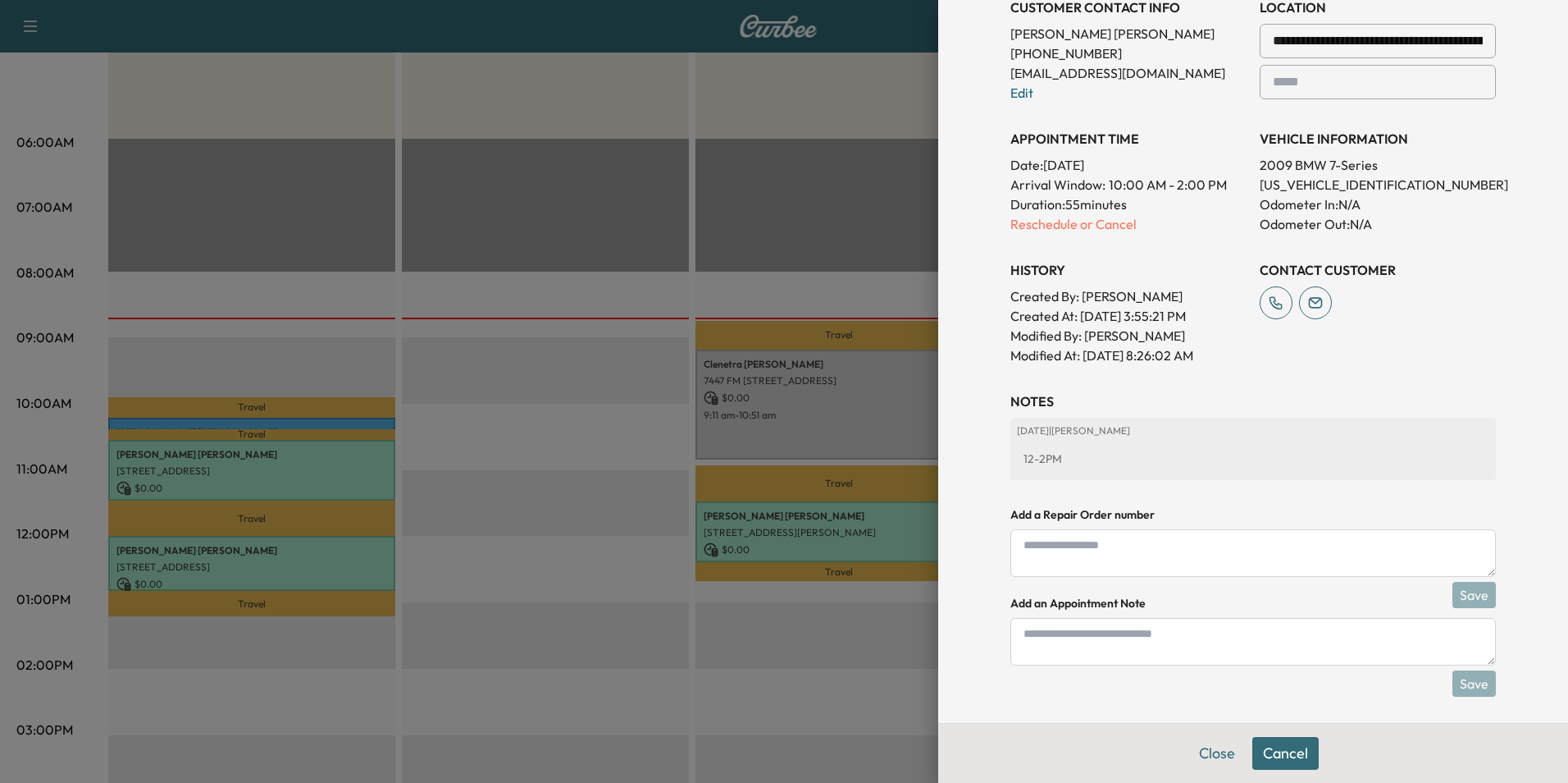
scroll to position [420, 0]
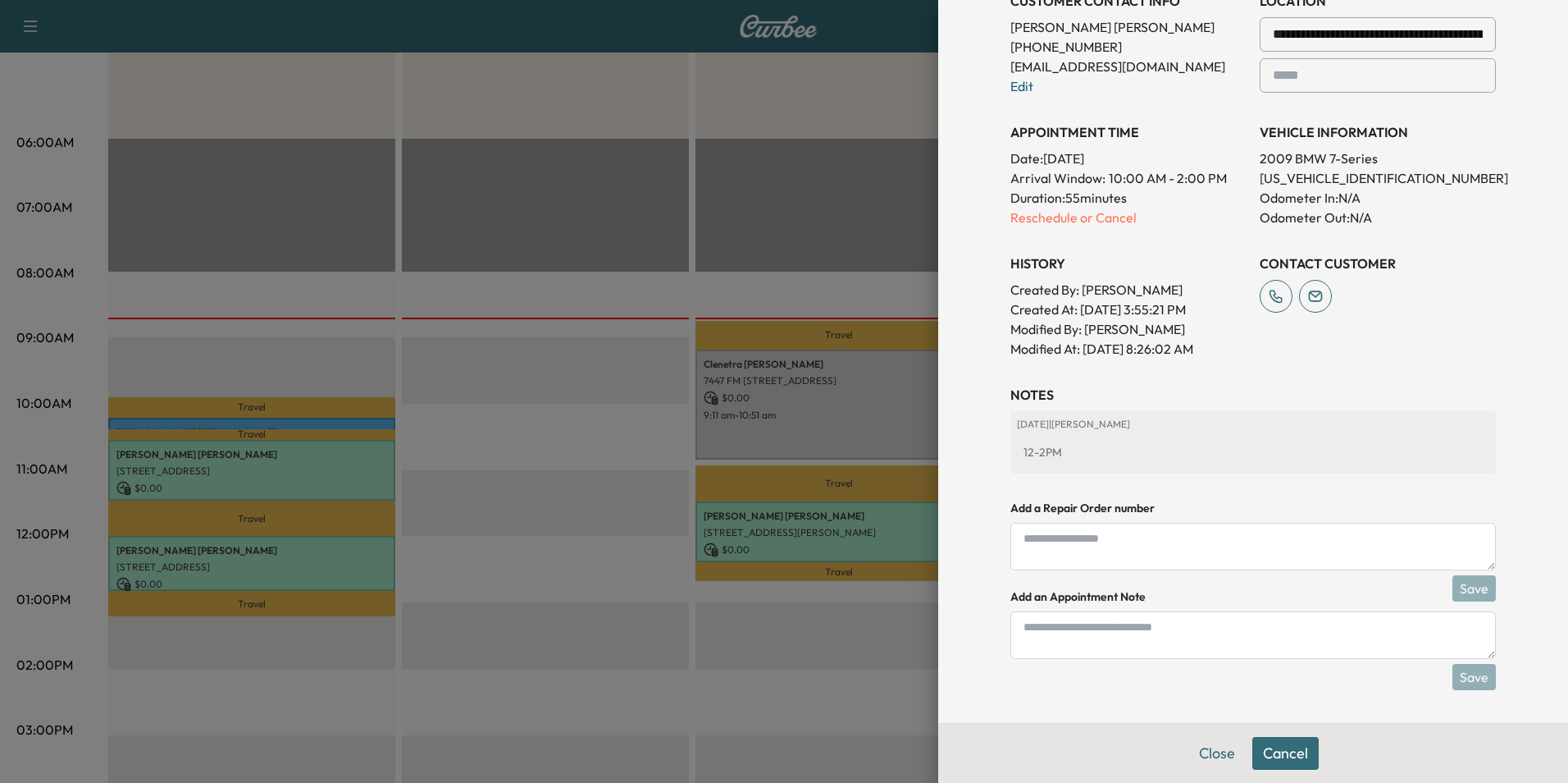
click at [1203, 650] on textarea at bounding box center [1252, 635] width 485 height 47
type textarea "****"
click at [1462, 677] on button "Save" at bounding box center [1474, 676] width 44 height 26
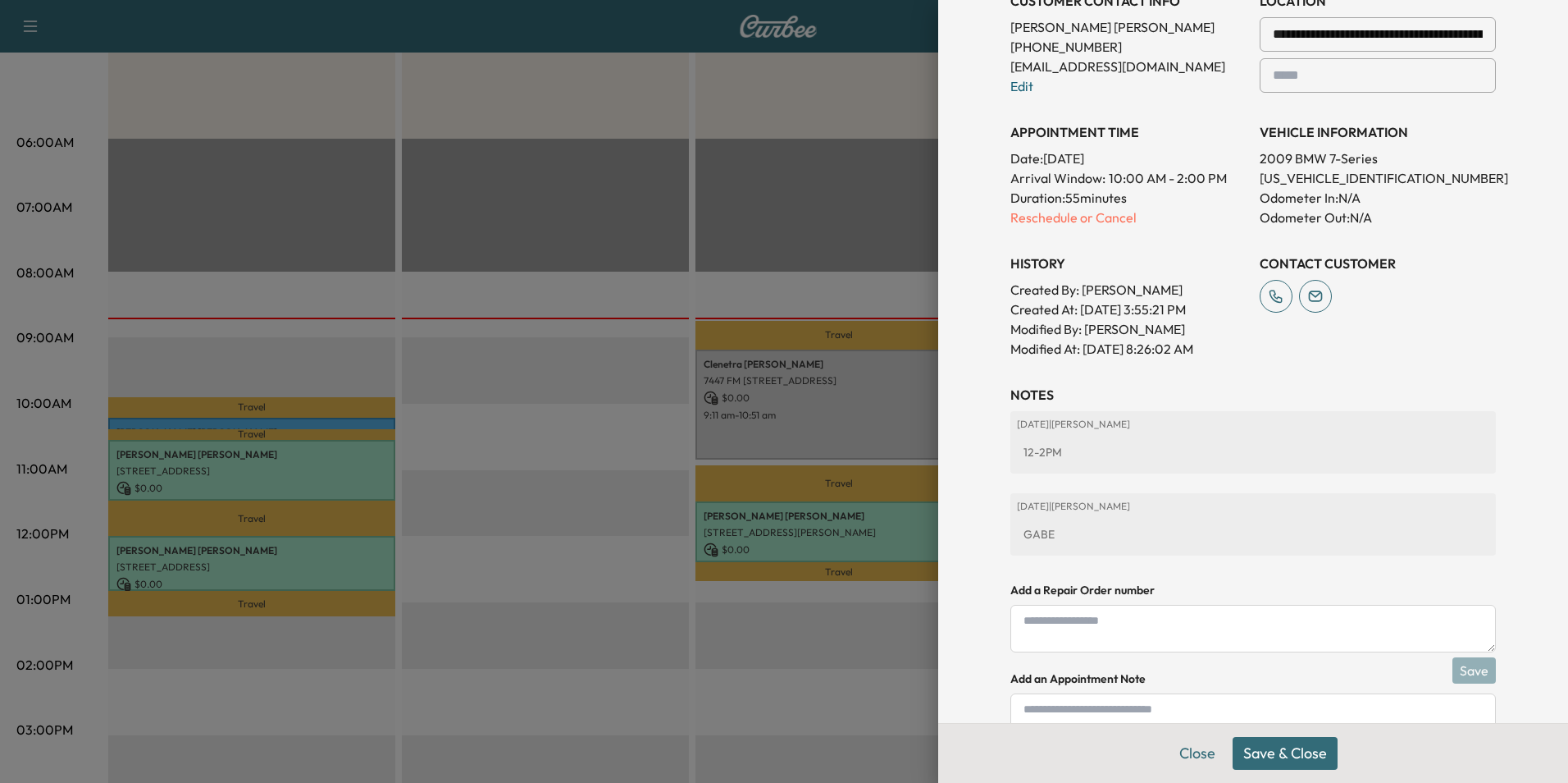
click at [1290, 759] on button "Save & Close" at bounding box center [1285, 753] width 105 height 33
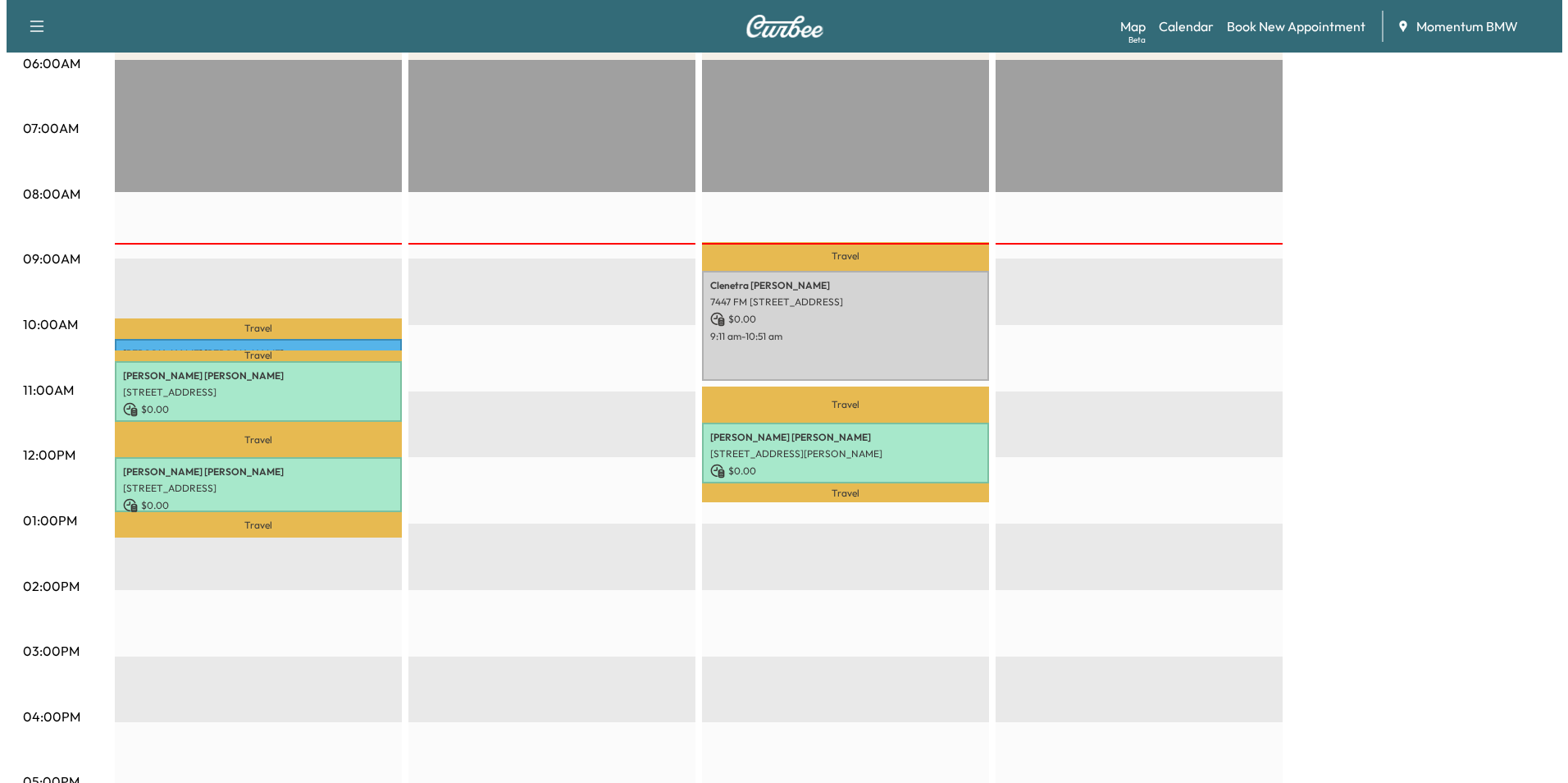
scroll to position [328, 0]
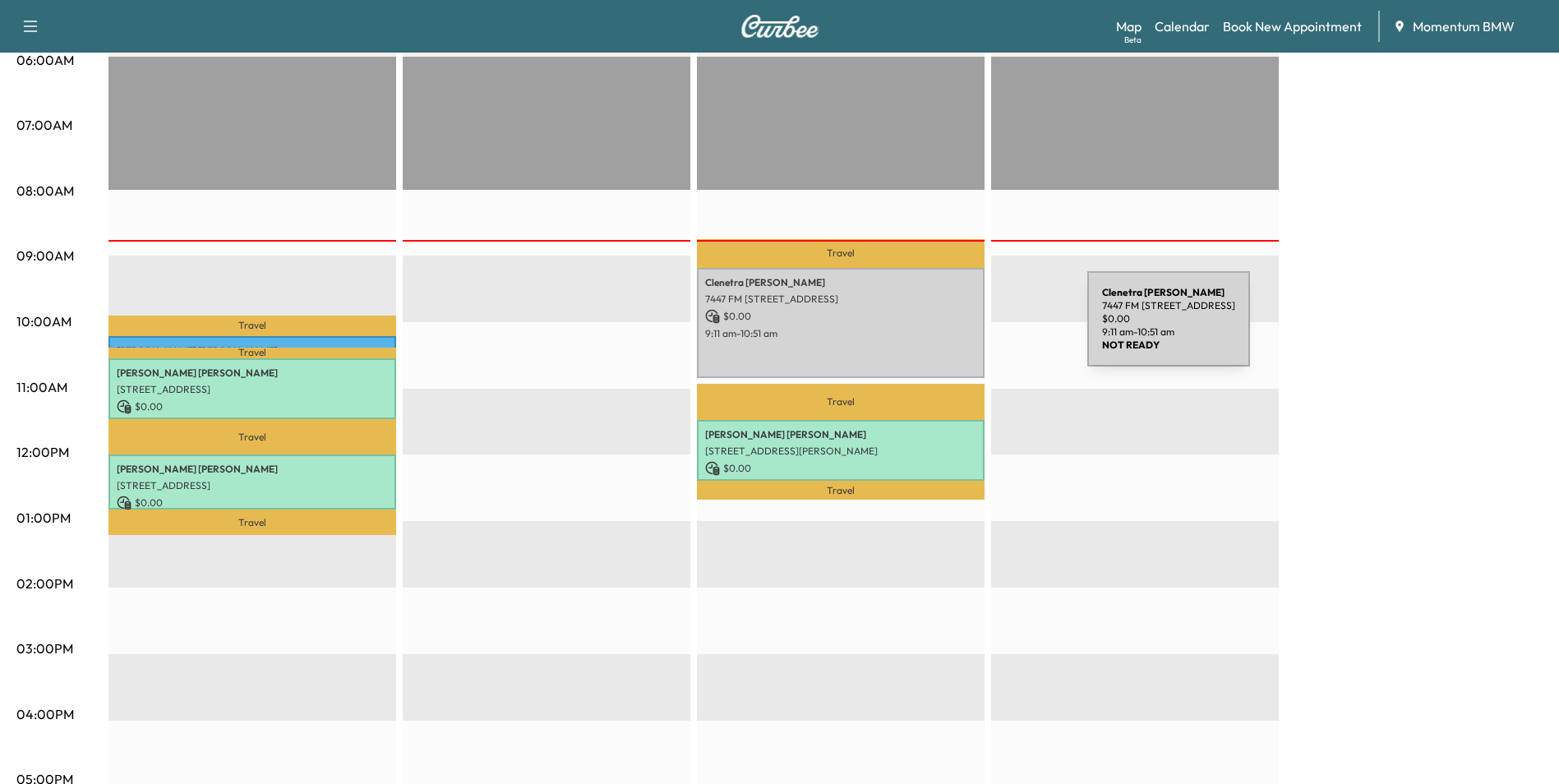
click at [964, 329] on p "9:11 am - 10:51 am" at bounding box center [841, 333] width 271 height 13
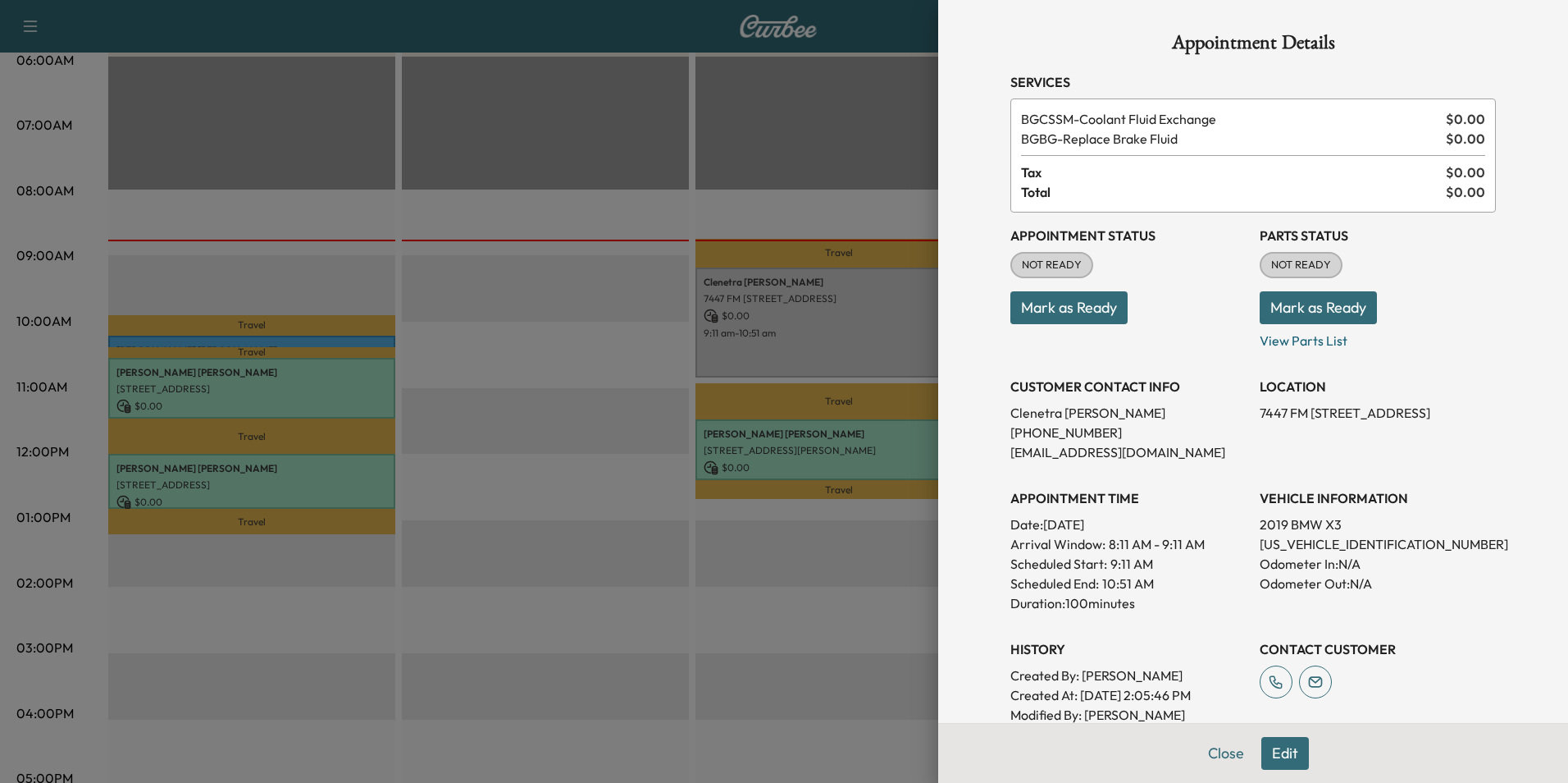
click at [1086, 312] on button "Mark as Ready" at bounding box center [1068, 308] width 117 height 33
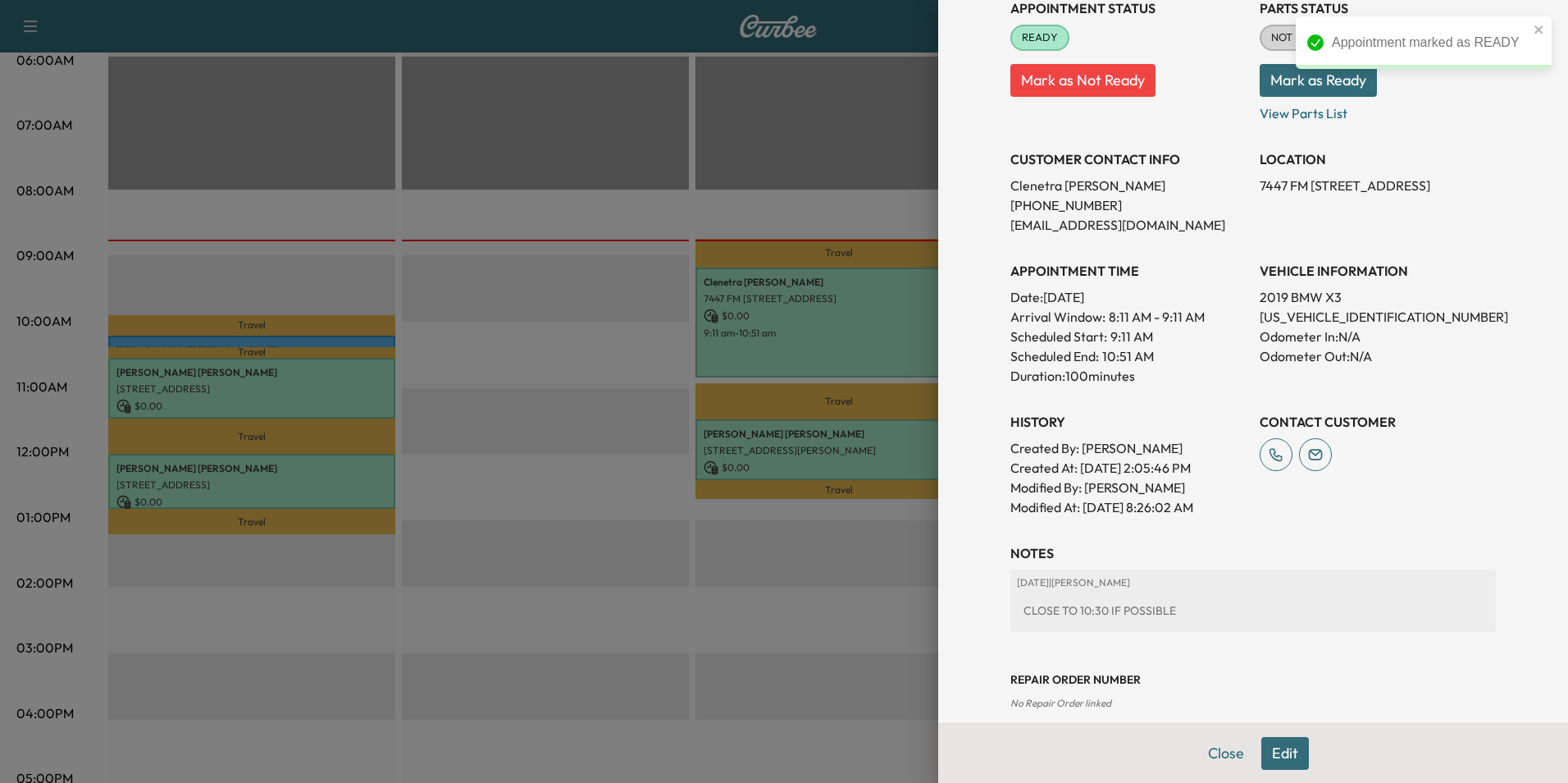
scroll to position [248, 0]
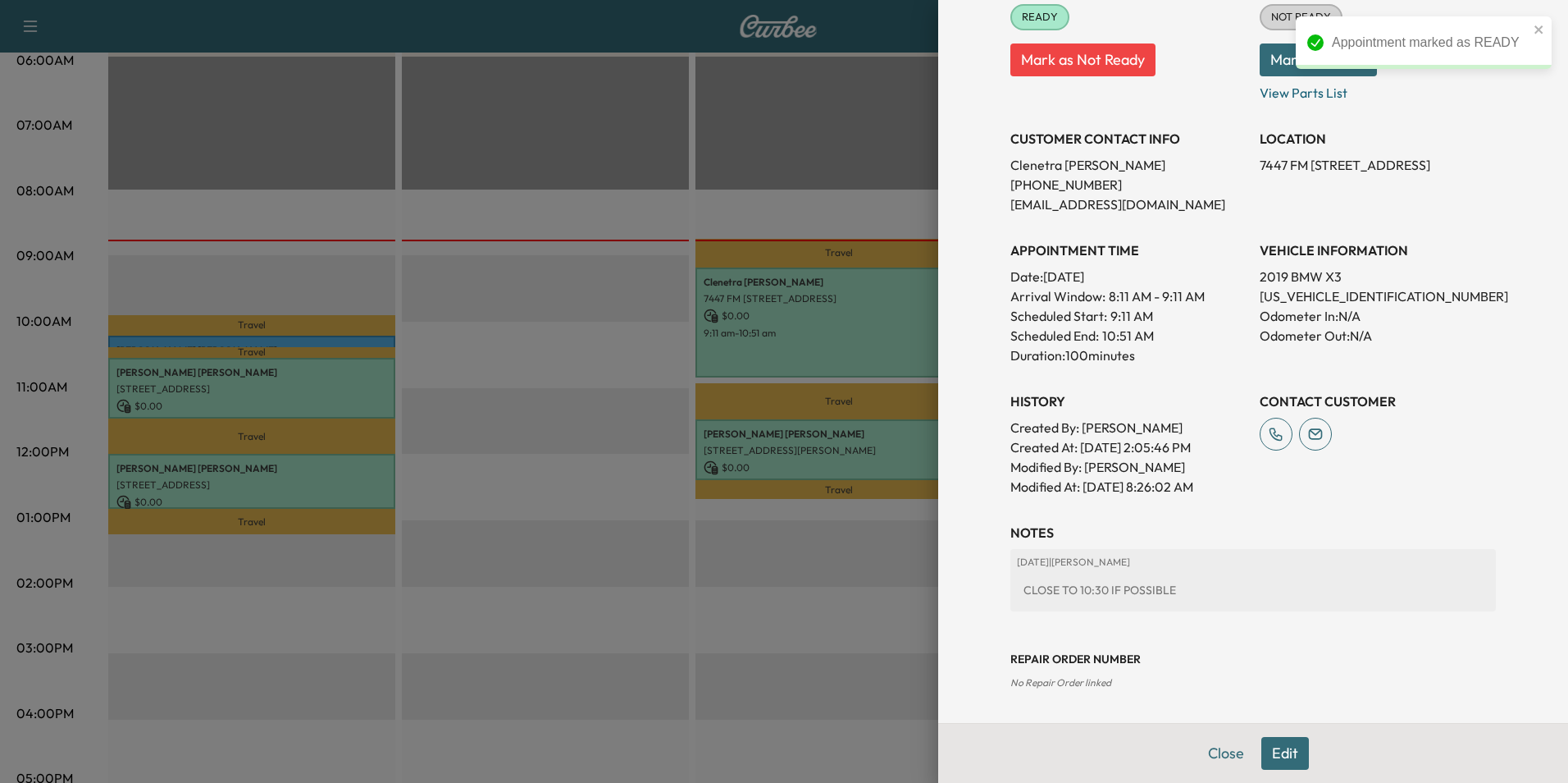
click at [1274, 758] on button "Edit" at bounding box center [1285, 753] width 47 height 33
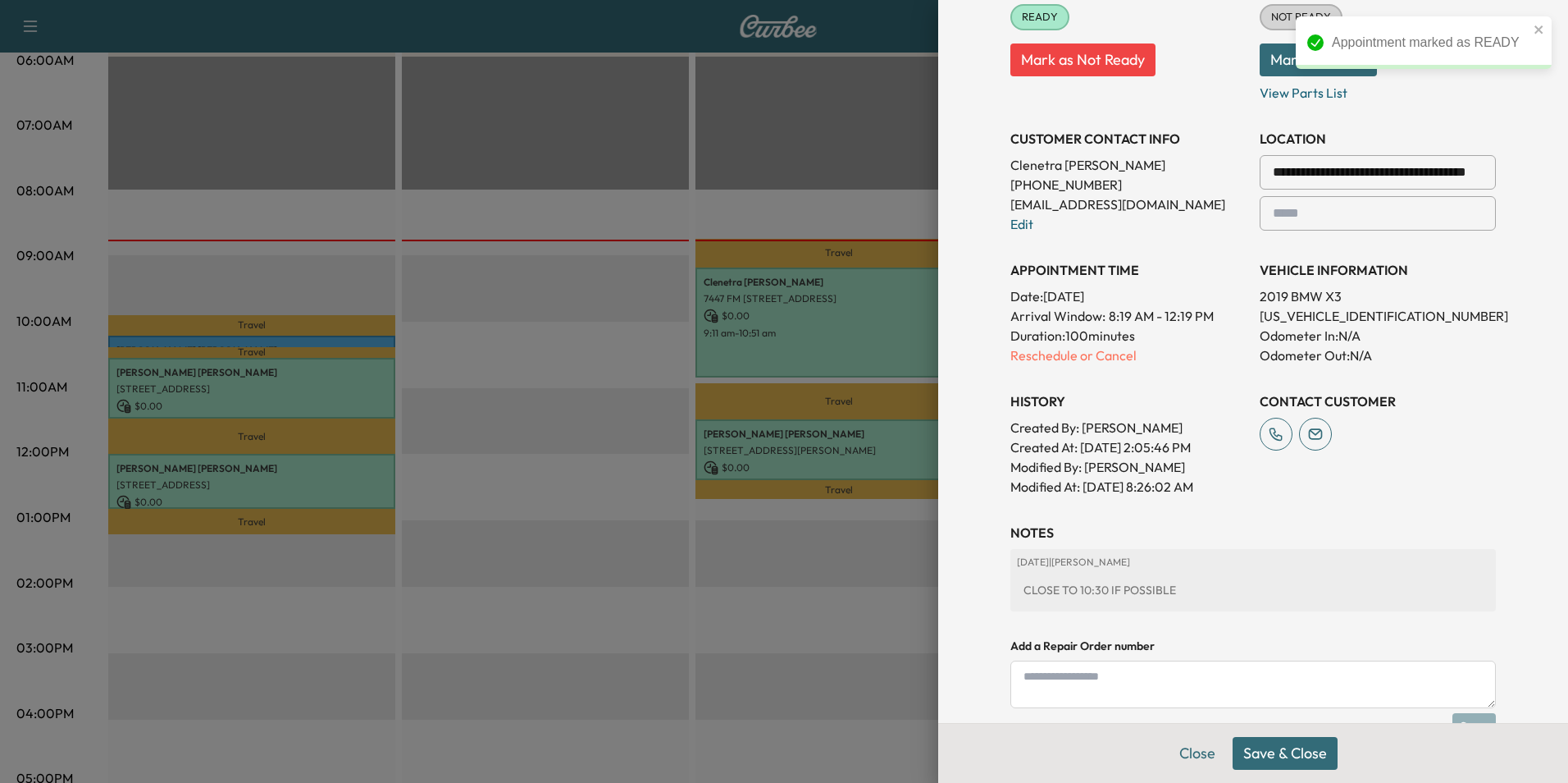
scroll to position [420, 0]
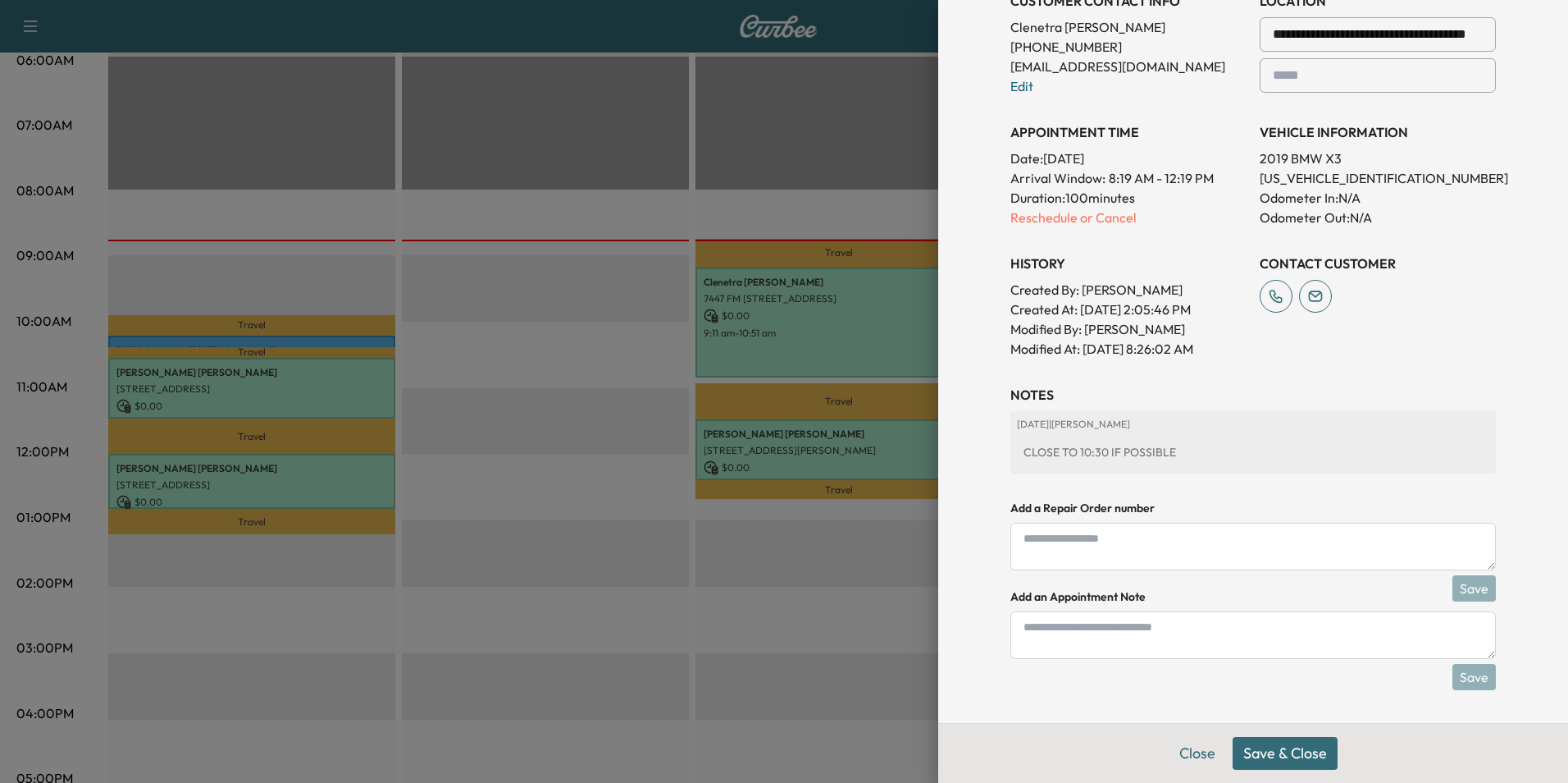
click at [1179, 633] on textarea at bounding box center [1252, 635] width 485 height 47
type textarea "*"
type textarea "****"
click at [1465, 677] on button "Save" at bounding box center [1474, 676] width 44 height 26
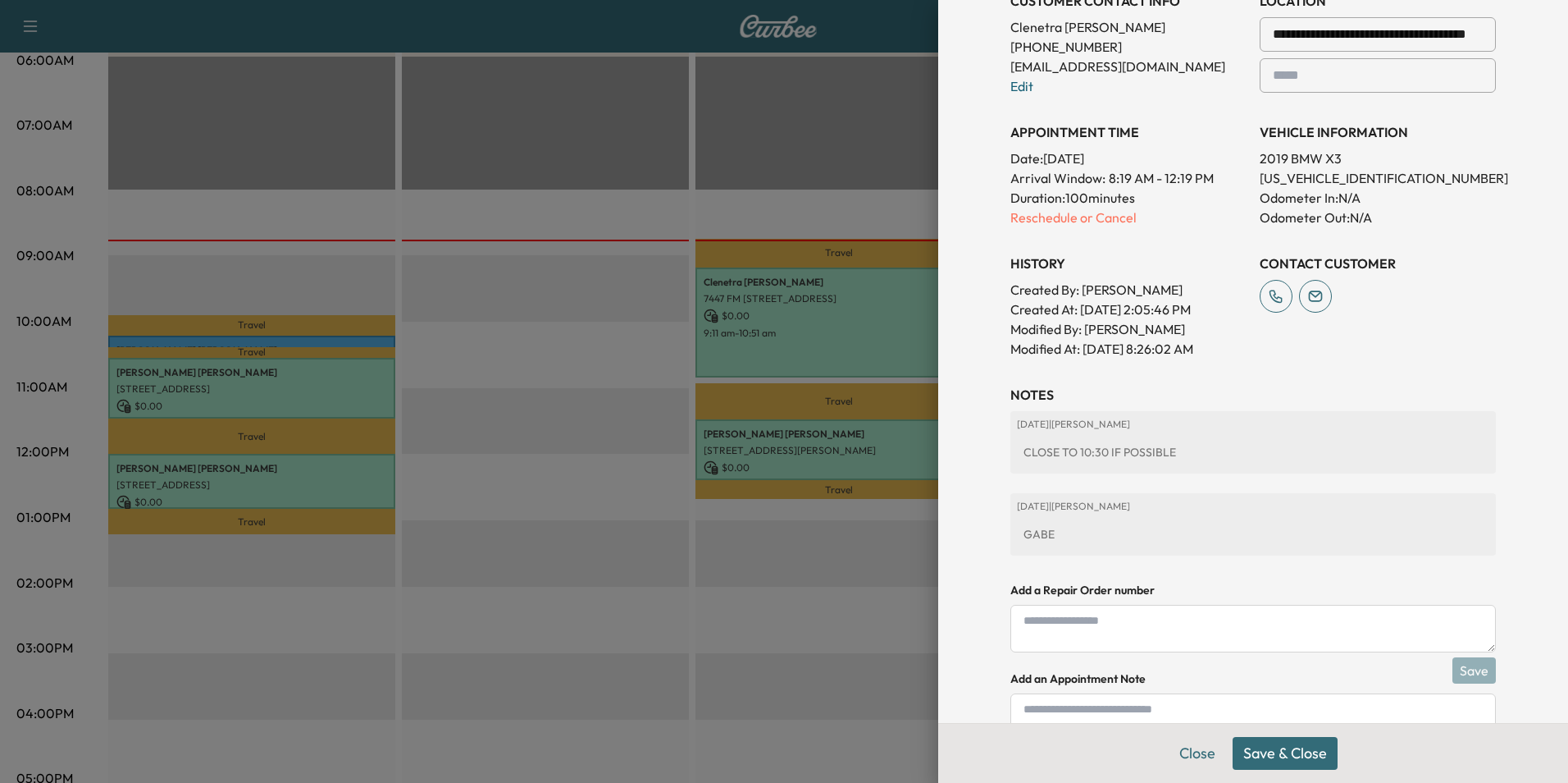
click at [1293, 751] on button "Save & Close" at bounding box center [1285, 753] width 105 height 33
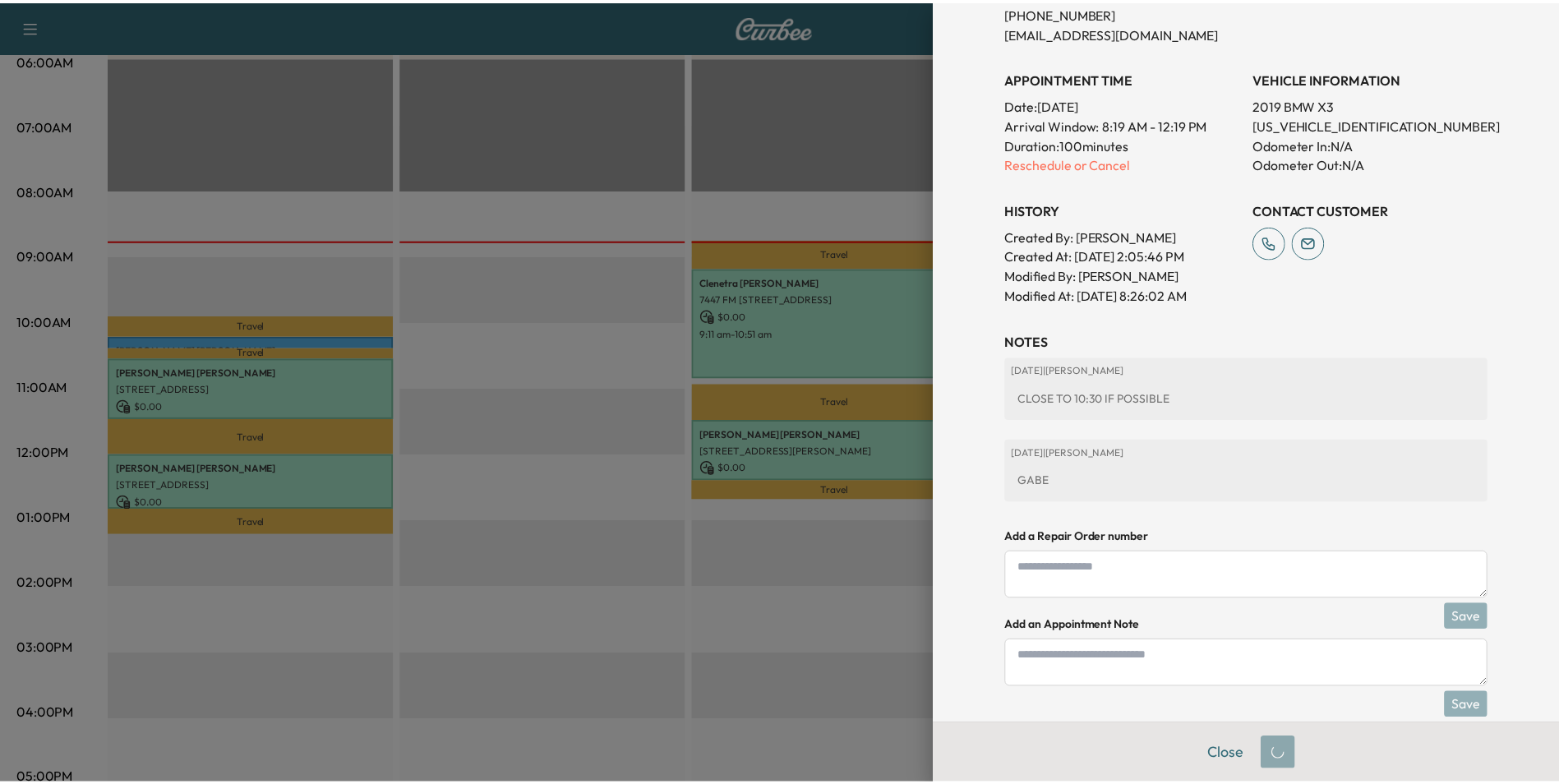
scroll to position [386, 0]
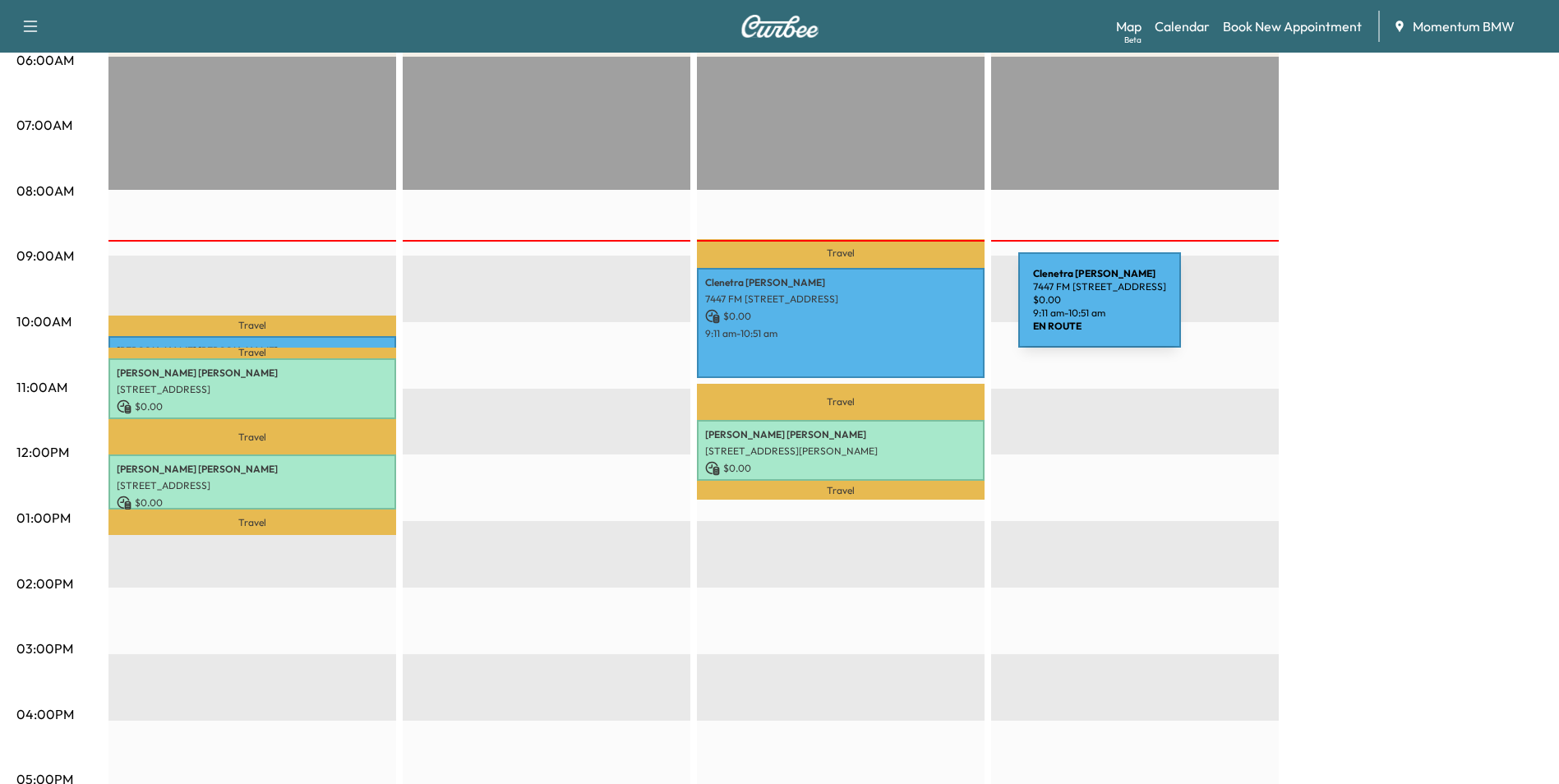
click at [895, 310] on p "$ 0.00" at bounding box center [841, 316] width 271 height 15
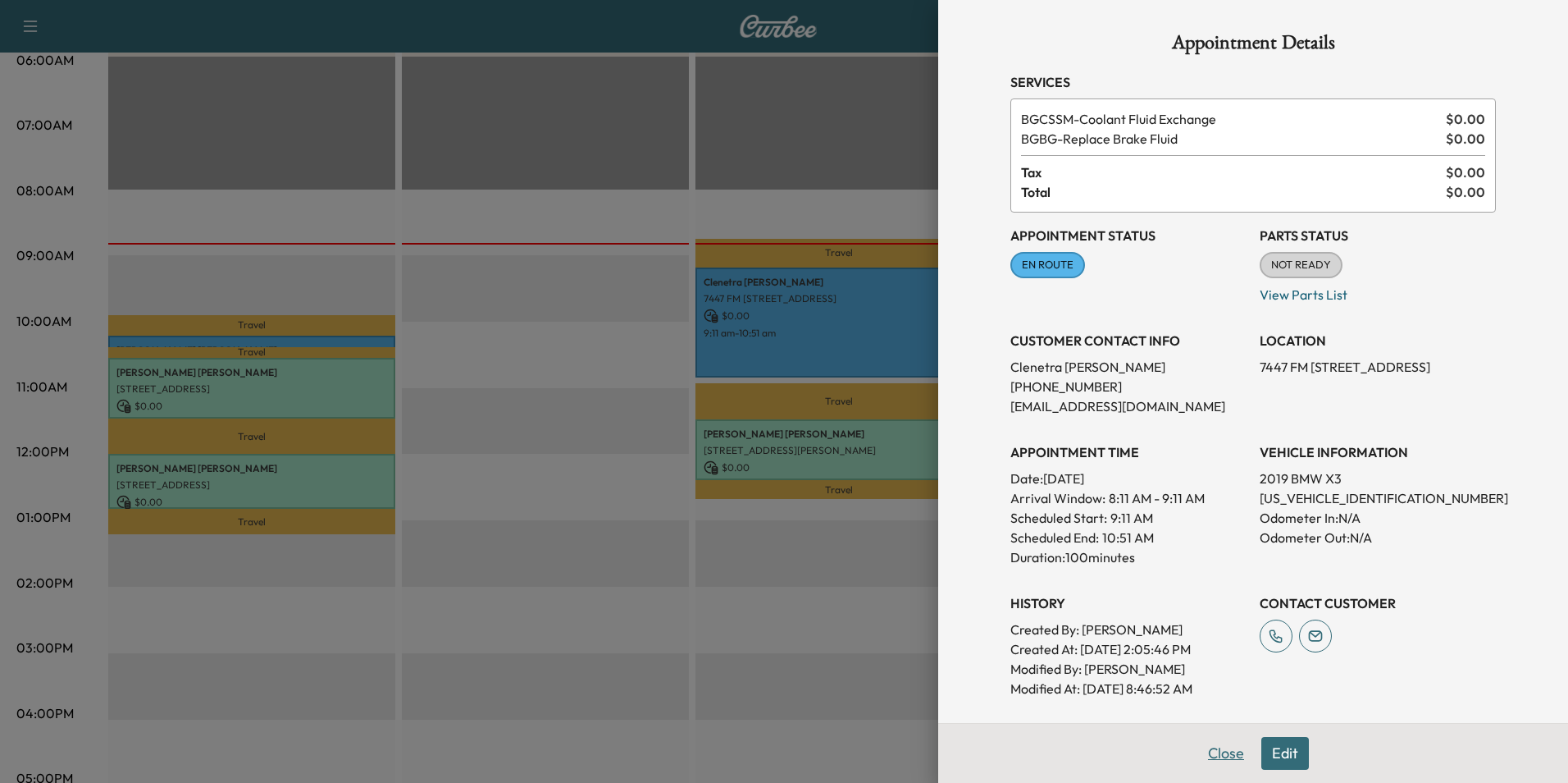
click at [1203, 748] on button "Close" at bounding box center [1225, 753] width 57 height 33
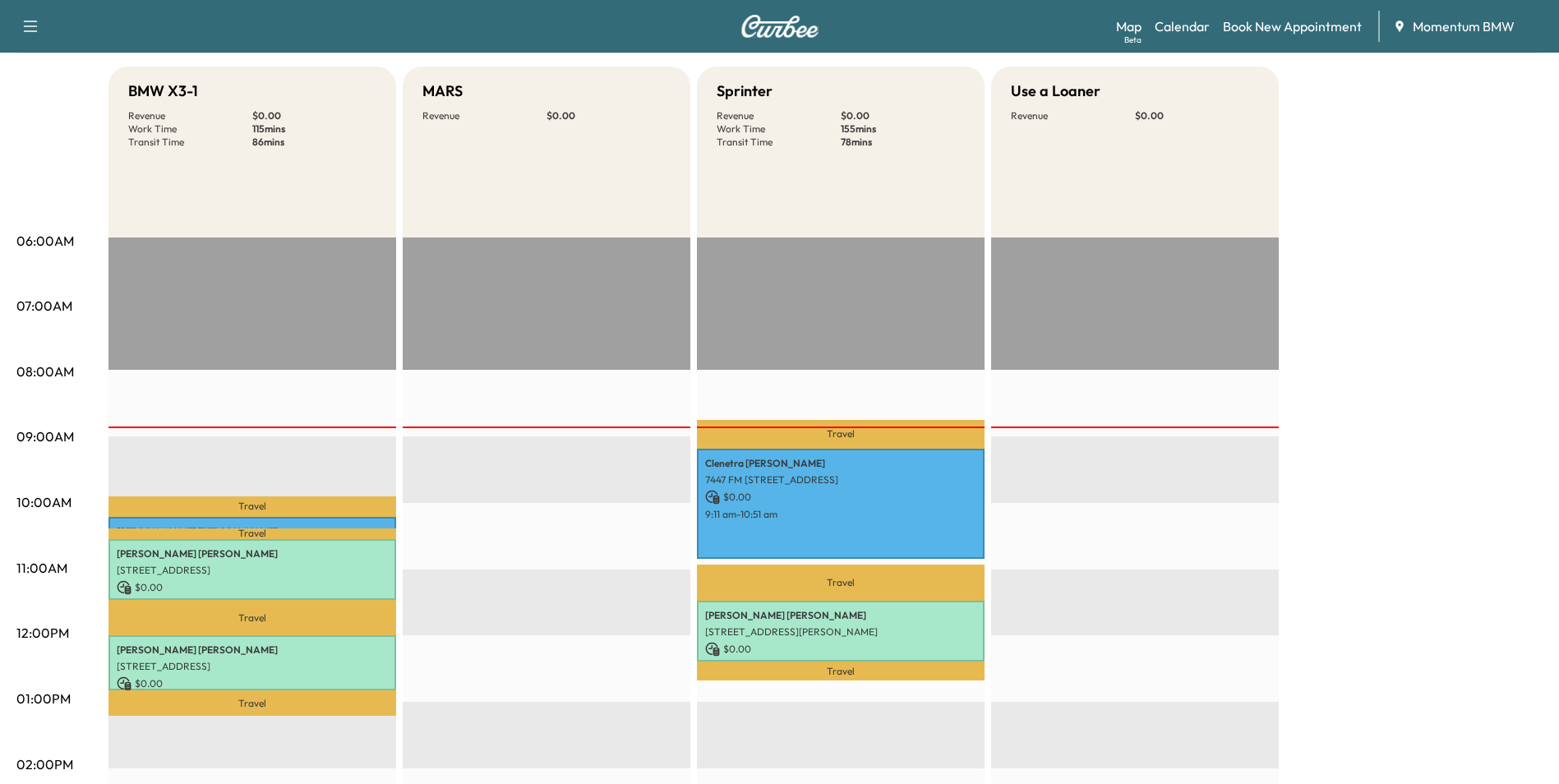
scroll to position [0, 0]
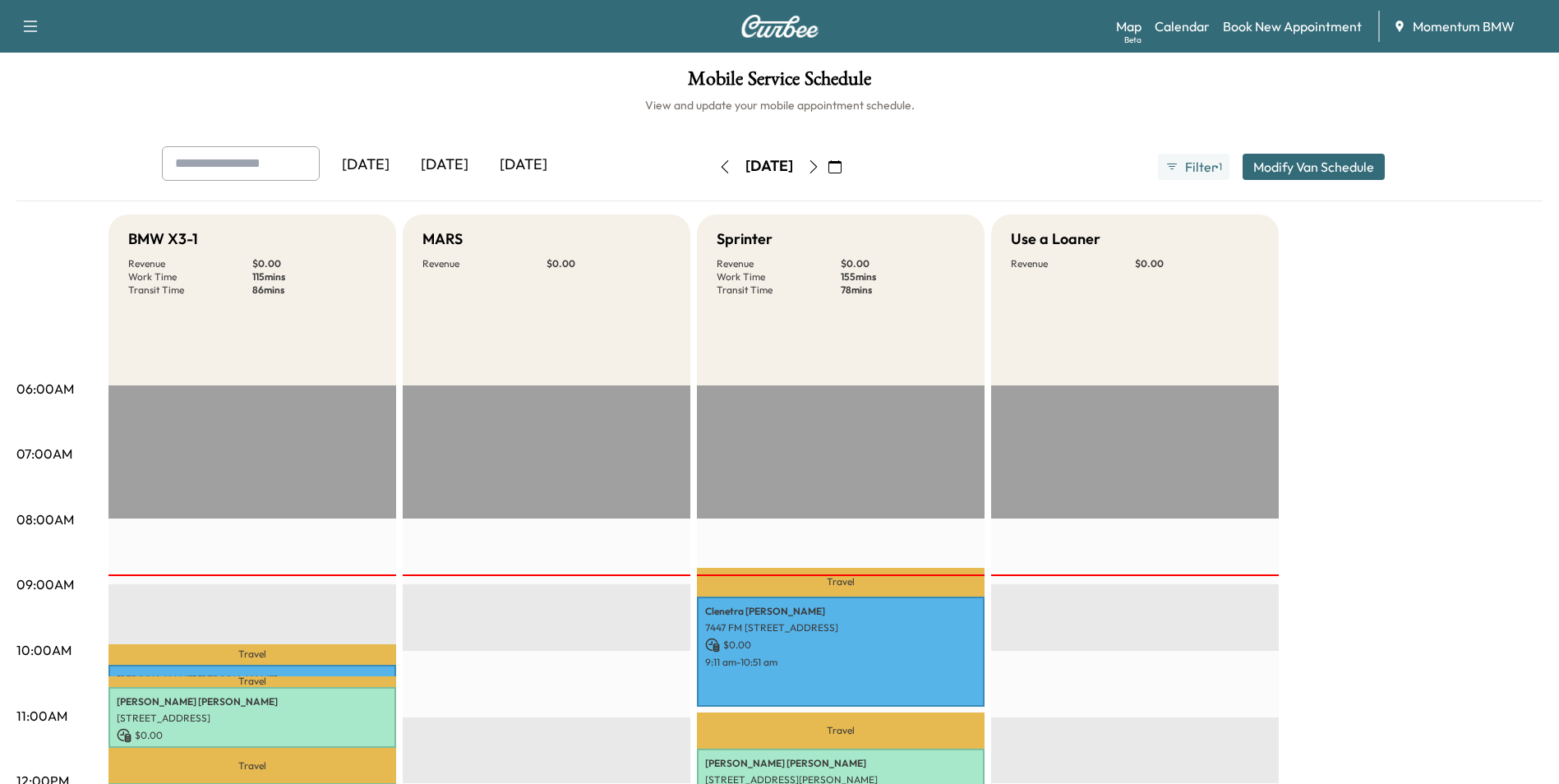
click at [842, 165] on icon "button" at bounding box center [834, 166] width 13 height 13
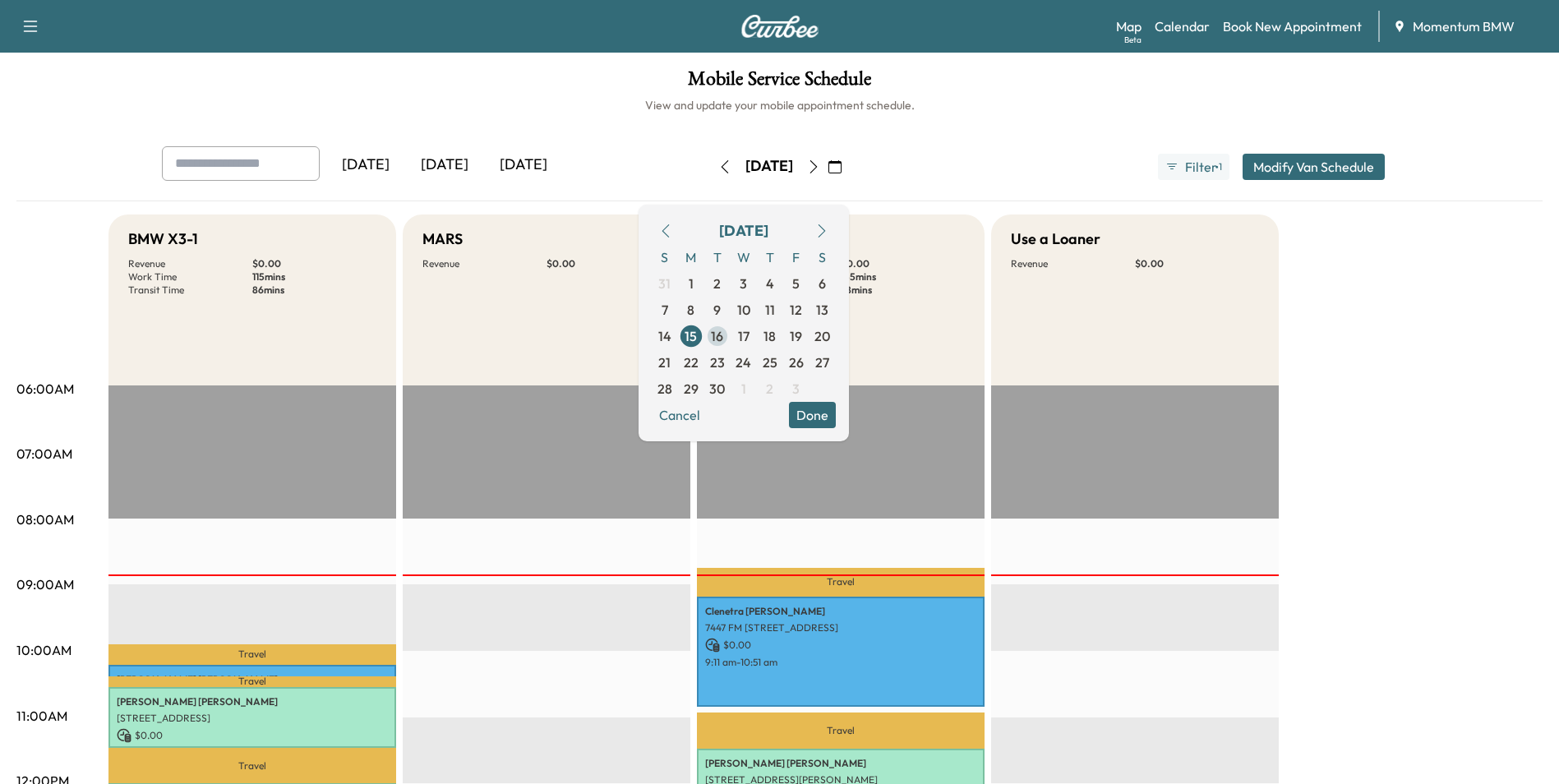
click at [724, 332] on span "16" at bounding box center [717, 336] width 13 height 20
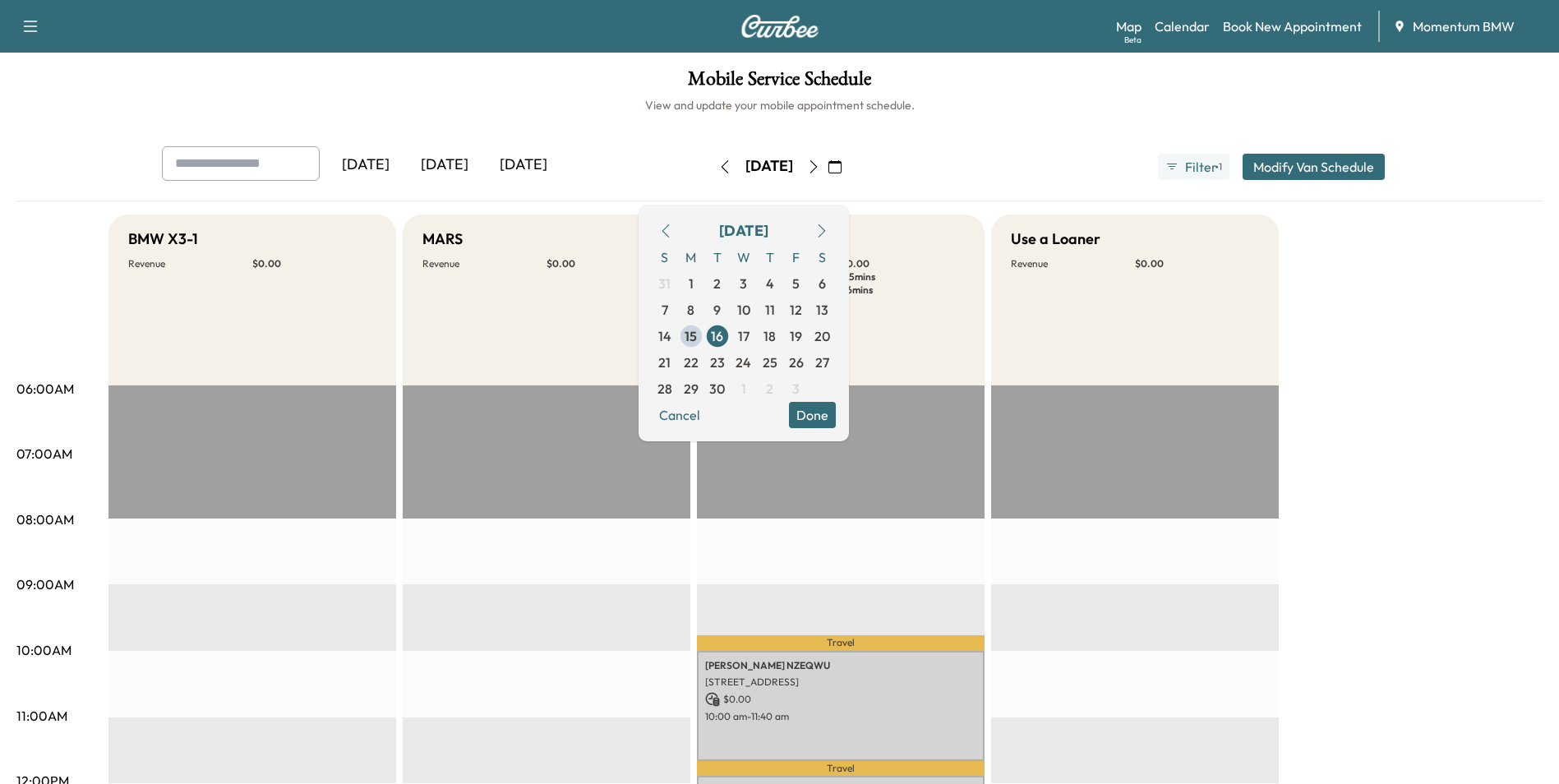
click at [836, 415] on button "Done" at bounding box center [813, 414] width 47 height 26
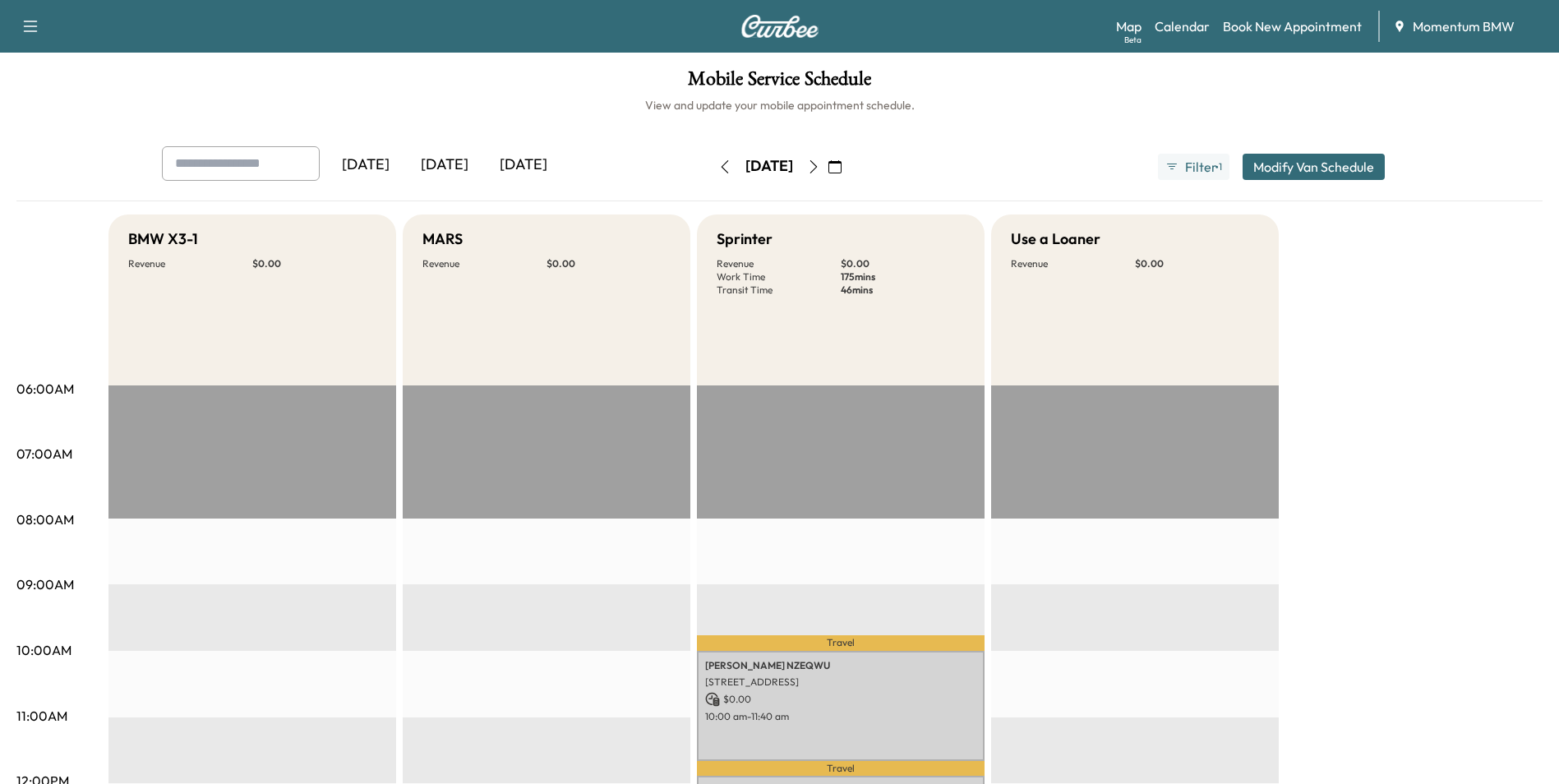
click at [718, 167] on icon "button" at bounding box center [725, 166] width 13 height 13
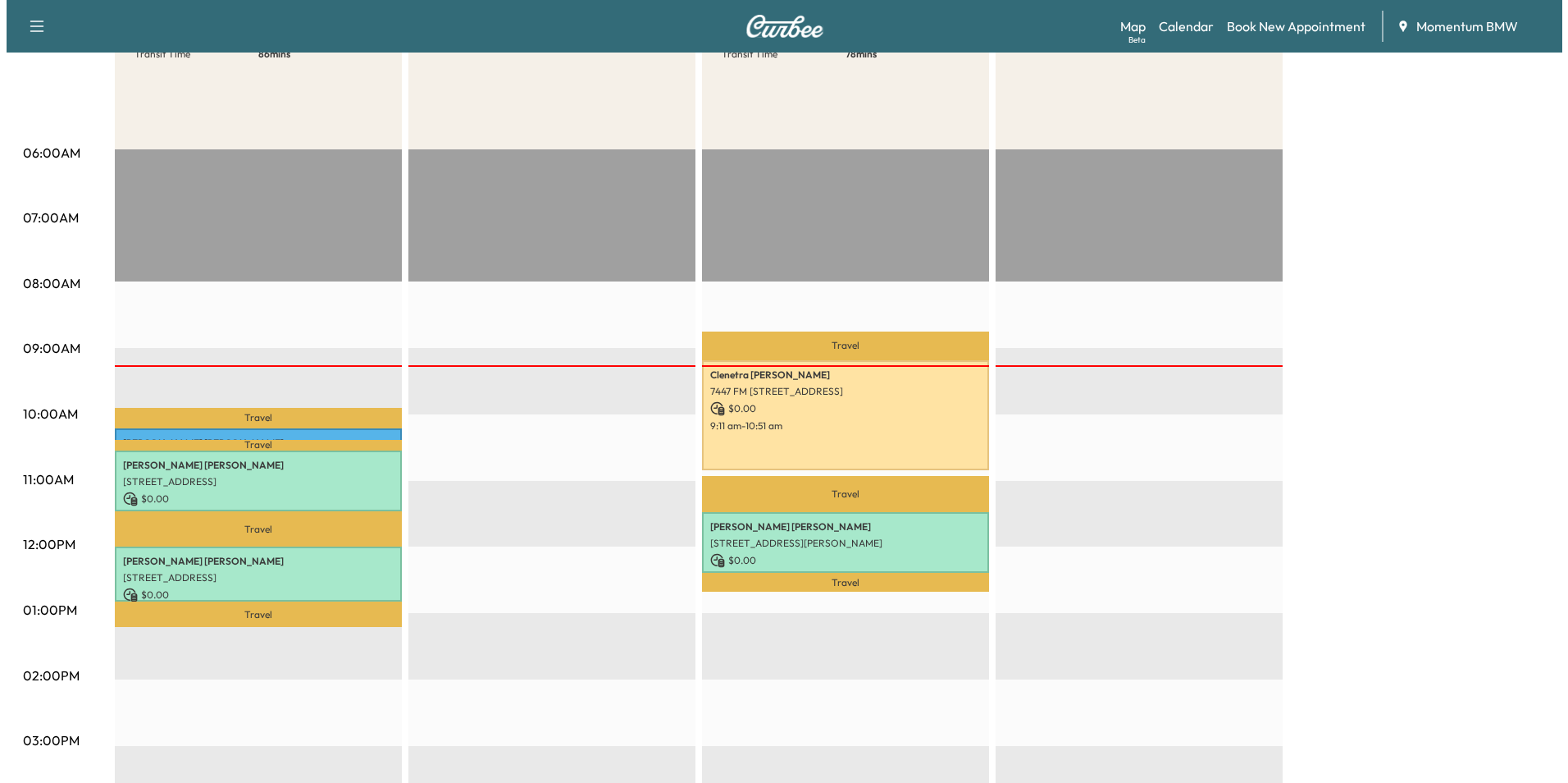
scroll to position [246, 0]
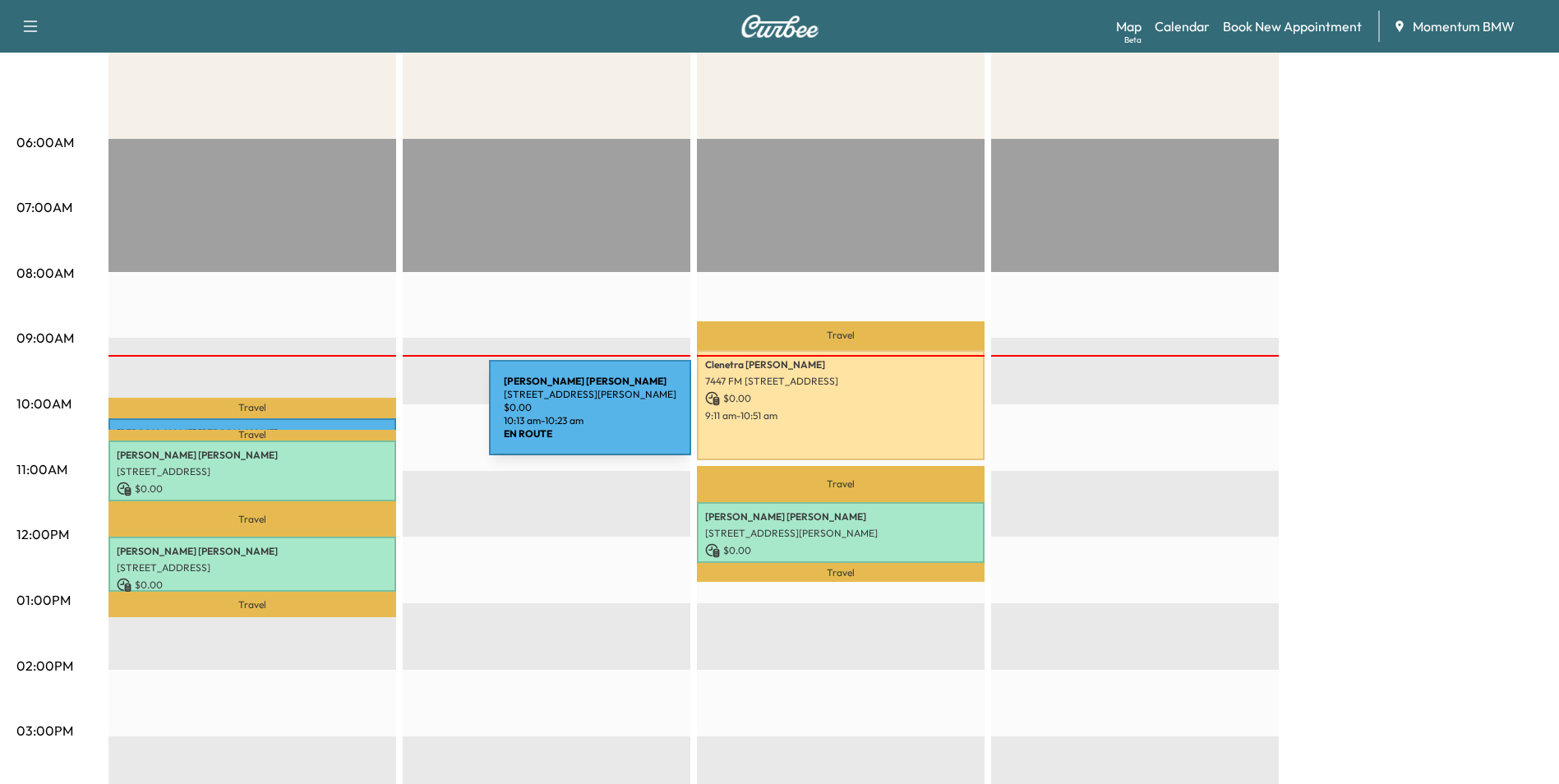
click at [365, 418] on div "[PERSON_NAME] [STREET_ADDRESS][PERSON_NAME] $ 0.00 10:13 am - 10:23 am" at bounding box center [252, 426] width 287 height 16
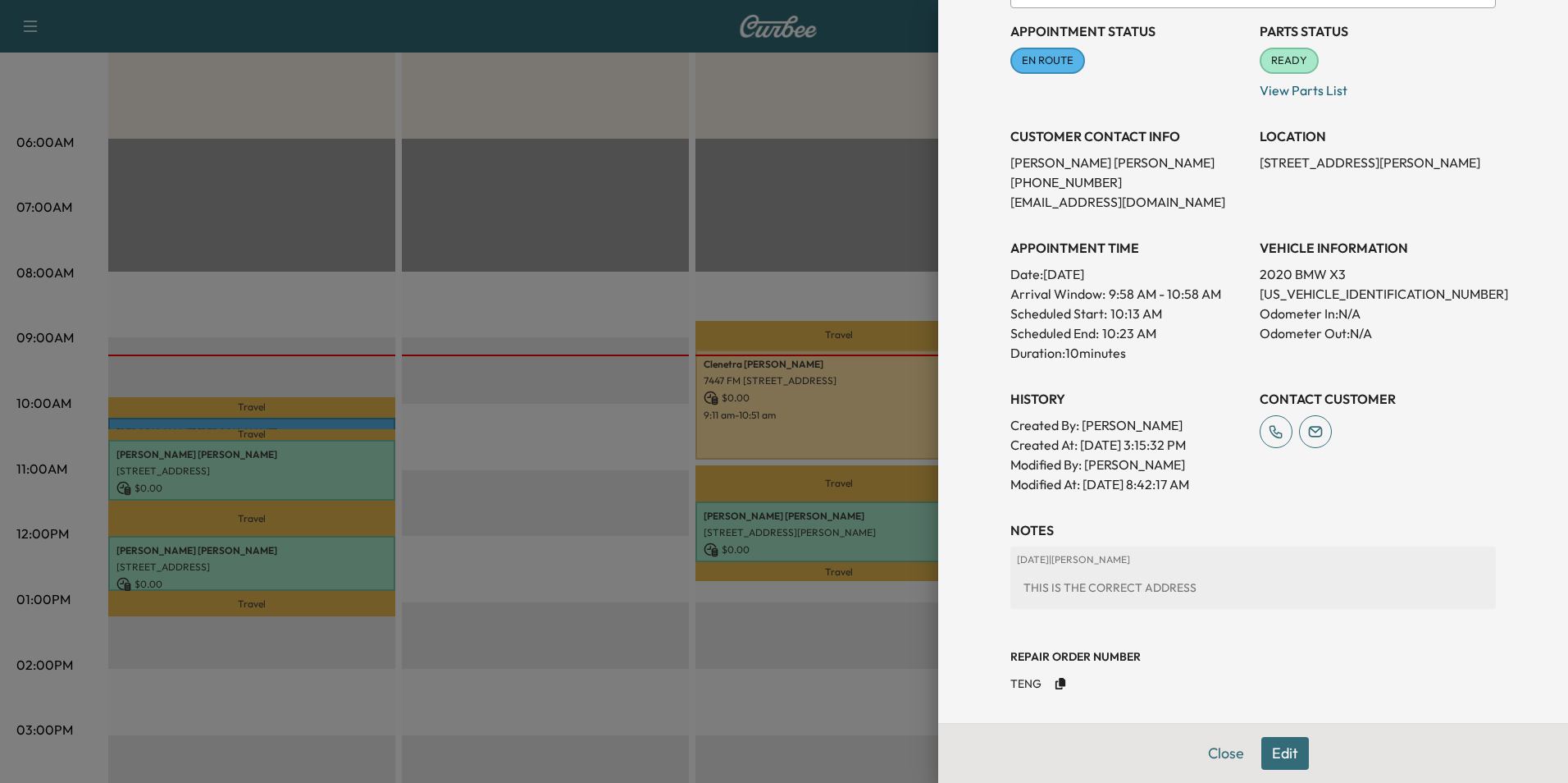
scroll to position [191, 0]
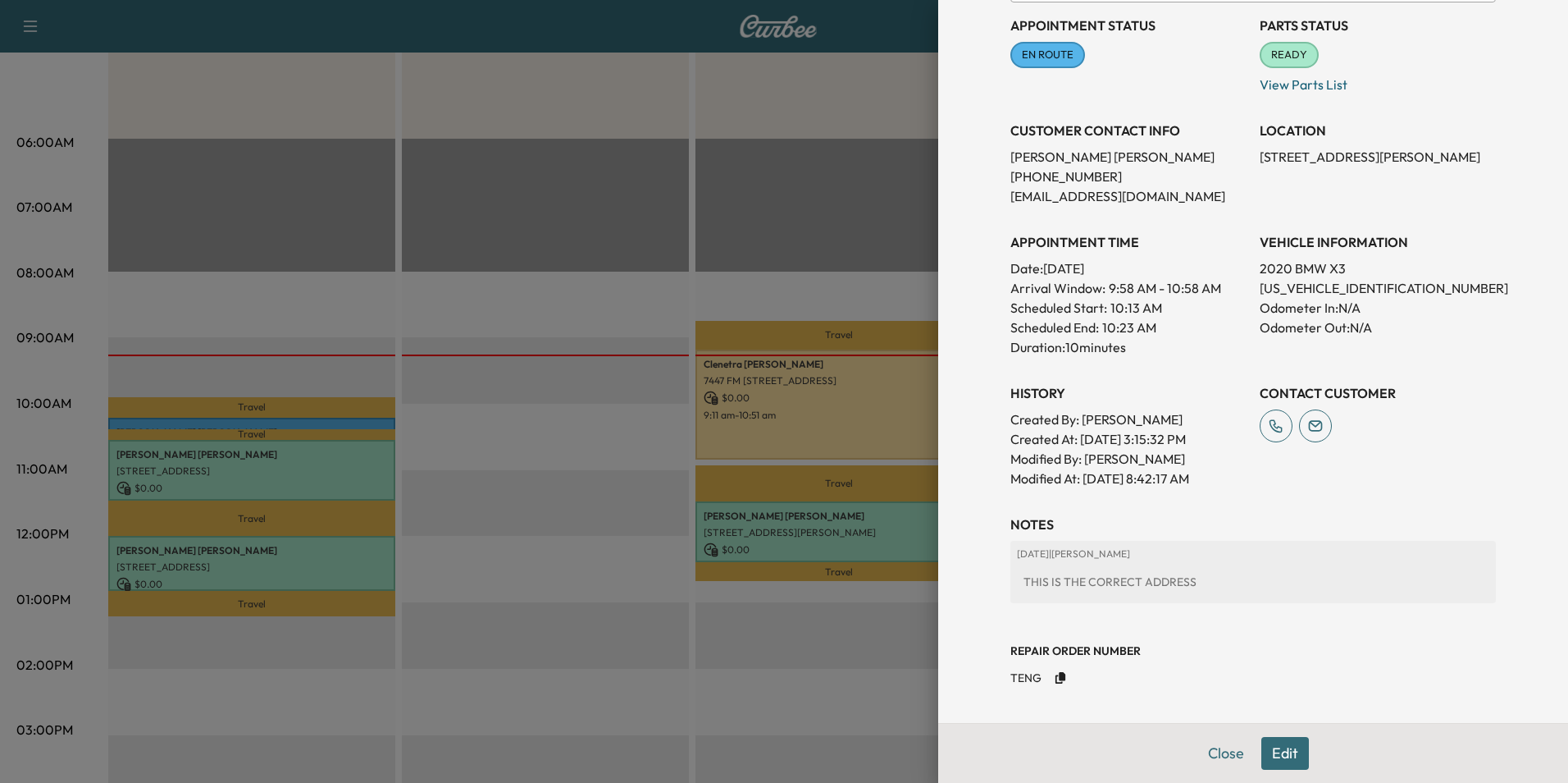
click at [352, 465] on div at bounding box center [784, 391] width 1568 height 783
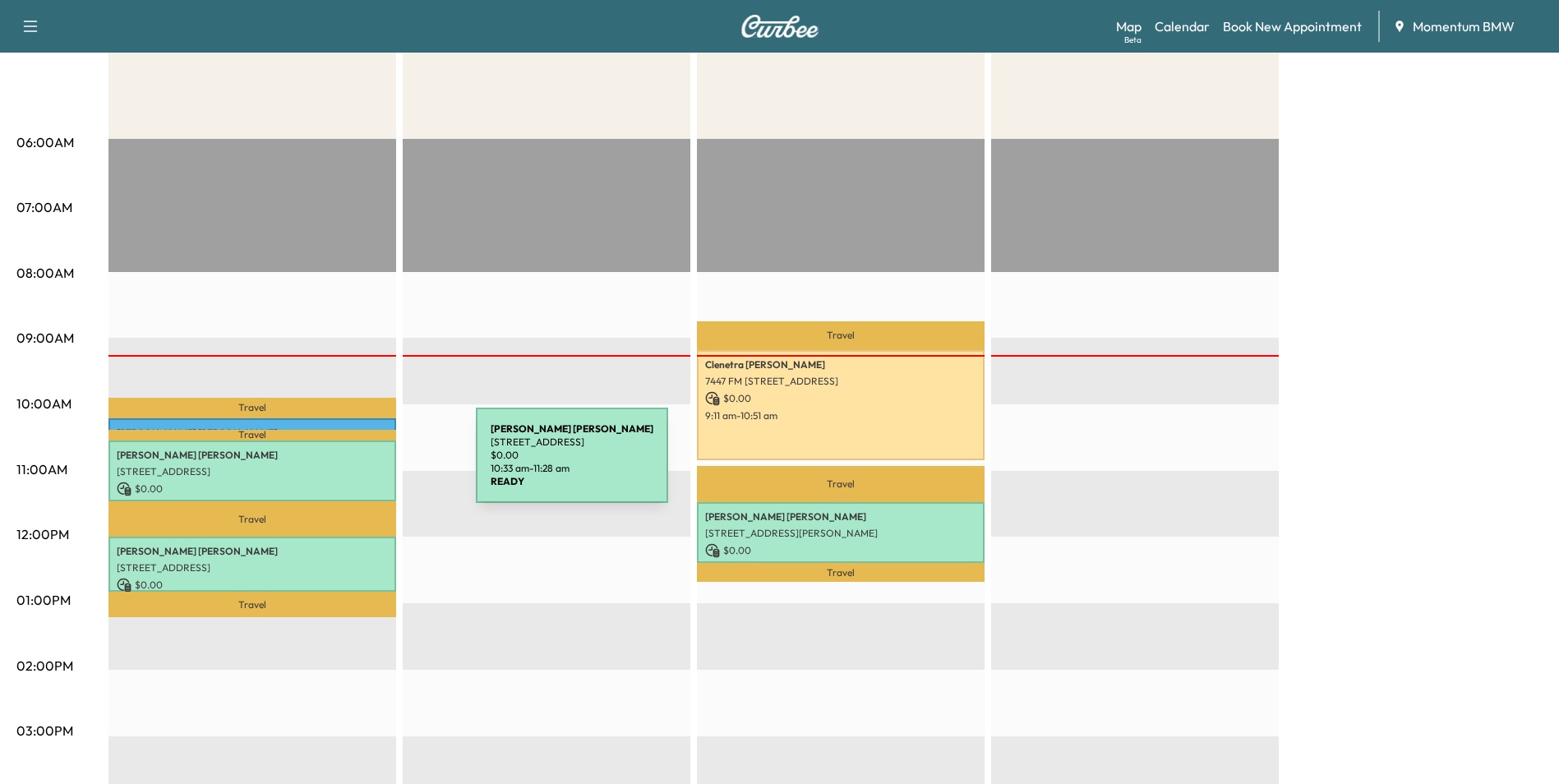
click at [353, 465] on p "[STREET_ADDRESS]" at bounding box center [252, 471] width 271 height 13
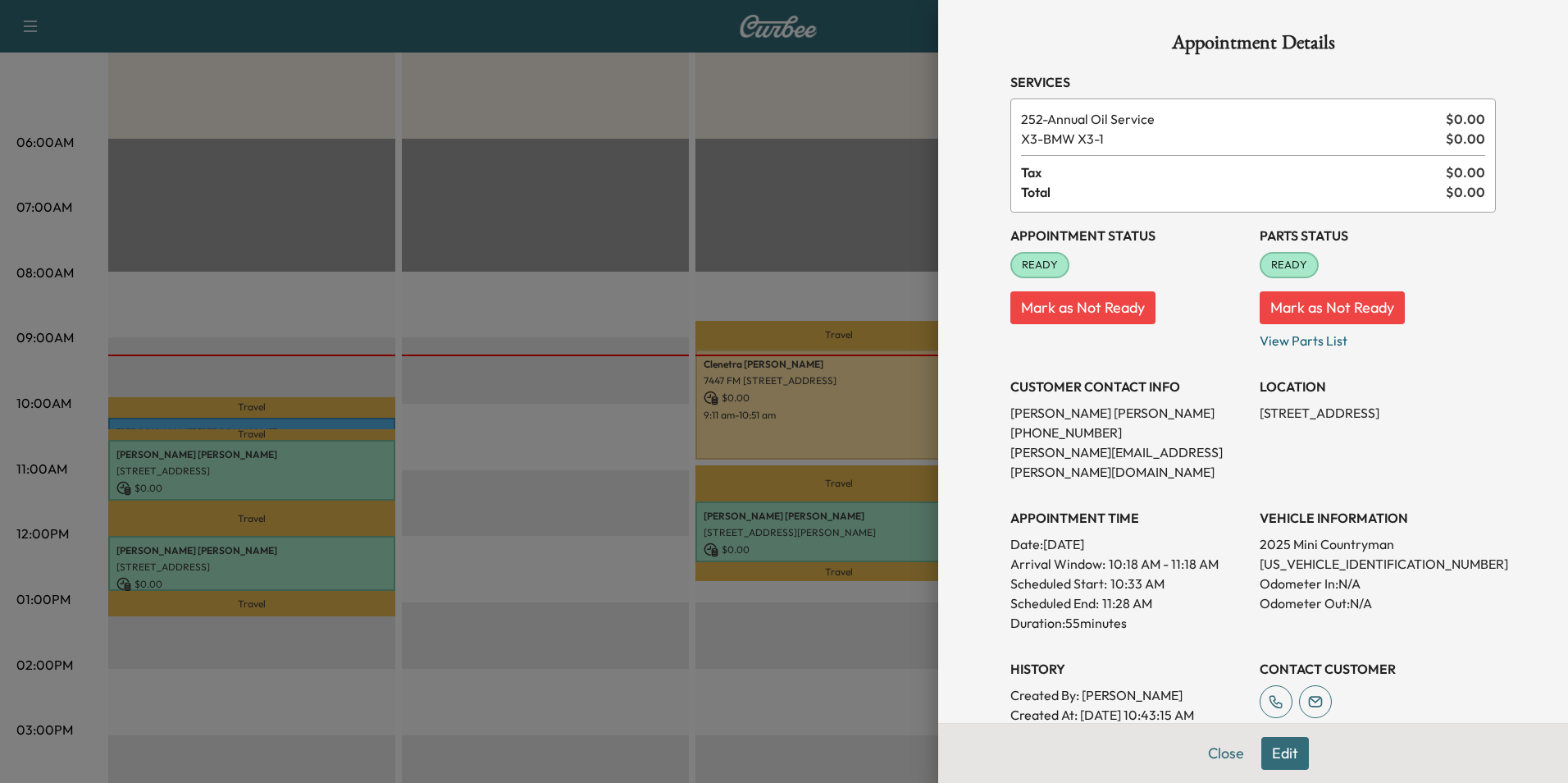
click at [364, 453] on div at bounding box center [784, 391] width 1568 height 783
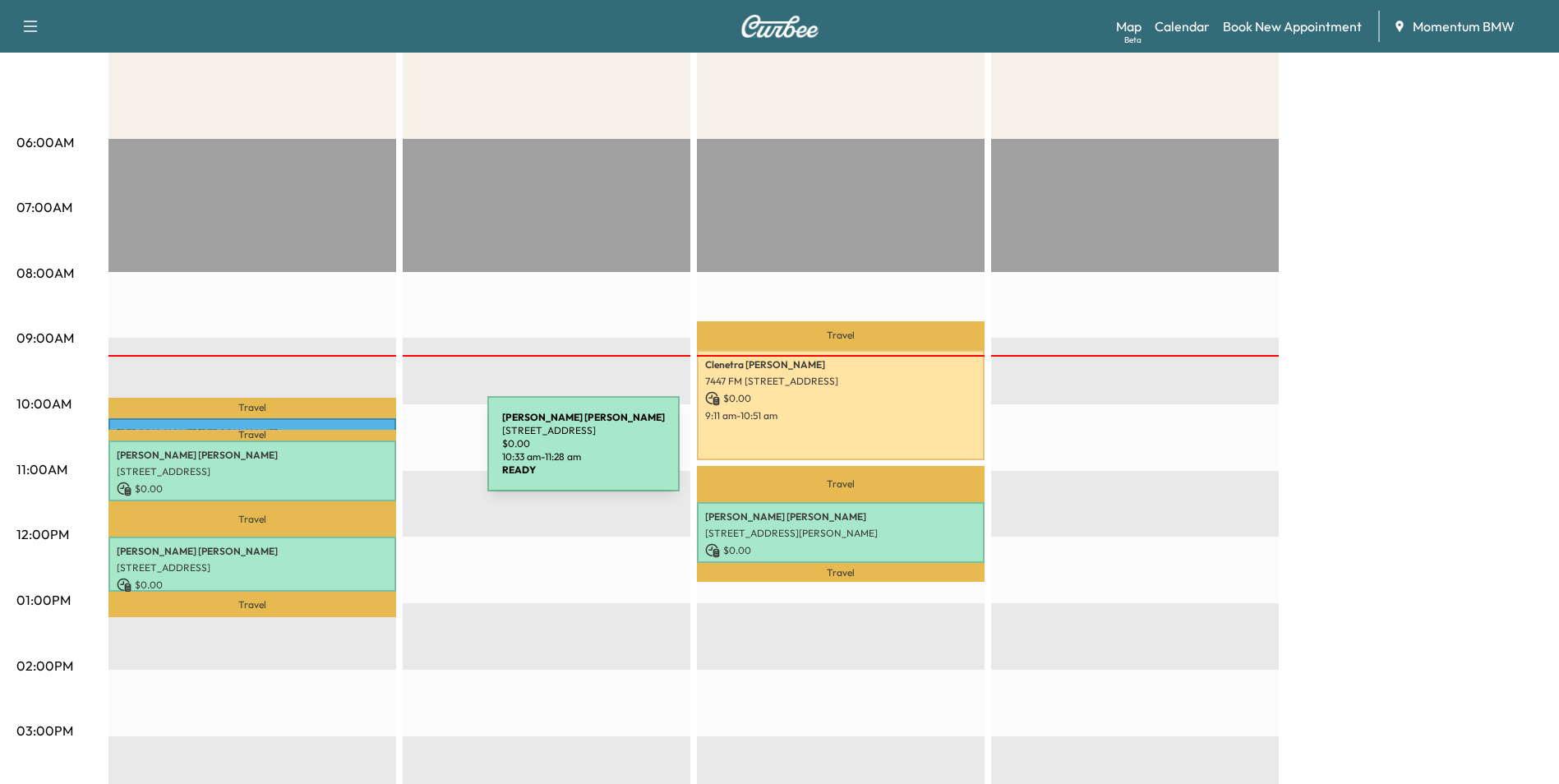
click at [365, 453] on p "[PERSON_NAME]" at bounding box center [252, 455] width 271 height 13
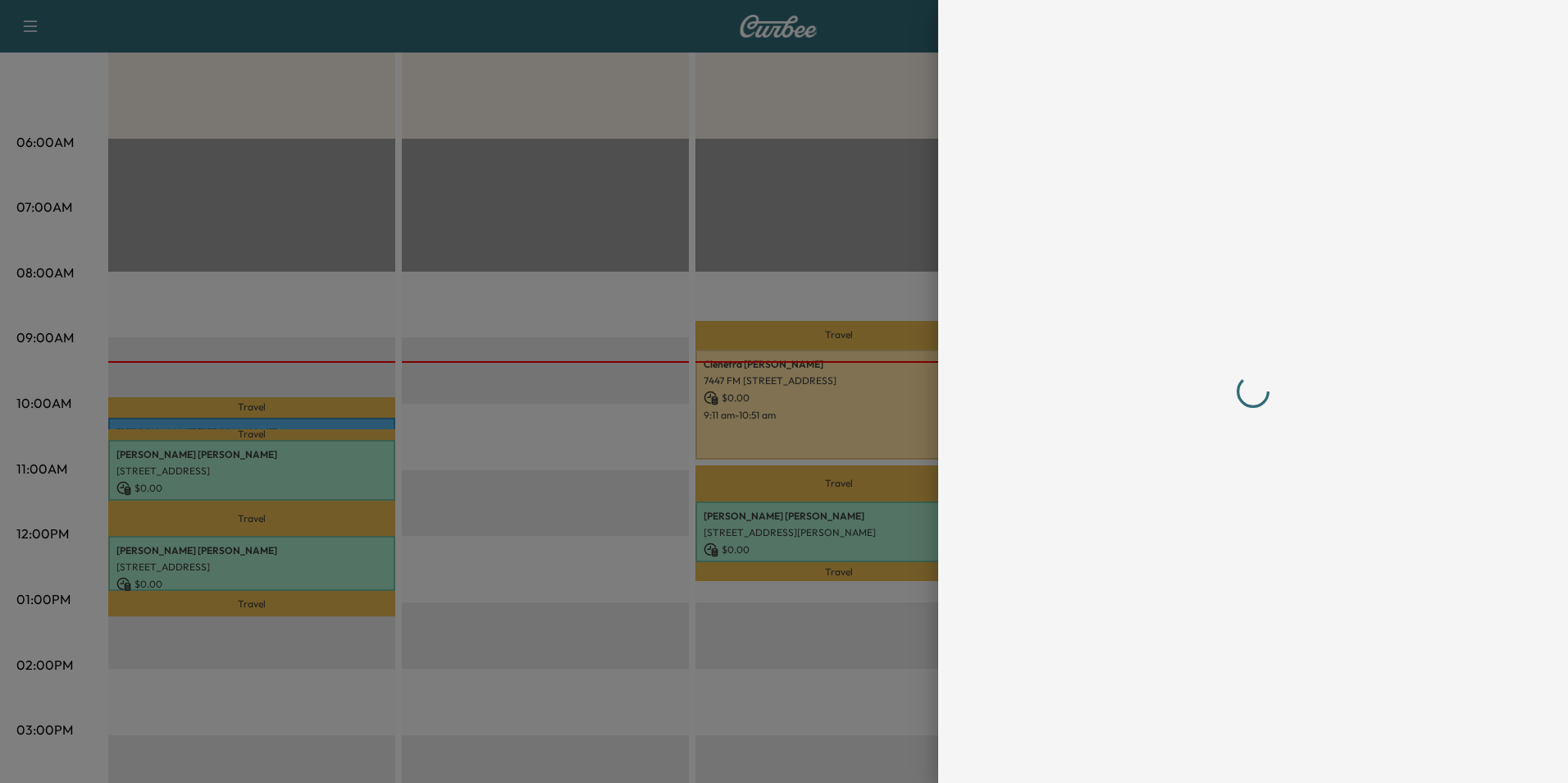
scroll to position [0, 0]
